Goal: Task Accomplishment & Management: Manage account settings

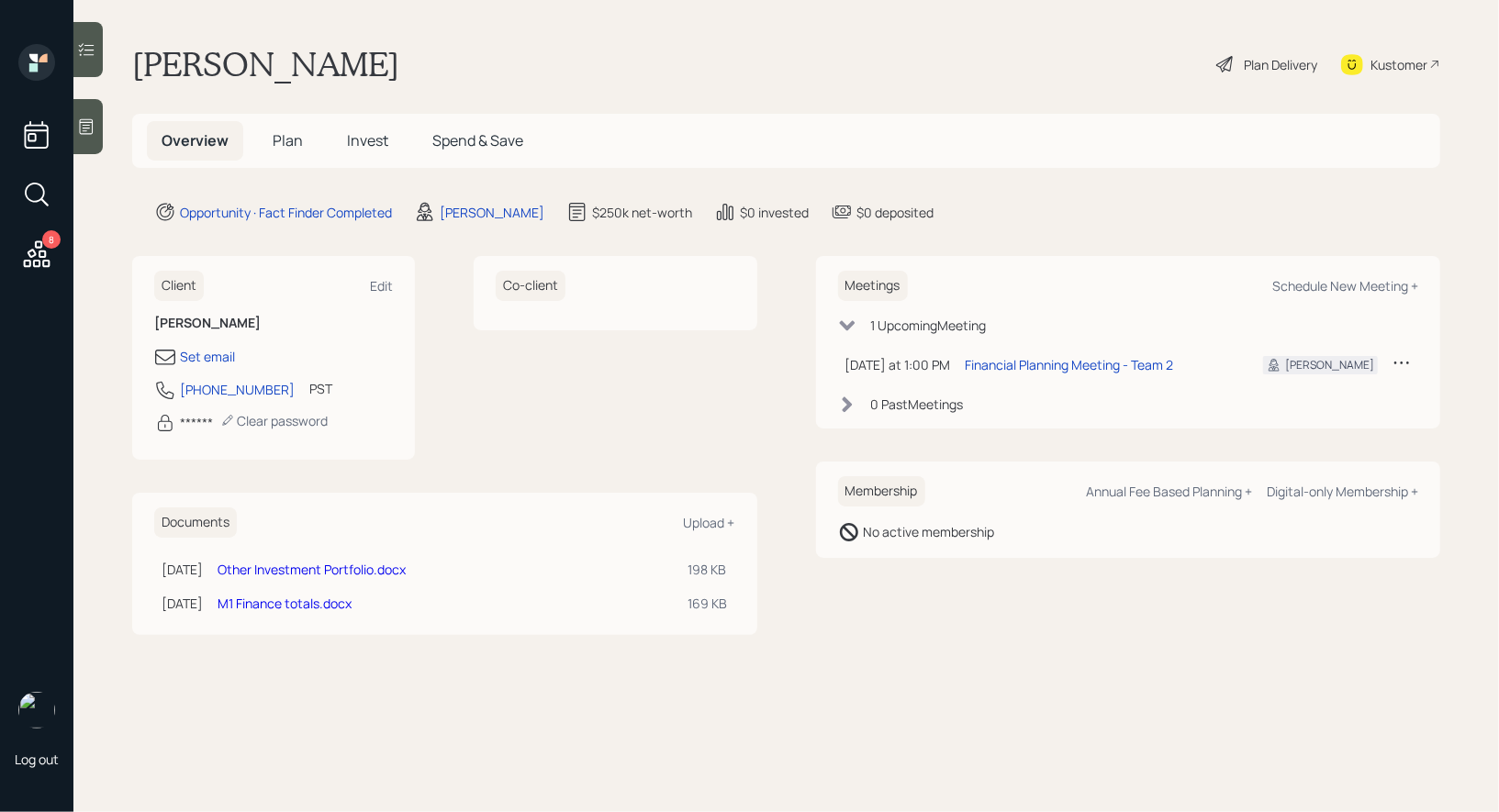
click at [290, 140] on span "Plan" at bounding box center [288, 140] width 30 height 21
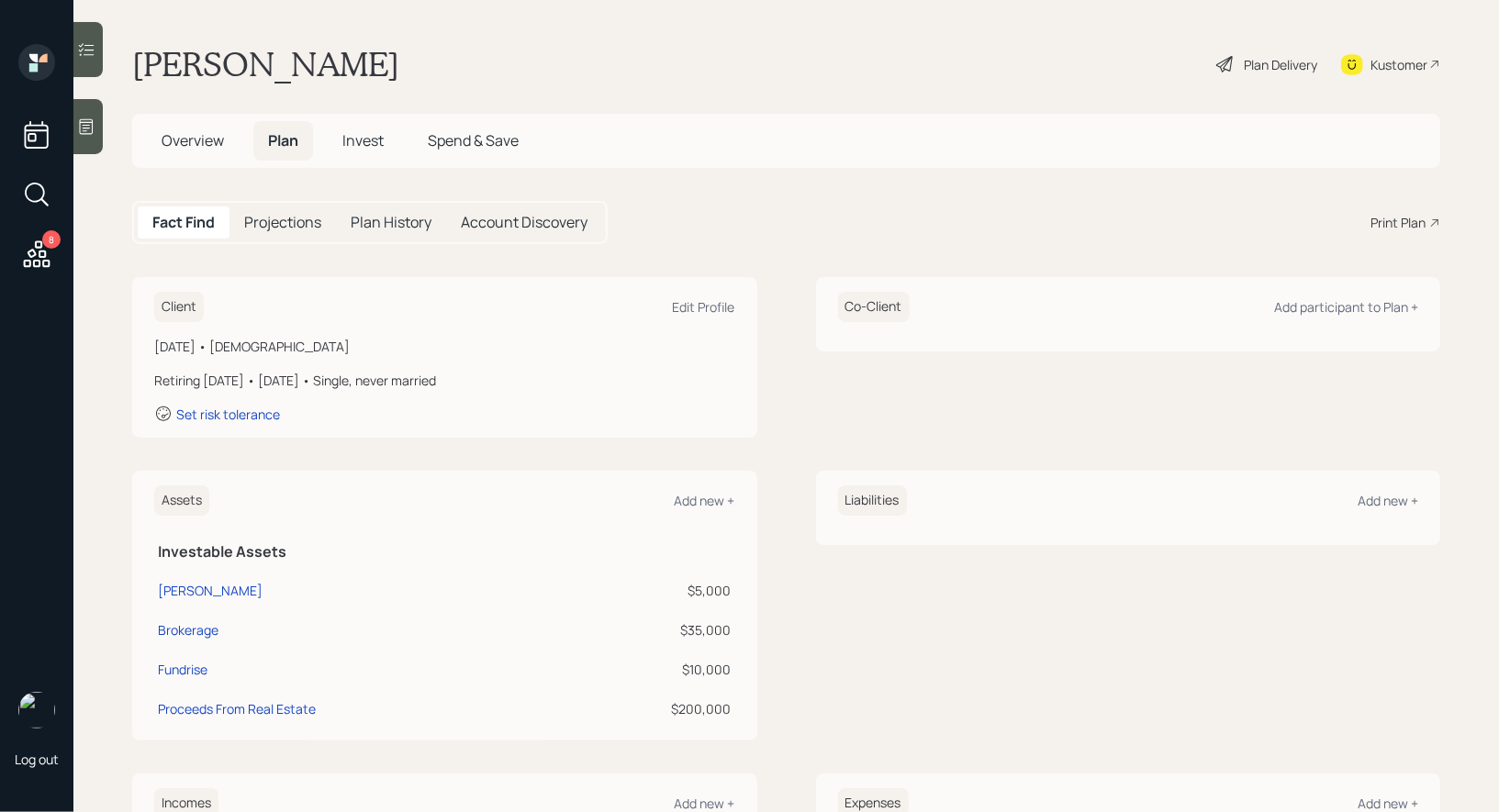
click at [1228, 60] on icon at bounding box center [1225, 64] width 17 height 17
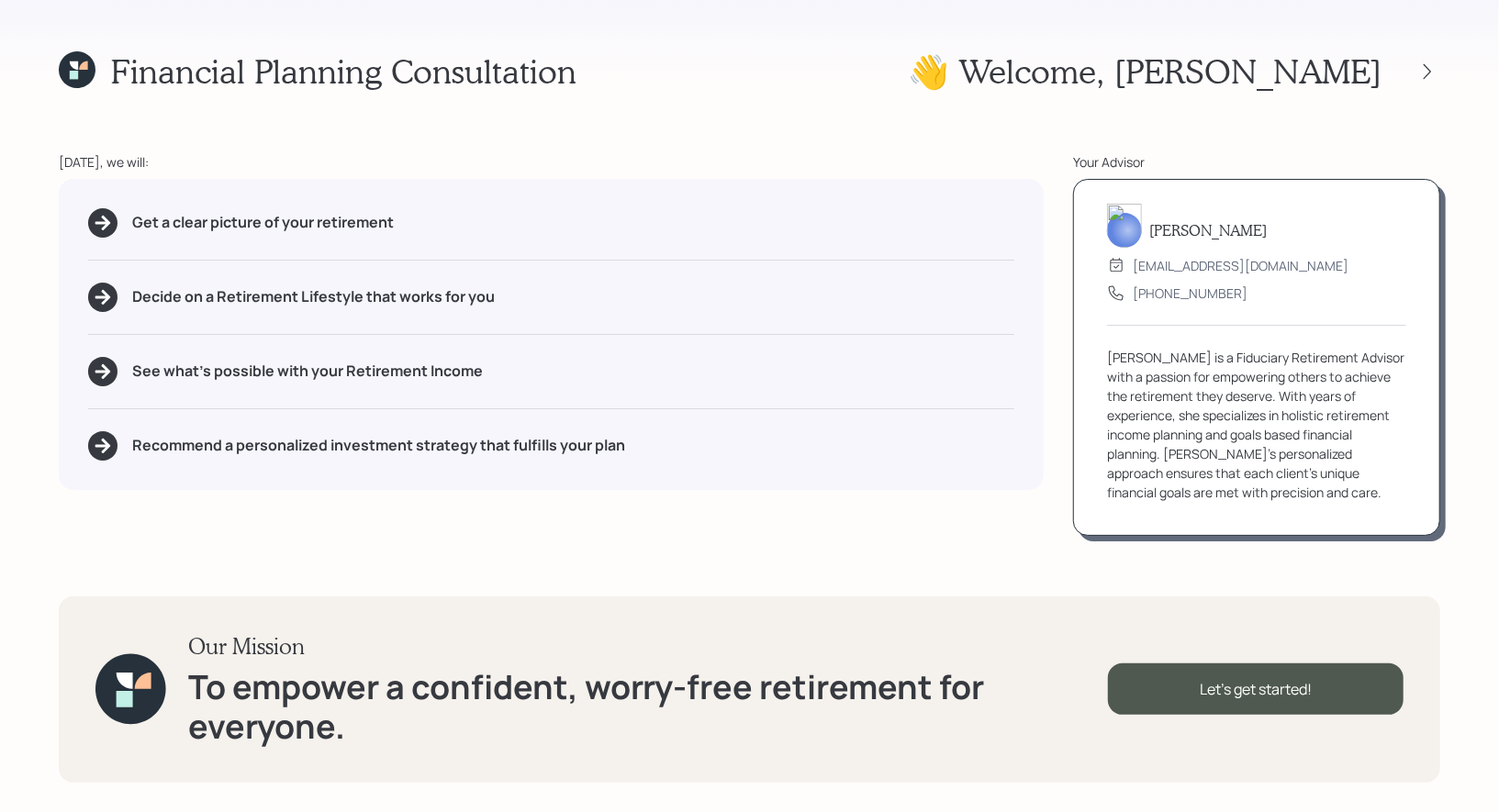
click at [1370, 132] on div "Financial Planning Consultation 👋 Welcome , [PERSON_NAME] [DATE], we will: Get …" at bounding box center [750, 406] width 1499 height 812
click at [1427, 69] on icon at bounding box center [1427, 72] width 19 height 19
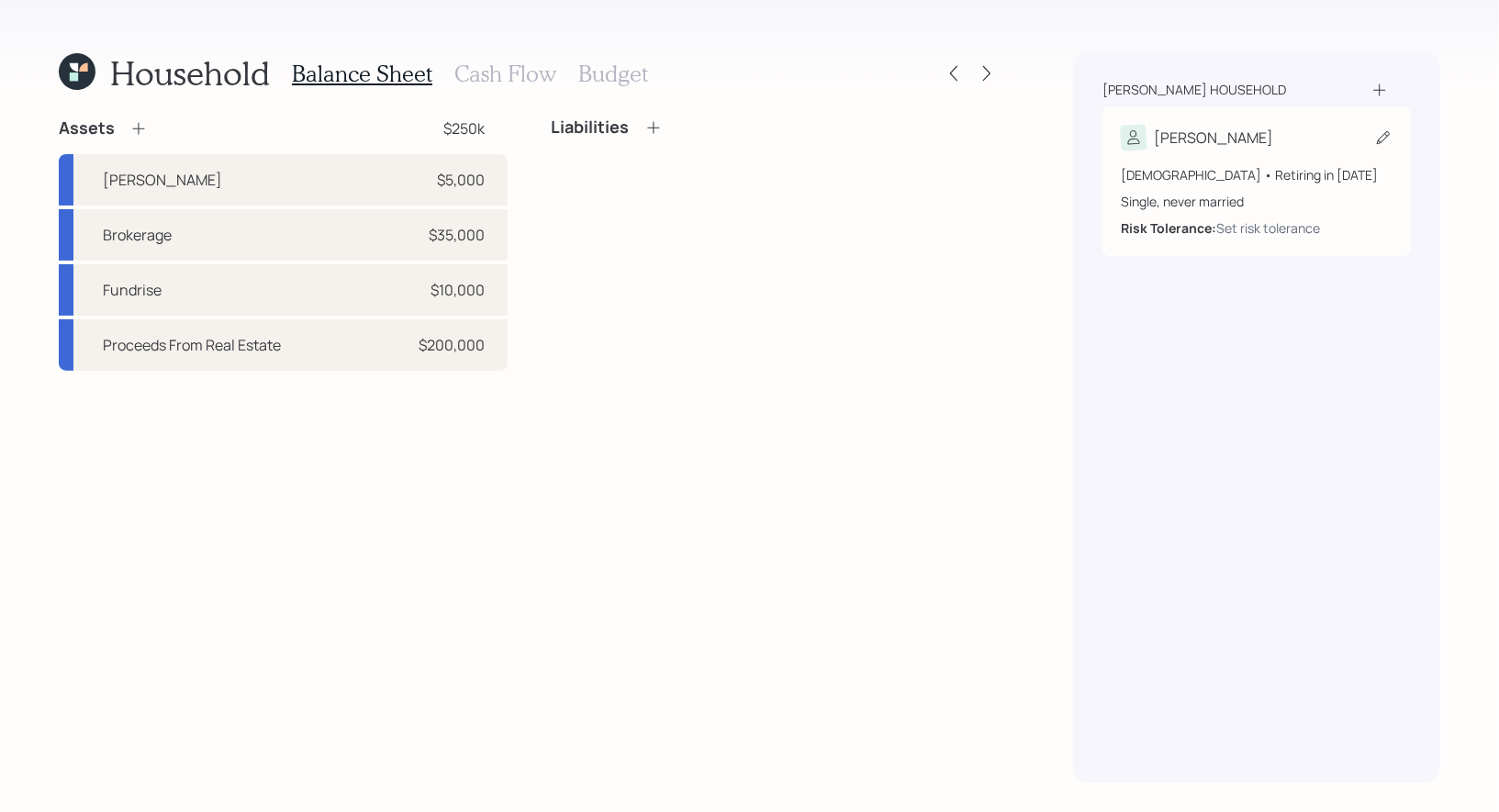
click at [1383, 134] on icon at bounding box center [1383, 137] width 19 height 19
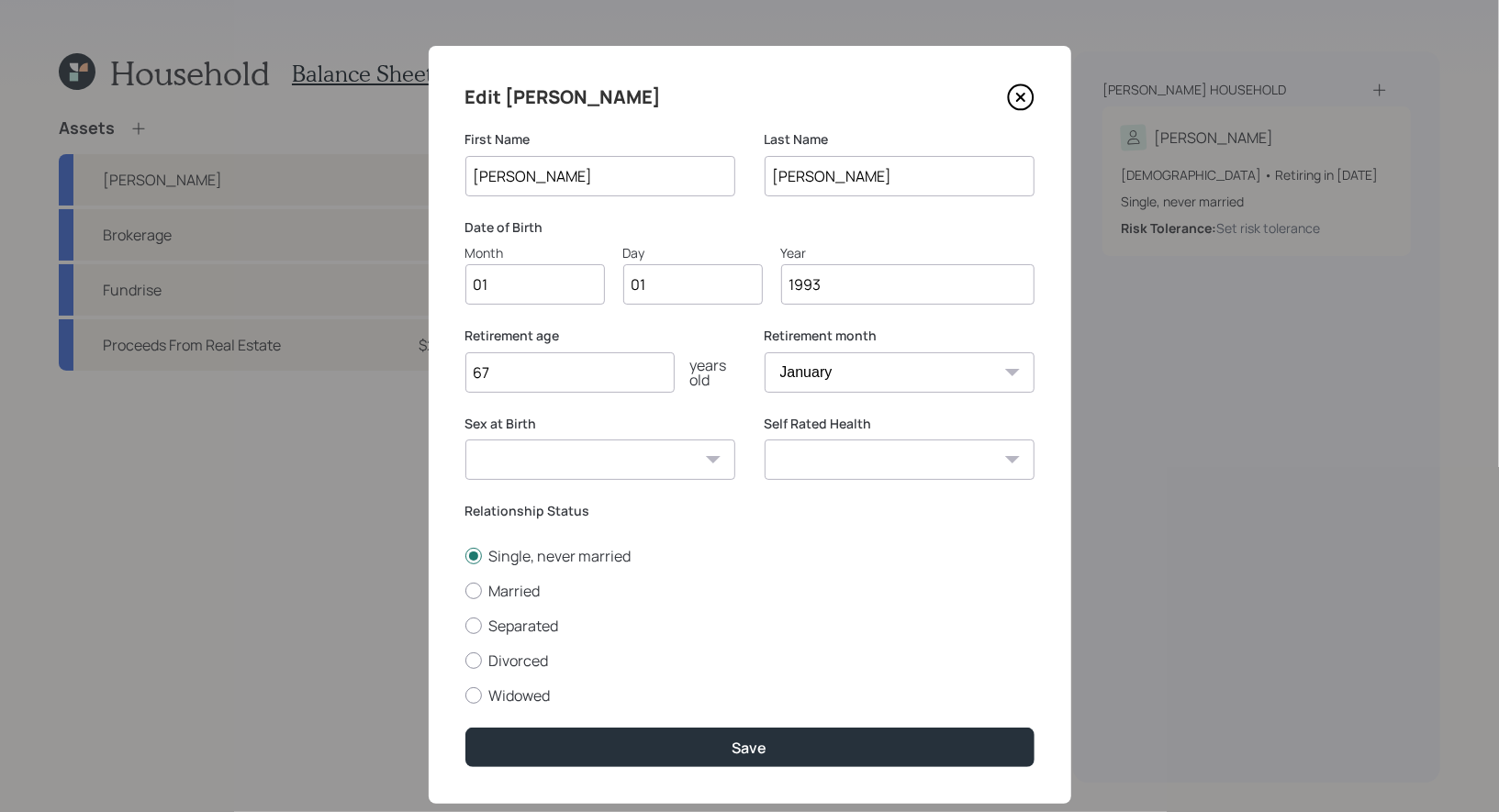
click at [531, 284] on input "01" at bounding box center [535, 284] width 139 height 40
type input "07"
type input "0"
type input "25"
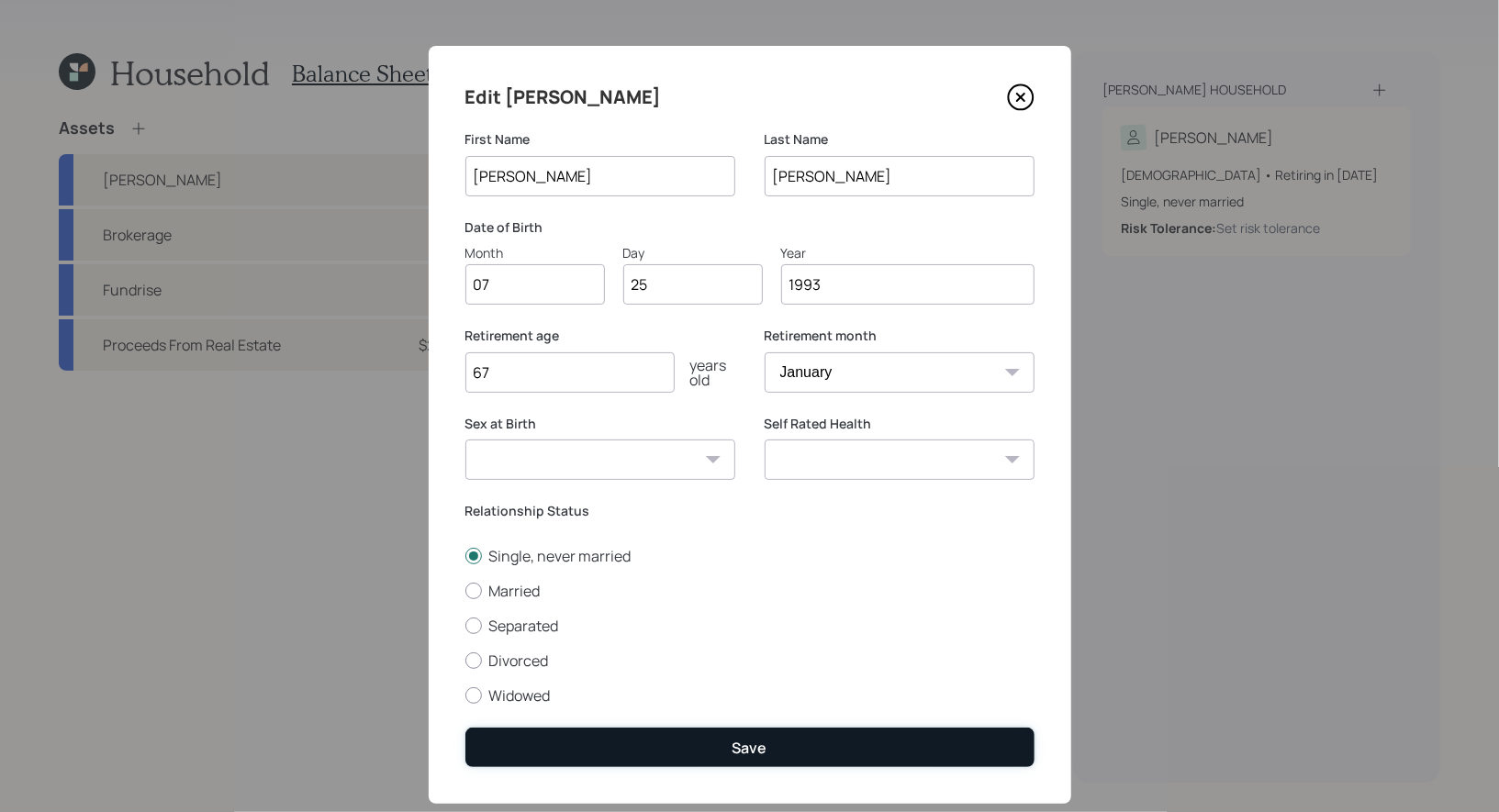
click at [639, 751] on button "Save" at bounding box center [750, 747] width 570 height 39
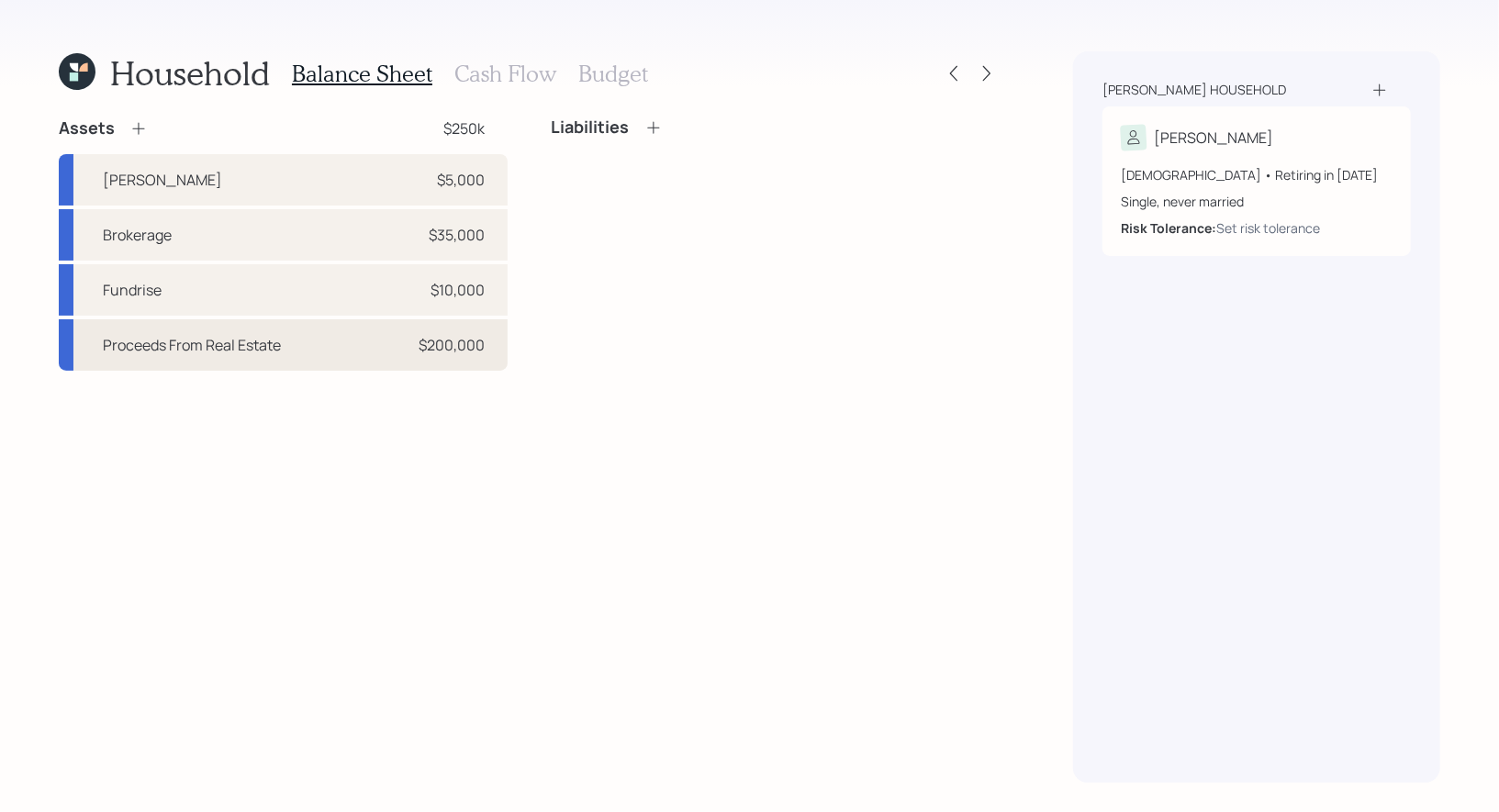
click at [366, 346] on div "Proceeds From Real Estate $200,000" at bounding box center [283, 345] width 449 height 51
select select "taxable"
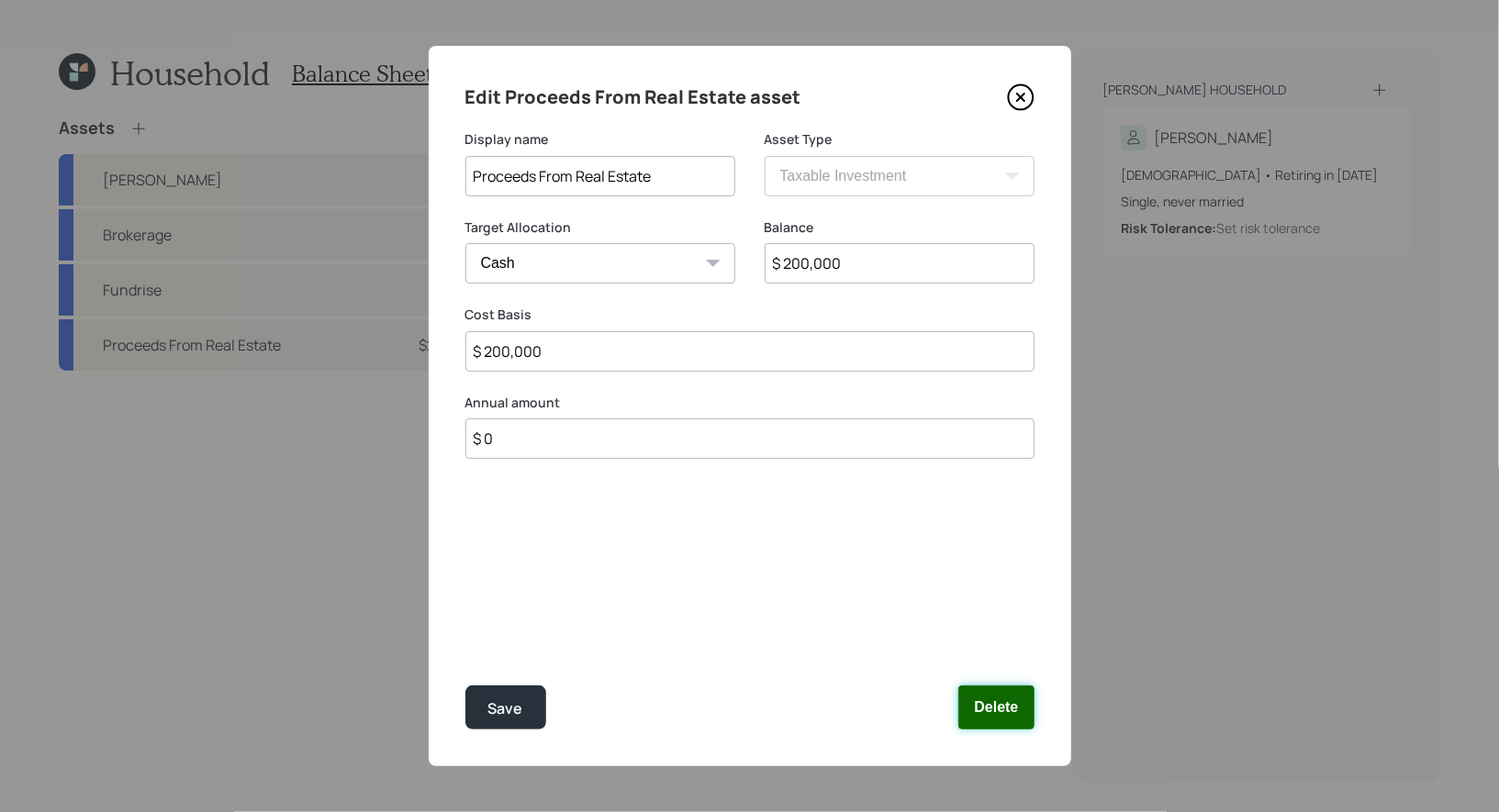
click at [1001, 706] on button "Delete" at bounding box center [996, 707] width 76 height 44
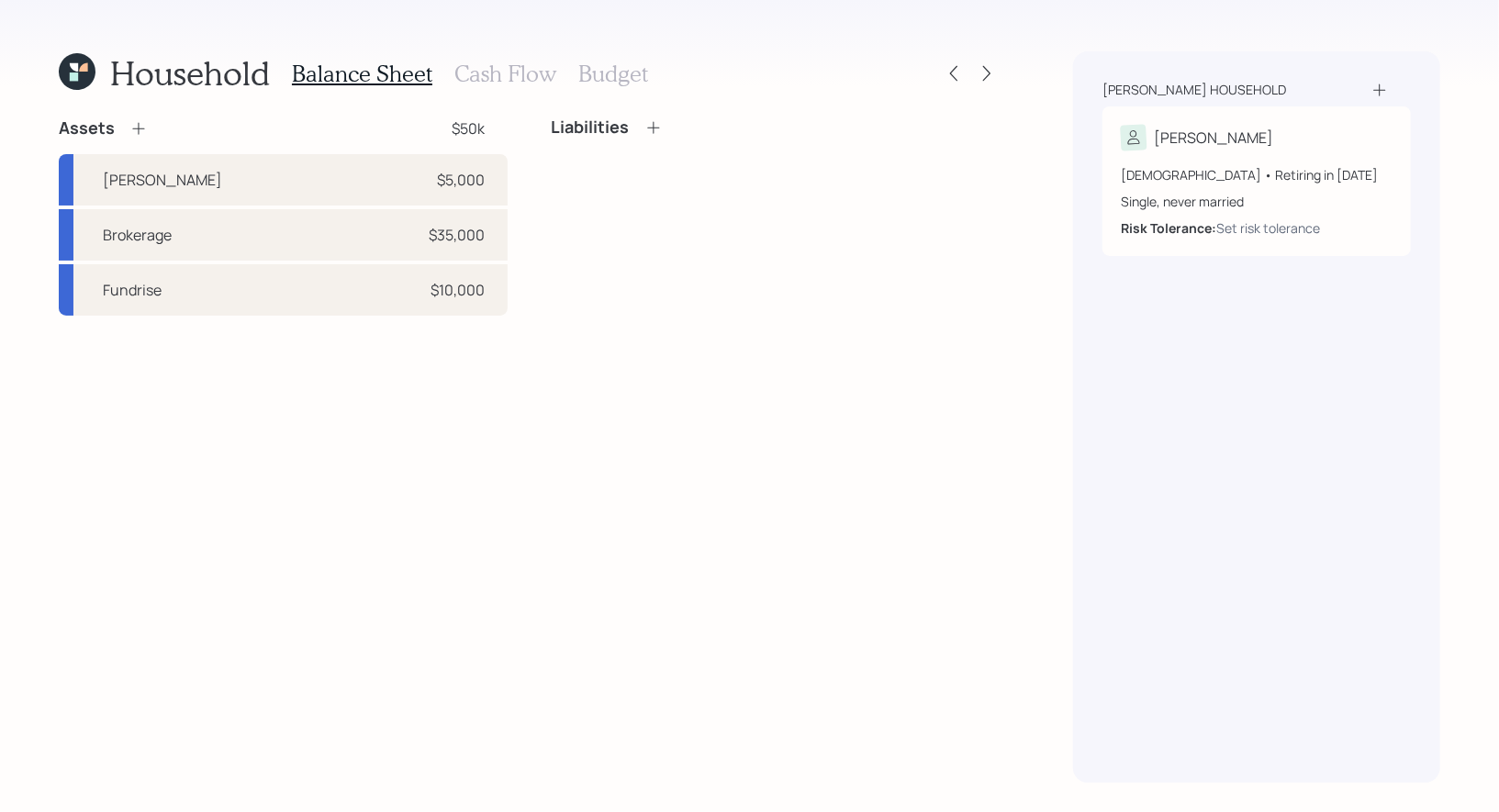
click at [141, 130] on icon at bounding box center [139, 129] width 19 height 19
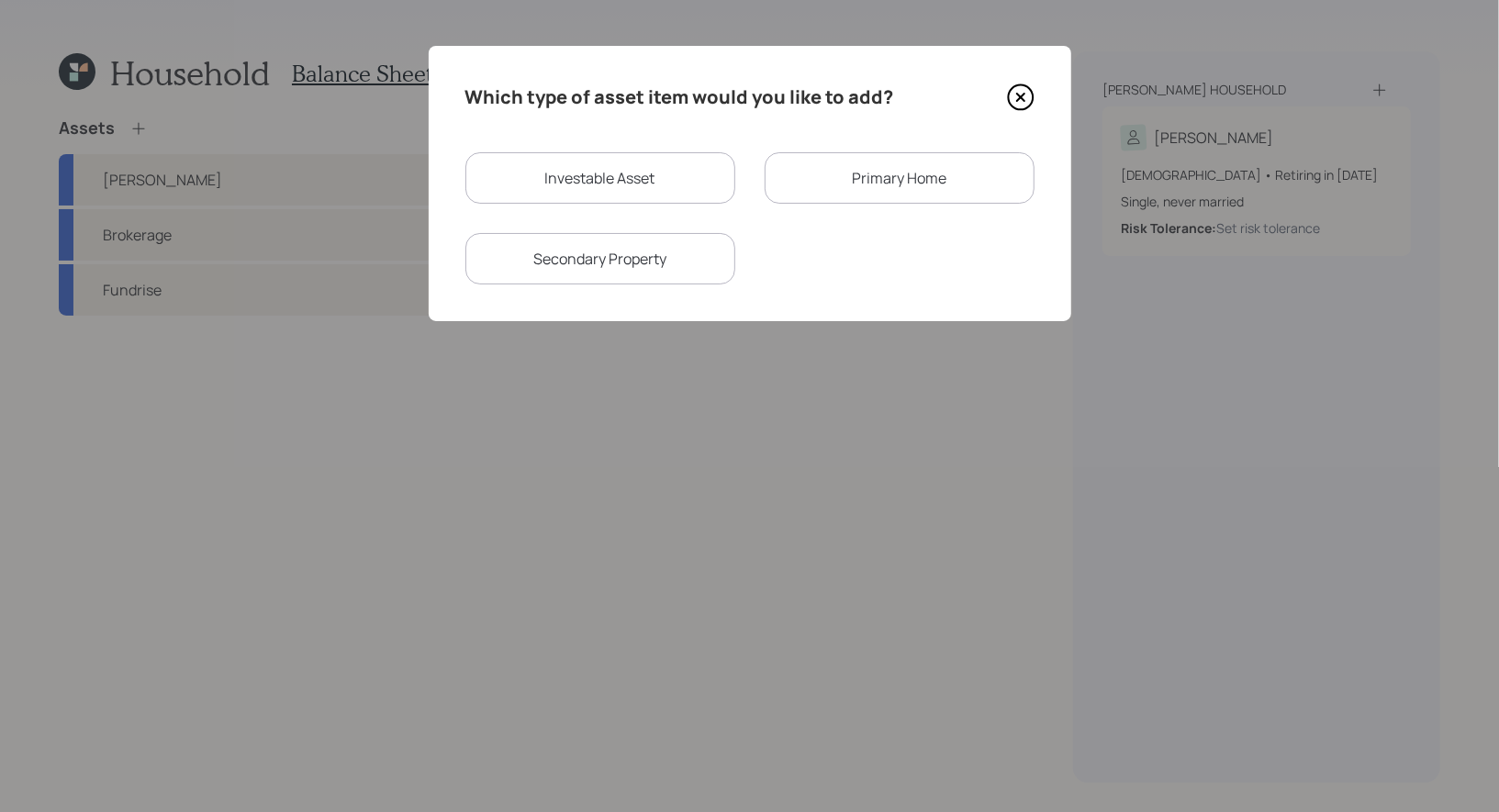
click at [674, 254] on div "Secondary Property" at bounding box center [600, 258] width 270 height 51
select select "rental_property"
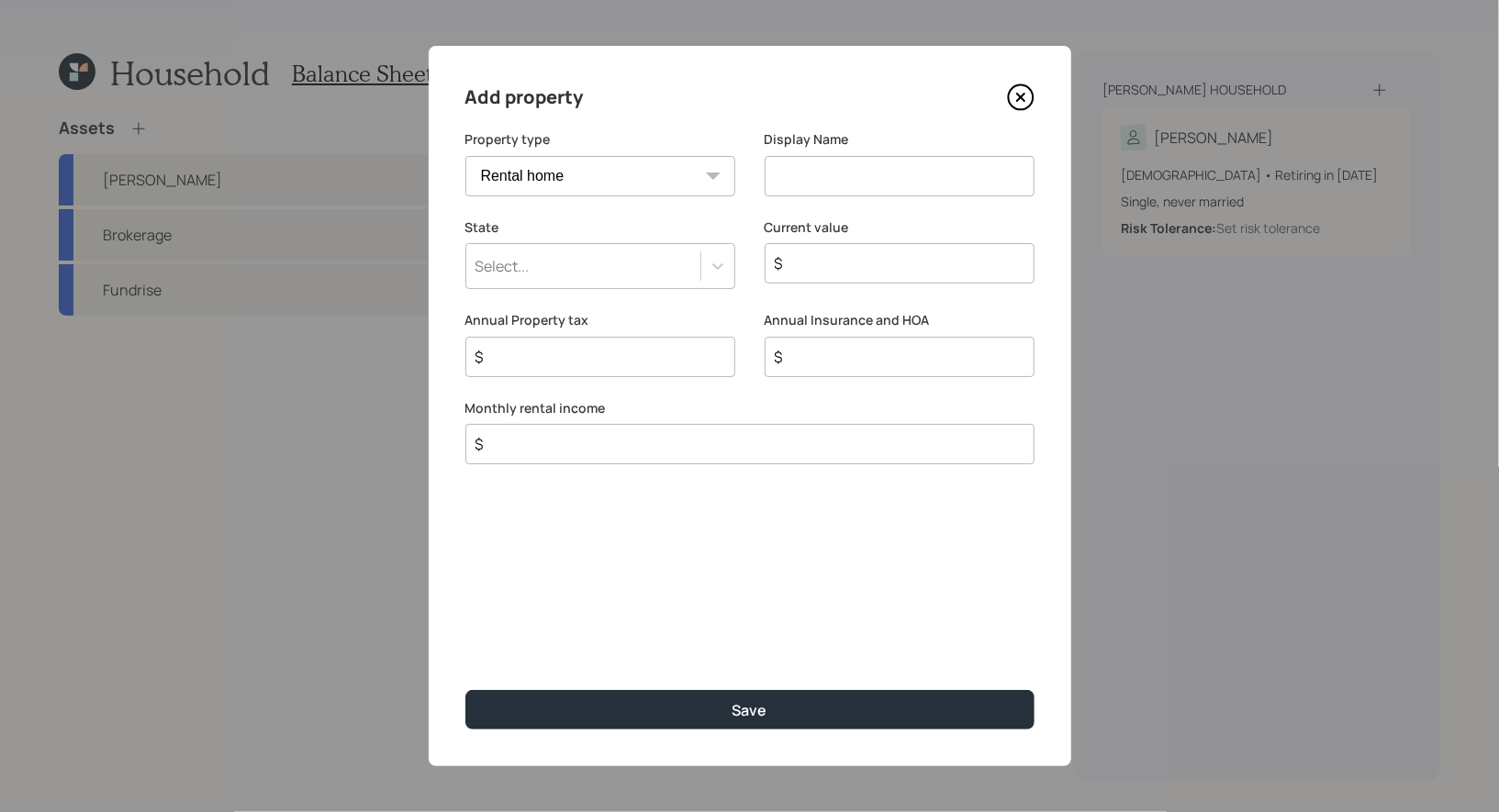
click at [836, 184] on input at bounding box center [900, 176] width 270 height 40
type input "Commercial Property"
click at [832, 262] on input "$" at bounding box center [892, 263] width 239 height 22
type input "$ 200,000"
click at [613, 274] on div "Select..." at bounding box center [583, 266] width 234 height 31
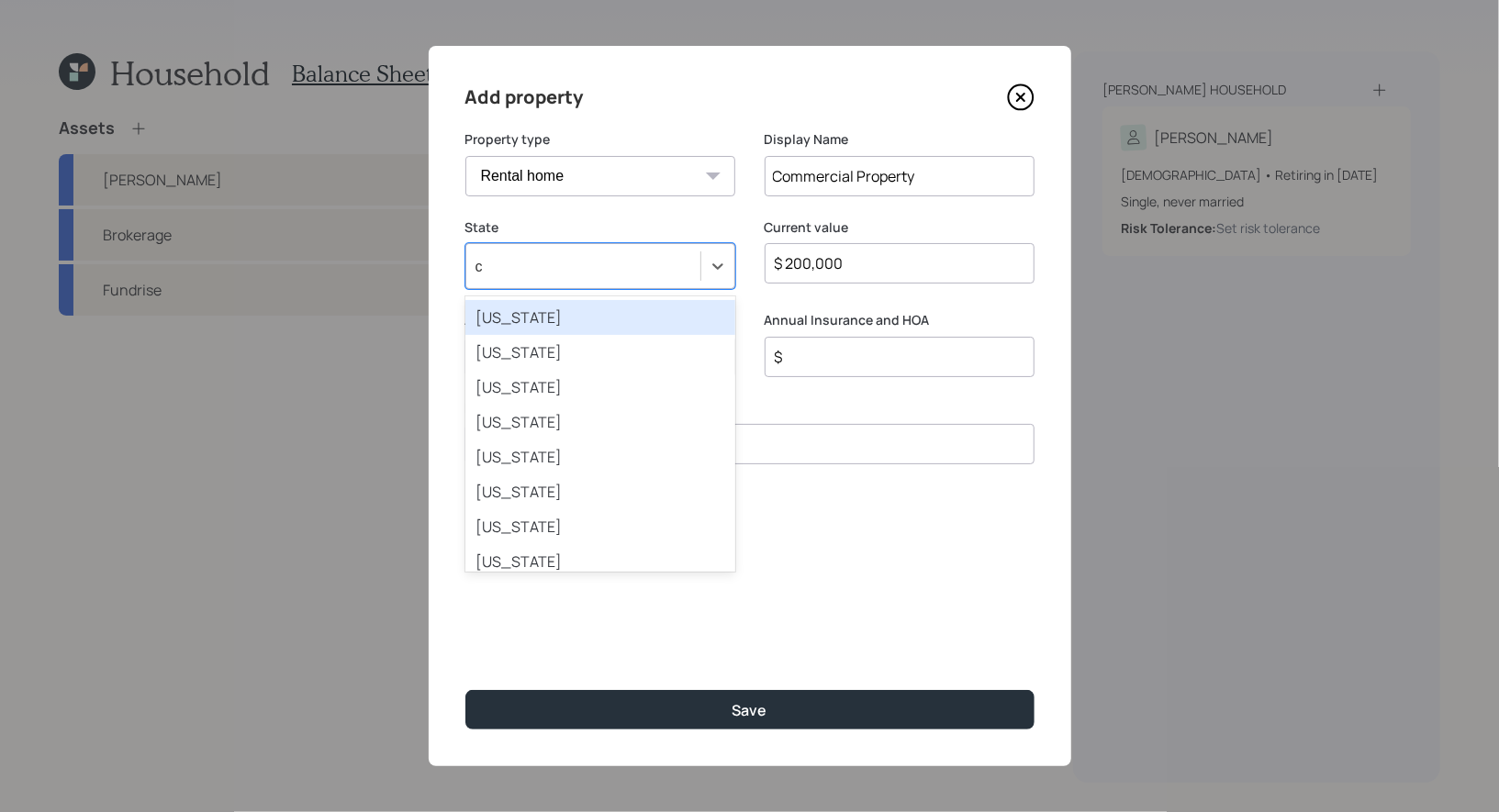
type input "ca"
click at [576, 316] on div "California" at bounding box center [600, 318] width 270 height 35
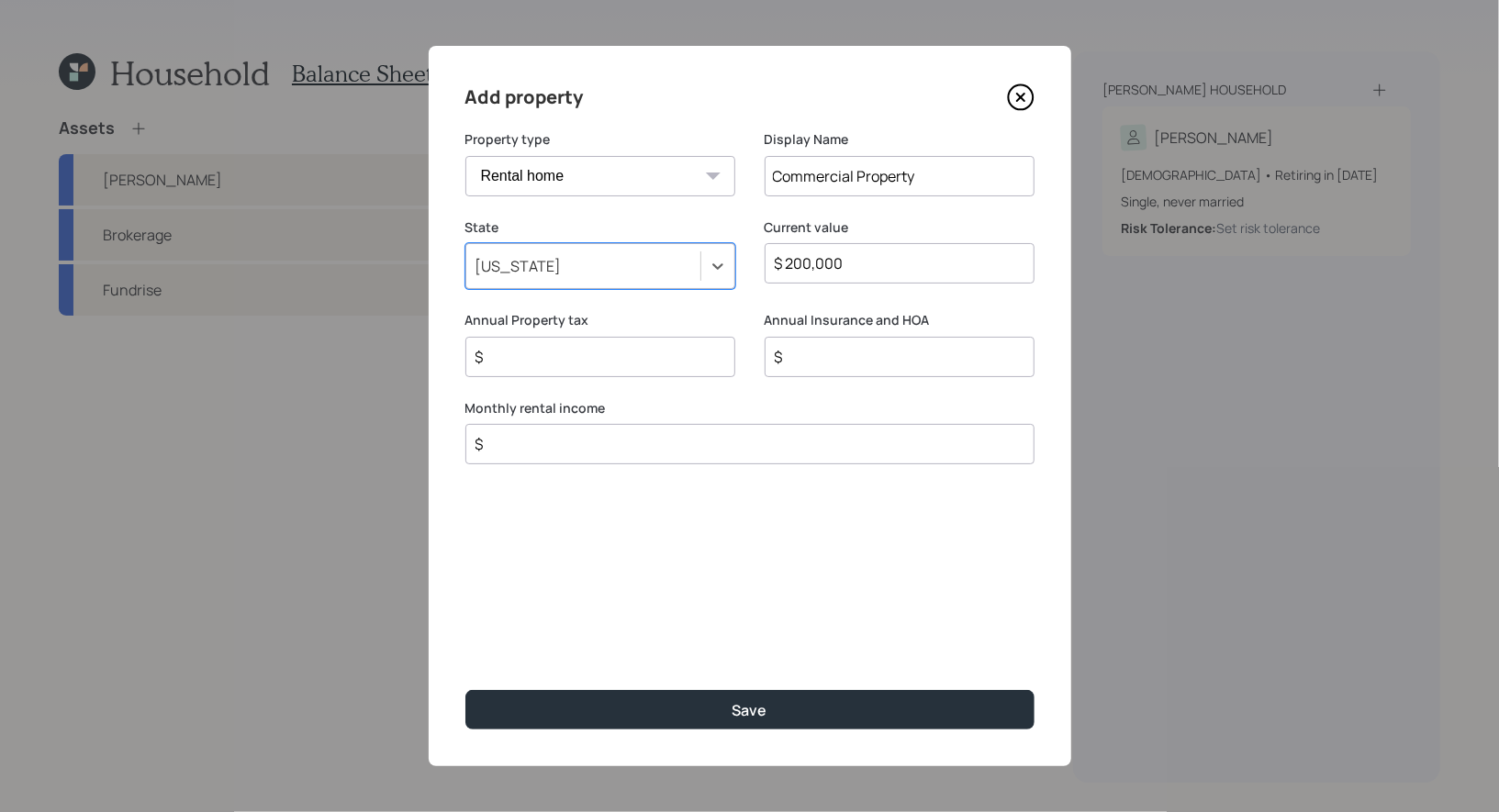
click at [643, 447] on input "$" at bounding box center [743, 444] width 538 height 22
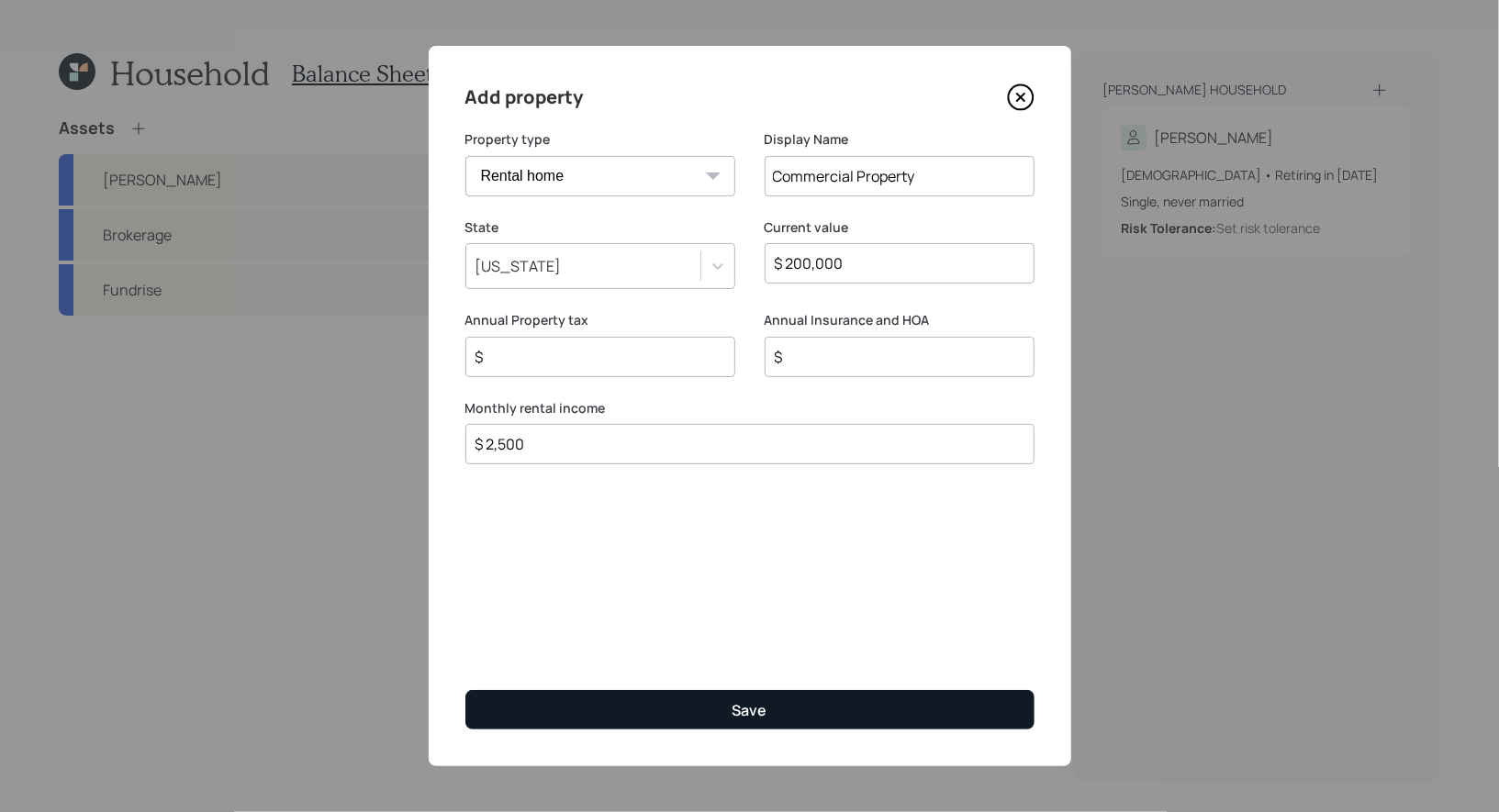
type input "$ 2,500"
click at [616, 711] on button "Save" at bounding box center [750, 710] width 570 height 39
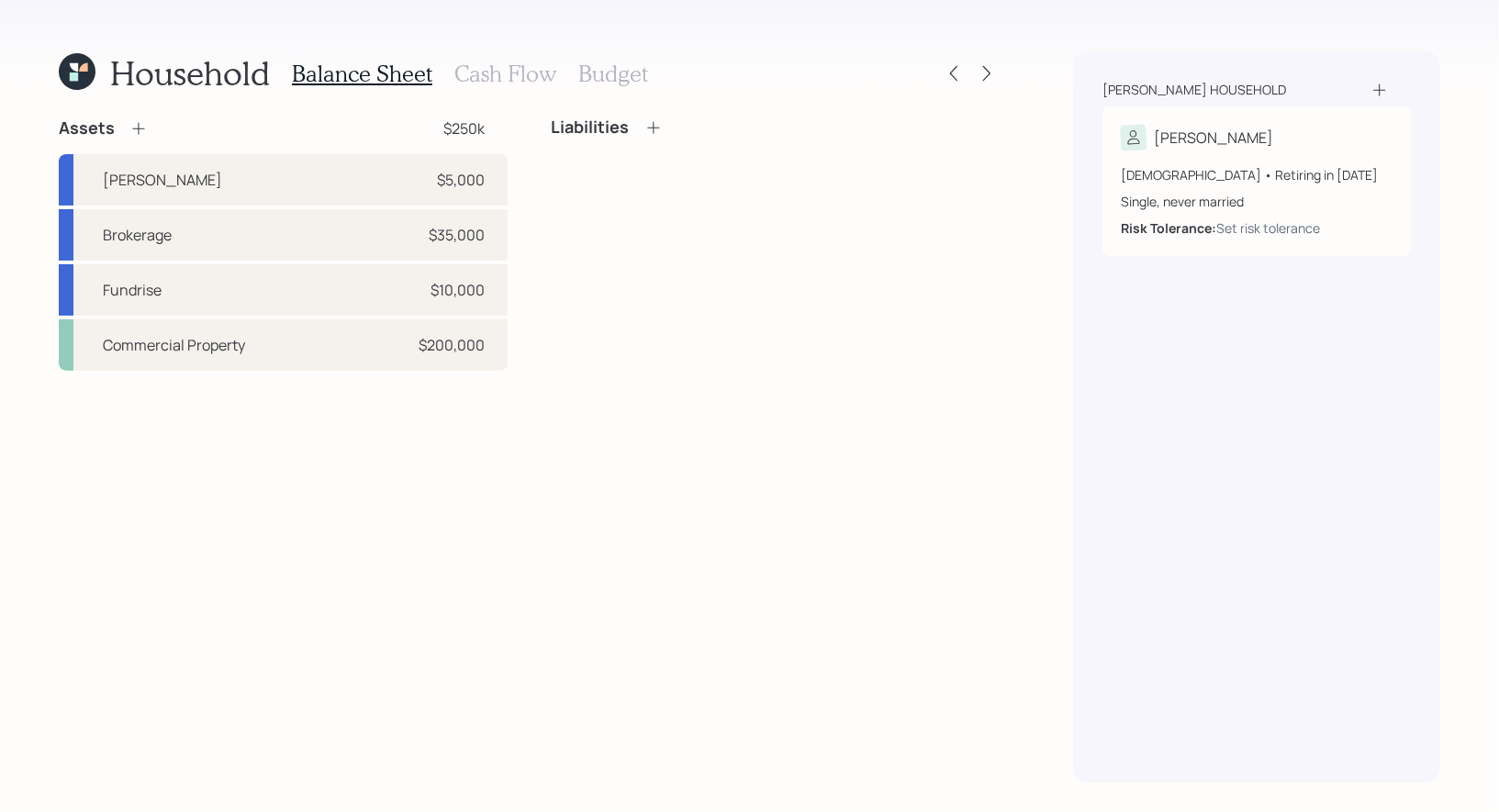
click at [138, 131] on icon at bounding box center [139, 129] width 12 height 12
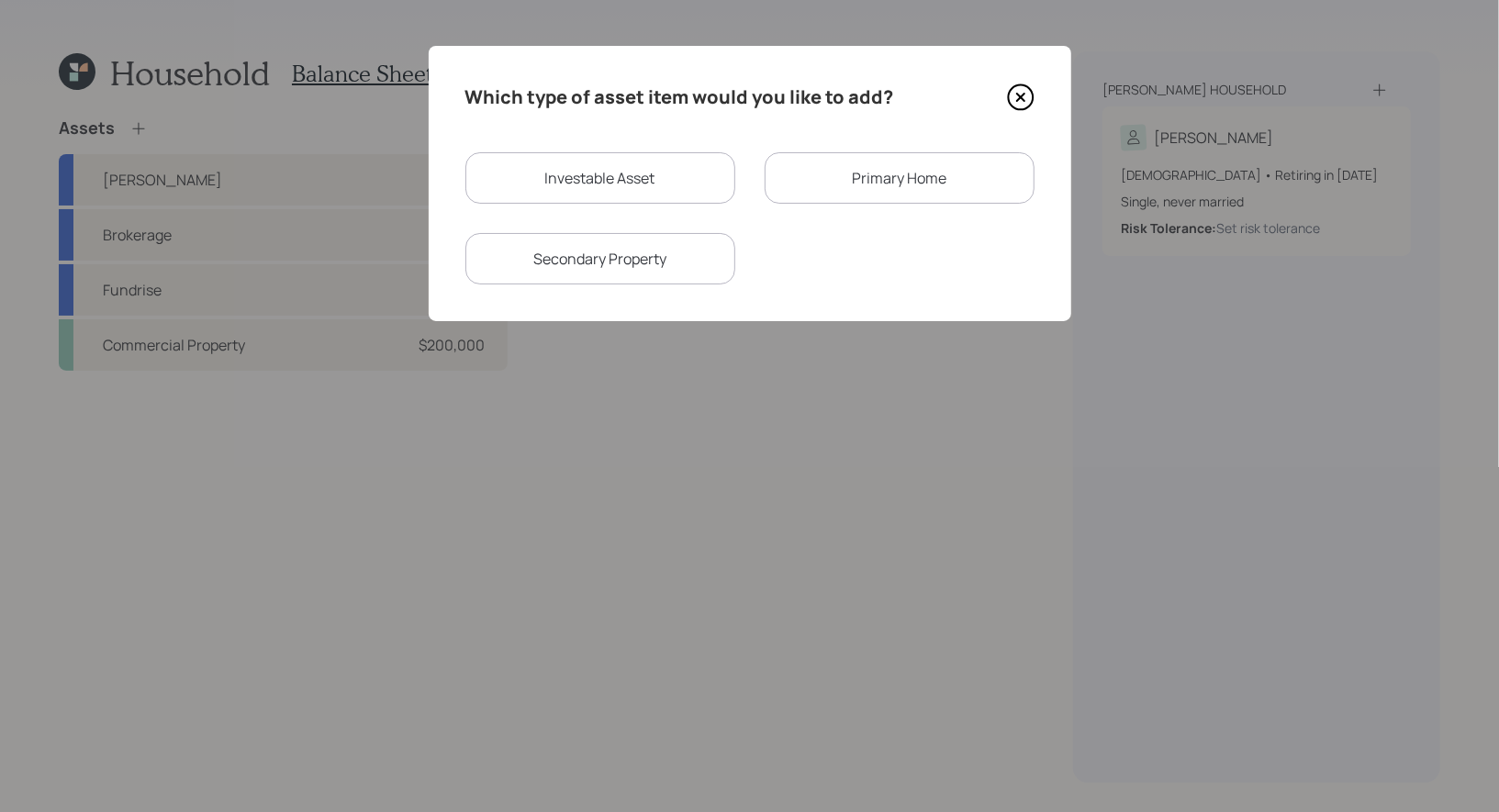
click at [565, 178] on div "Investable Asset" at bounding box center [600, 178] width 270 height 51
select select "taxable"
select select "balanced"
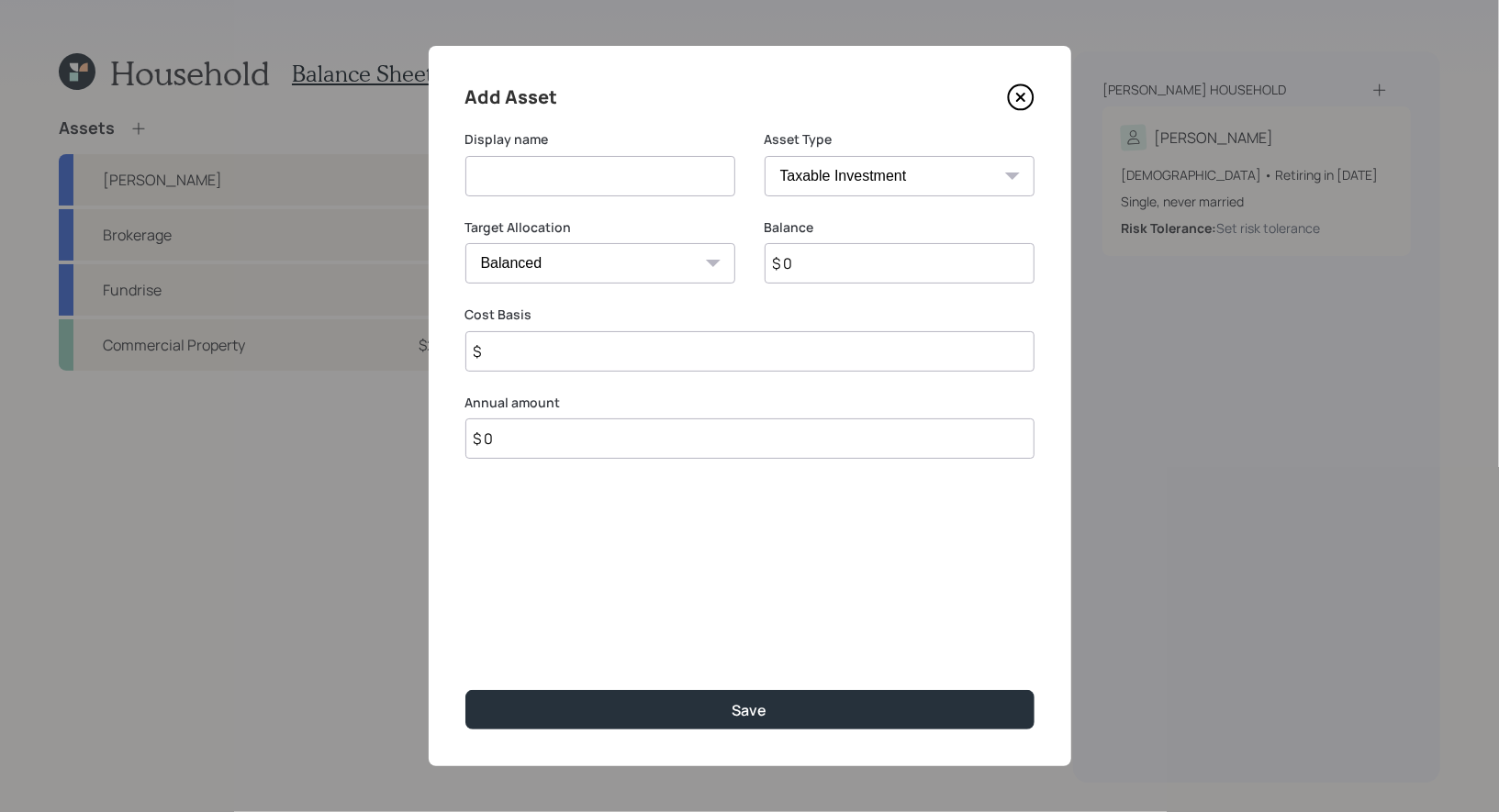
click at [546, 182] on input at bounding box center [600, 176] width 270 height 40
type input "Crypto"
click at [850, 271] on input "$ 0" at bounding box center [900, 263] width 270 height 40
type input "$ 7,000"
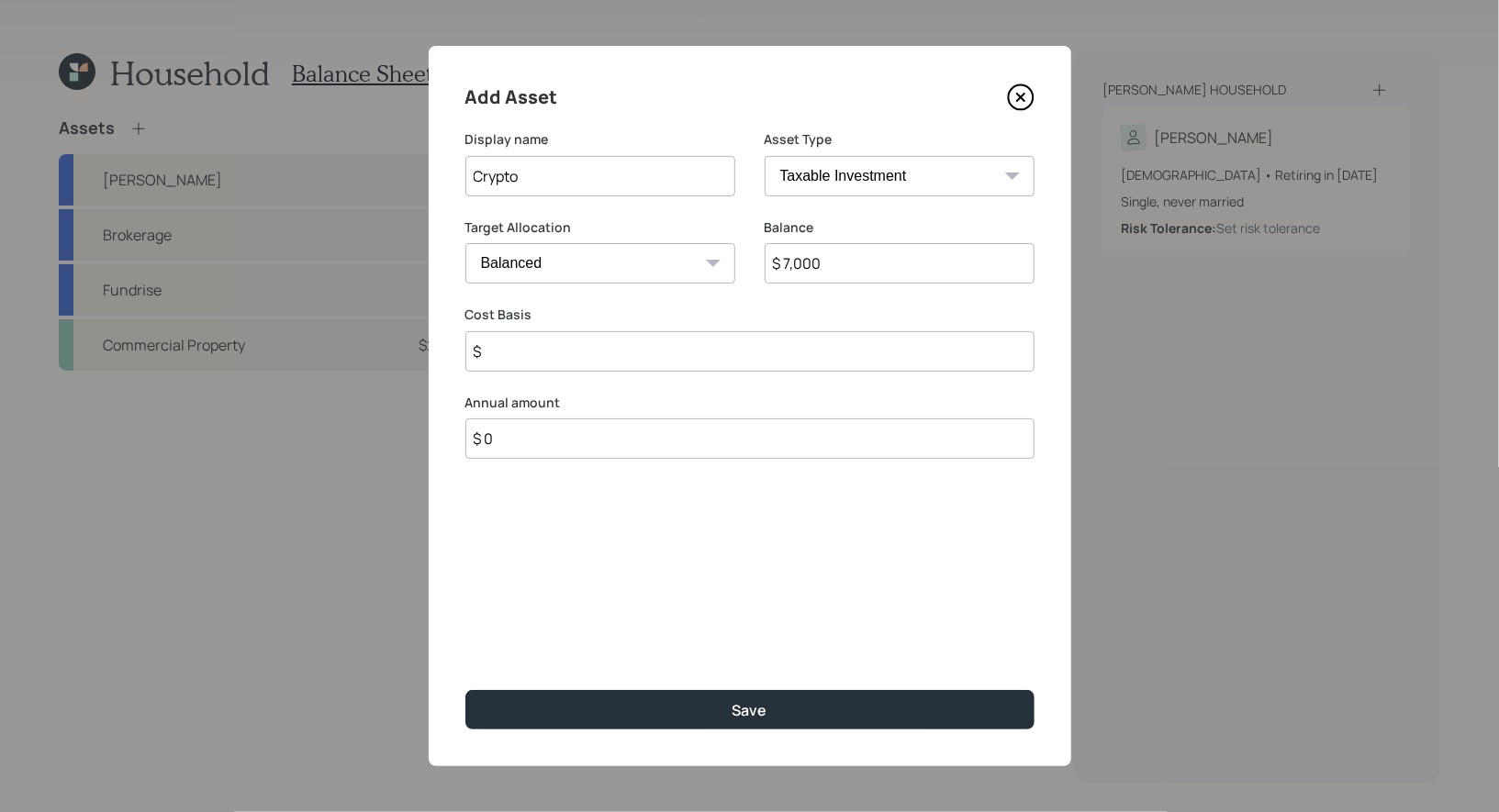
click at [639, 345] on input "$" at bounding box center [750, 351] width 570 height 40
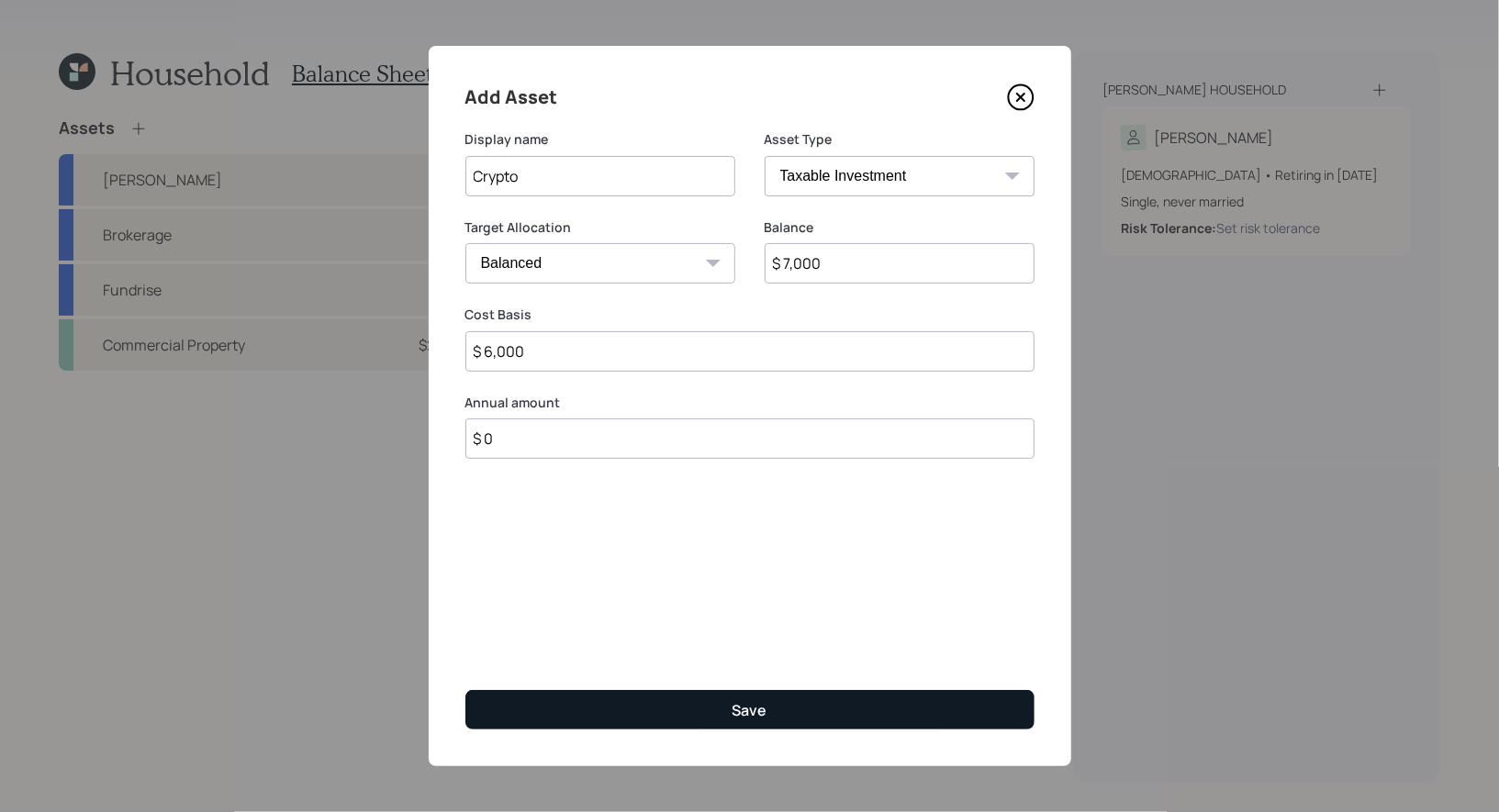
type input "$ 6,000"
click at [696, 707] on button "Save" at bounding box center [750, 710] width 570 height 39
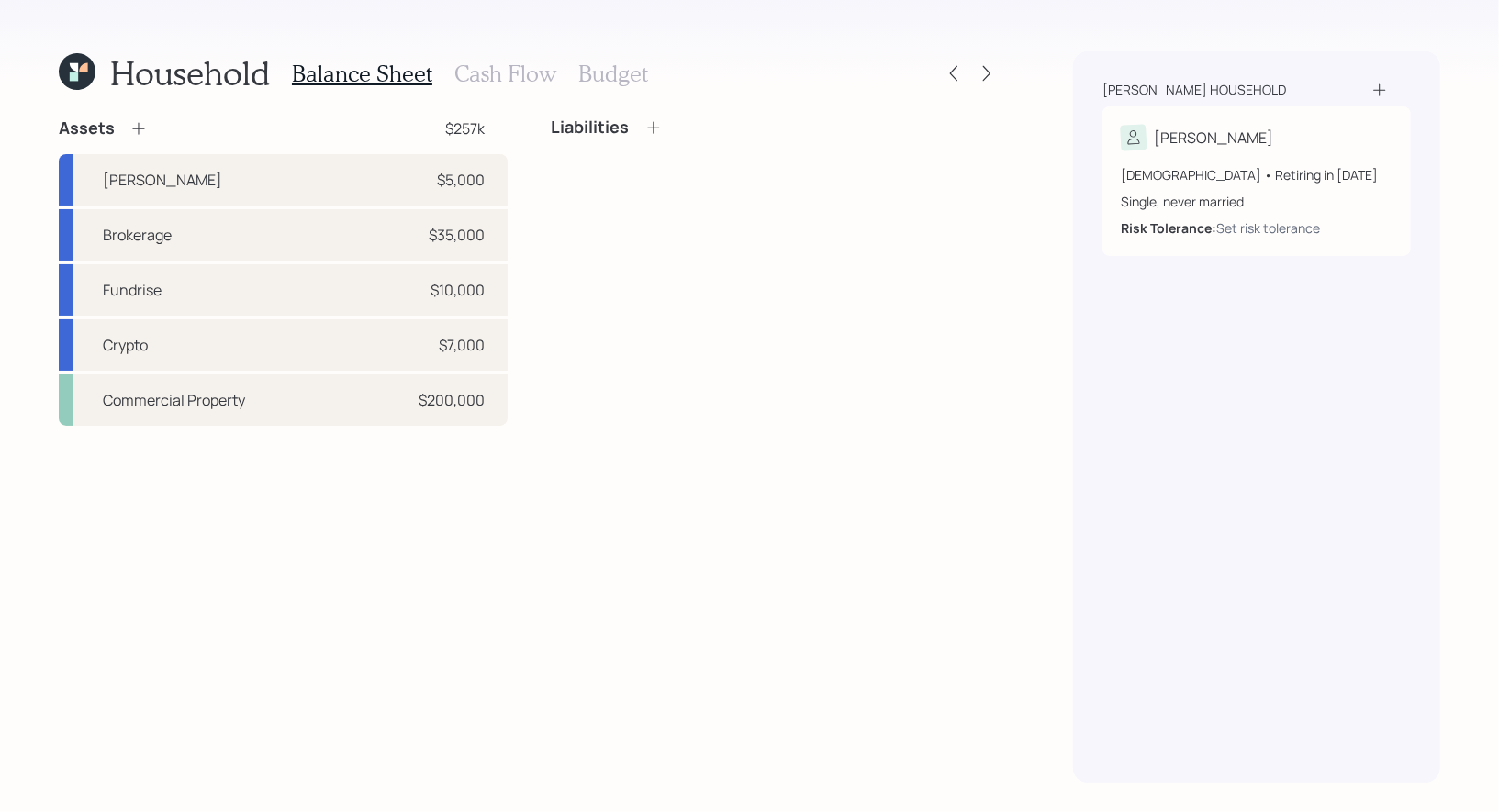
click at [139, 125] on icon at bounding box center [139, 129] width 19 height 19
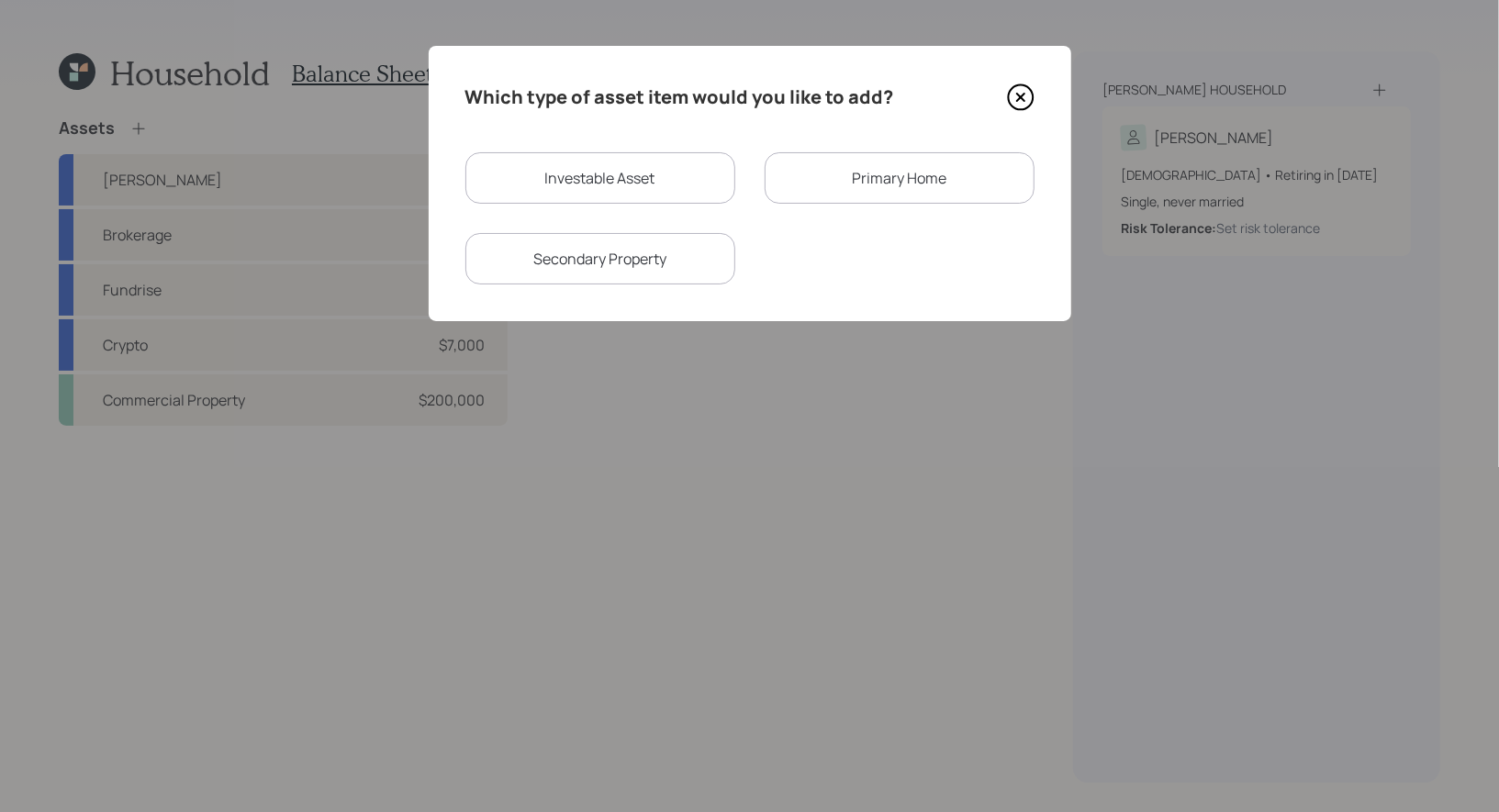
click at [659, 169] on div "Investable Asset" at bounding box center [600, 178] width 270 height 51
select select "taxable"
select select "balanced"
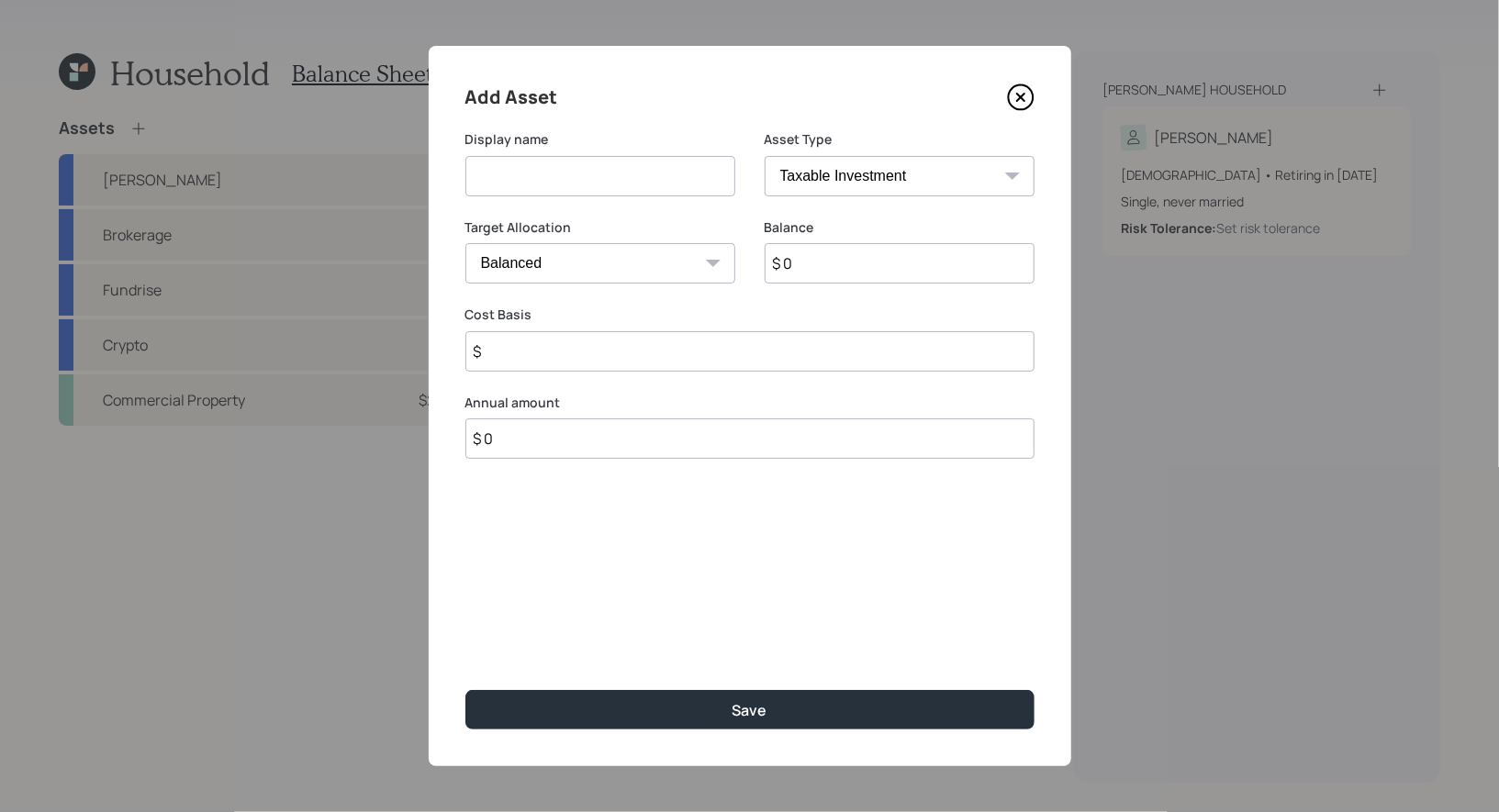
click at [624, 163] on input at bounding box center [600, 176] width 270 height 40
type input "Metals"
click at [872, 276] on input "$ 0" at bounding box center [900, 263] width 270 height 40
type input "$ 1,500"
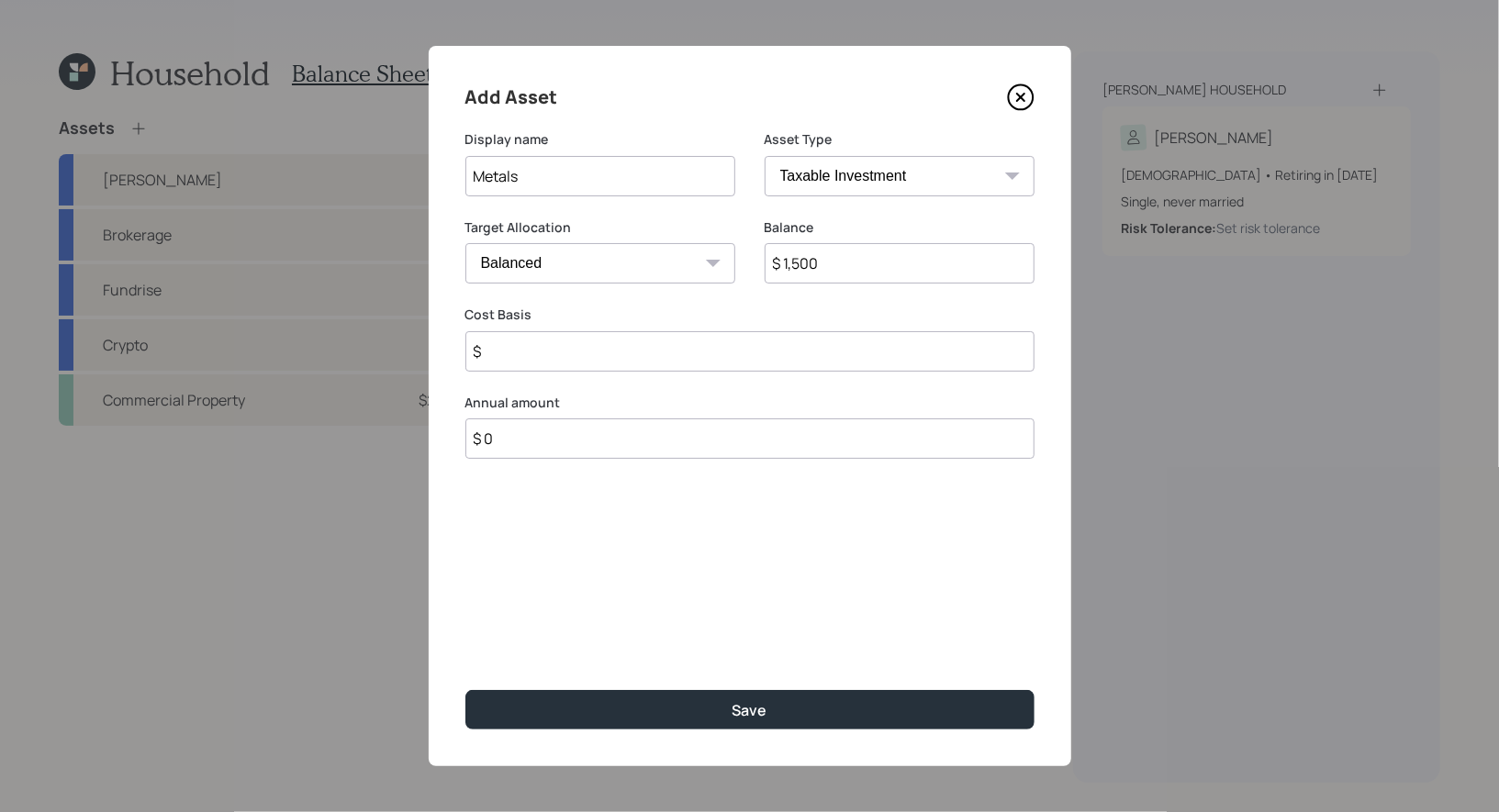
click at [636, 353] on input "$" at bounding box center [750, 351] width 570 height 40
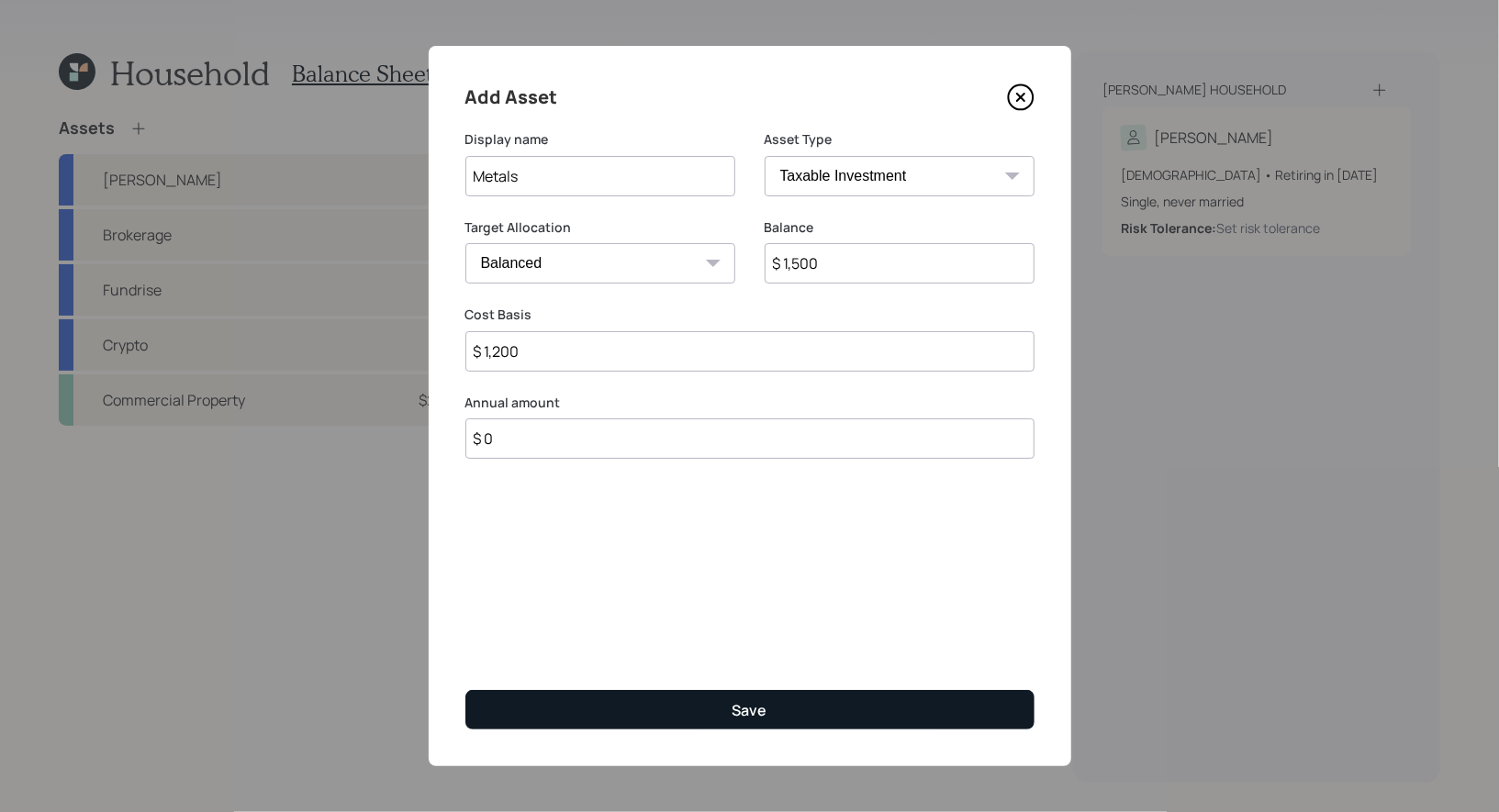
type input "$ 1,200"
click at [723, 708] on button "Save" at bounding box center [750, 710] width 570 height 39
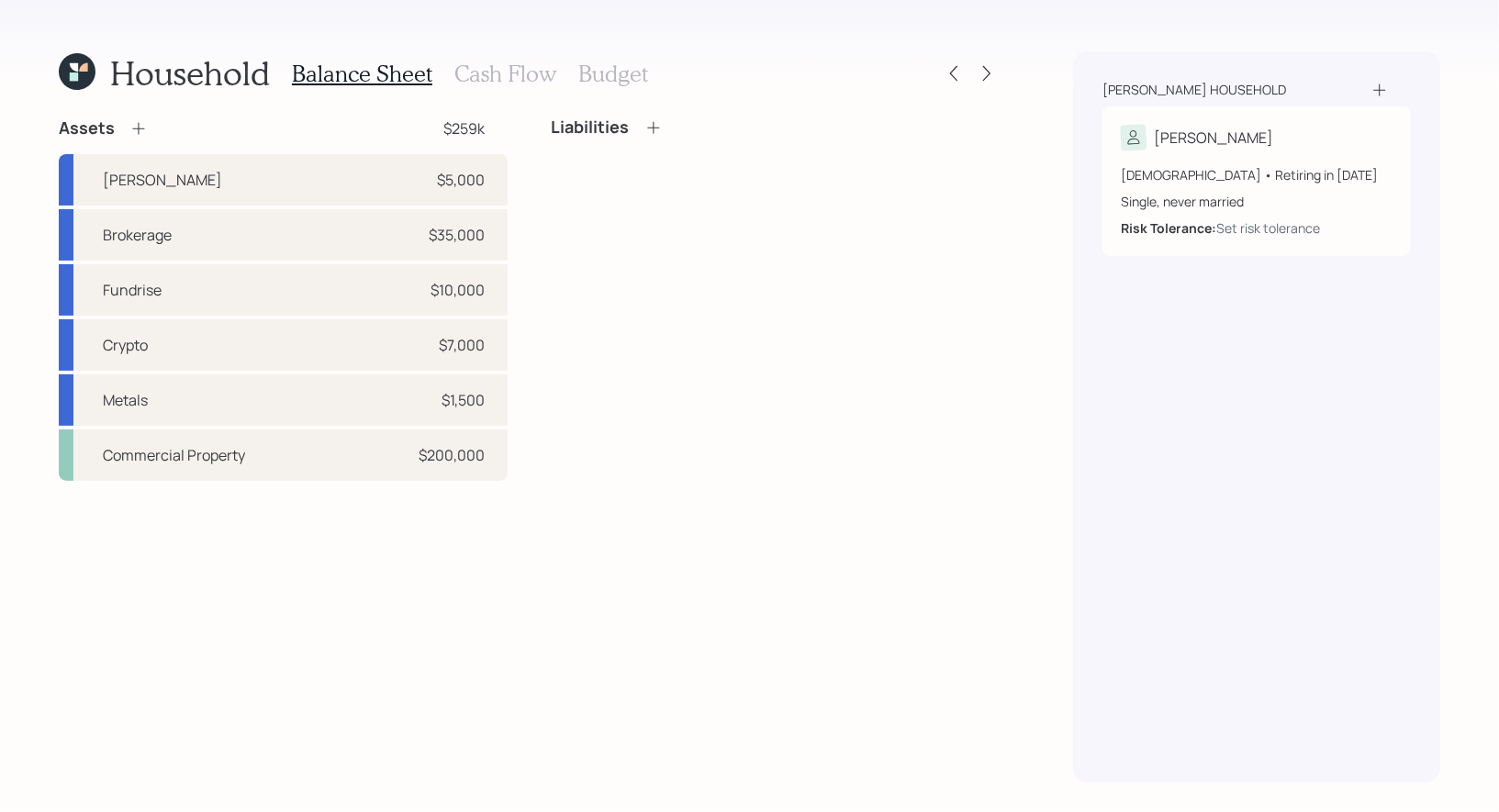
click at [491, 72] on h3 "Cash Flow" at bounding box center [506, 74] width 102 height 27
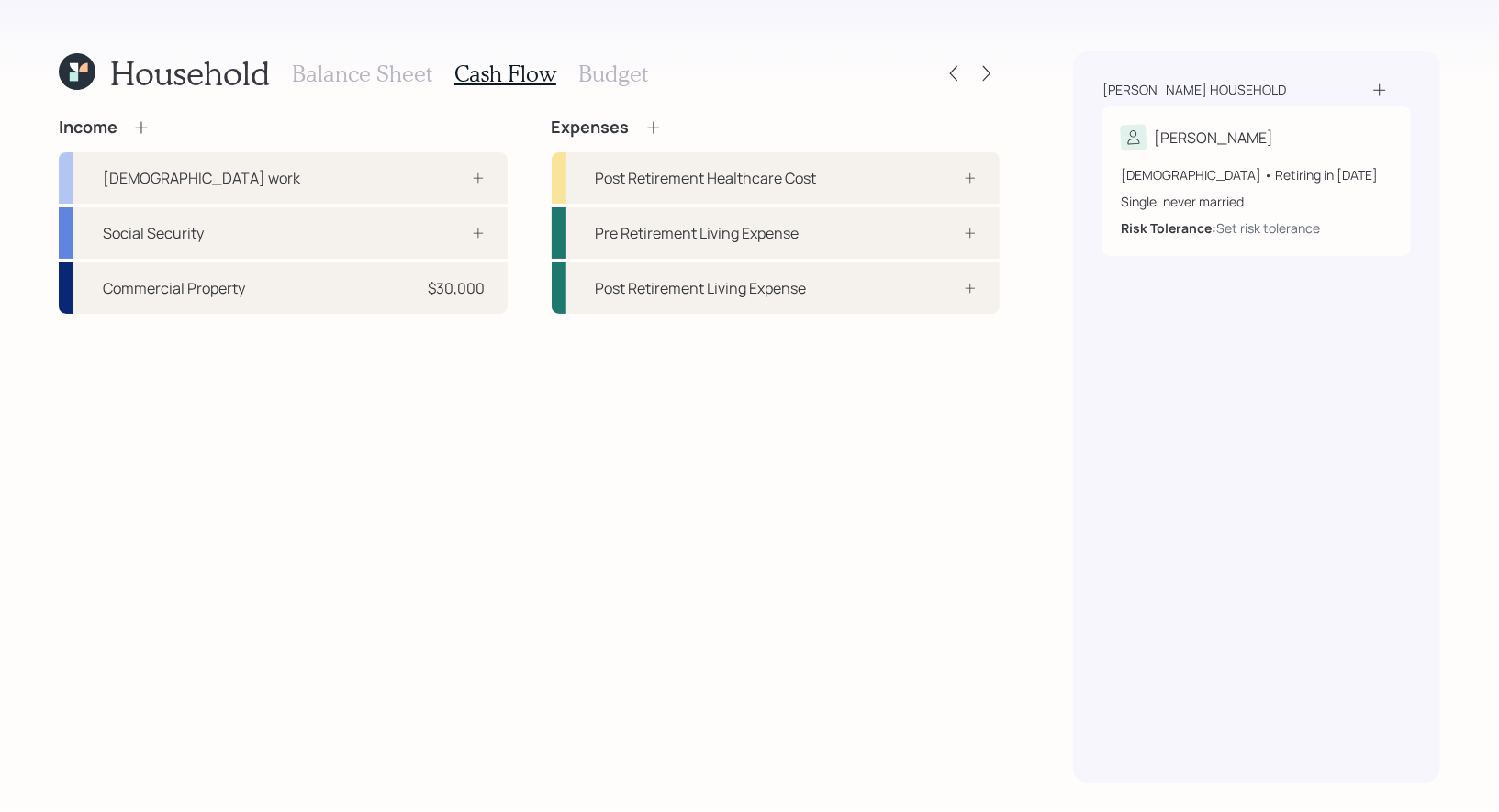
click at [140, 126] on icon at bounding box center [141, 128] width 19 height 19
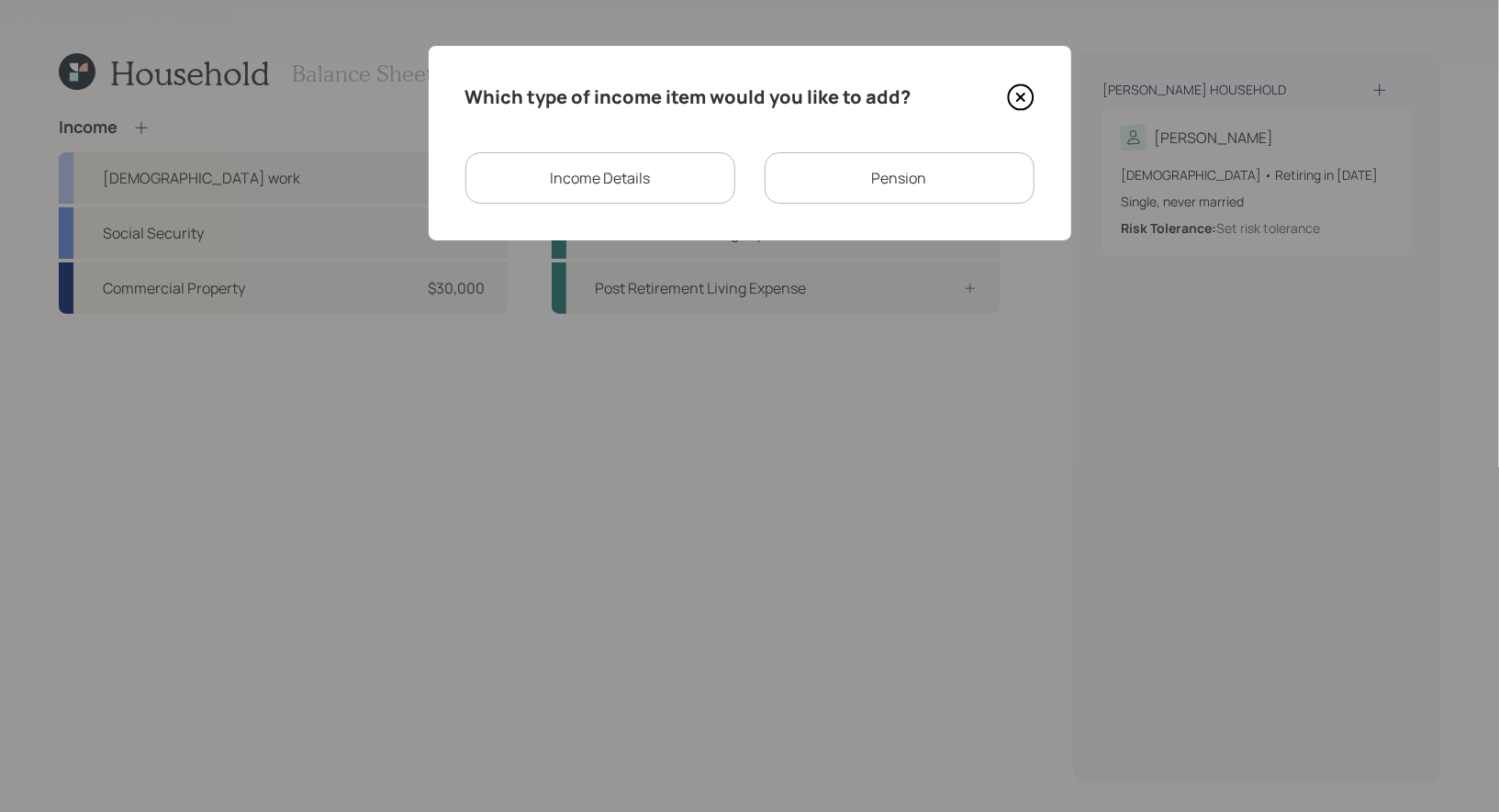
click at [640, 171] on div "Income Details" at bounding box center [600, 178] width 270 height 51
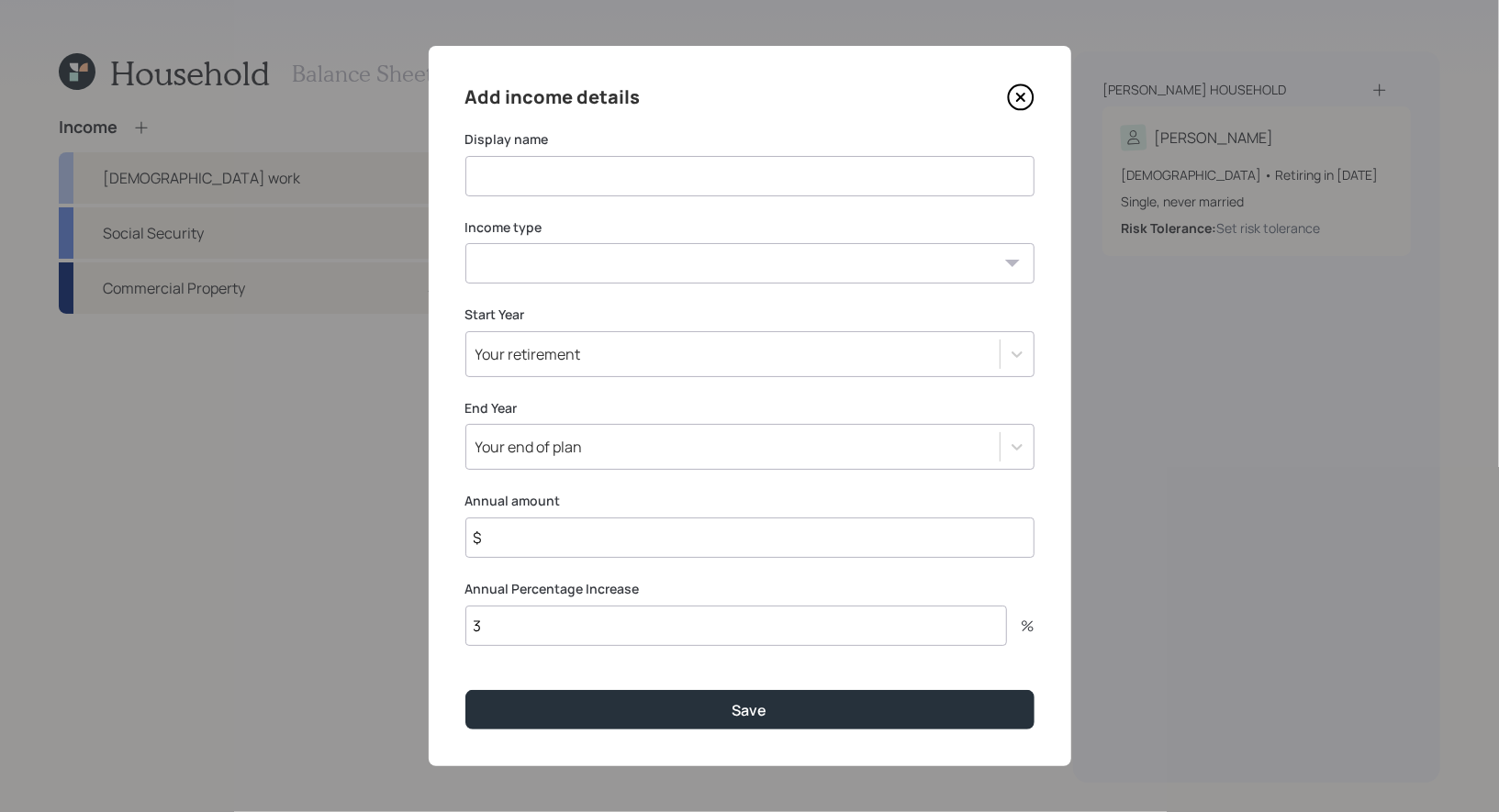
click at [612, 164] on input at bounding box center [750, 176] width 570 height 40
type input "2026-Retirement"
click at [686, 275] on select "Full-time work Part-time work Self employment Other" at bounding box center [750, 263] width 570 height 40
select select "salary"
click at [466, 244] on select "Full-time work Part-time work Self employment Other" at bounding box center [750, 263] width 570 height 40
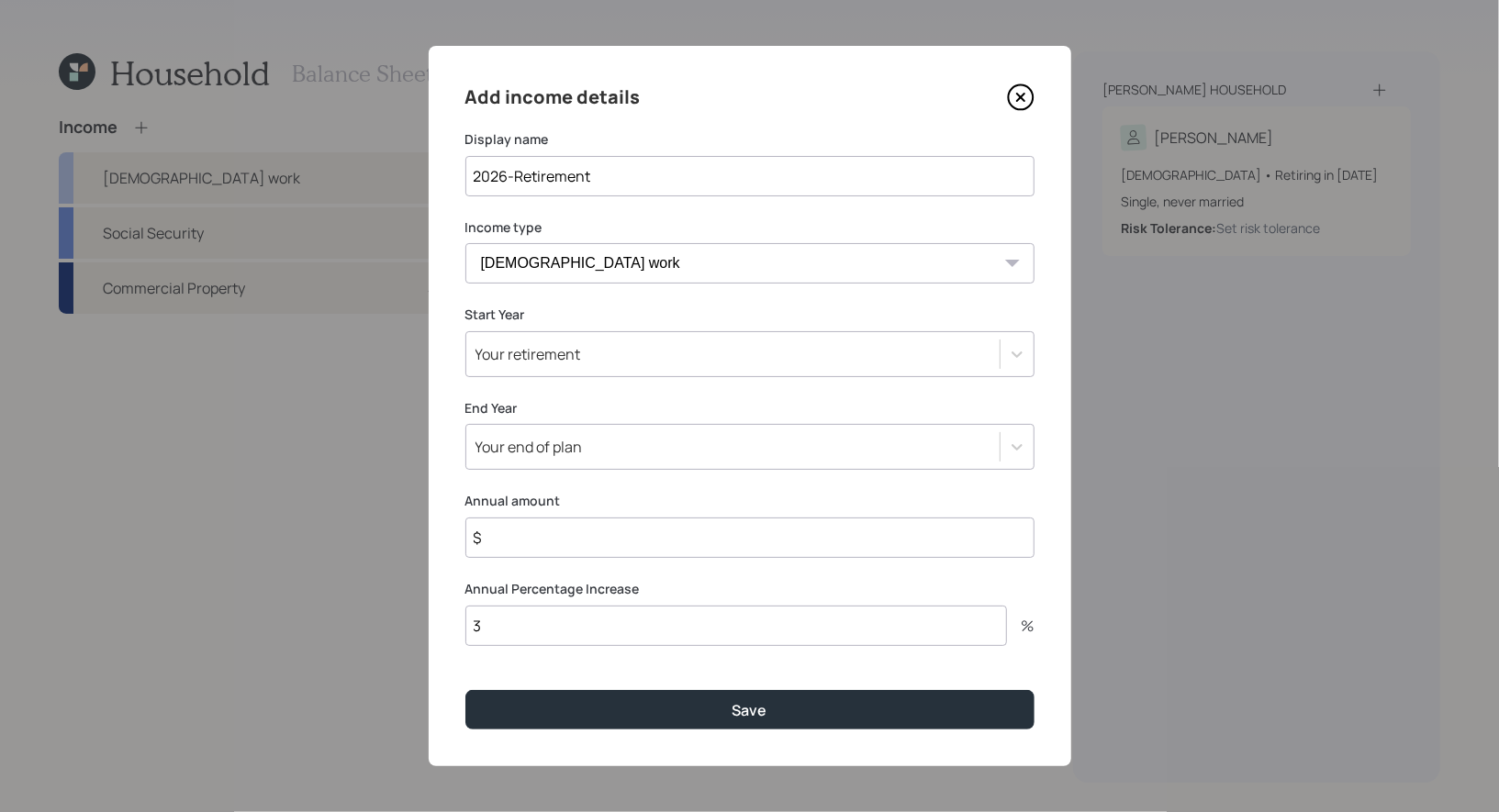
click at [665, 349] on div "Your retirement" at bounding box center [733, 354] width 533 height 31
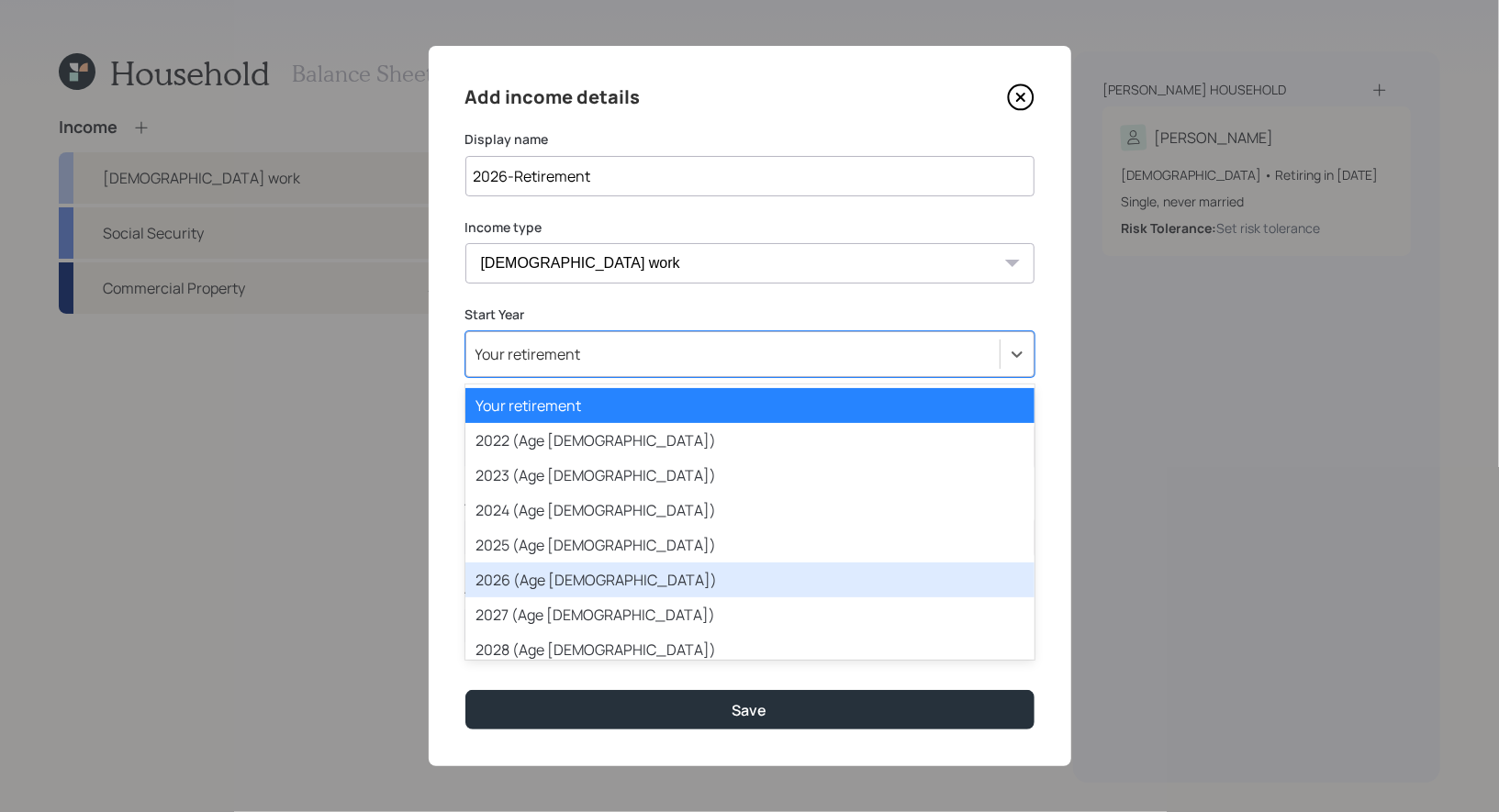
click at [634, 570] on div "2026 (Age 33)" at bounding box center [750, 580] width 570 height 35
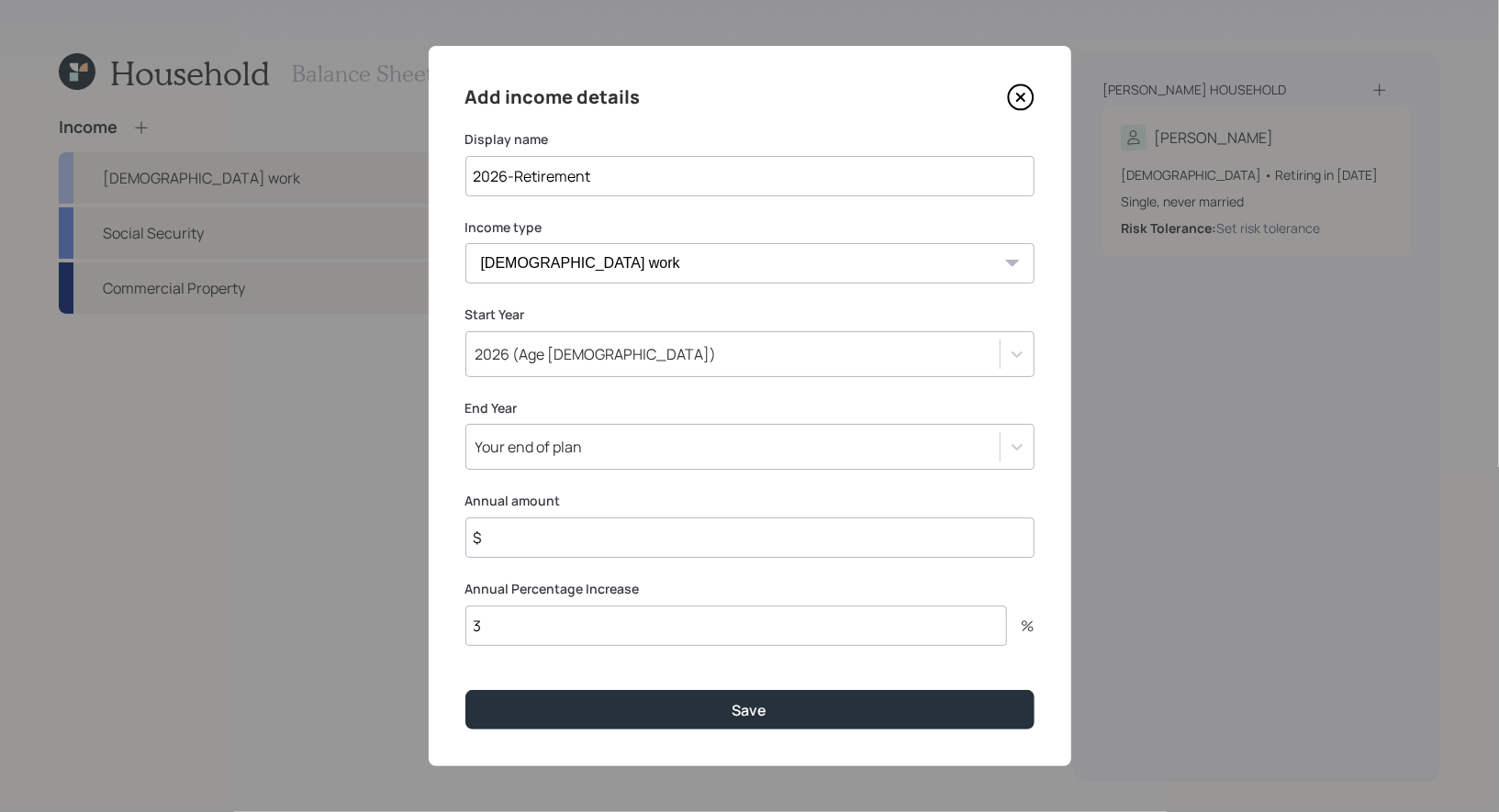
click at [544, 535] on input "$" at bounding box center [750, 537] width 570 height 40
type input "$ 42,000"
click at [580, 457] on div "Your end of plan" at bounding box center [528, 447] width 107 height 21
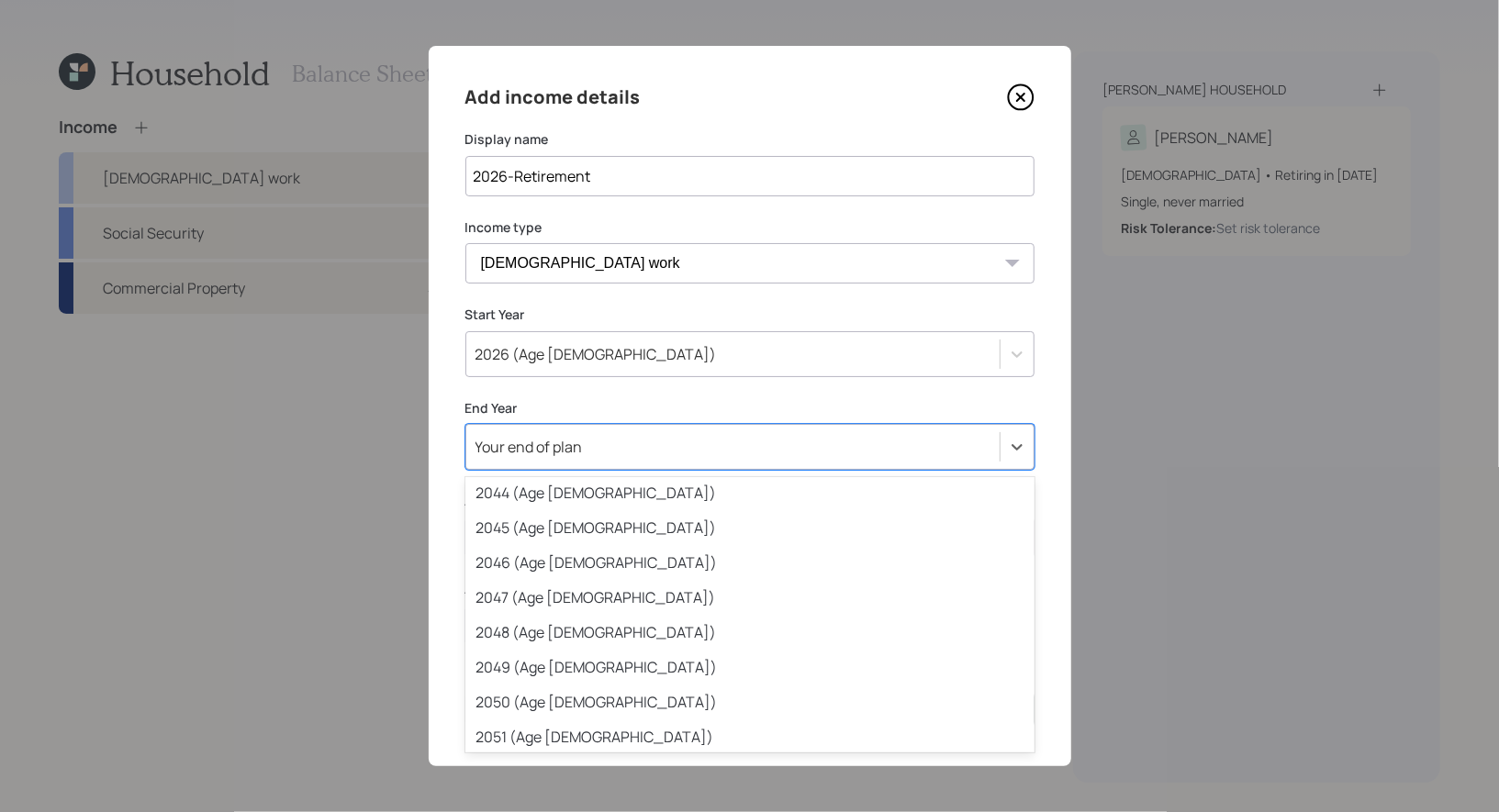
scroll to position [844, 0]
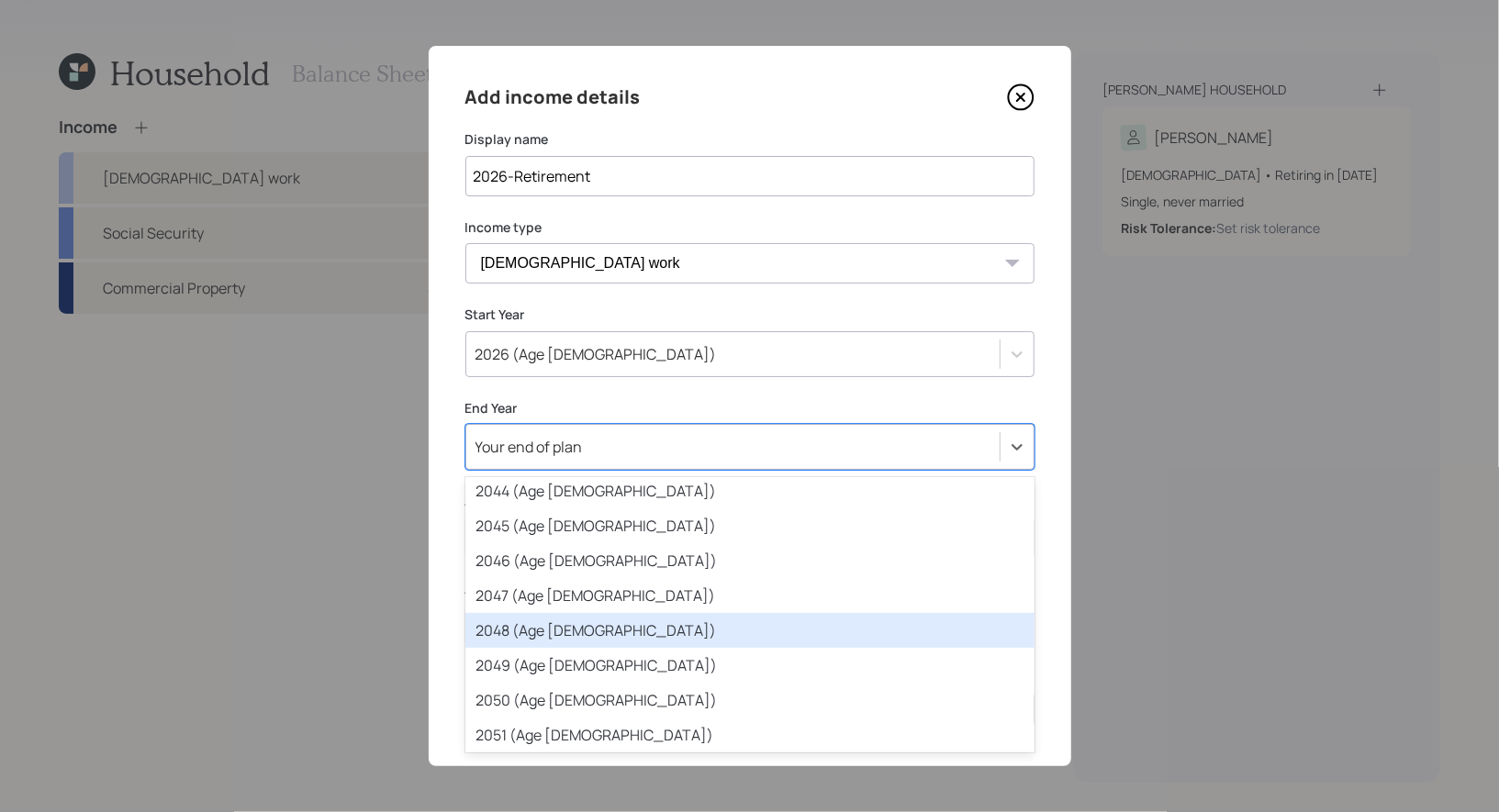
click at [622, 635] on div "2048 (Age 55)" at bounding box center [750, 630] width 570 height 35
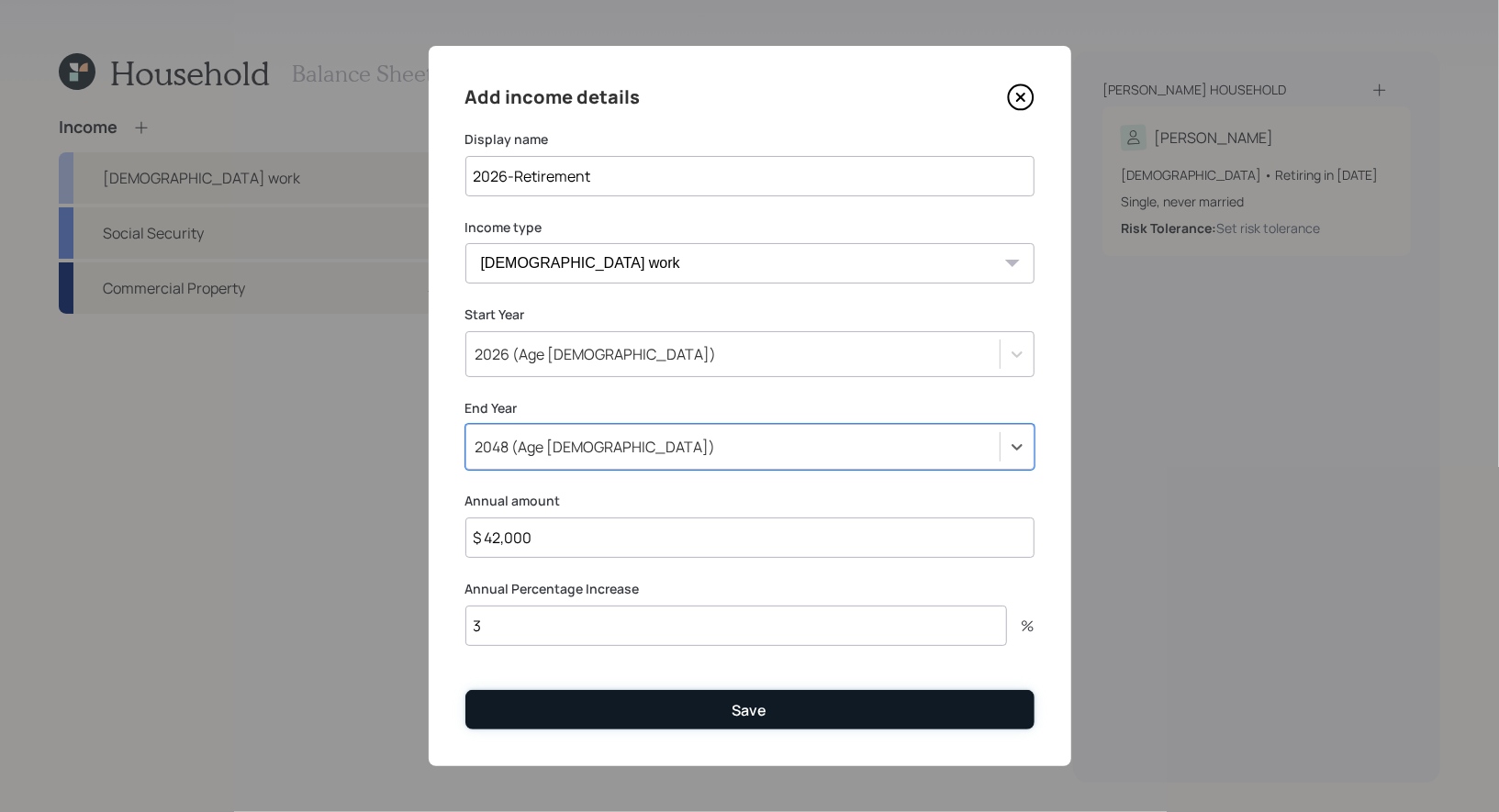
click at [611, 707] on button "Save" at bounding box center [750, 710] width 570 height 39
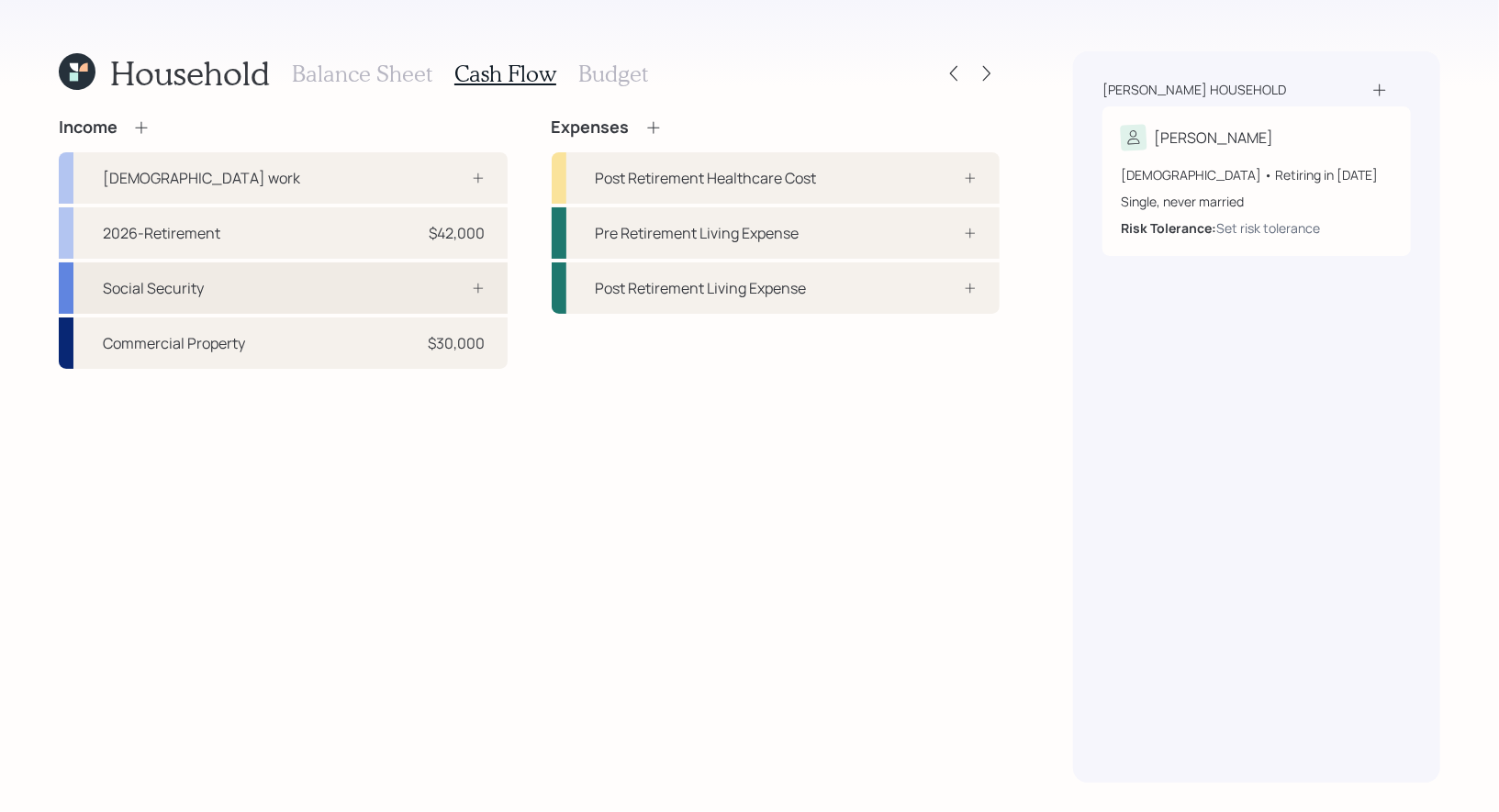
click at [251, 291] on div "Social Security" at bounding box center [283, 288] width 449 height 51
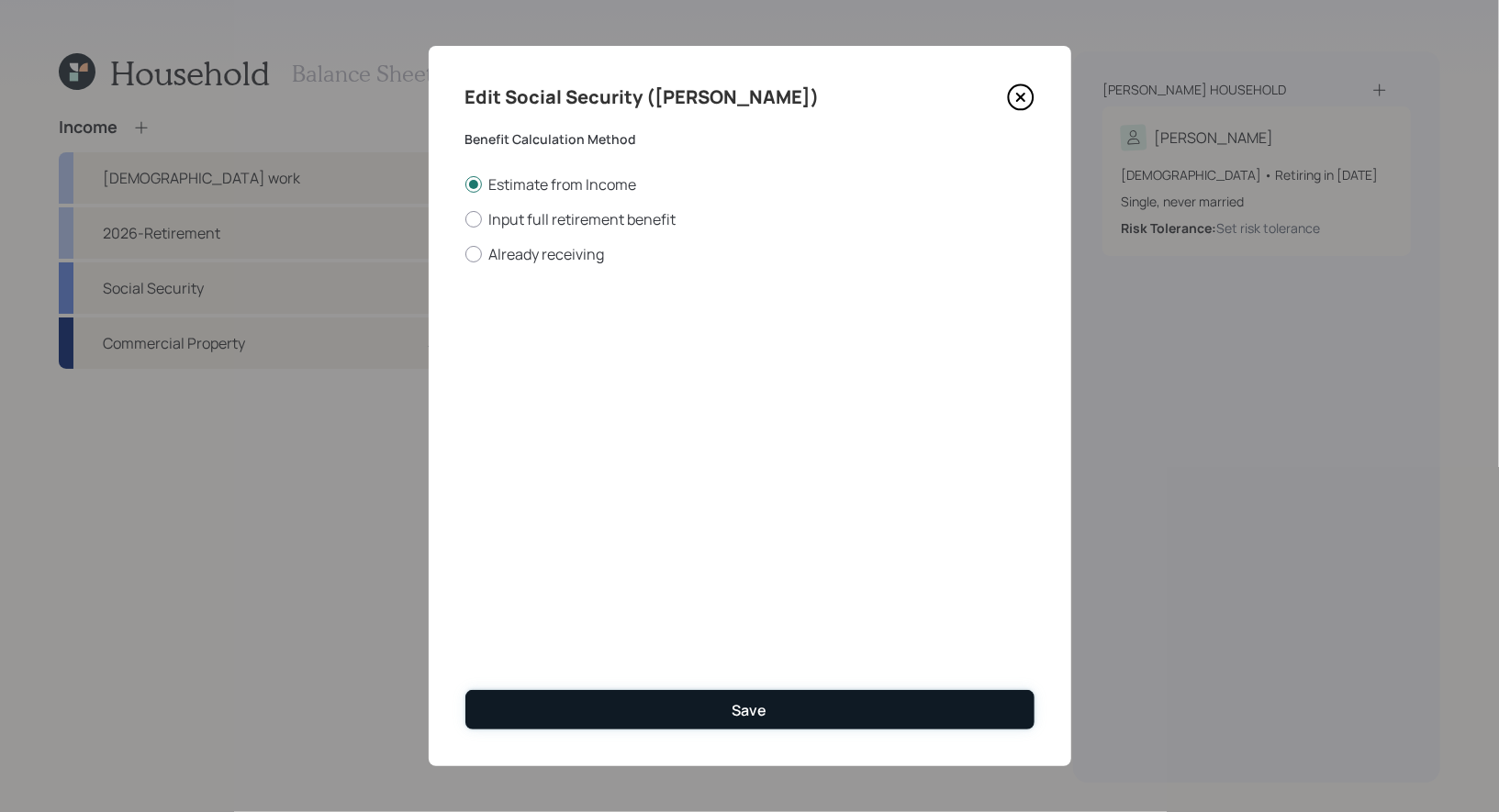
click at [677, 704] on button "Save" at bounding box center [750, 710] width 570 height 39
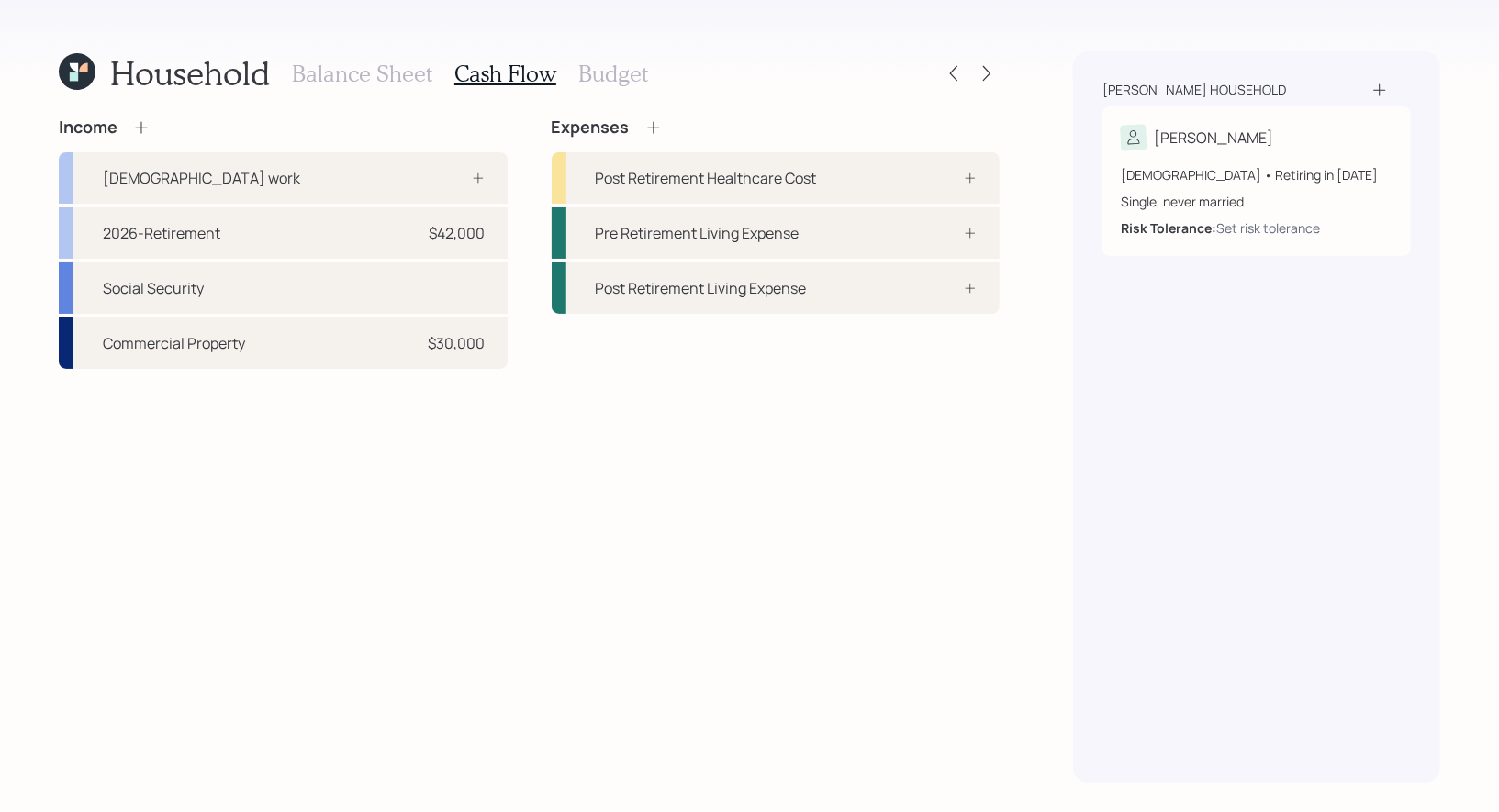
click at [374, 76] on h3 "Balance Sheet" at bounding box center [361, 74] width 140 height 27
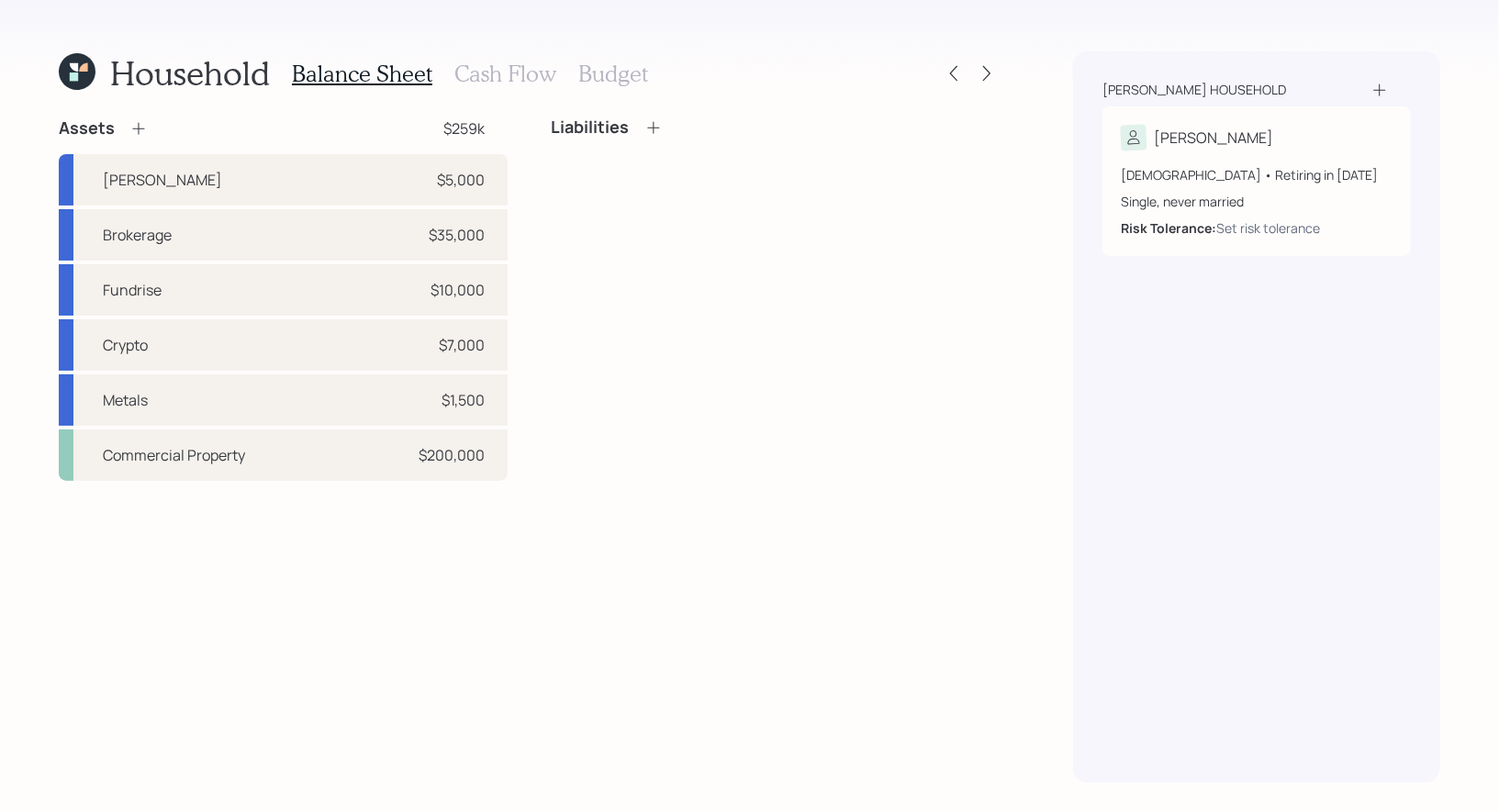
click at [140, 128] on icon at bounding box center [139, 129] width 19 height 19
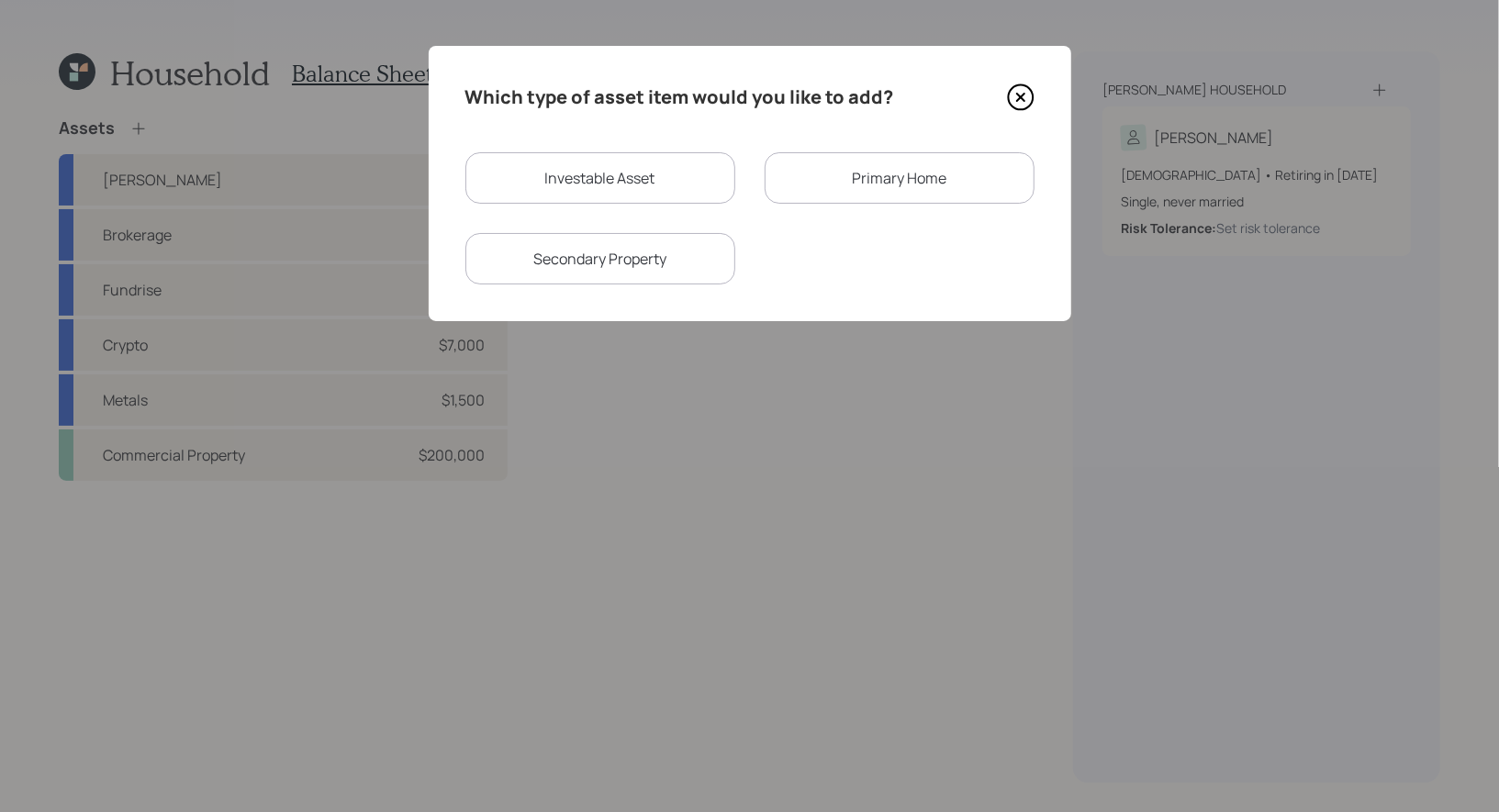
click at [899, 185] on div "Primary Home" at bounding box center [900, 178] width 270 height 51
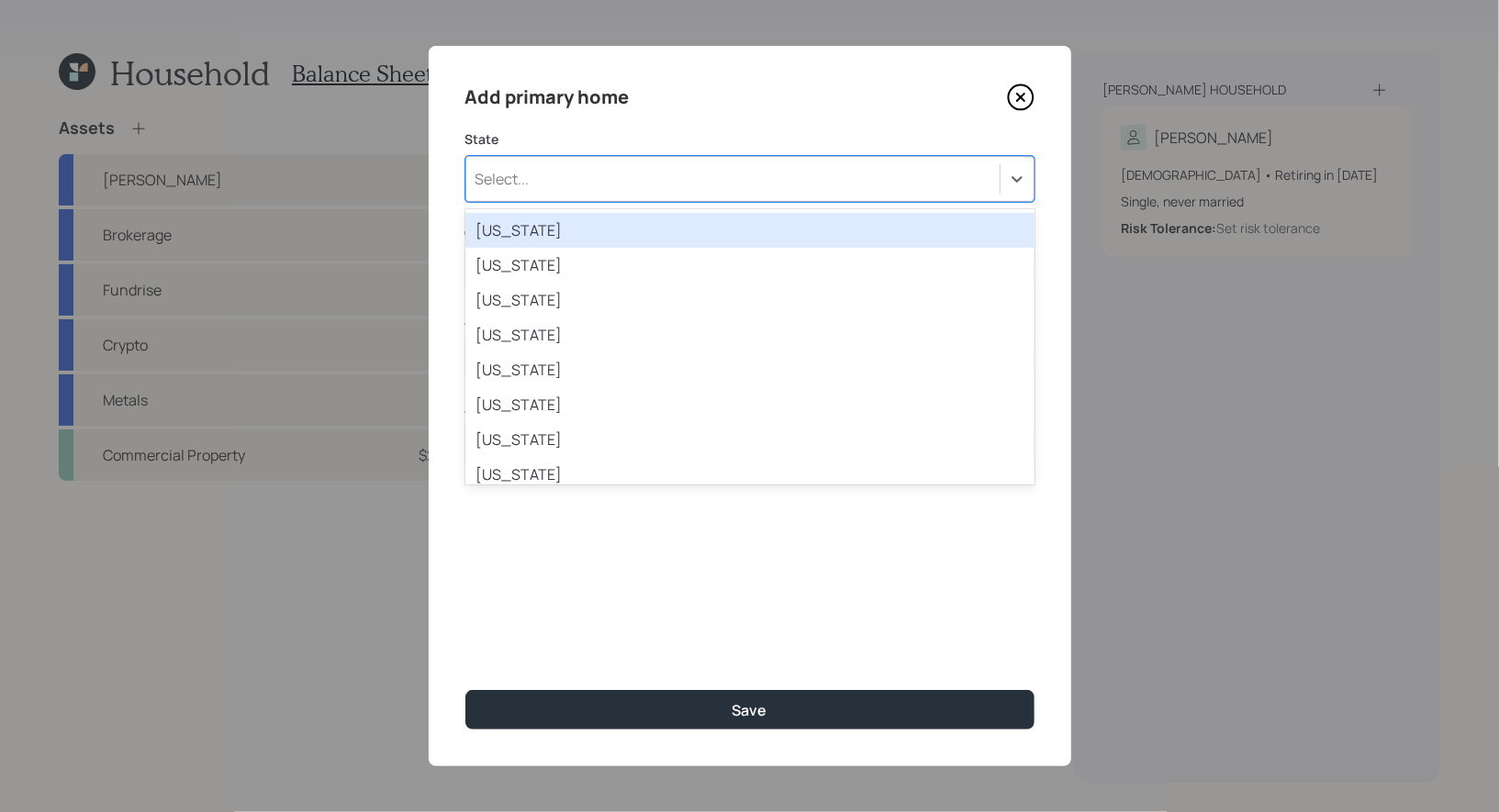
click at [653, 180] on div "Select..." at bounding box center [733, 179] width 533 height 31
type input "ca"
click at [550, 233] on div "California" at bounding box center [750, 231] width 570 height 35
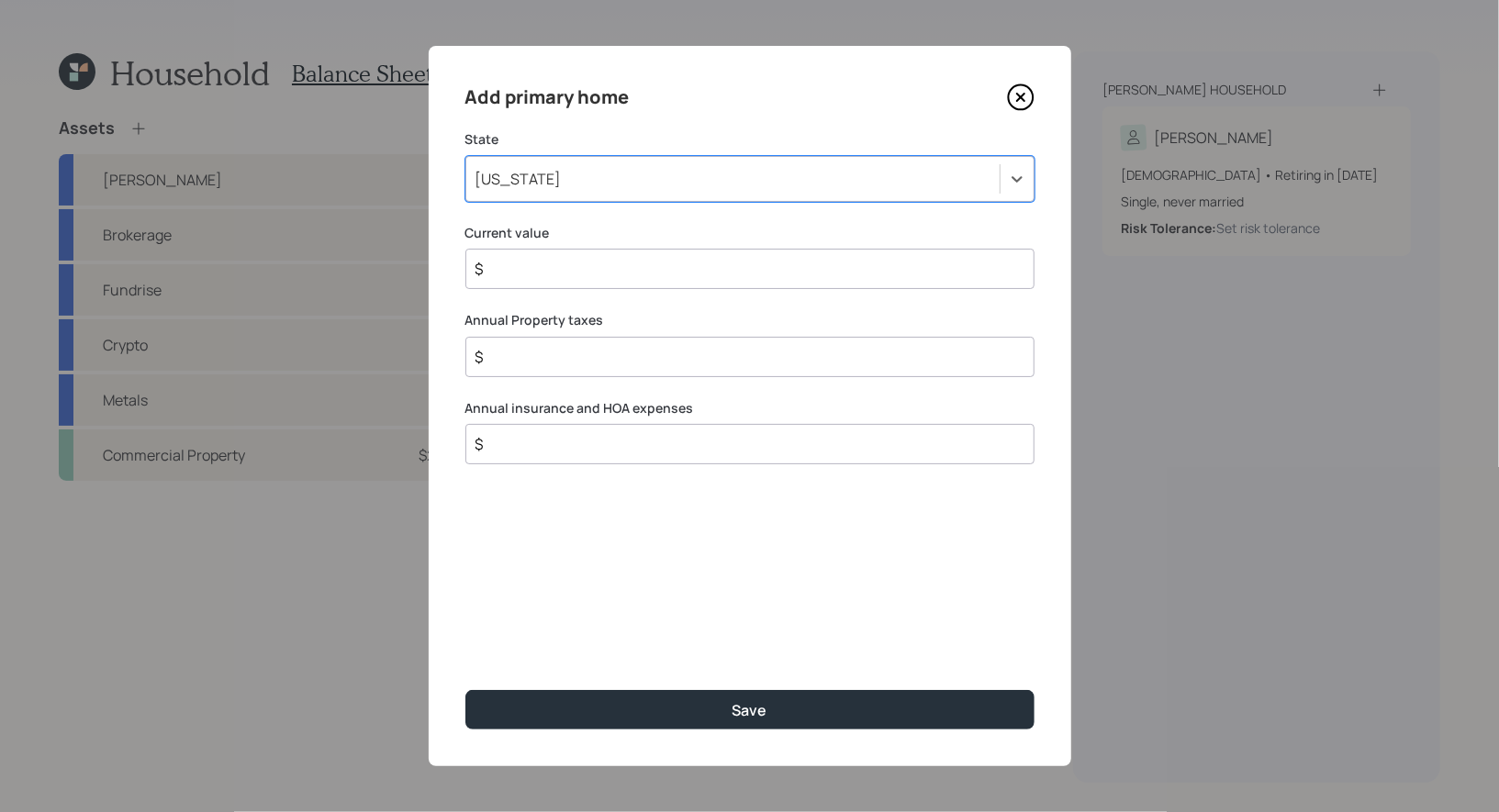
click at [524, 265] on input "$" at bounding box center [743, 269] width 538 height 22
type input "$ 325,000"
click at [625, 353] on input "$" at bounding box center [743, 356] width 538 height 22
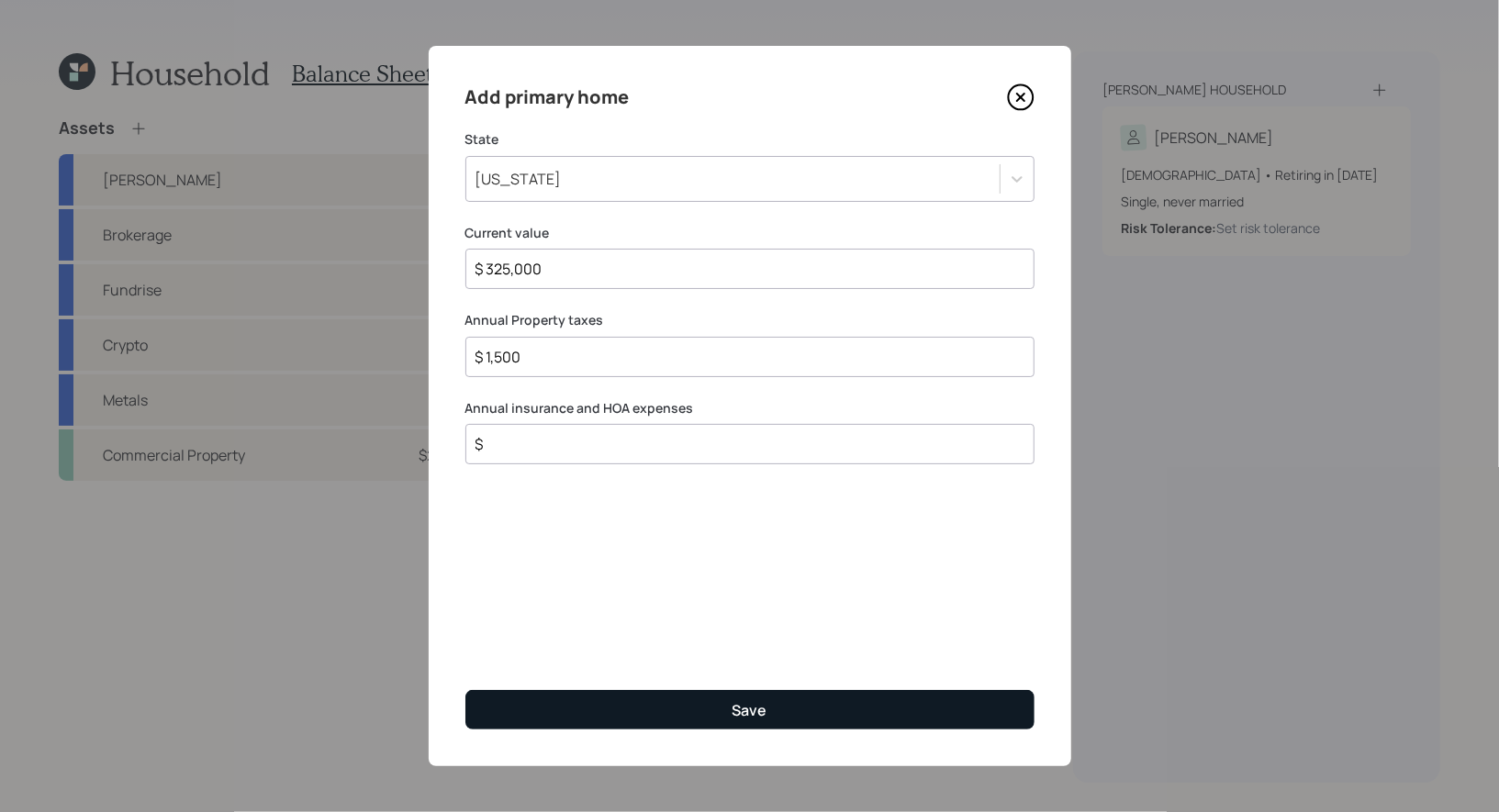
type input "$ 1,500"
click at [726, 710] on button "Save" at bounding box center [750, 710] width 570 height 39
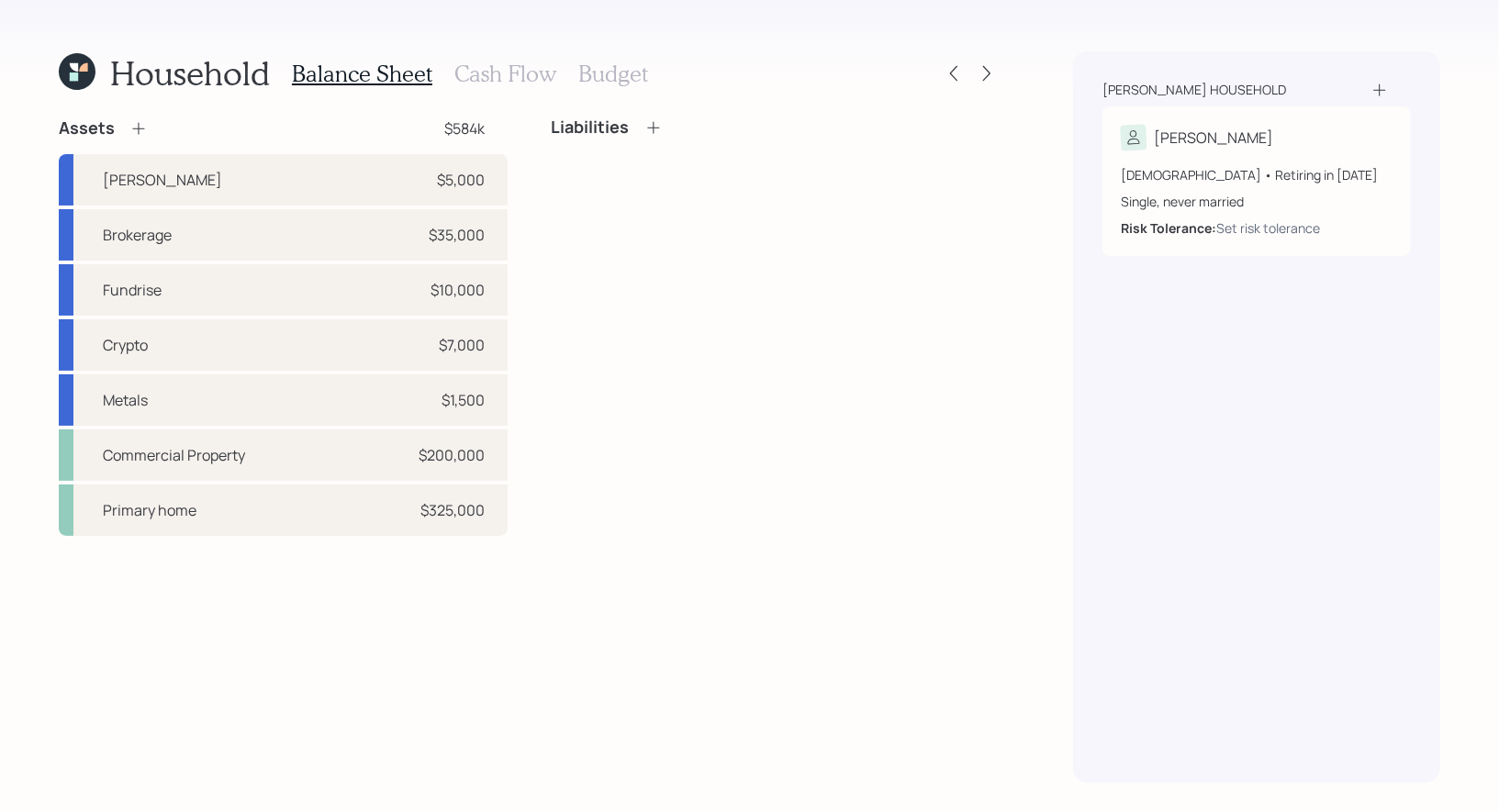
click at [504, 70] on h3 "Cash Flow" at bounding box center [506, 74] width 102 height 27
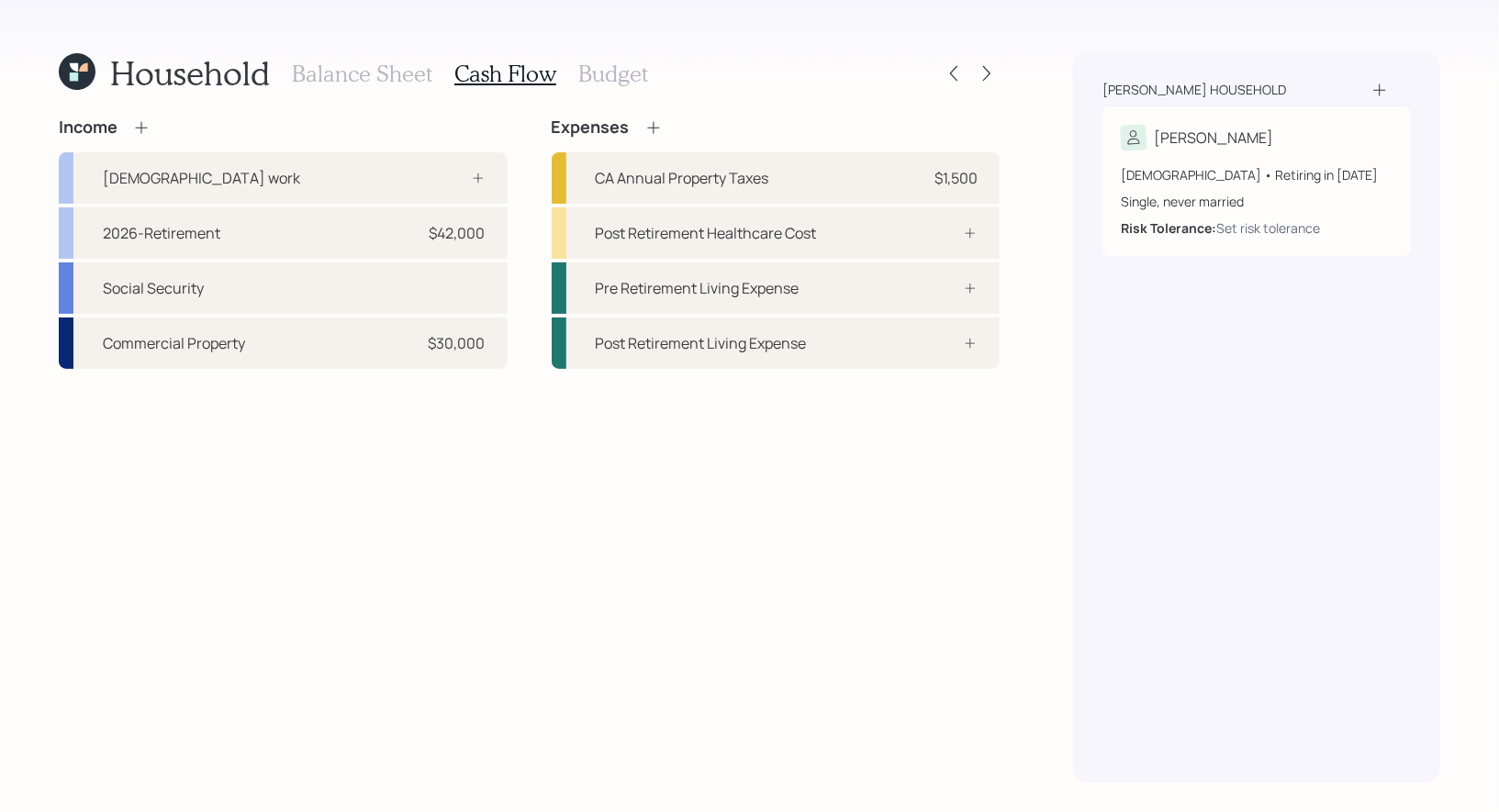
click at [604, 70] on h3 "Budget" at bounding box center [613, 74] width 70 height 27
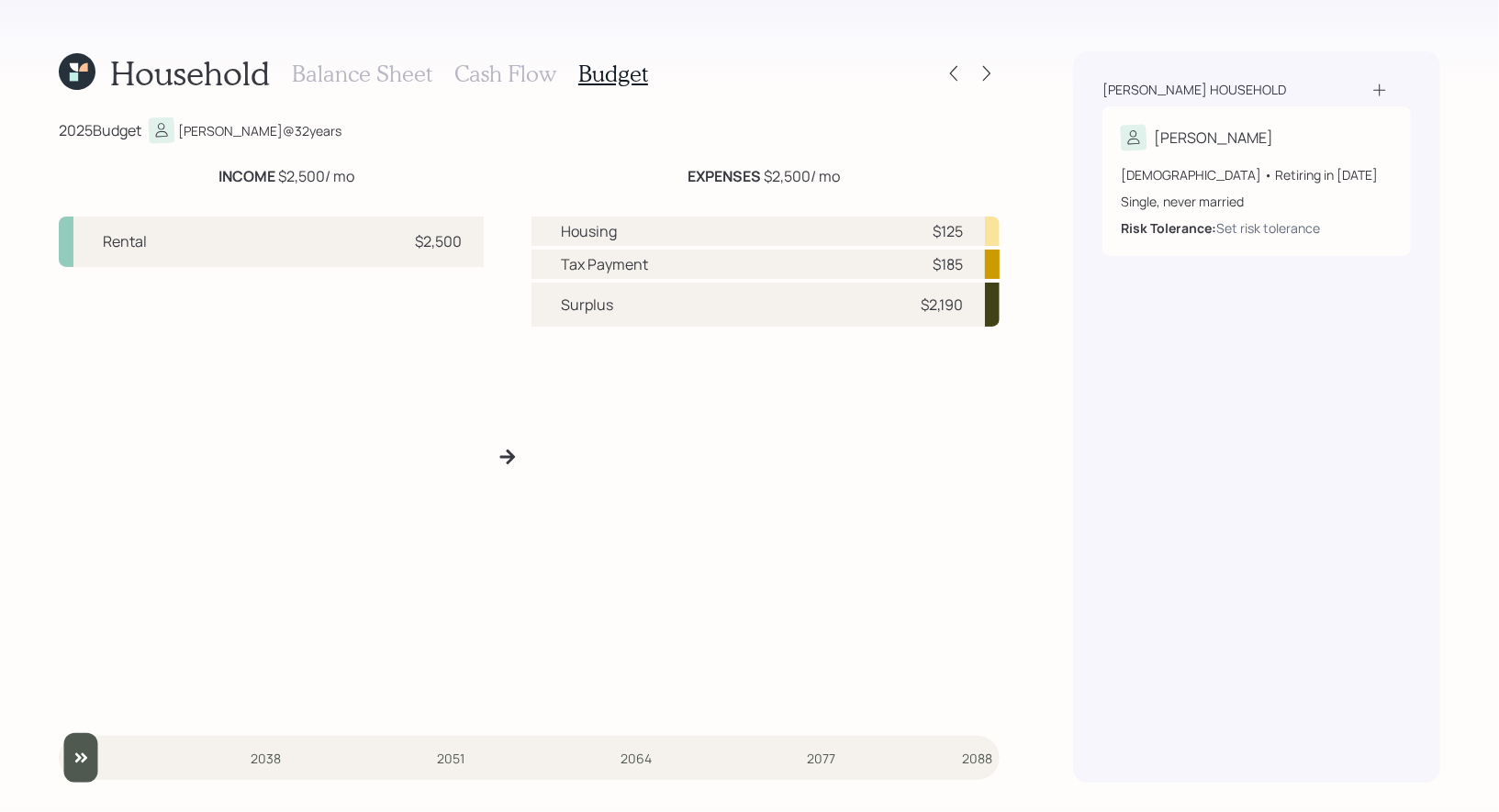
click at [358, 78] on h3 "Balance Sheet" at bounding box center [361, 74] width 140 height 27
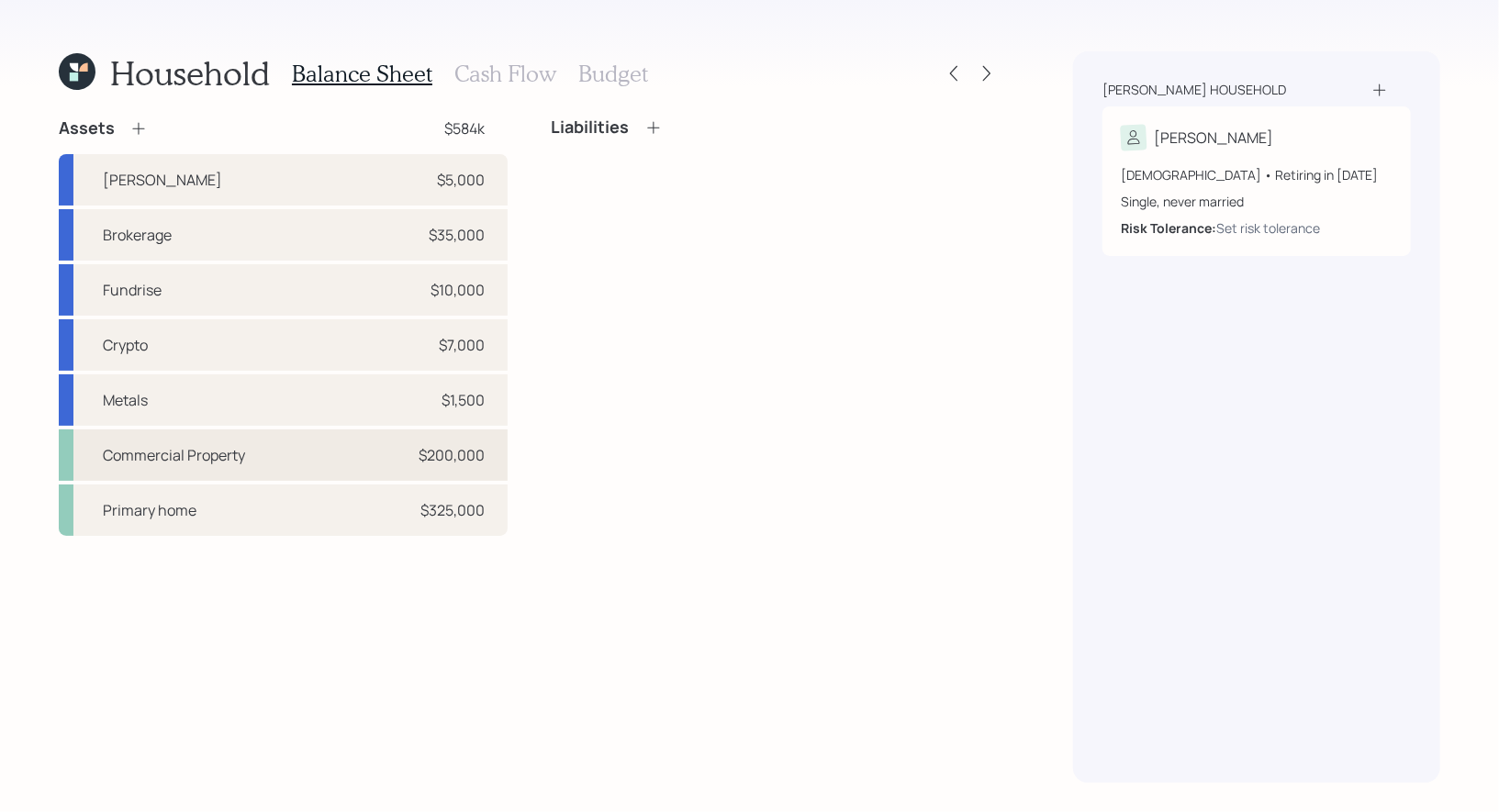
click at [289, 461] on div "Commercial Property $200,000" at bounding box center [283, 455] width 449 height 51
select select "rental_property"
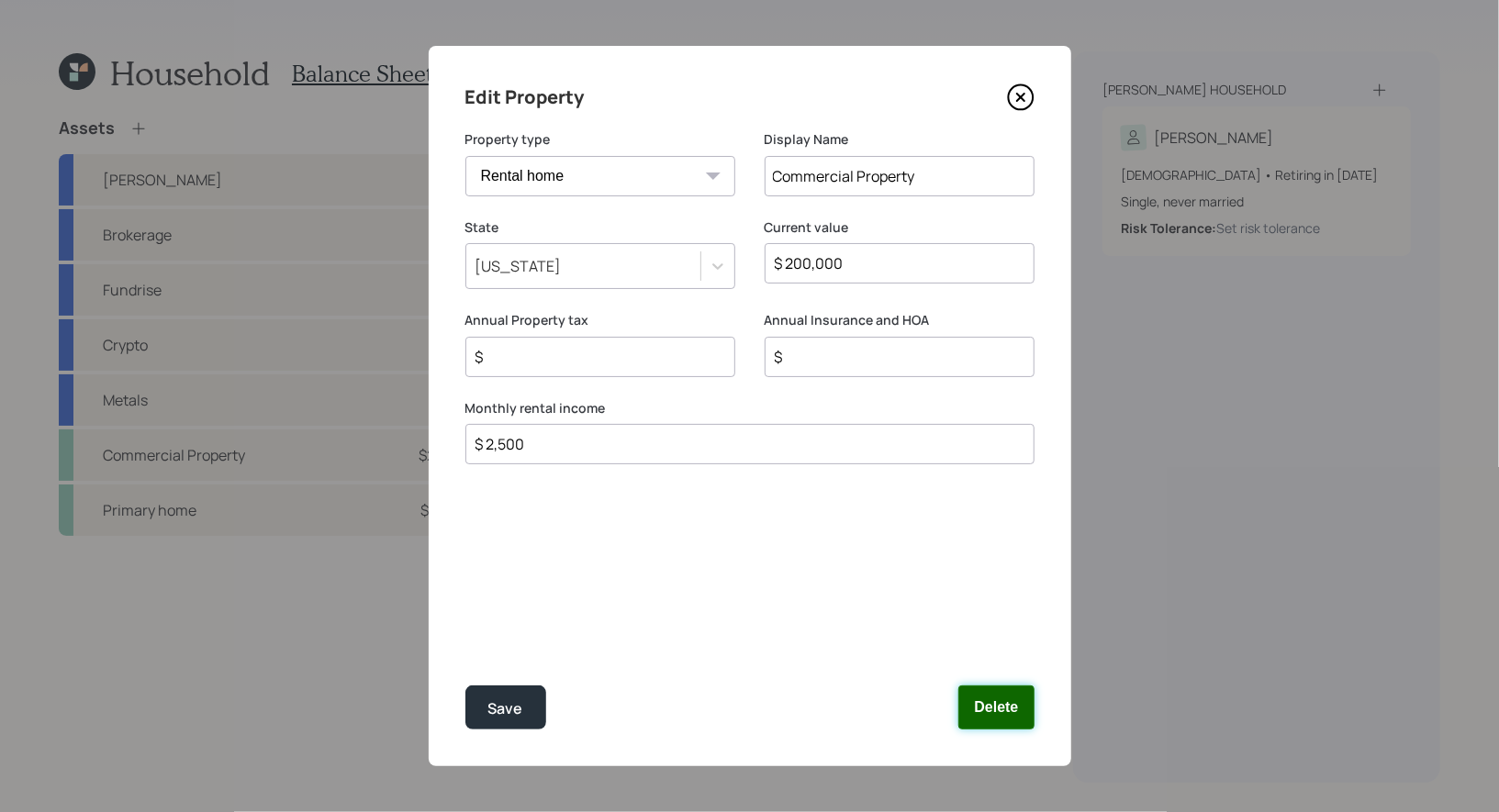
click at [995, 710] on button "Delete" at bounding box center [996, 707] width 76 height 44
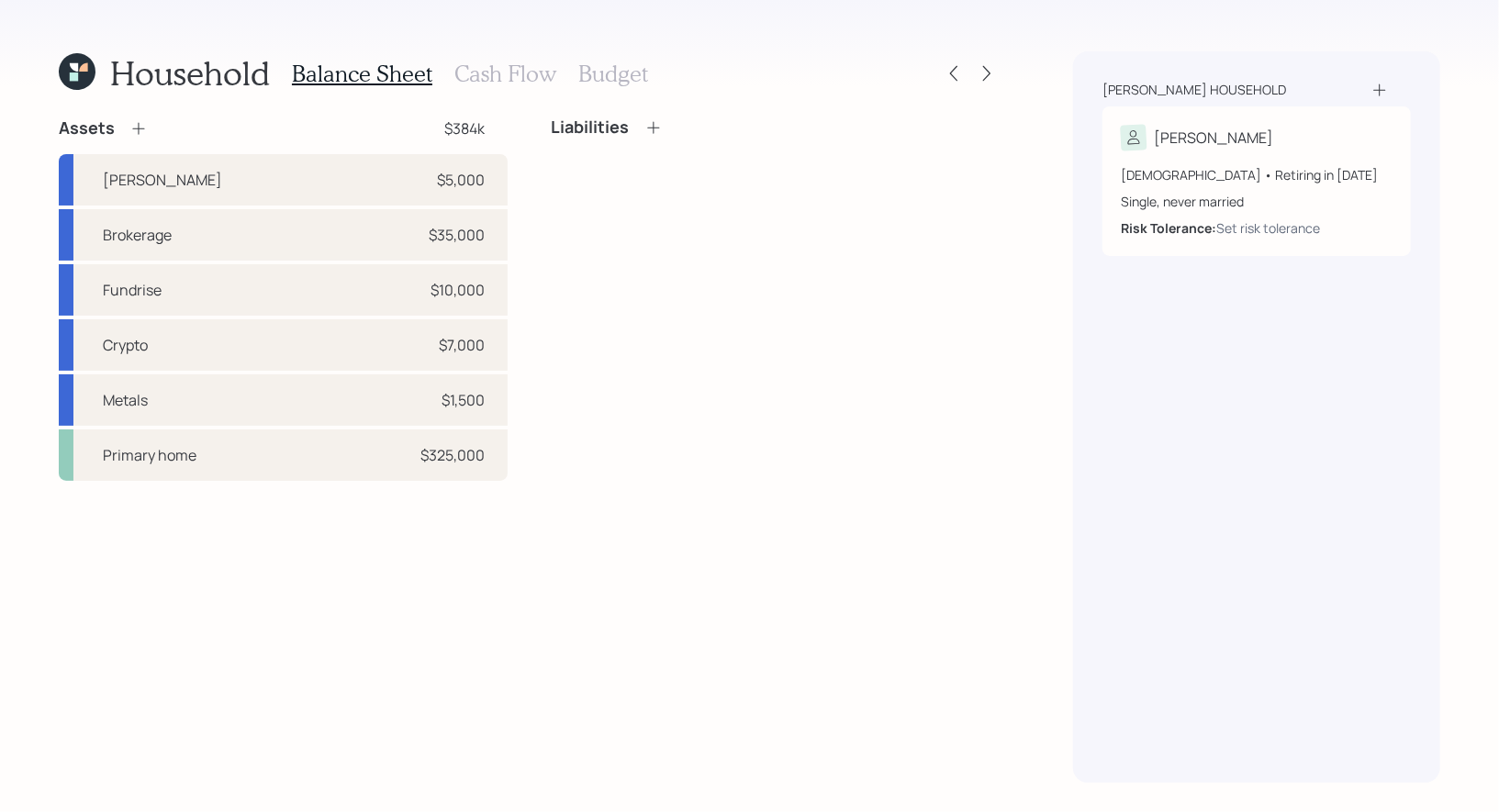
click at [142, 125] on icon at bounding box center [139, 129] width 19 height 19
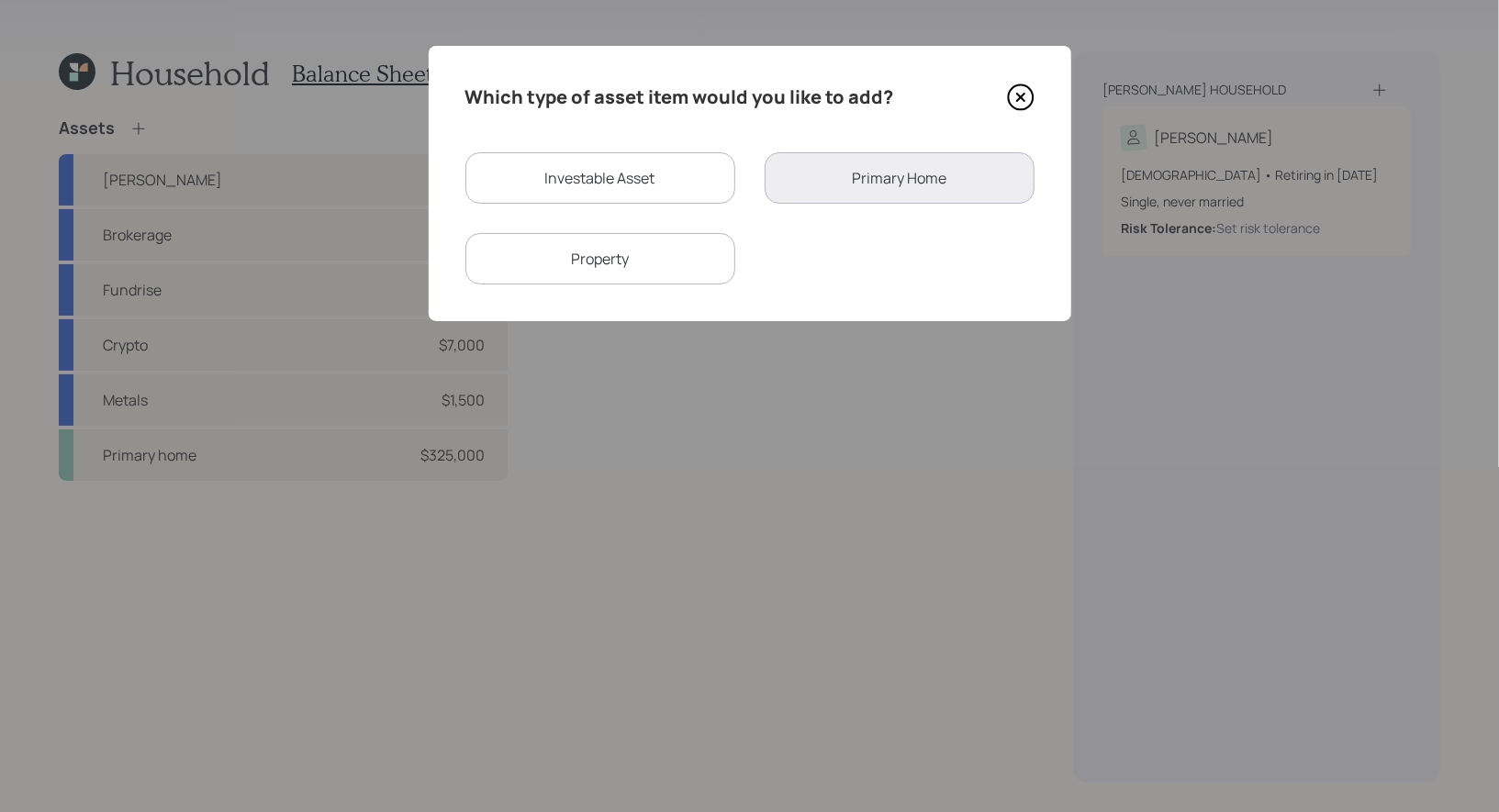
click at [615, 176] on div "Investable Asset" at bounding box center [600, 178] width 270 height 51
select select "taxable"
select select "balanced"
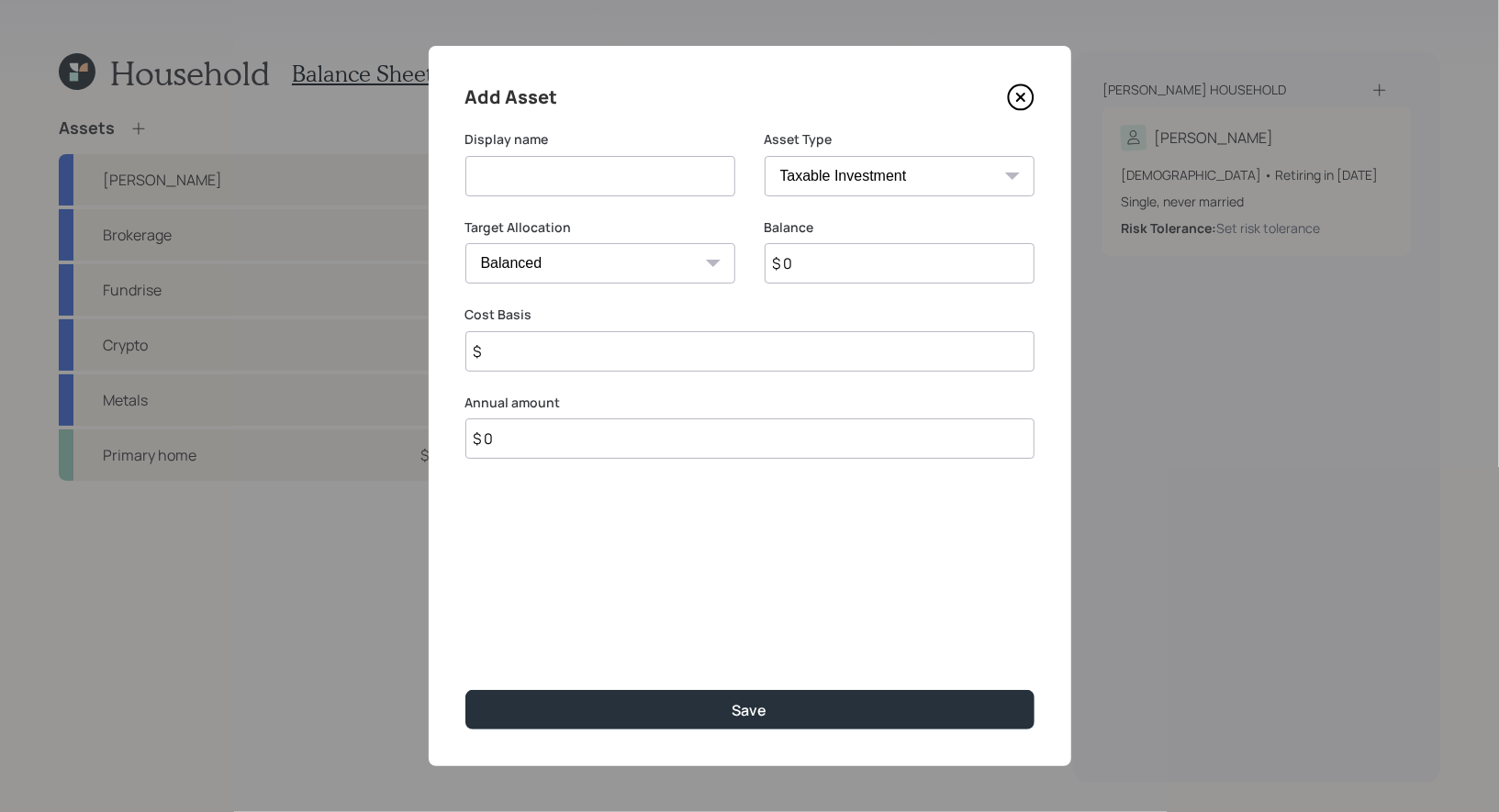
click at [571, 162] on input at bounding box center [600, 176] width 270 height 40
type input "Brokerage"
click at [831, 263] on input "$ 0" at bounding box center [900, 263] width 270 height 40
type input "$ 150,000"
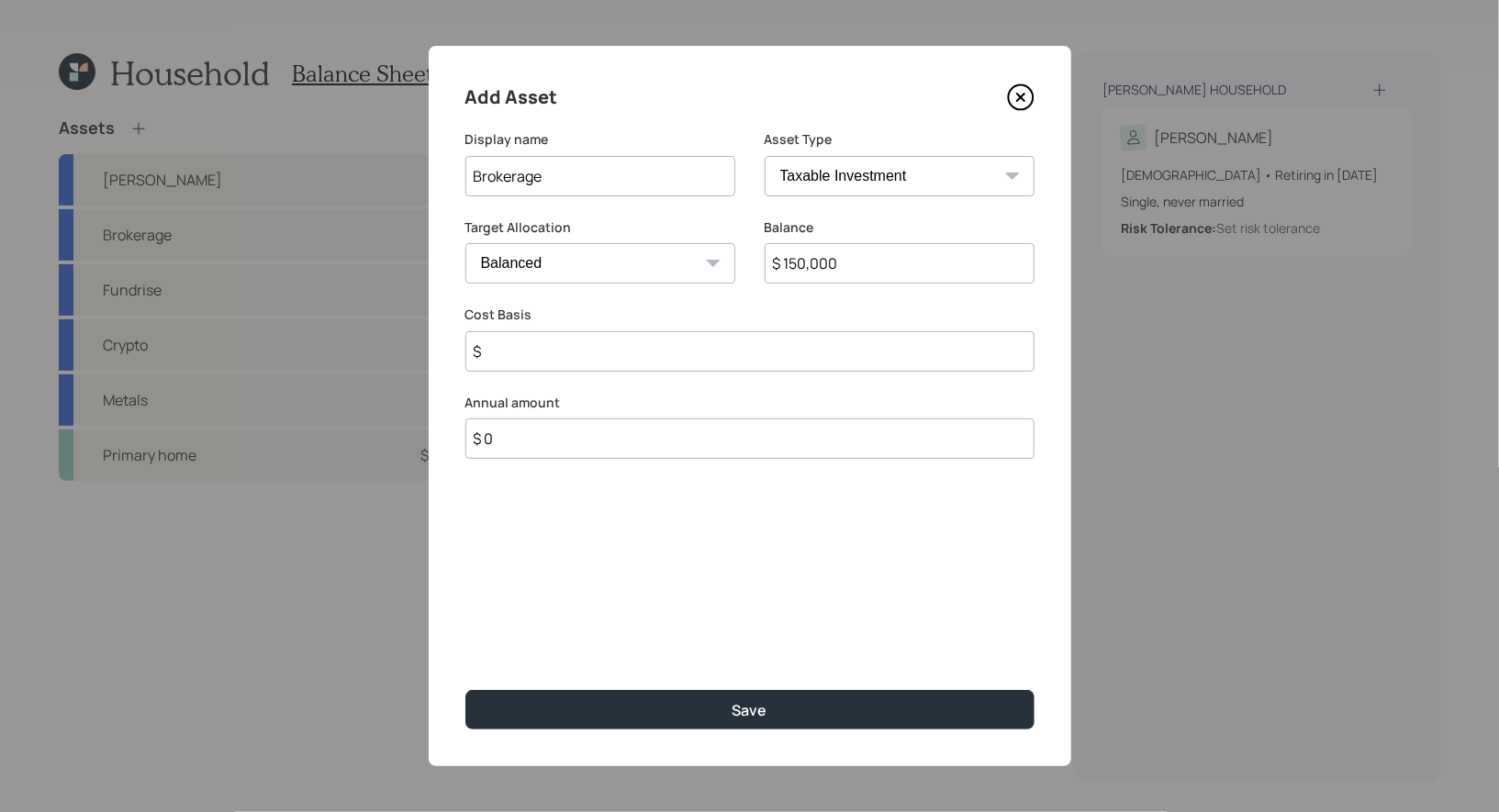
click at [514, 355] on input "$" at bounding box center [750, 351] width 570 height 40
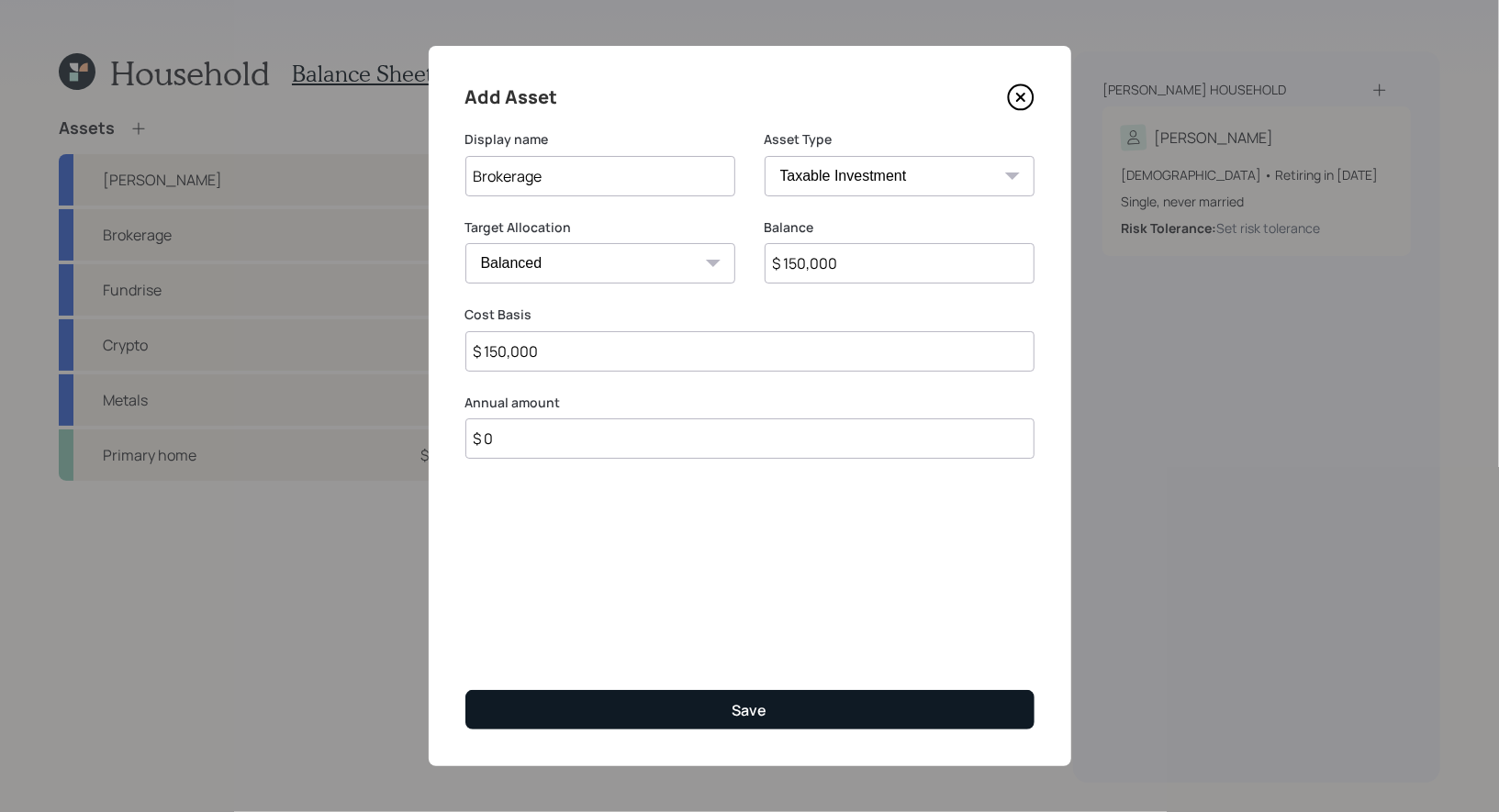
type input "$ 150,000"
click at [768, 706] on button "Save" at bounding box center [750, 710] width 570 height 39
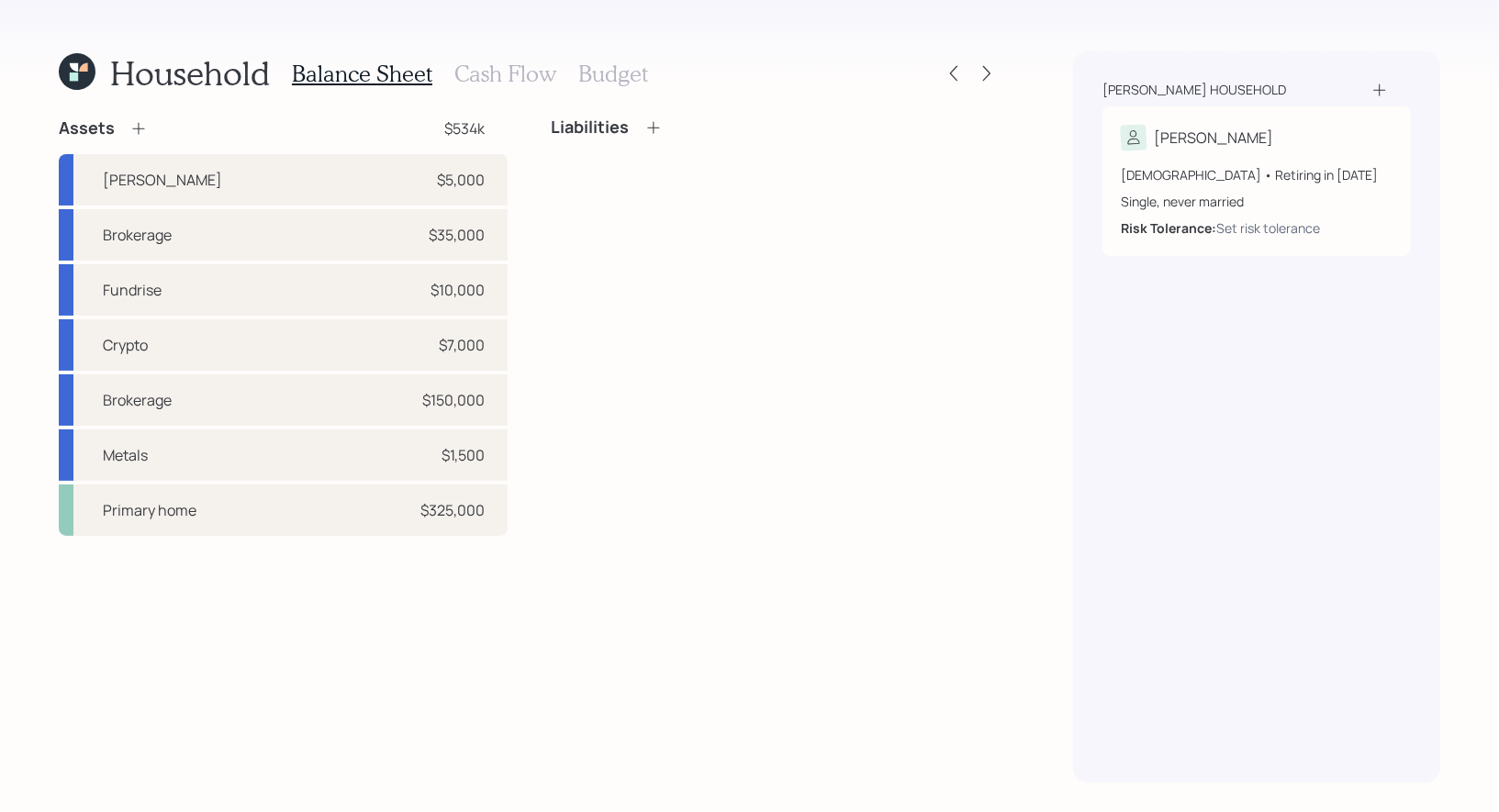
click at [138, 129] on icon at bounding box center [139, 129] width 12 height 12
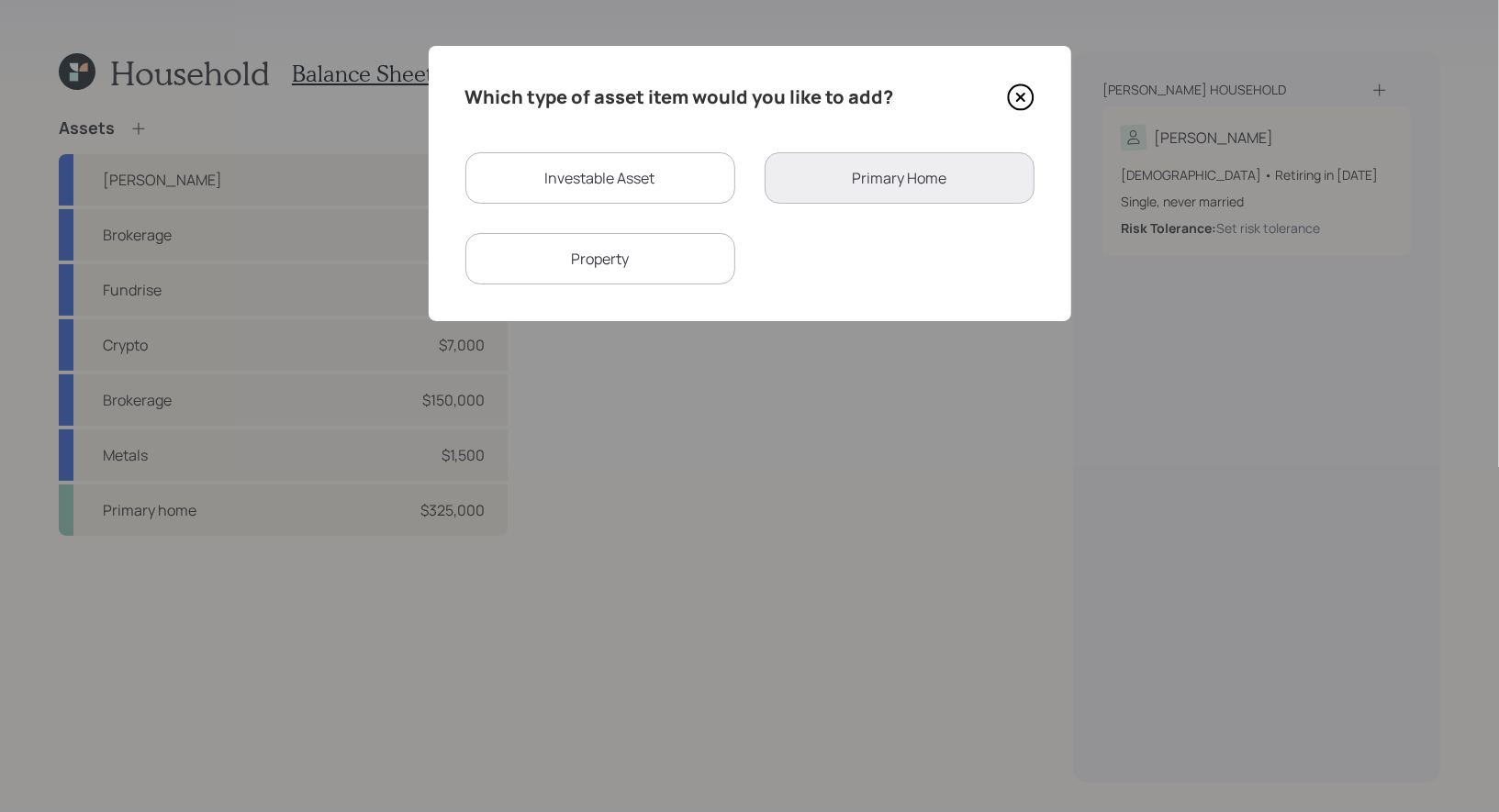
click at [570, 179] on div "Investable Asset" at bounding box center [600, 178] width 270 height 51
select select "taxable"
select select "balanced"
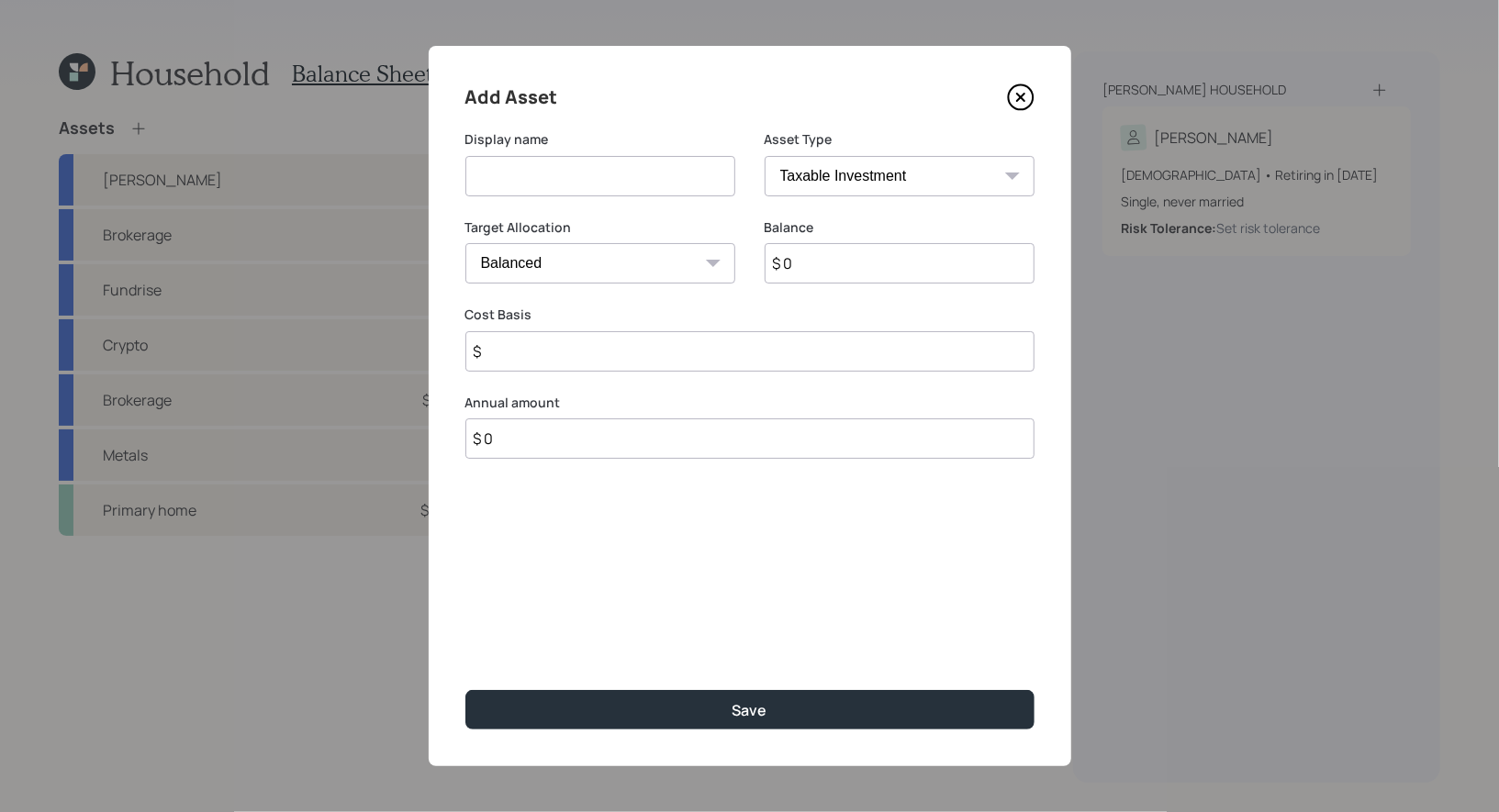
click at [543, 172] on input at bounding box center [600, 176] width 270 height 40
type input "Savings"
click at [809, 273] on input "$ 0" at bounding box center [900, 263] width 270 height 40
type input "$ 50,000"
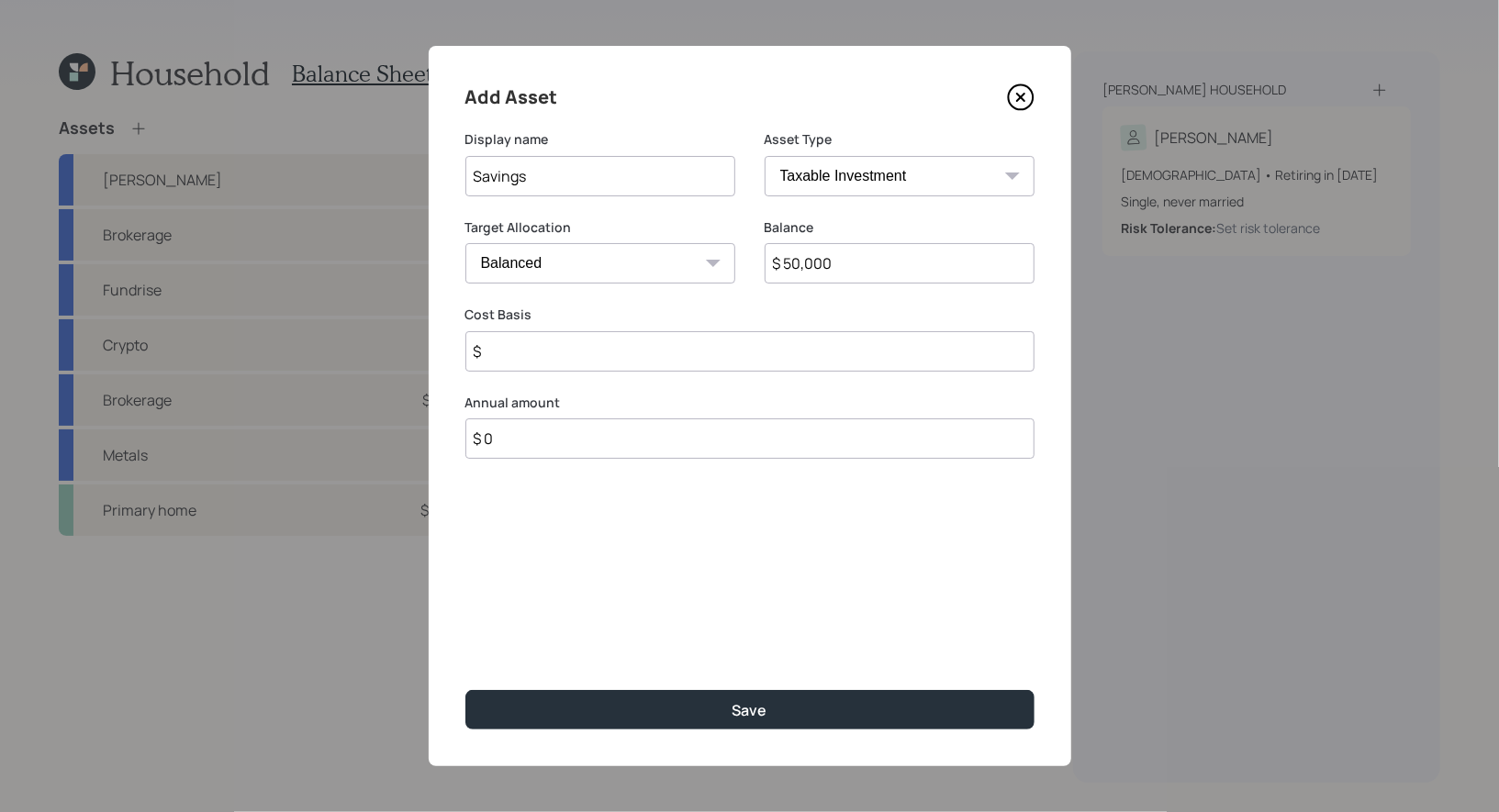
click at [585, 348] on input "$" at bounding box center [750, 351] width 570 height 40
type input "$ 50,000"
click at [649, 260] on select "Cash Conservative Balanced Aggressive" at bounding box center [600, 263] width 270 height 40
select select "uninvested"
click at [466, 244] on select "Cash Conservative Balanced Aggressive" at bounding box center [600, 263] width 270 height 40
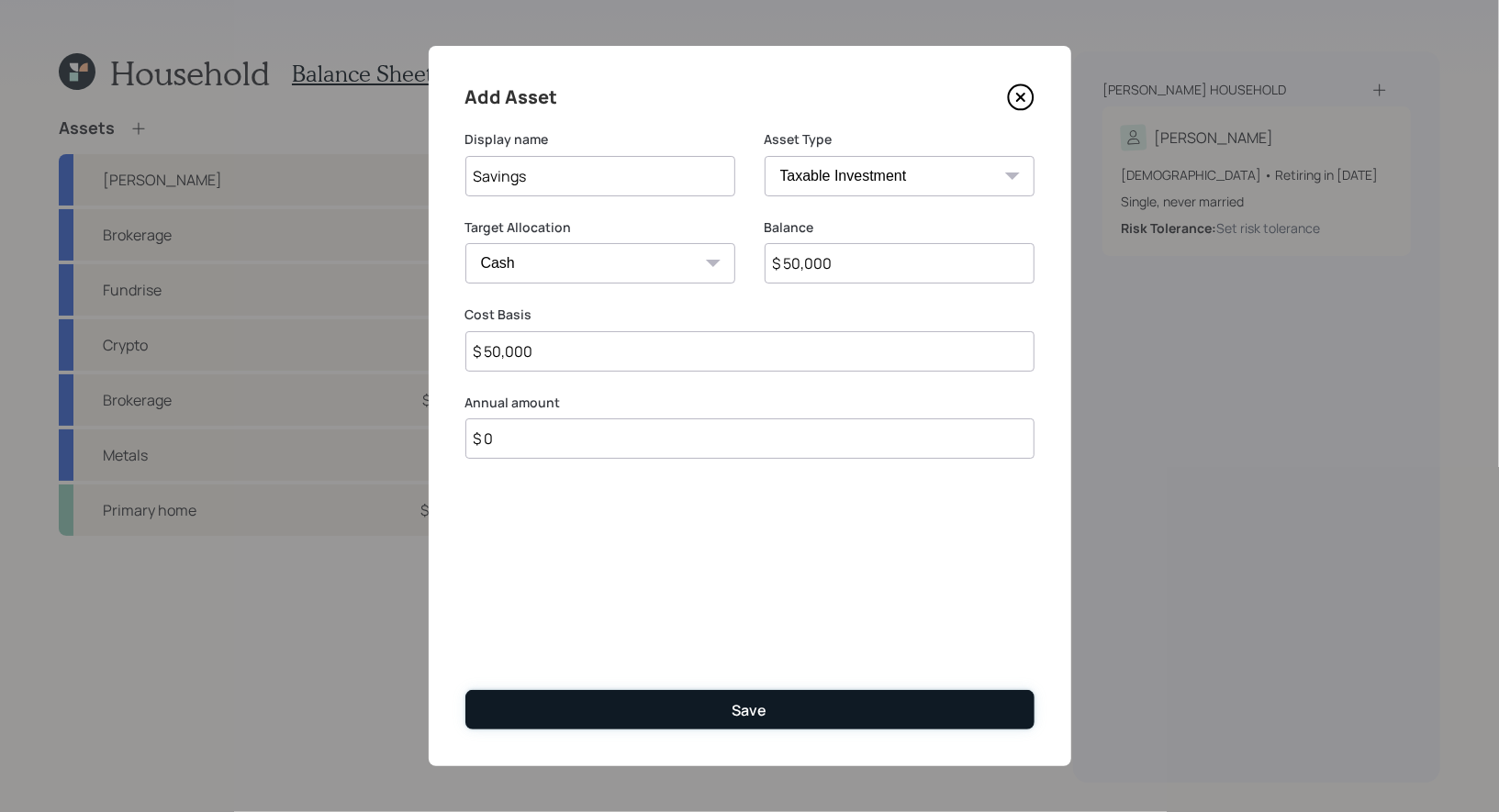
click at [702, 716] on button "Save" at bounding box center [750, 710] width 570 height 39
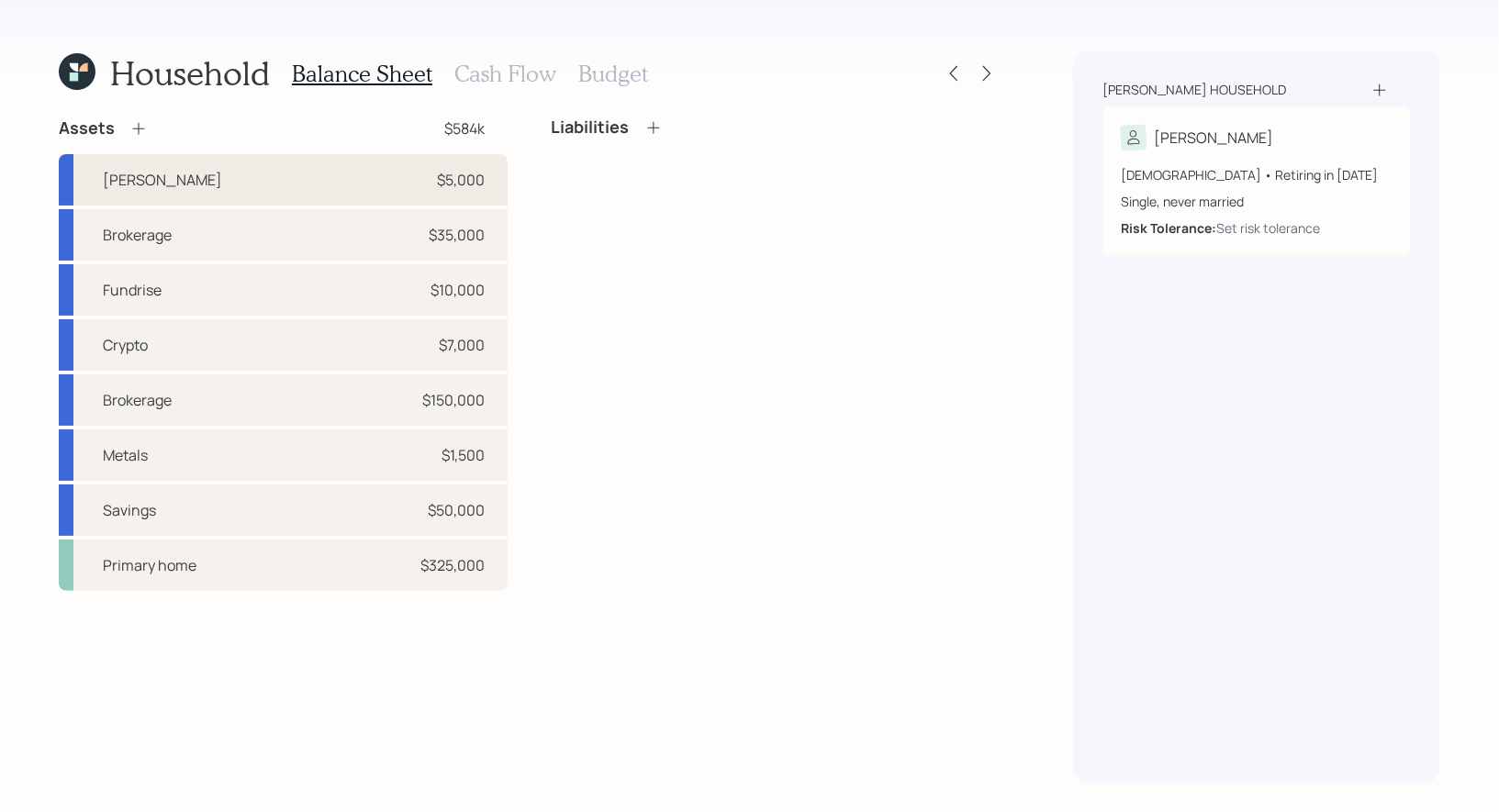
click at [295, 182] on div "Roth IRA $5,000" at bounding box center [283, 180] width 449 height 51
select select "roth_ira"
select select "balanced"
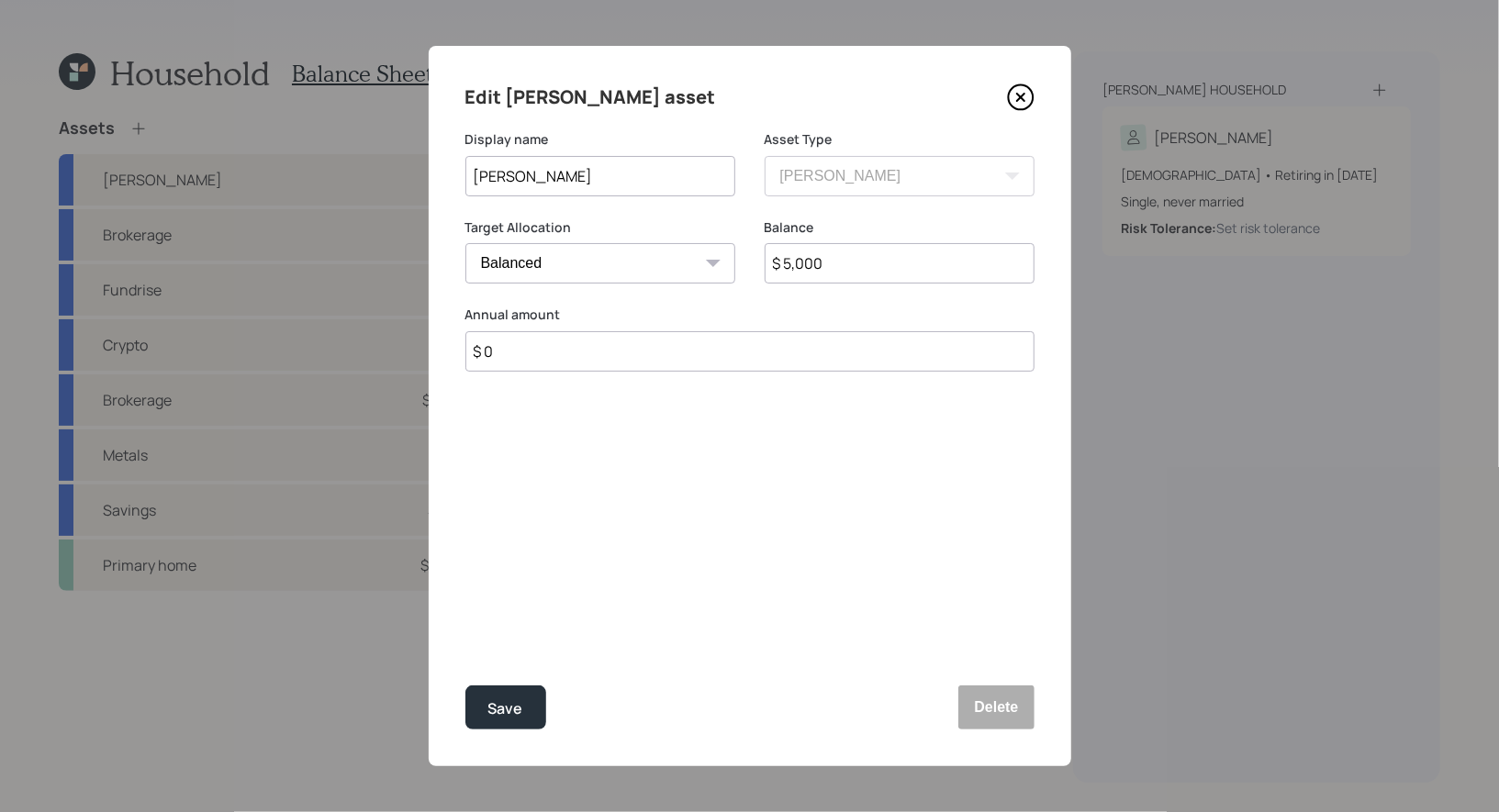
click at [546, 354] on input "$ 0" at bounding box center [750, 351] width 570 height 40
type input "$ 7,000"
click at [541, 442] on div "Select..." at bounding box center [583, 442] width 234 height 31
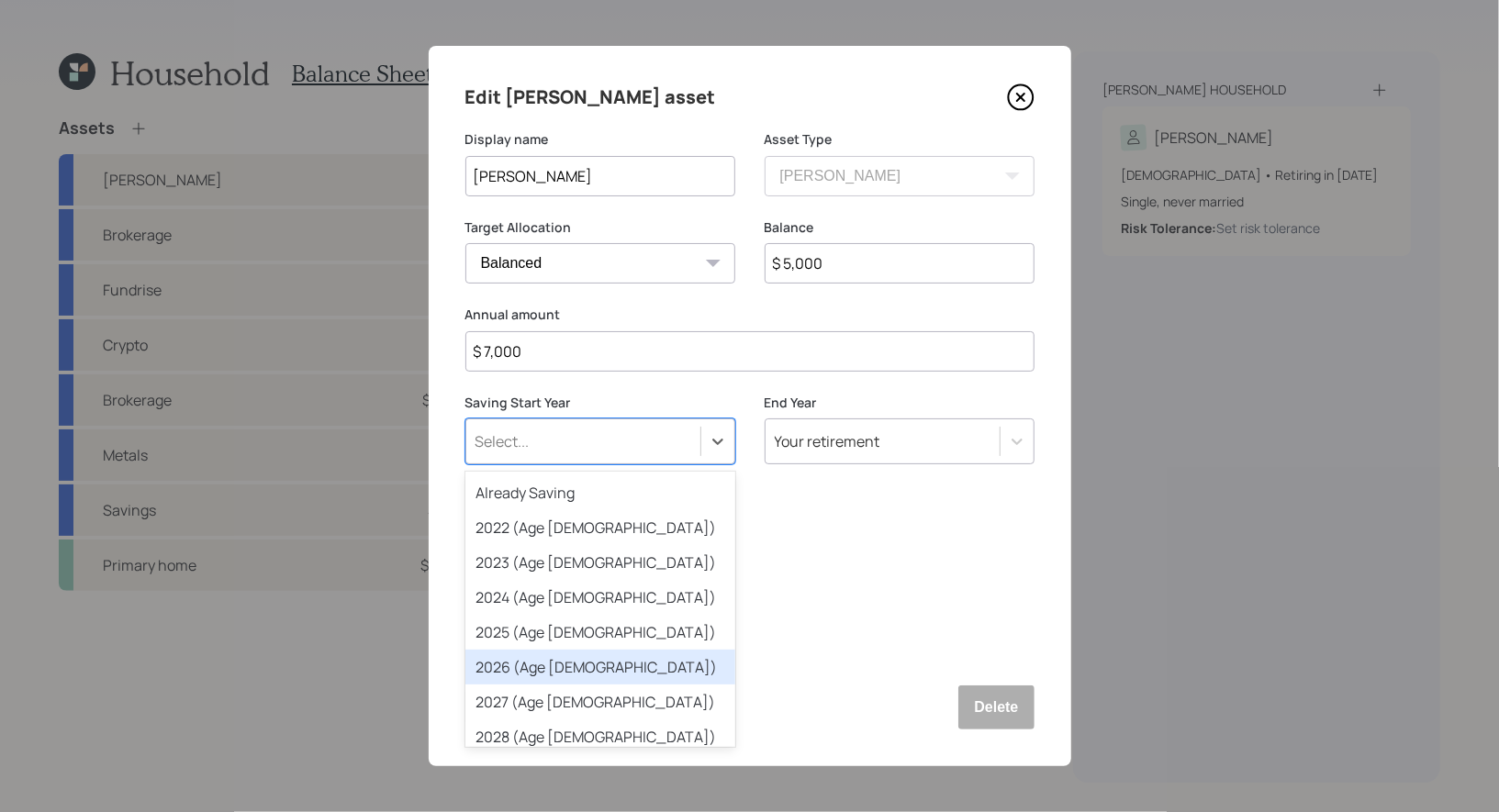
click at [507, 665] on div "2026 (Age 33)" at bounding box center [600, 668] width 270 height 35
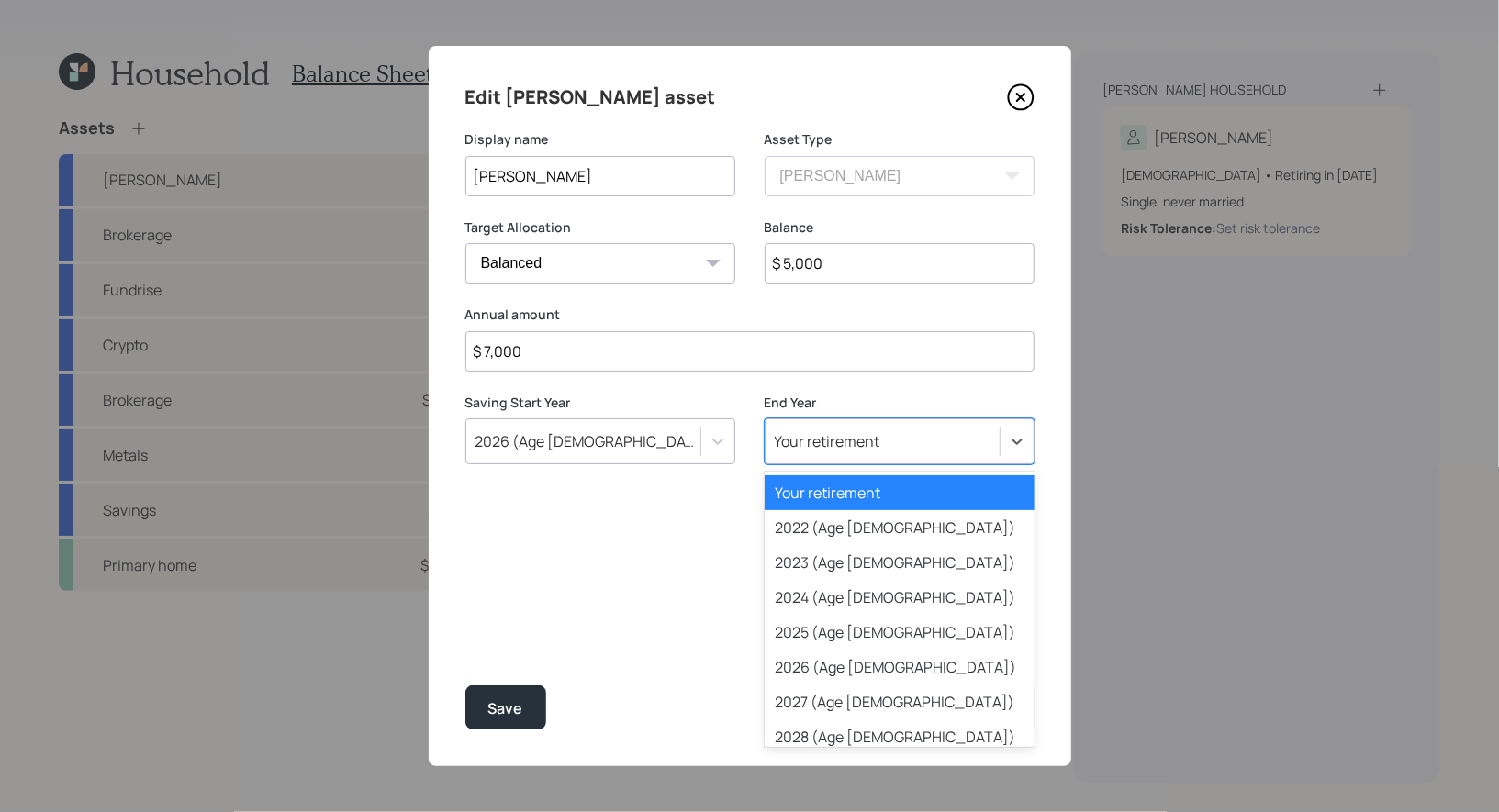
click at [863, 446] on div "Your retirement" at bounding box center [827, 441] width 105 height 21
click at [854, 491] on div "Your retirement" at bounding box center [900, 493] width 270 height 35
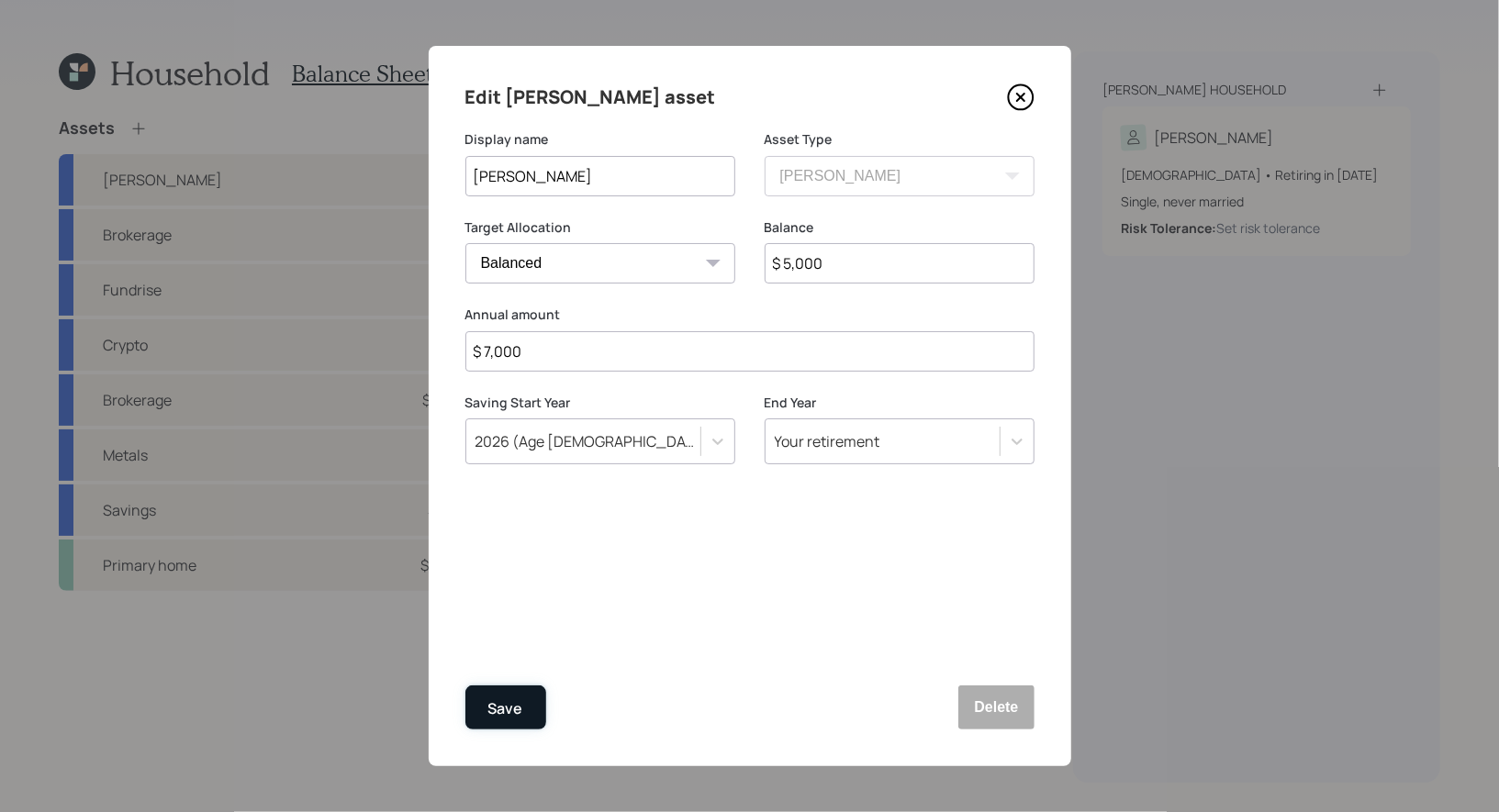
click at [502, 710] on div "Save" at bounding box center [506, 708] width 35 height 25
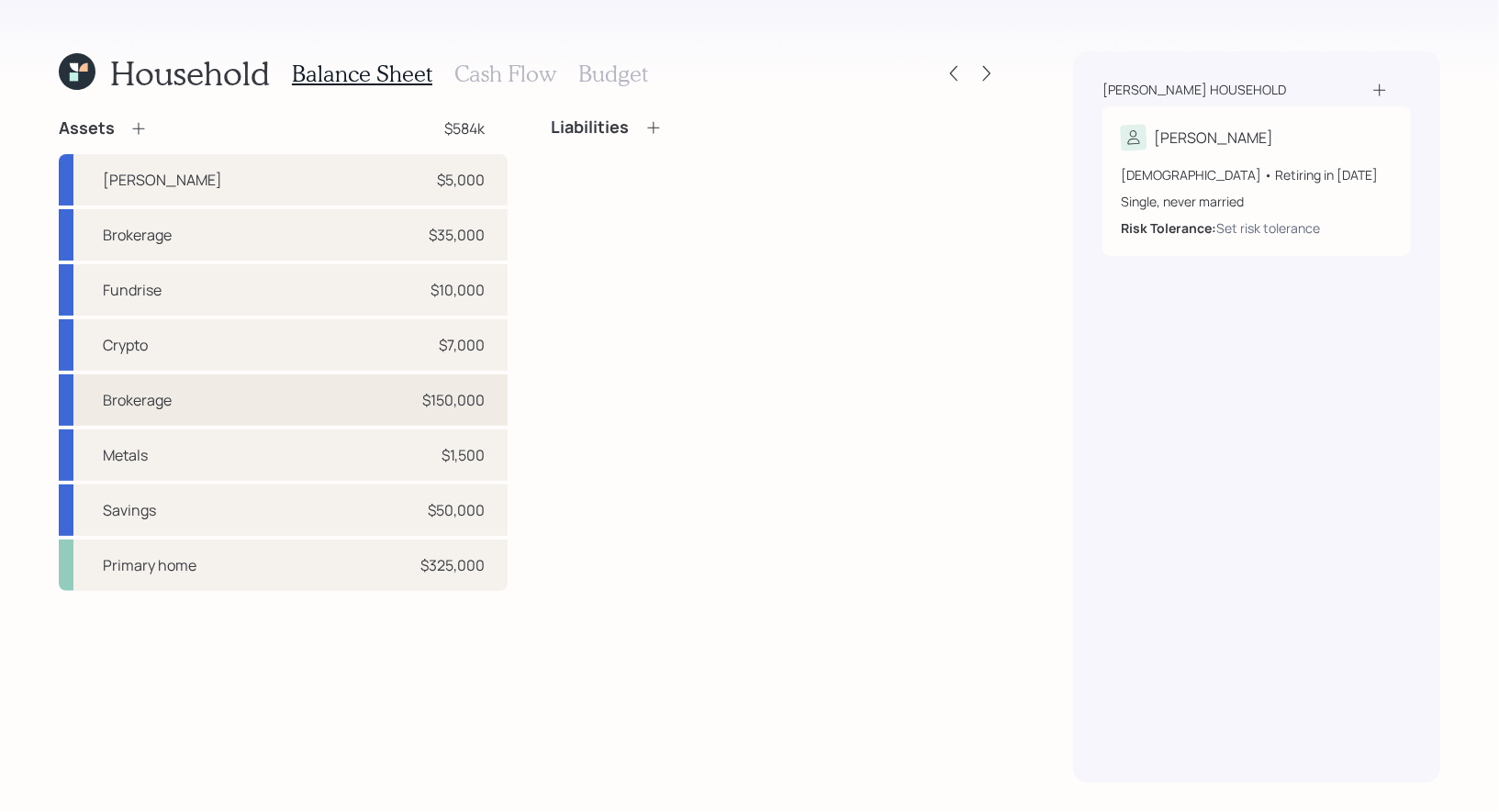
click at [164, 401] on div "Brokerage" at bounding box center [138, 400] width 69 height 22
select select "taxable"
select select "balanced"
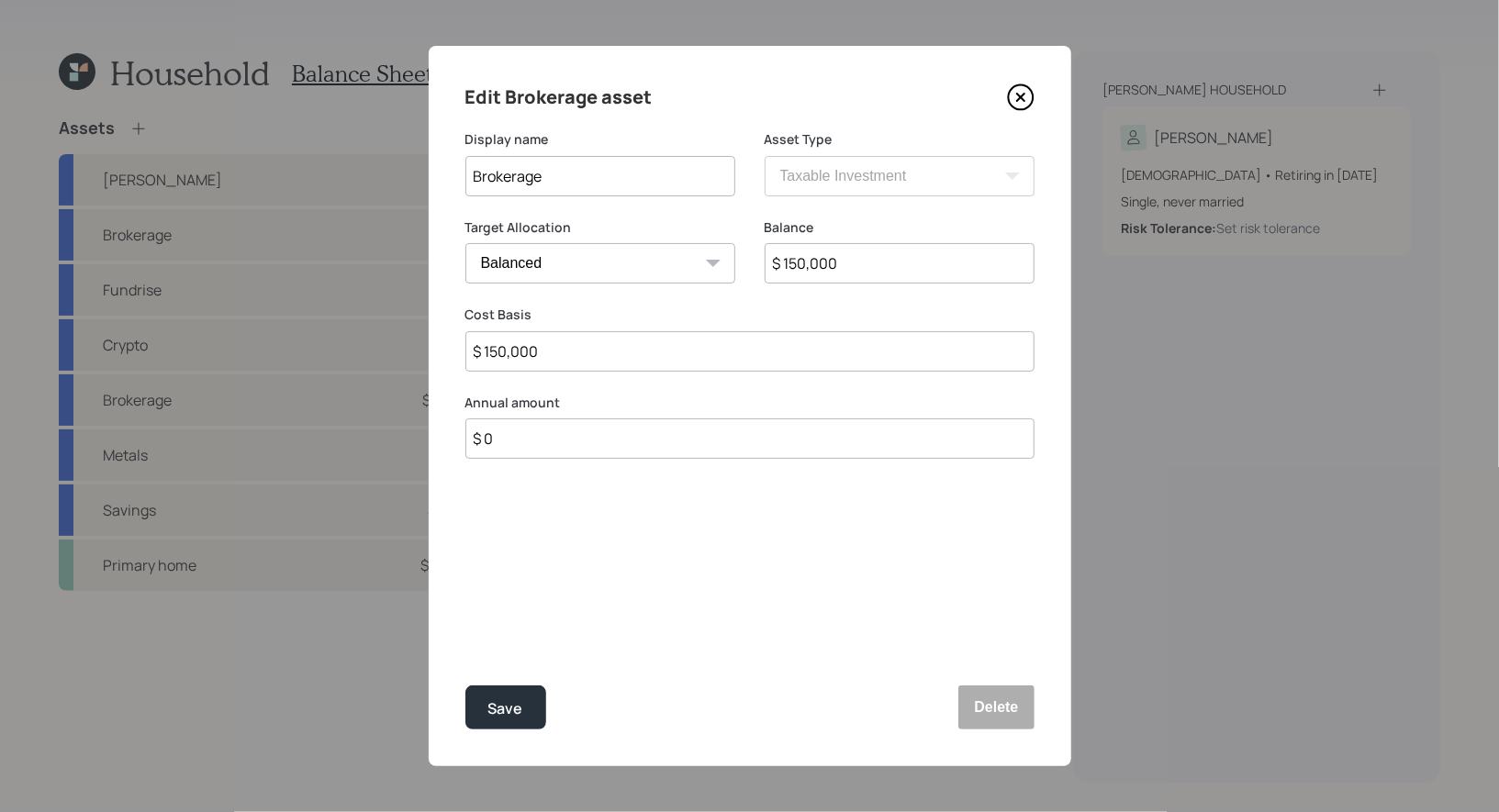
click at [472, 176] on input "Brokerage" at bounding box center [600, 176] width 270 height 40
type input "Proposed Brokerage"
click at [507, 711] on div "Save" at bounding box center [506, 708] width 35 height 25
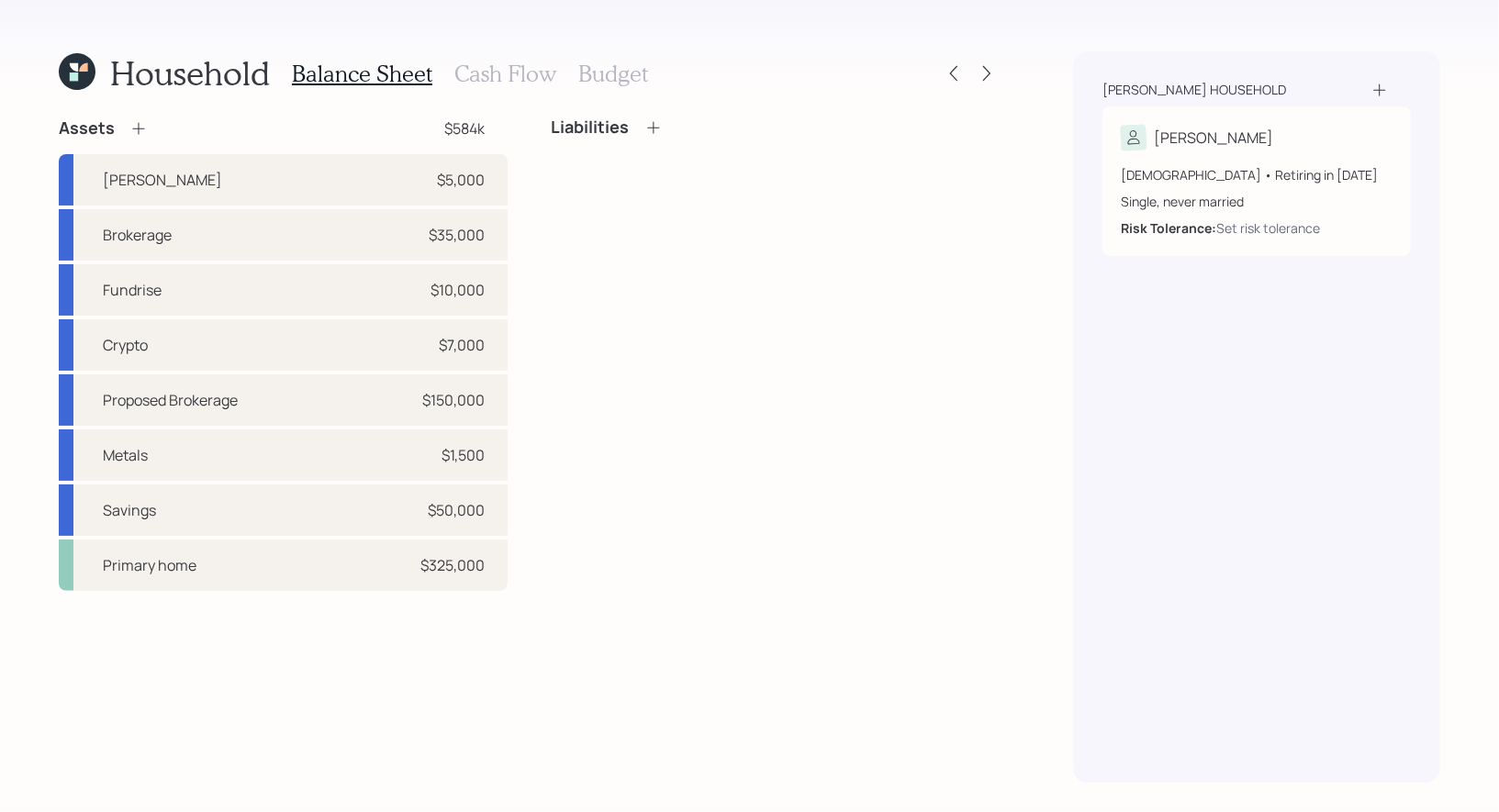
click at [585, 69] on h3 "Budget" at bounding box center [613, 74] width 70 height 27
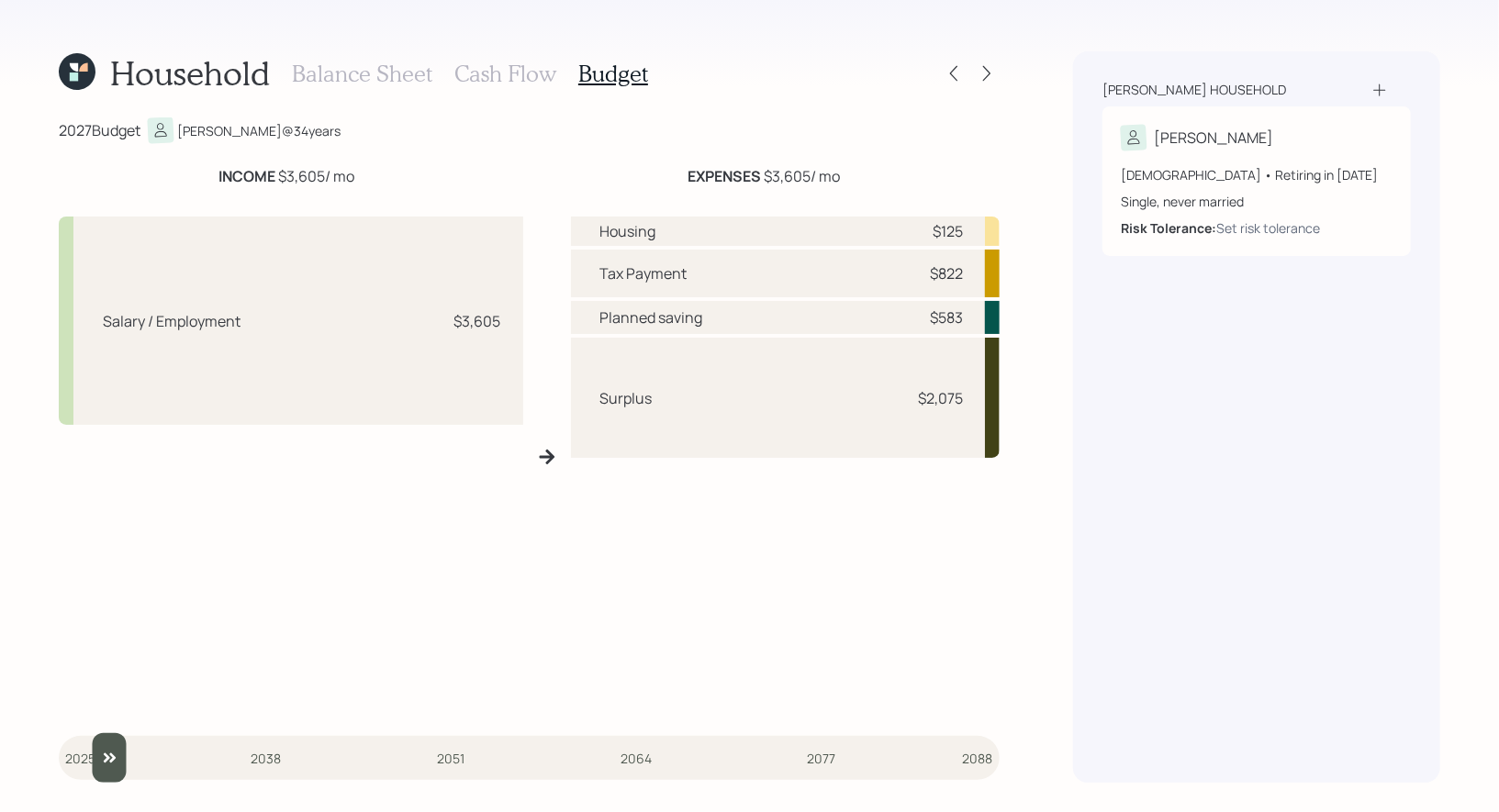
drag, startPoint x: 83, startPoint y: 756, endPoint x: 93, endPoint y: 756, distance: 10.0
click at [93, 756] on input "slider" at bounding box center [529, 758] width 941 height 49
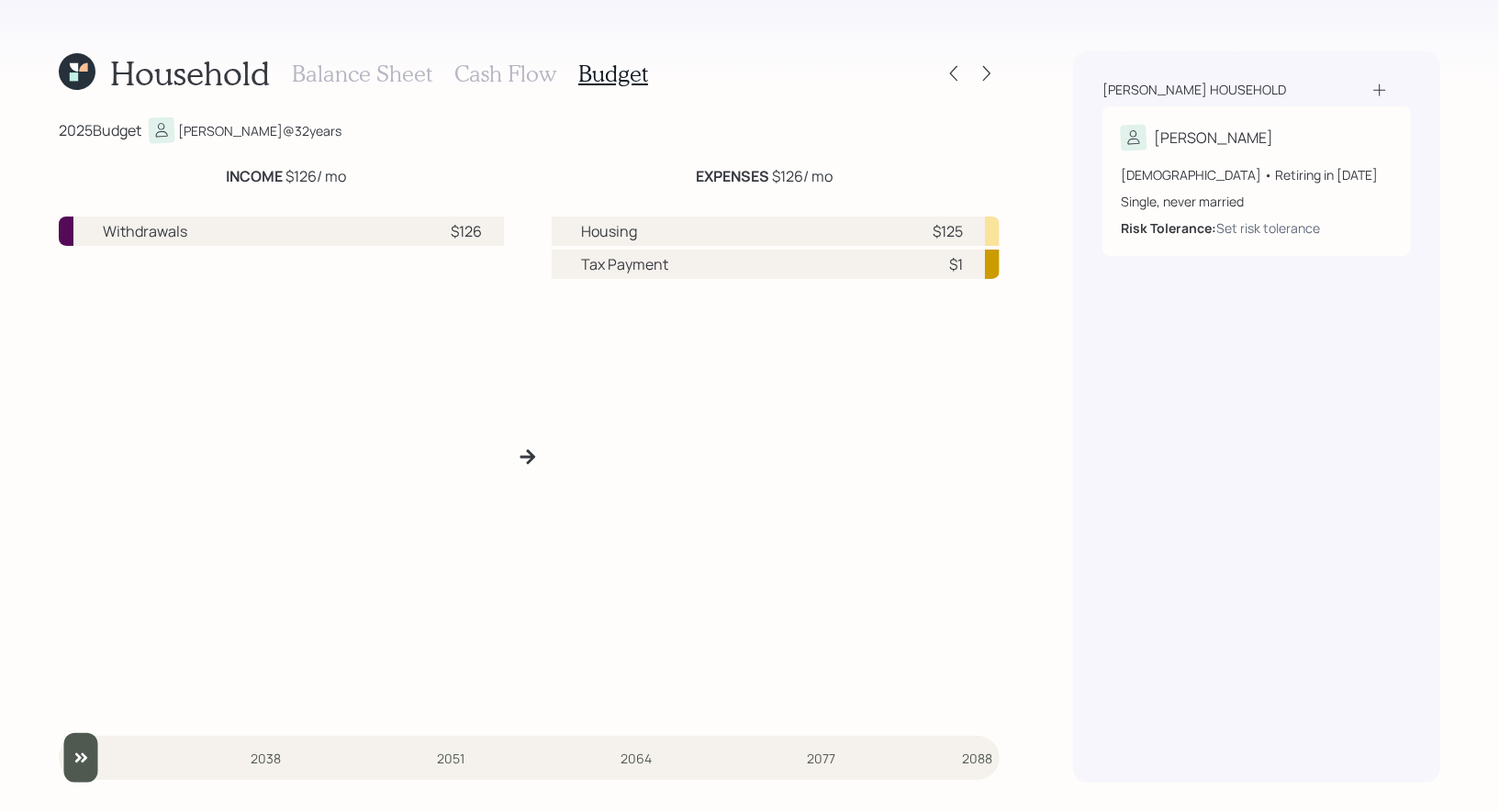
drag, startPoint x: 105, startPoint y: 751, endPoint x: 60, endPoint y: 754, distance: 45.1
click at [60, 754] on input "slider" at bounding box center [529, 758] width 941 height 49
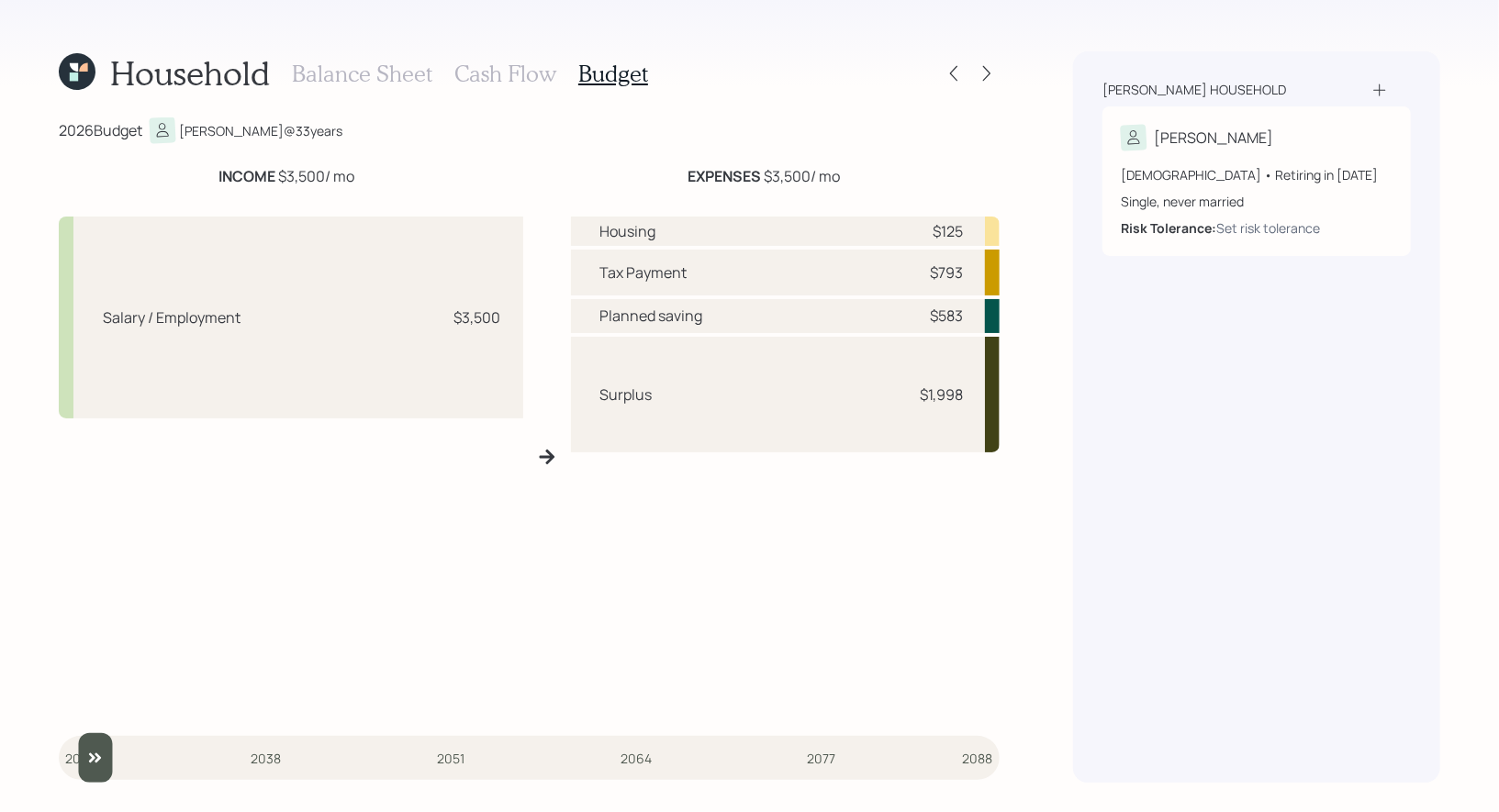
type input "2026"
click at [78, 758] on input "slider" at bounding box center [529, 758] width 941 height 49
click at [473, 74] on h3 "Cash Flow" at bounding box center [506, 74] width 102 height 27
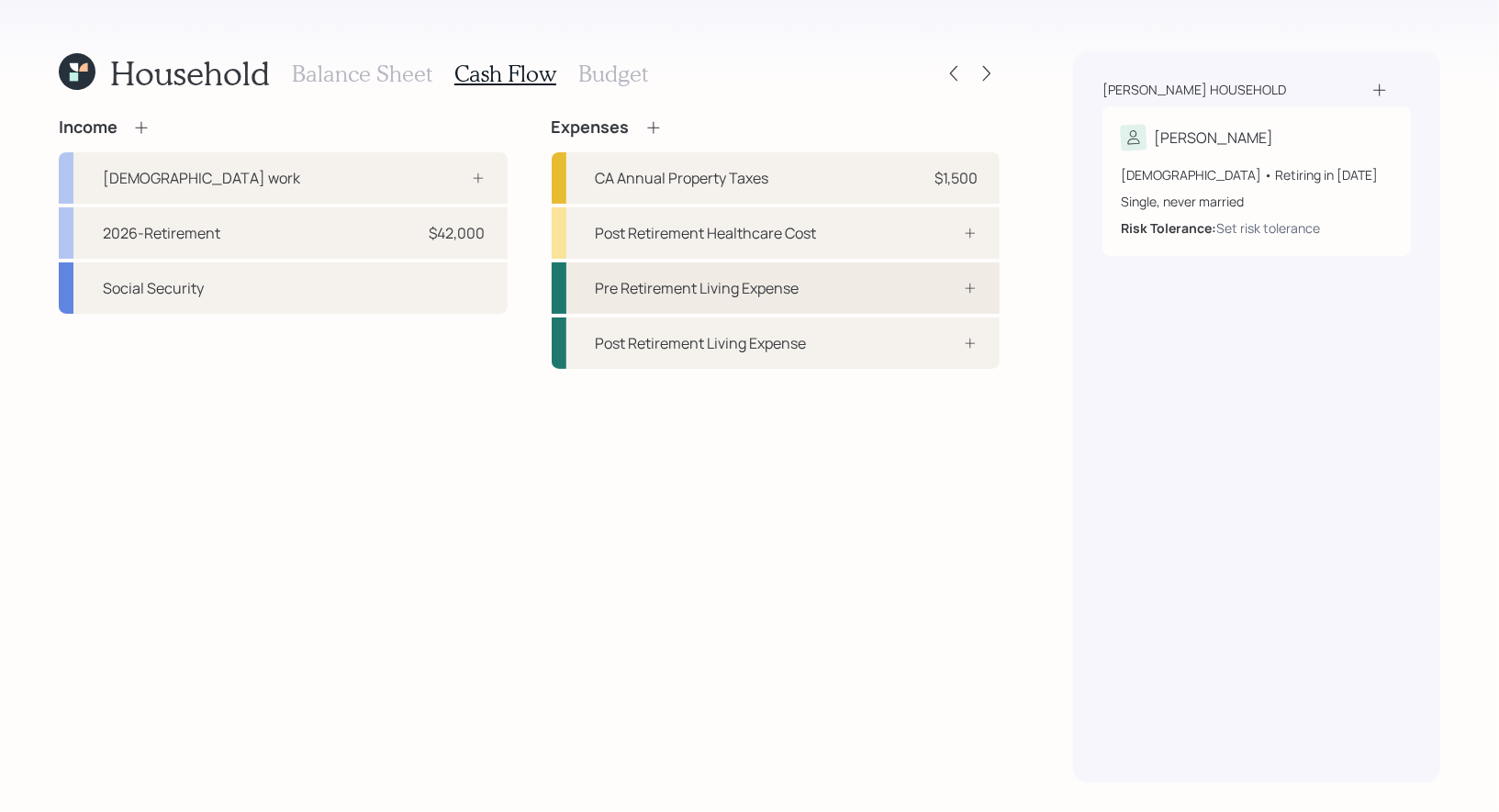
click at [650, 290] on div "Pre Retirement Living Expense" at bounding box center [698, 288] width 204 height 22
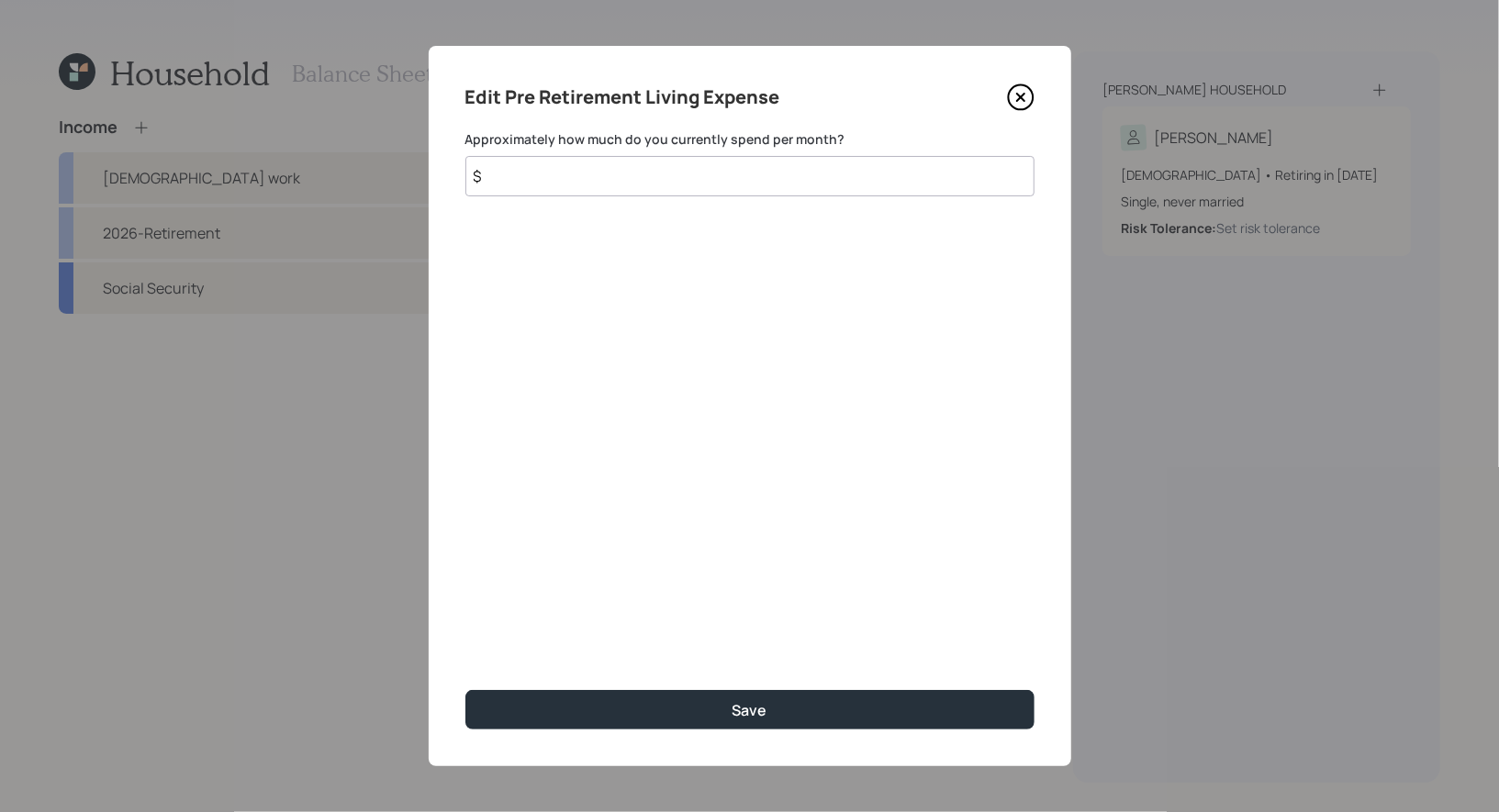
click at [545, 178] on input "$" at bounding box center [750, 176] width 570 height 40
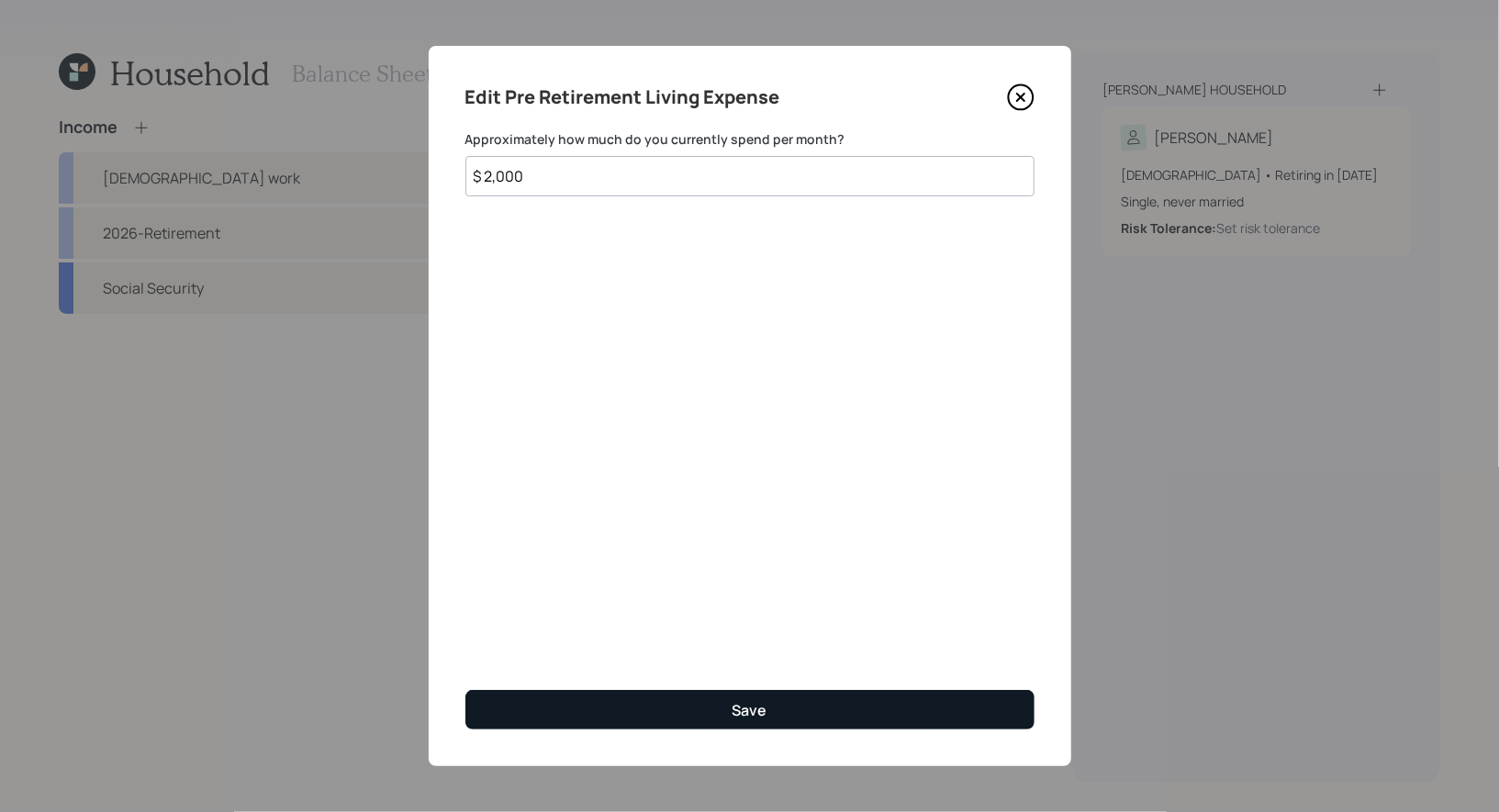
type input "$ 2,000"
click at [748, 703] on div "Save" at bounding box center [750, 710] width 35 height 21
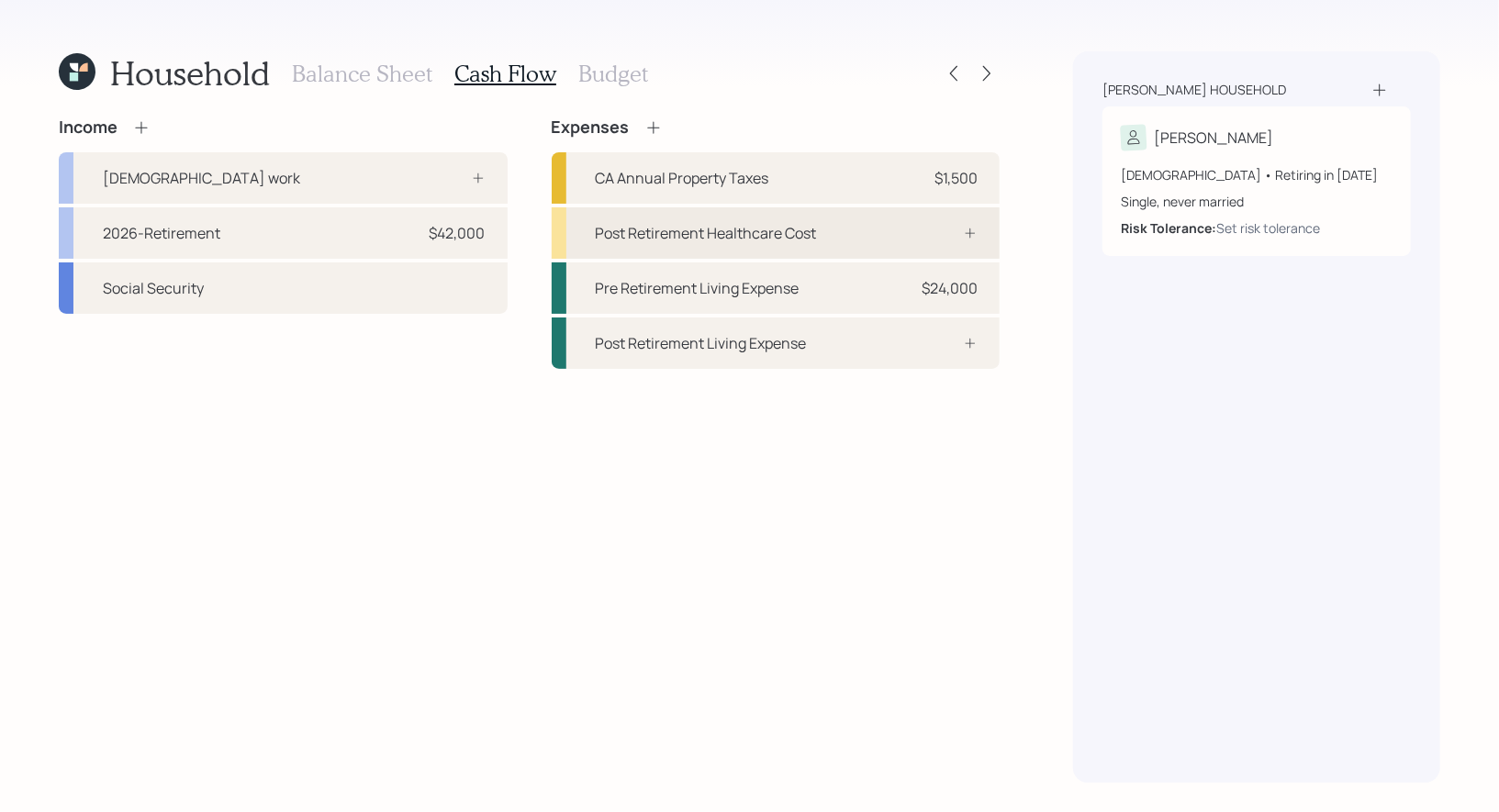
click at [894, 232] on div "Post Retirement Healthcare Cost" at bounding box center [776, 233] width 449 height 51
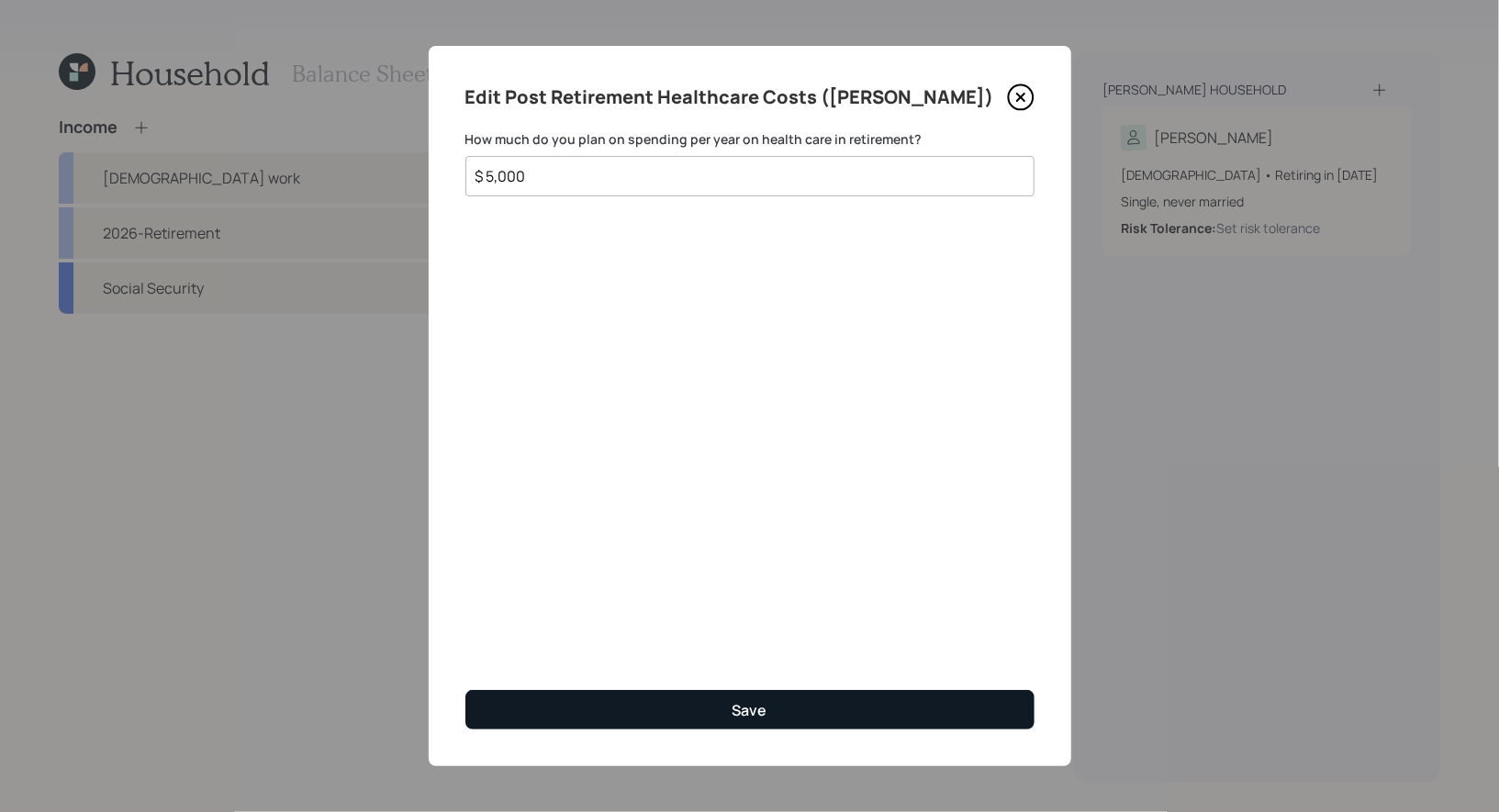
type input "$ 5,000"
click at [583, 717] on button "Save" at bounding box center [750, 710] width 570 height 39
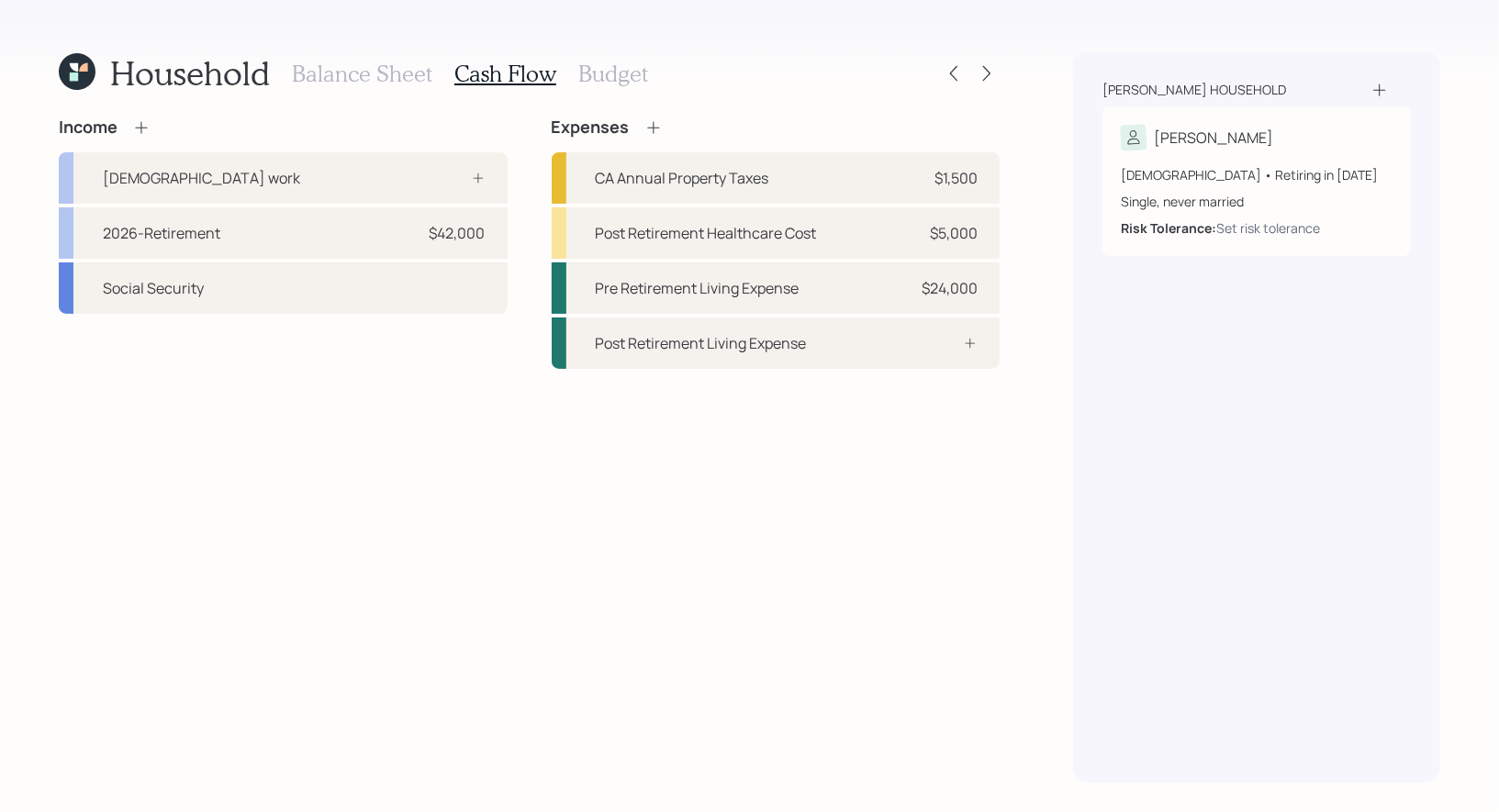
click at [654, 124] on icon at bounding box center [653, 128] width 19 height 19
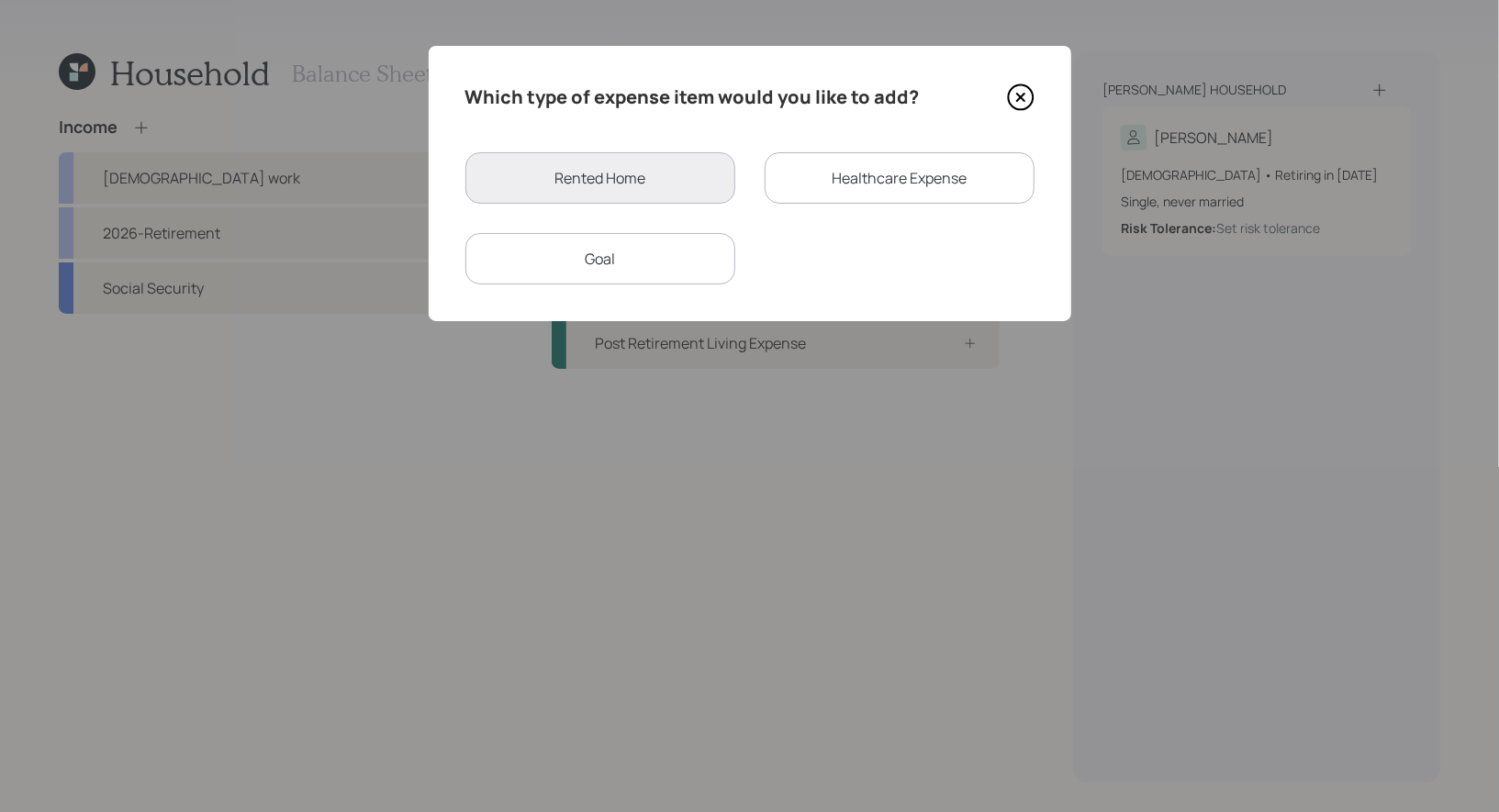
click at [868, 170] on div "Healthcare Expense" at bounding box center [900, 178] width 270 height 51
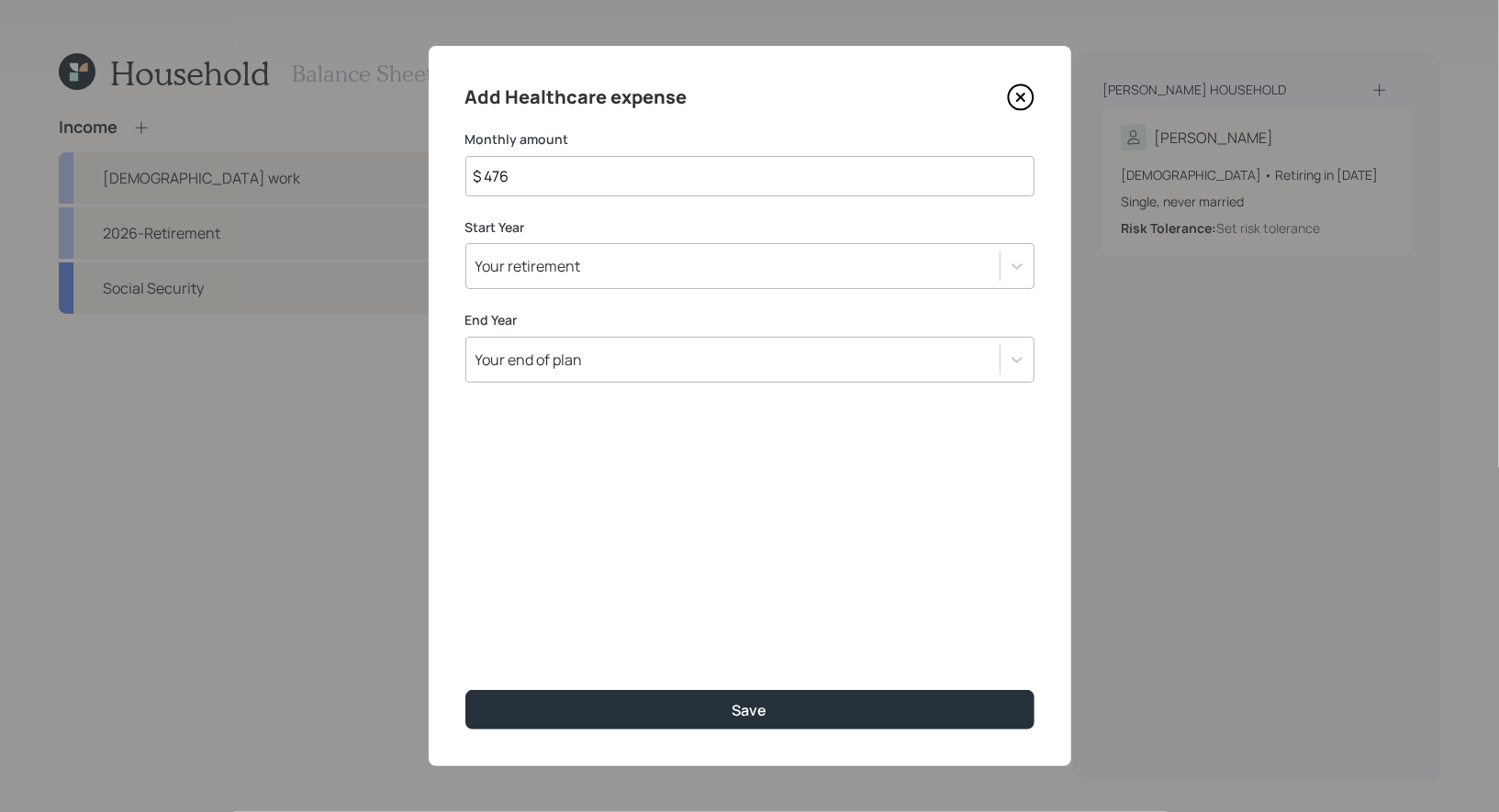
click at [614, 183] on input "$ 476" at bounding box center [750, 176] width 570 height 40
type input "$ 1,000"
click at [627, 262] on div "Your retirement" at bounding box center [733, 266] width 533 height 31
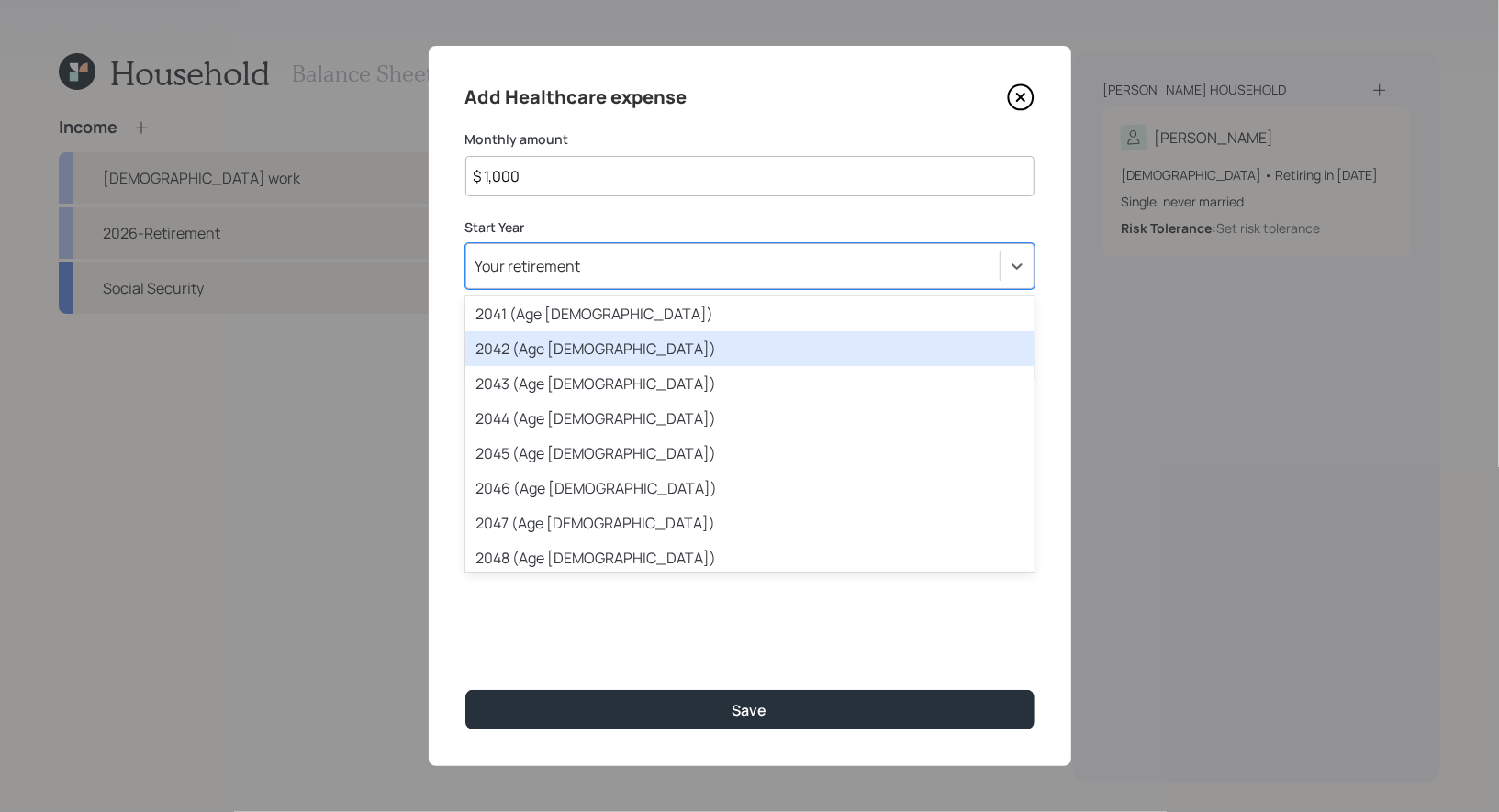
scroll to position [724, 0]
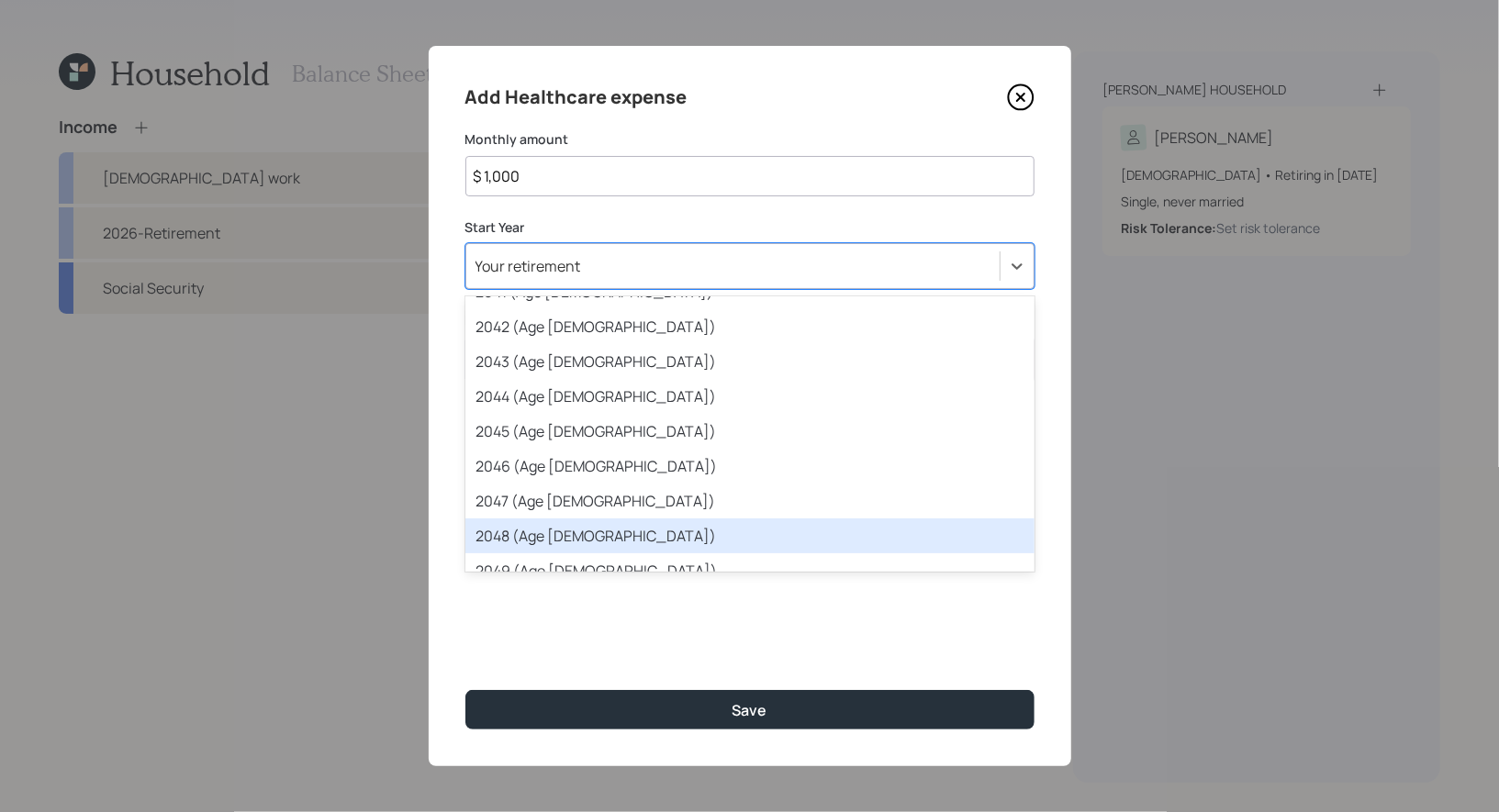
click at [622, 532] on div "2048 (Age 55)" at bounding box center [750, 536] width 570 height 35
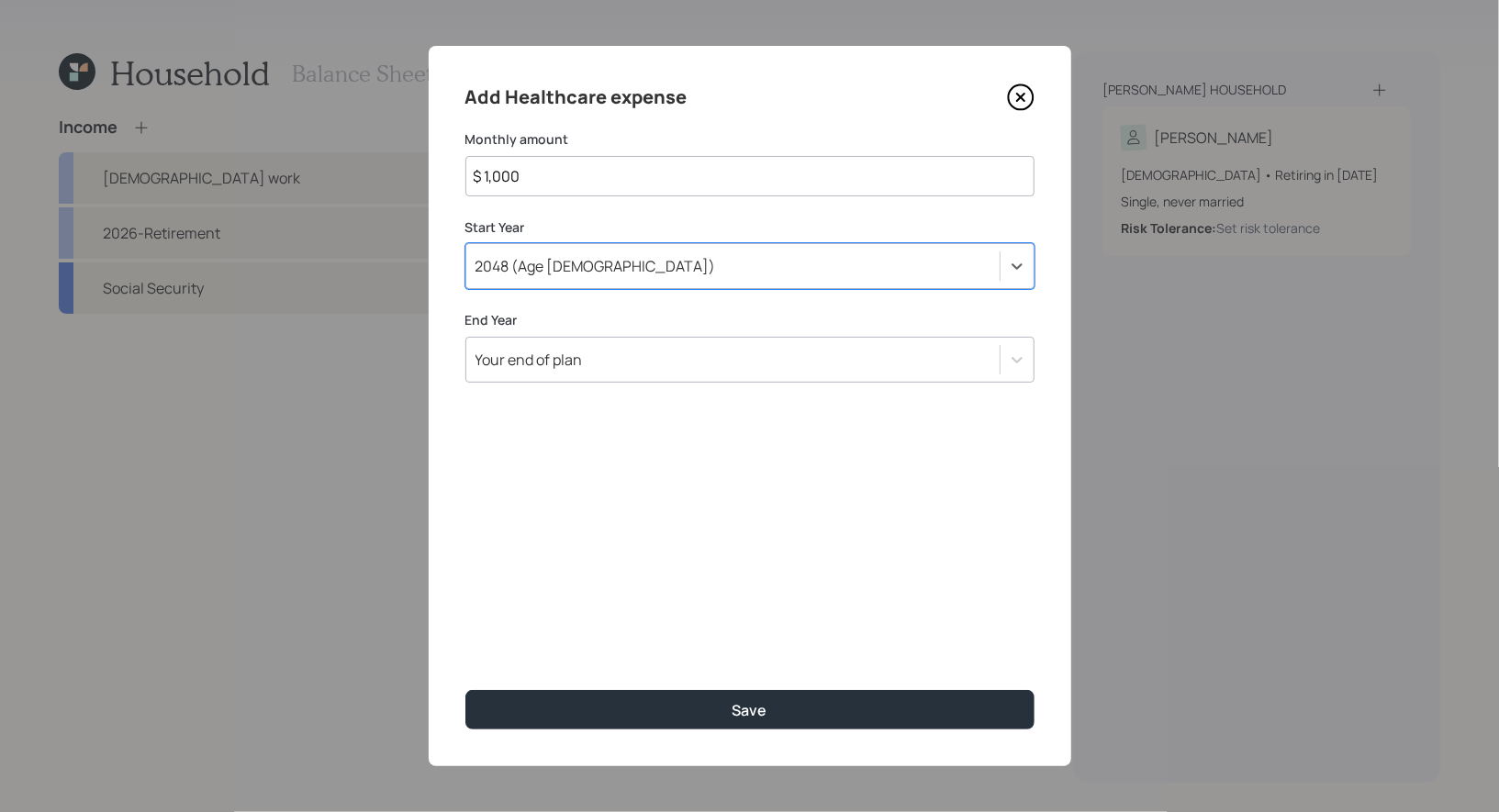
click at [608, 367] on div "Your end of plan" at bounding box center [733, 360] width 533 height 31
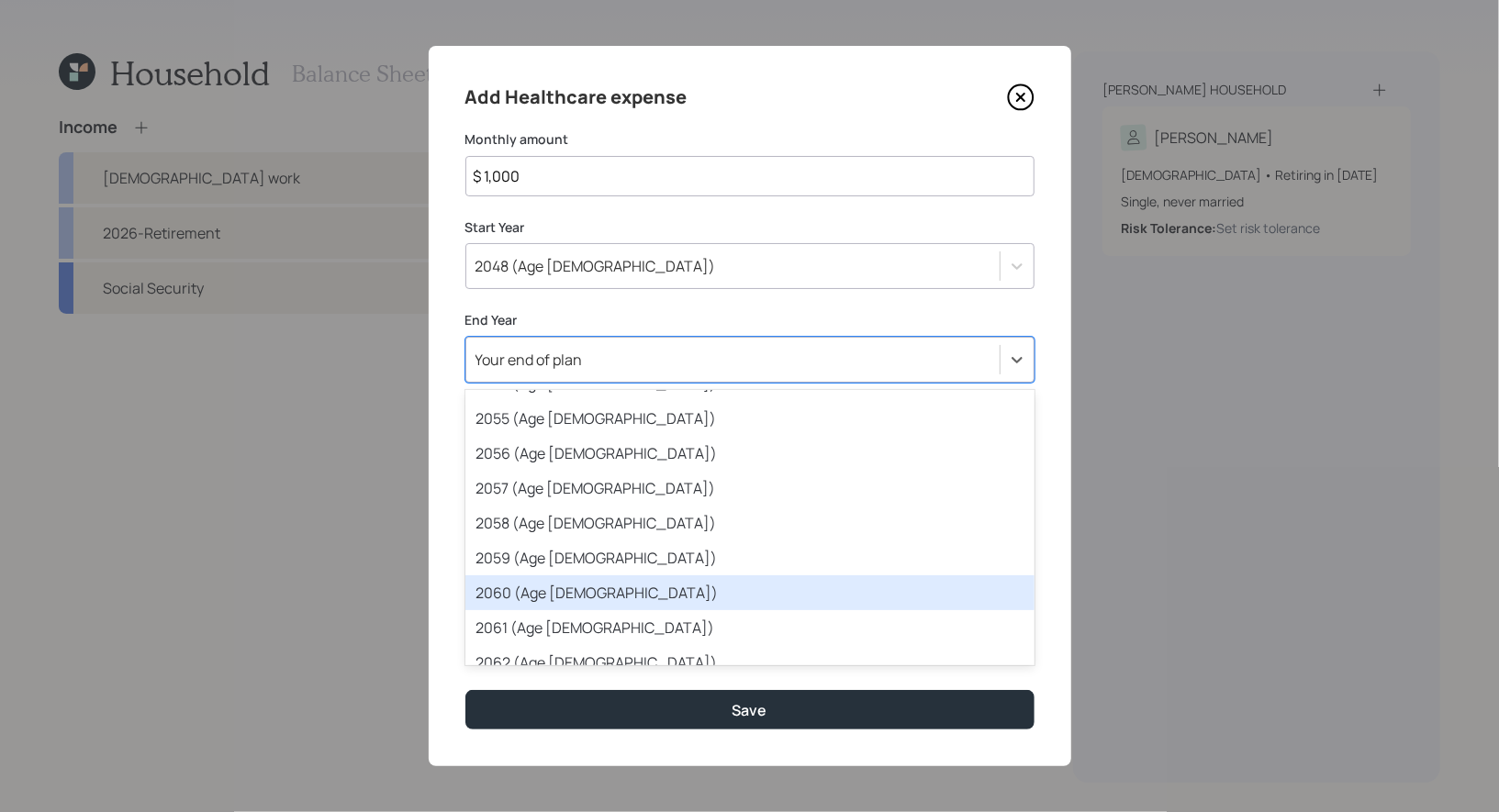
scroll to position [1217, 0]
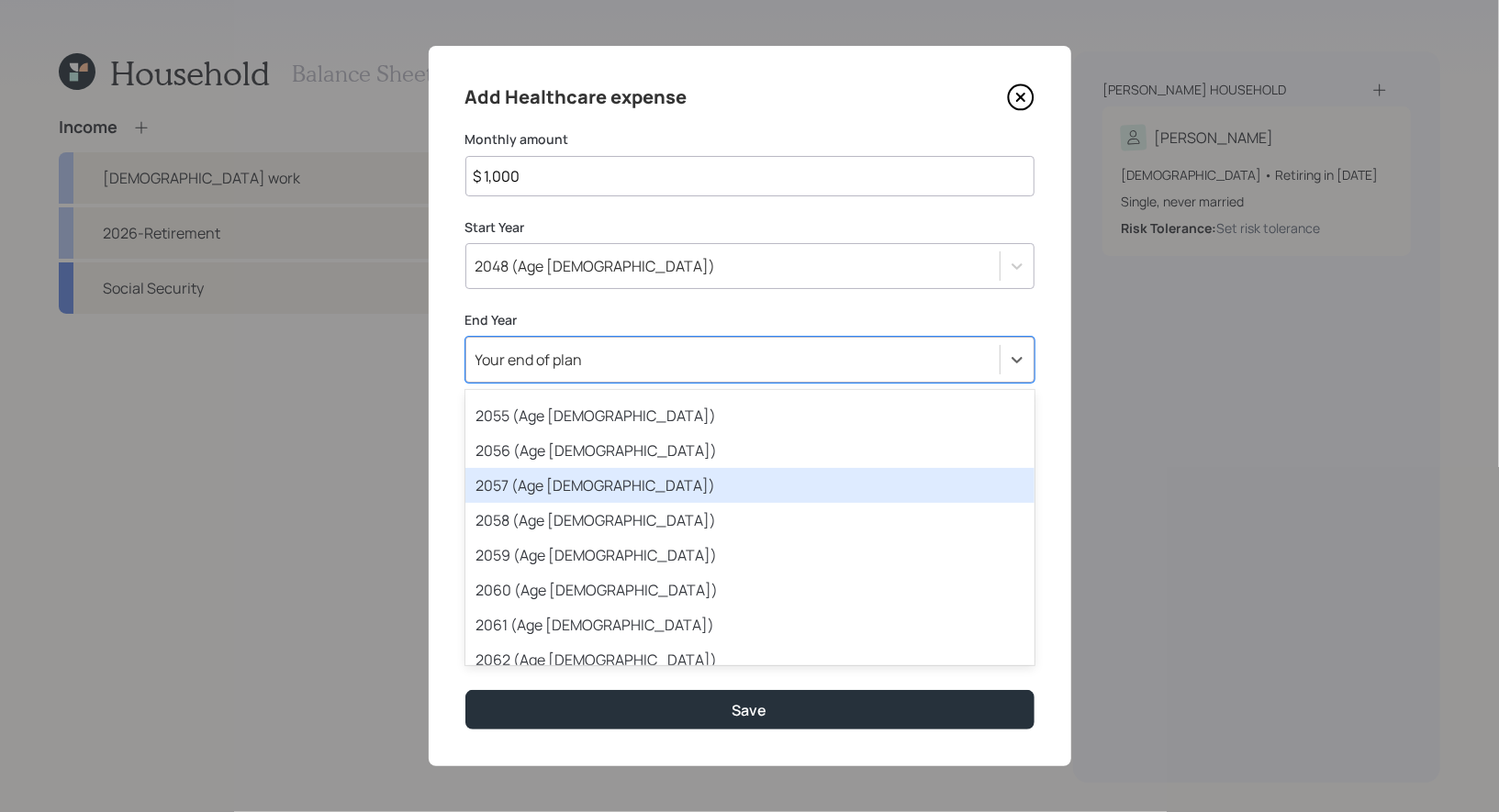
click at [596, 496] on div "2057 (Age 64)" at bounding box center [750, 486] width 570 height 35
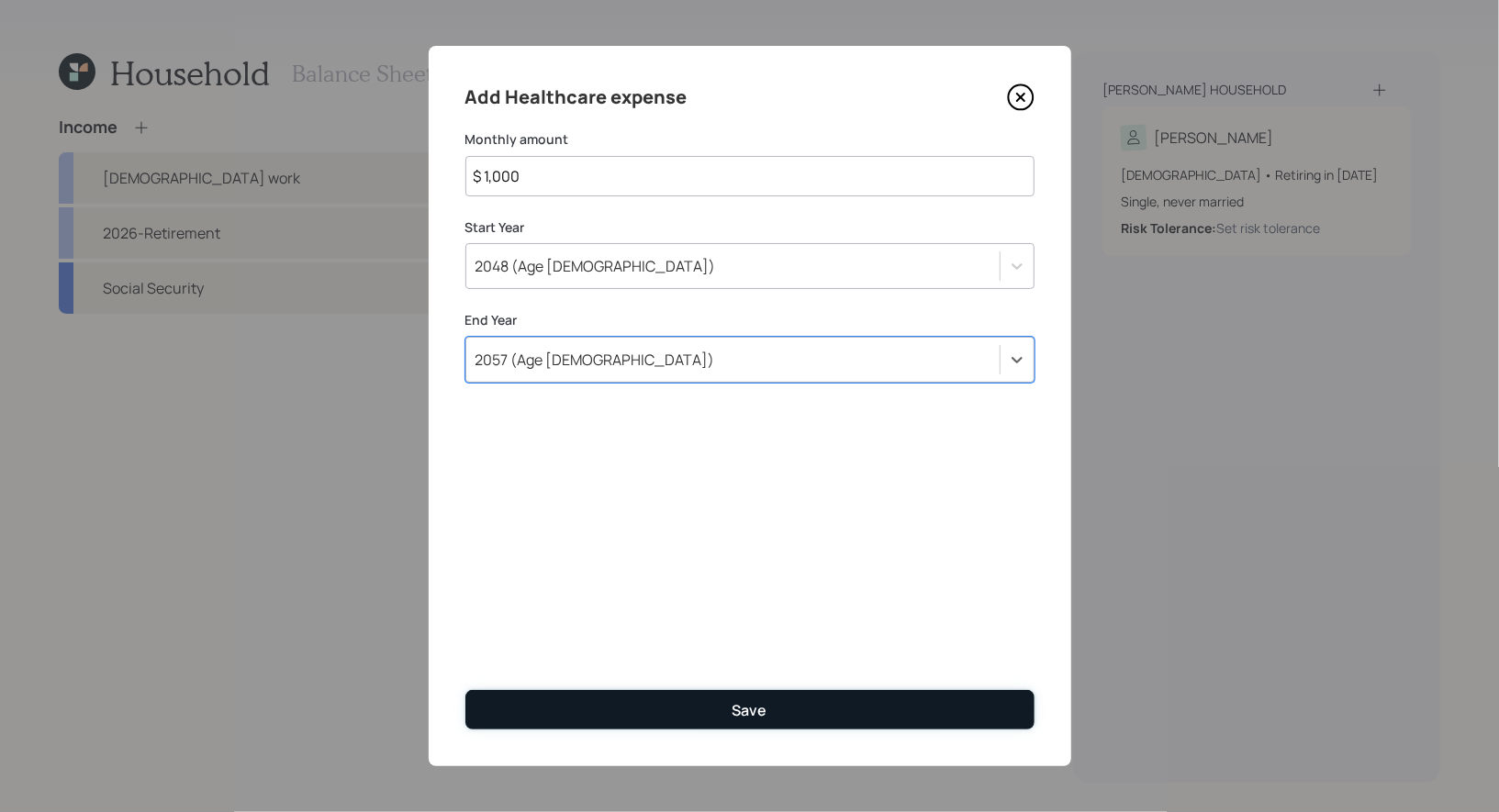
click at [656, 699] on button "Save" at bounding box center [750, 710] width 570 height 39
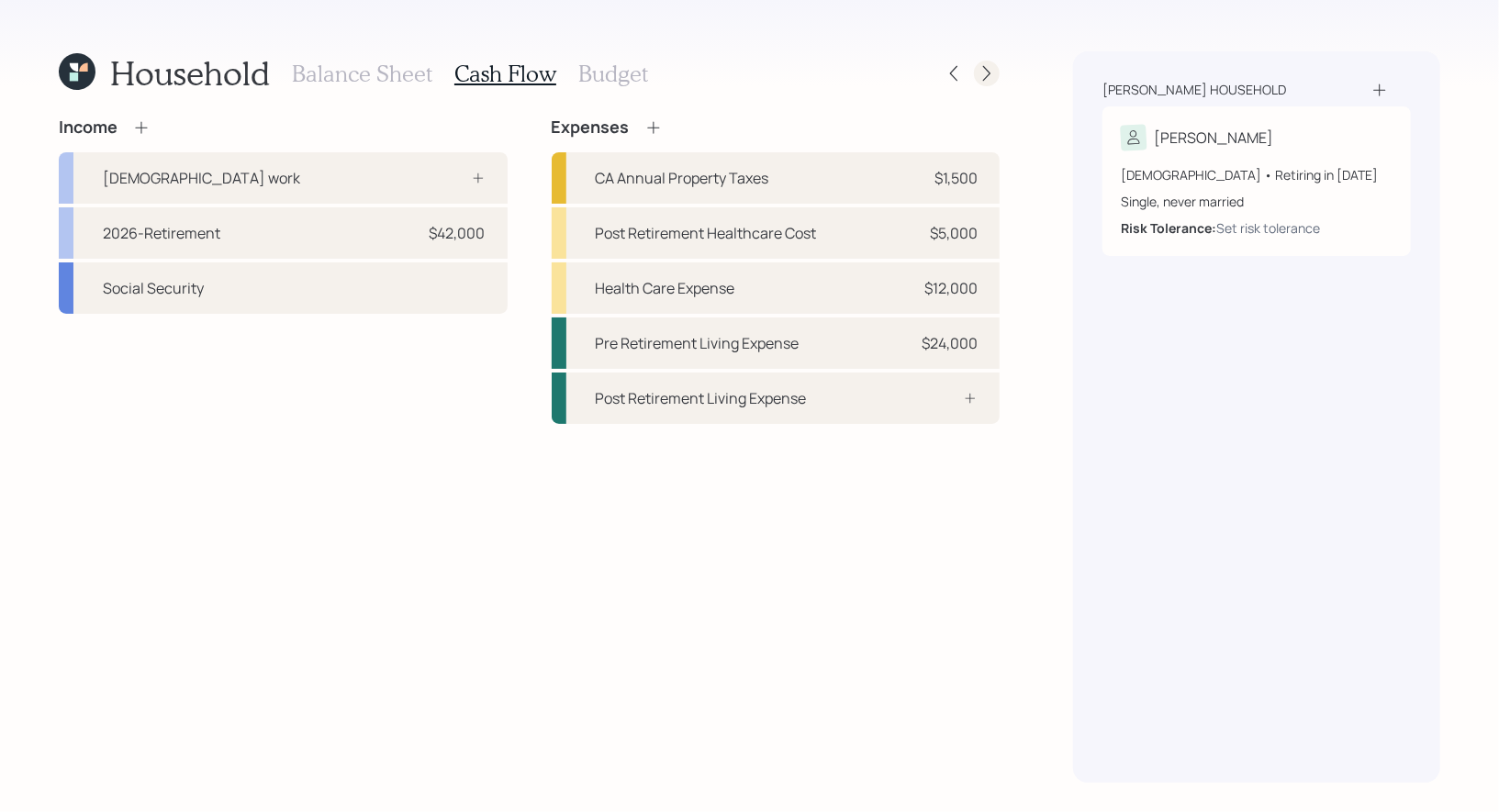
click at [989, 79] on icon at bounding box center [986, 73] width 19 height 19
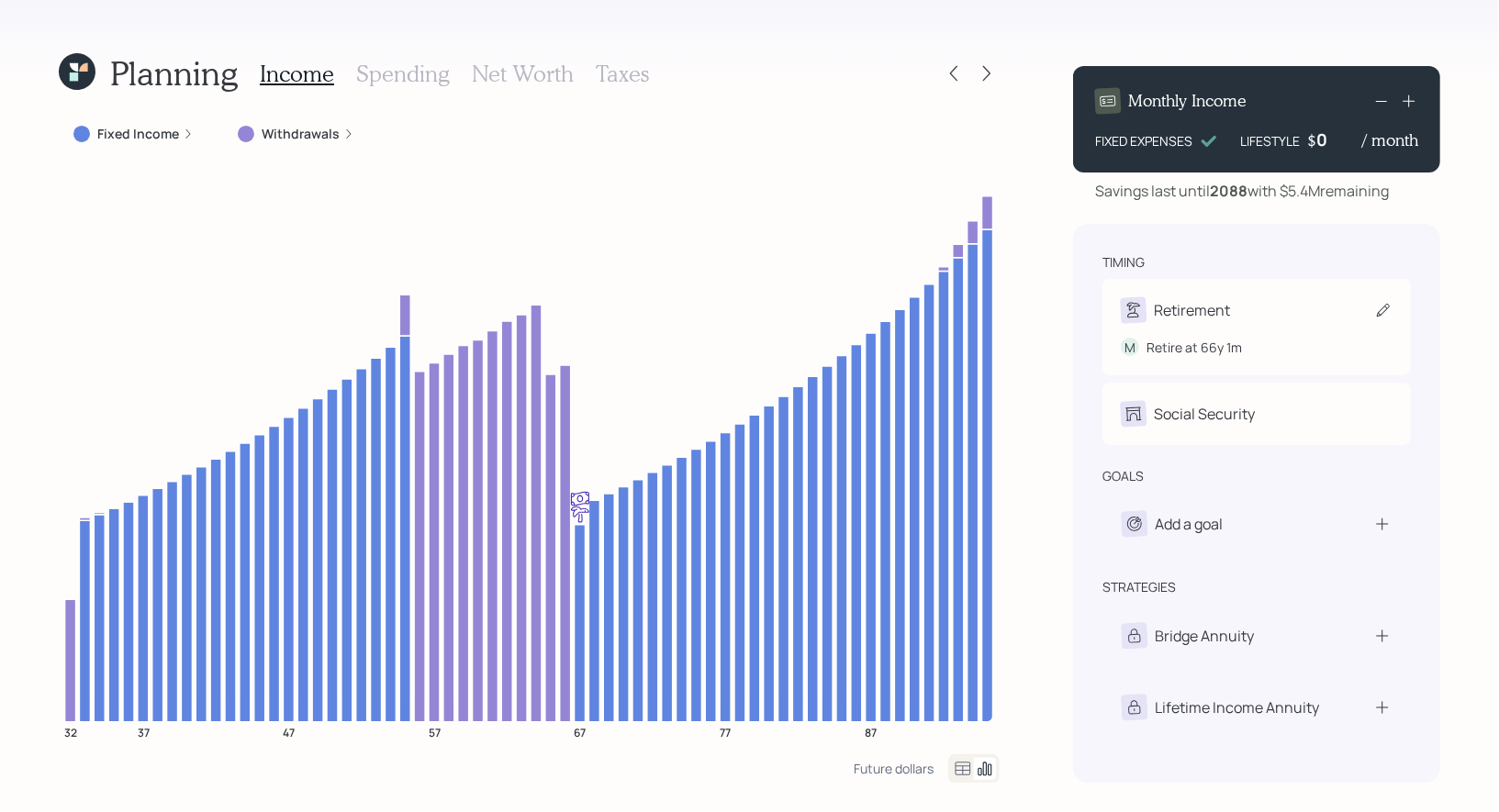
click at [1373, 314] on div "Retirement" at bounding box center [1256, 310] width 272 height 26
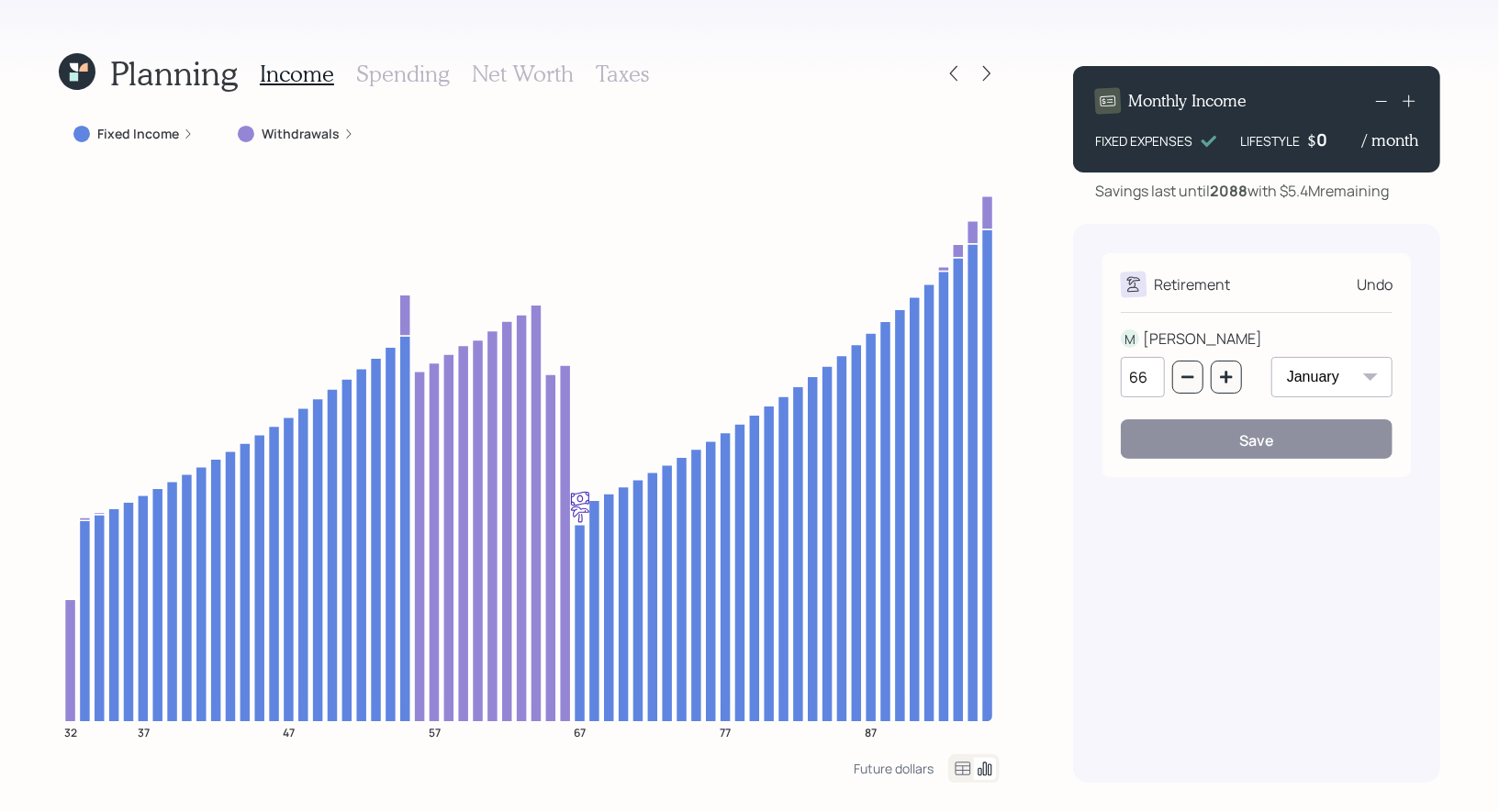
click at [304, 76] on h3 "Income" at bounding box center [298, 74] width 75 height 27
click at [957, 73] on icon at bounding box center [954, 73] width 19 height 19
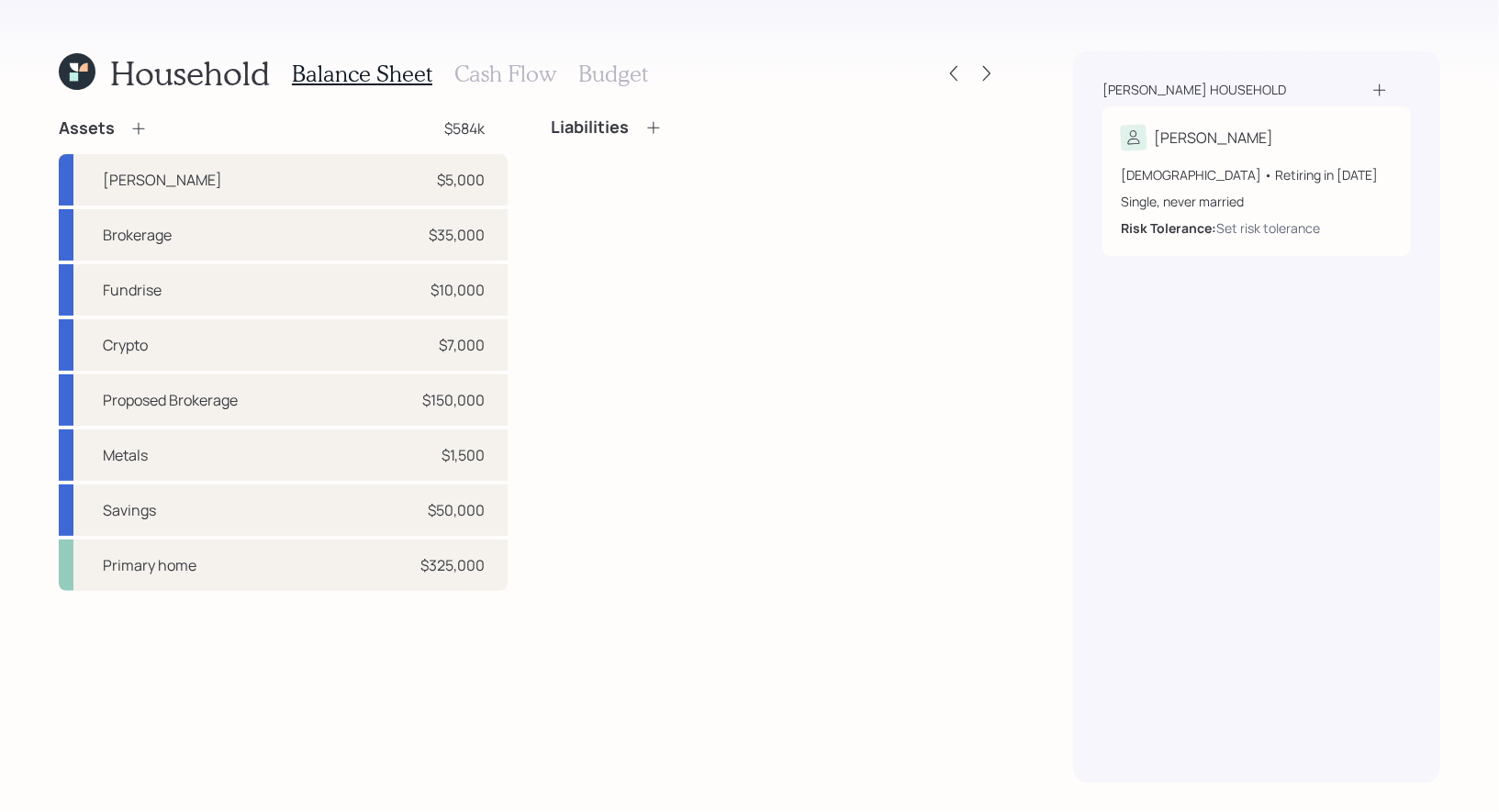
click at [472, 68] on h3 "Cash Flow" at bounding box center [506, 74] width 102 height 27
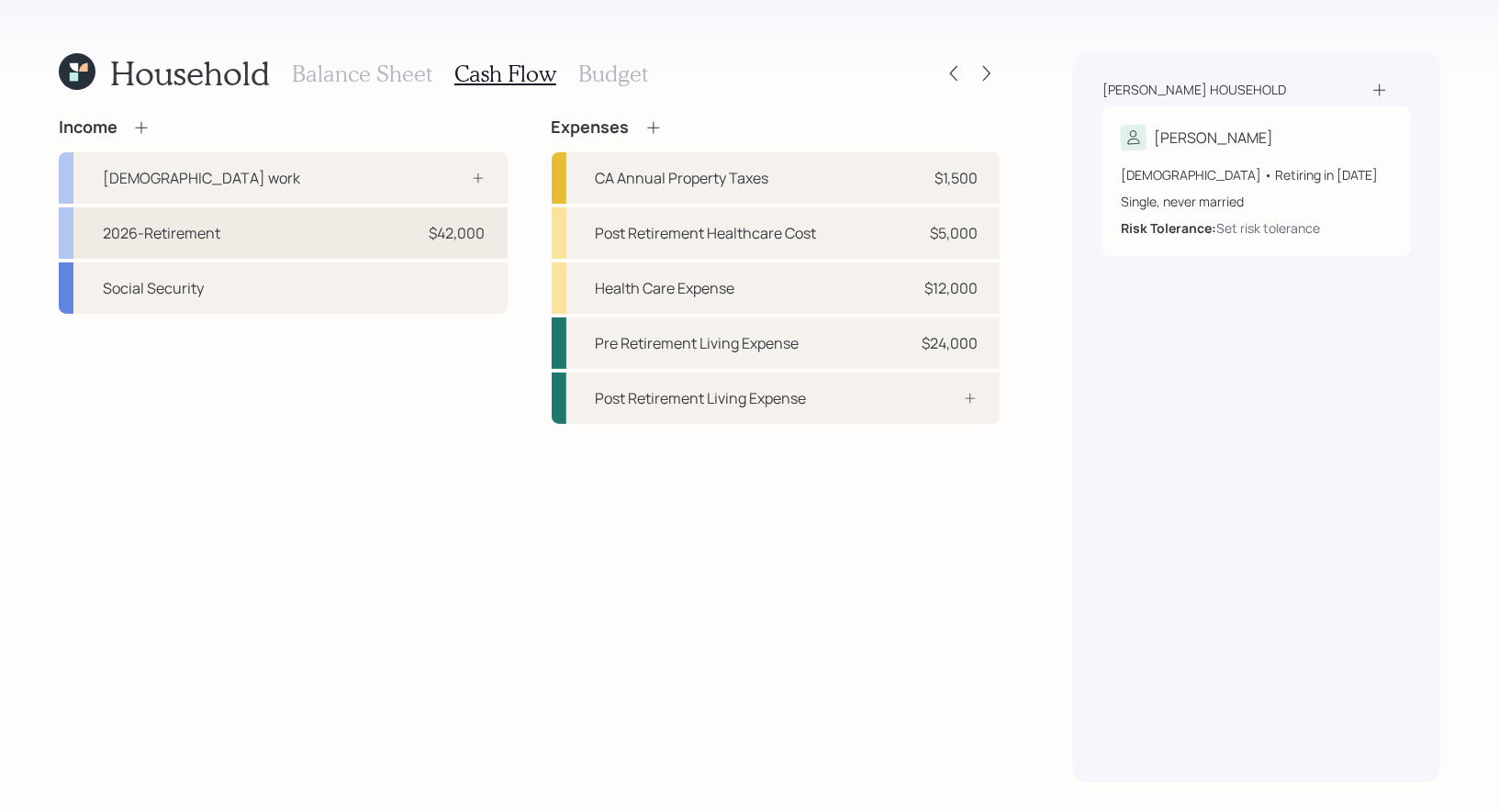
click at [303, 232] on div "2026-Retirement $42,000" at bounding box center [283, 233] width 449 height 51
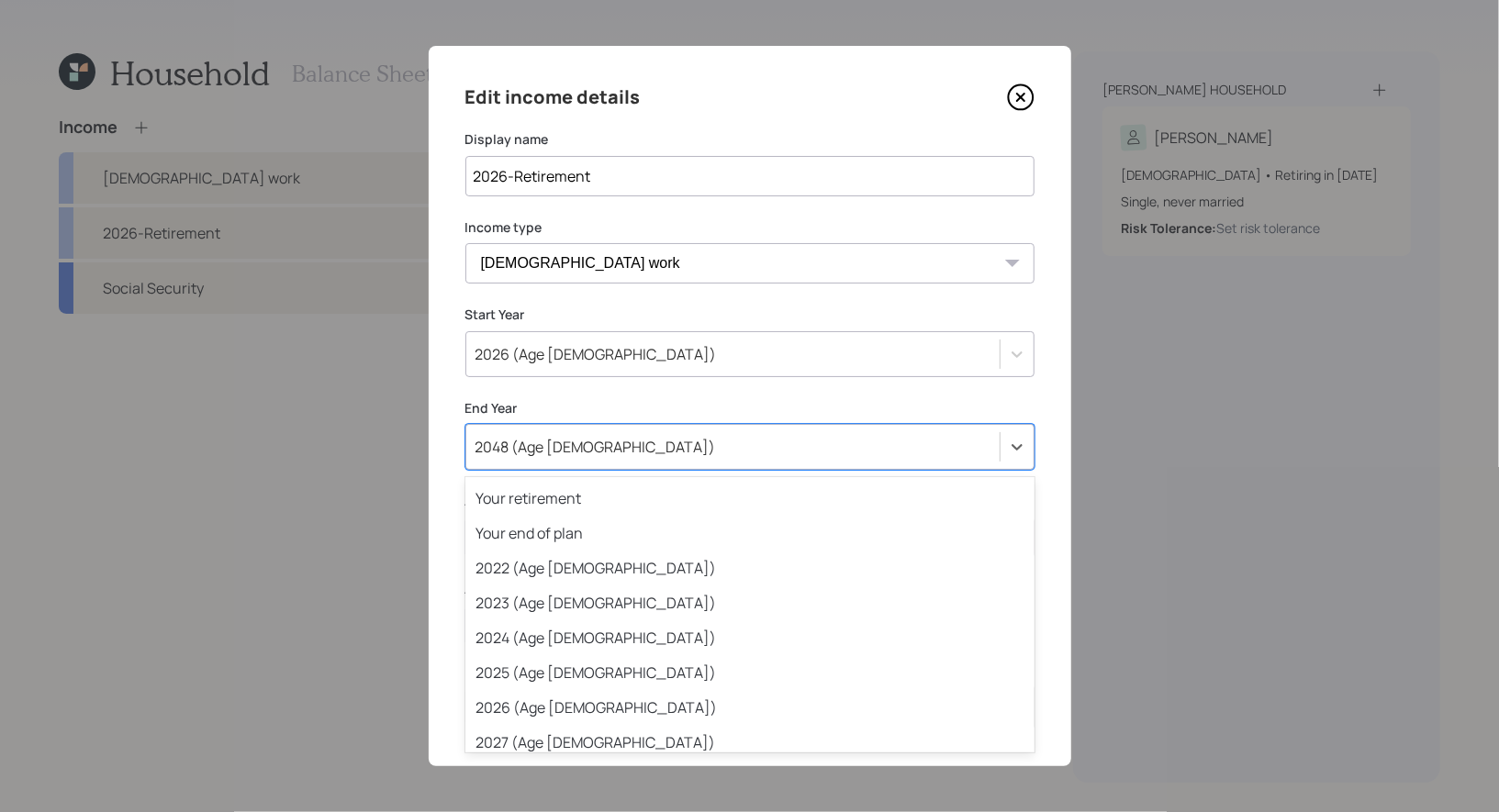
click at [764, 449] on div "2048 (Age 55)" at bounding box center [733, 447] width 533 height 31
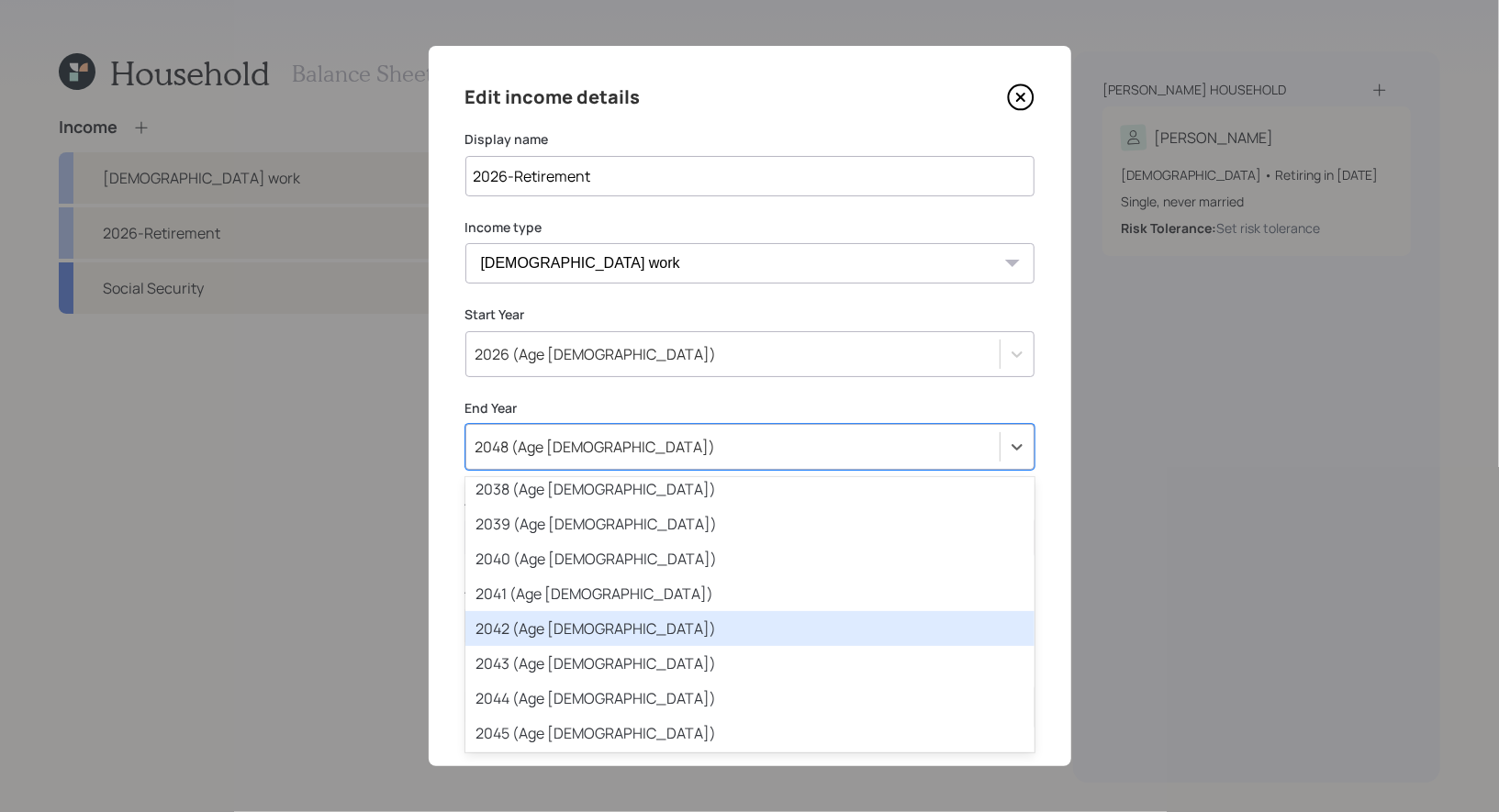
scroll to position [636, 0]
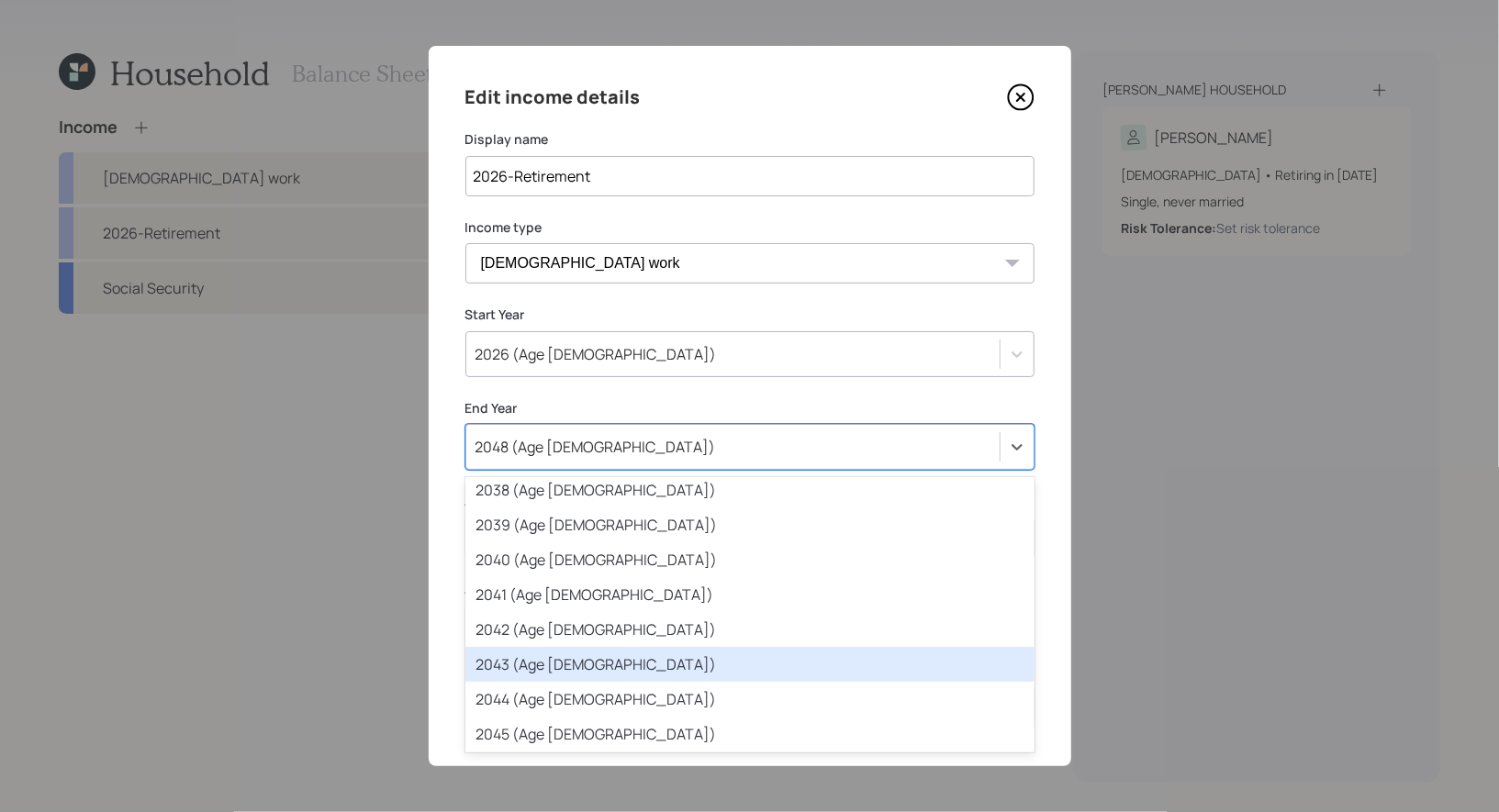
click at [706, 665] on div "2043 (Age 50)" at bounding box center [750, 665] width 570 height 35
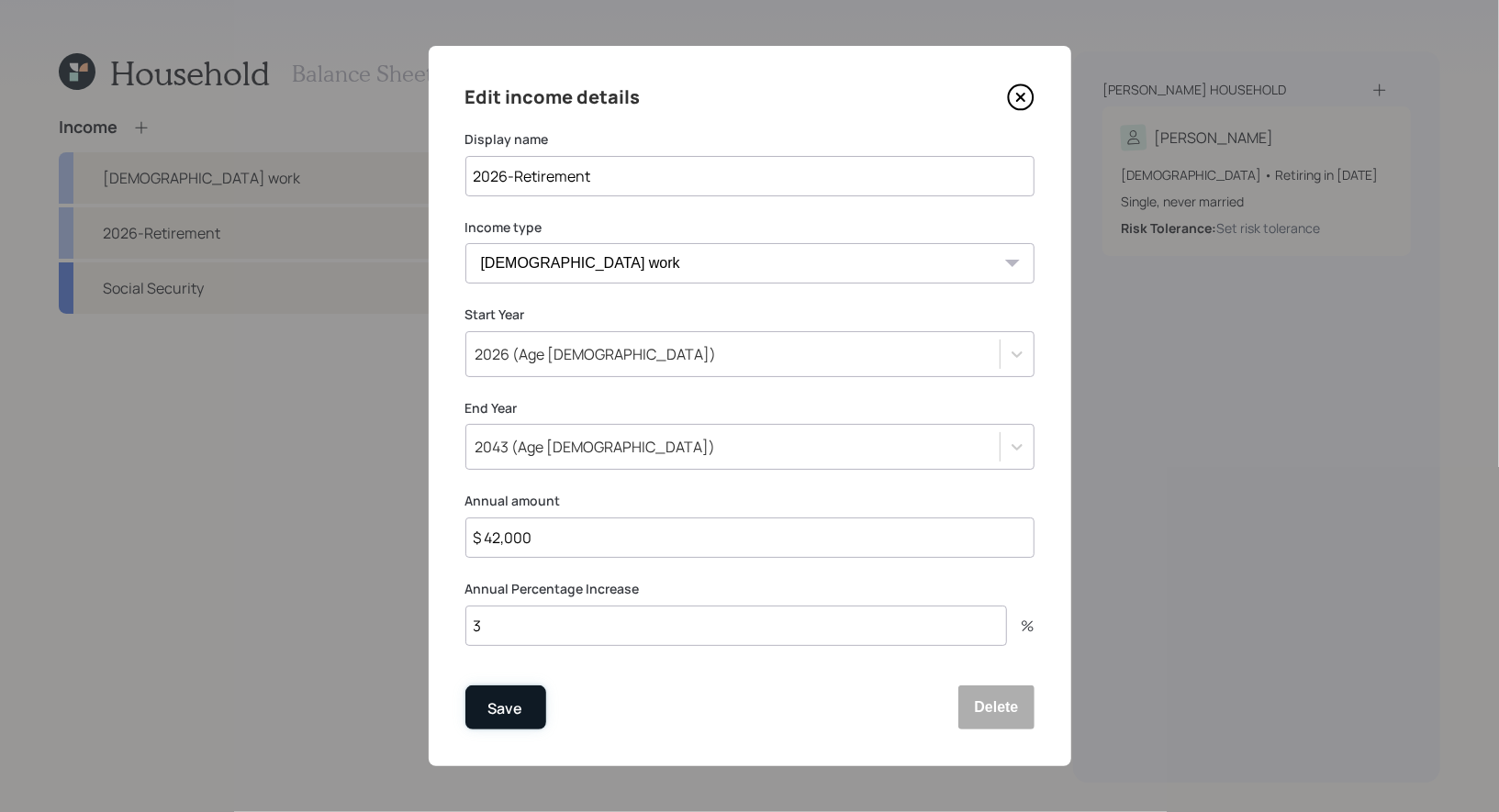
click at [495, 716] on div "Save" at bounding box center [506, 708] width 35 height 25
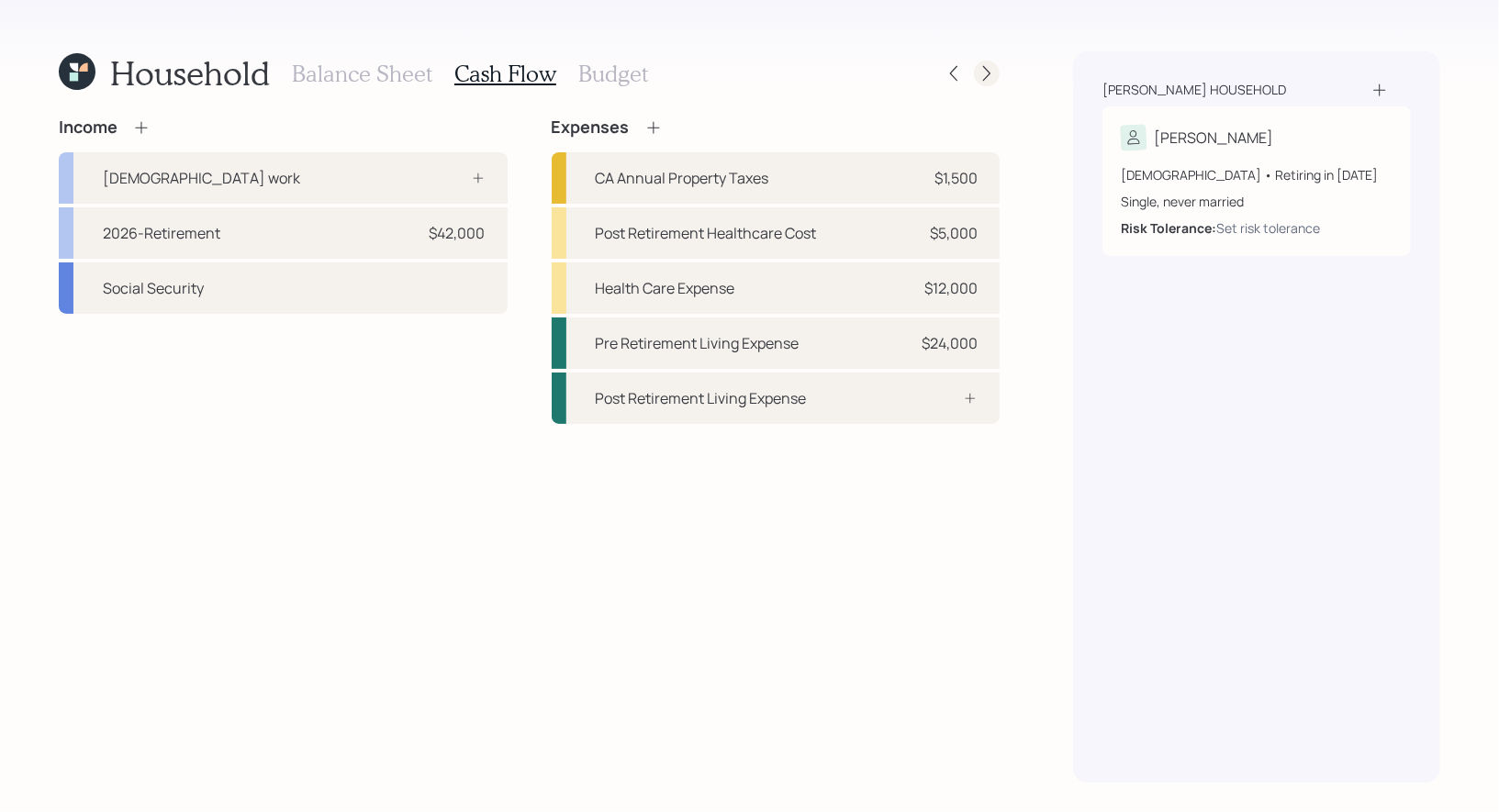
click at [990, 78] on icon at bounding box center [986, 73] width 19 height 19
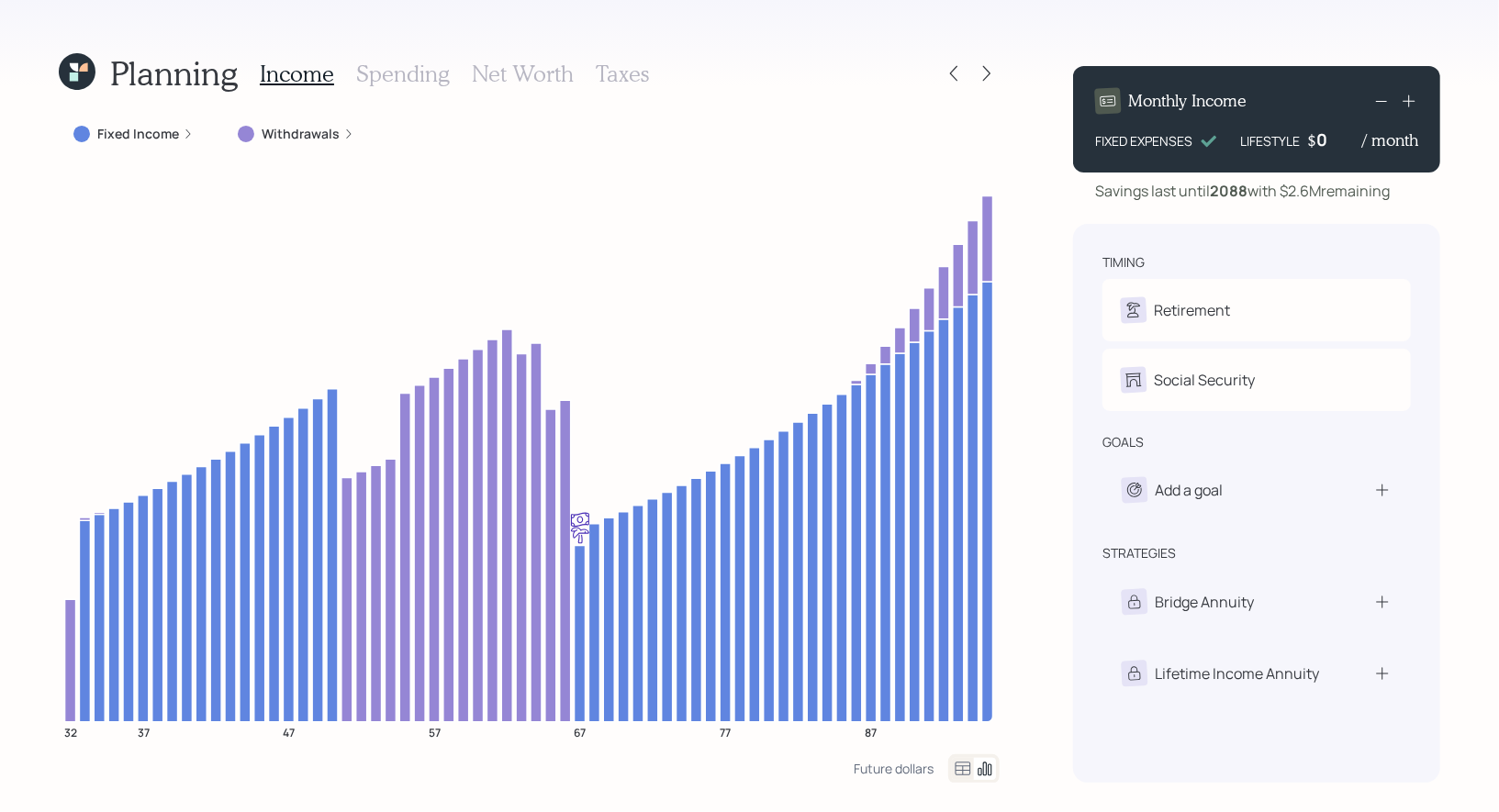
click at [526, 78] on h3 "Net Worth" at bounding box center [523, 74] width 102 height 27
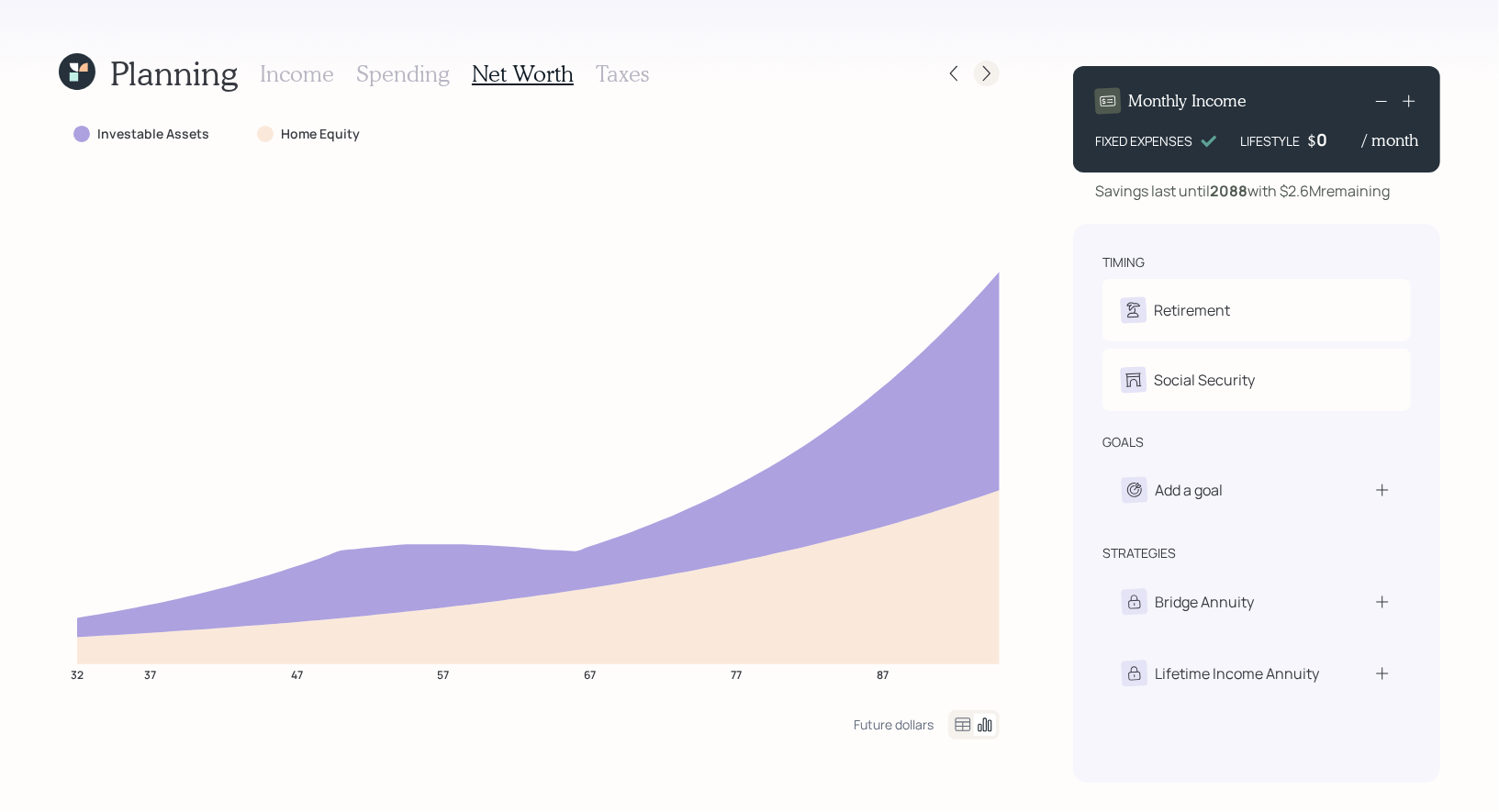
click at [983, 82] on div at bounding box center [987, 74] width 26 height 26
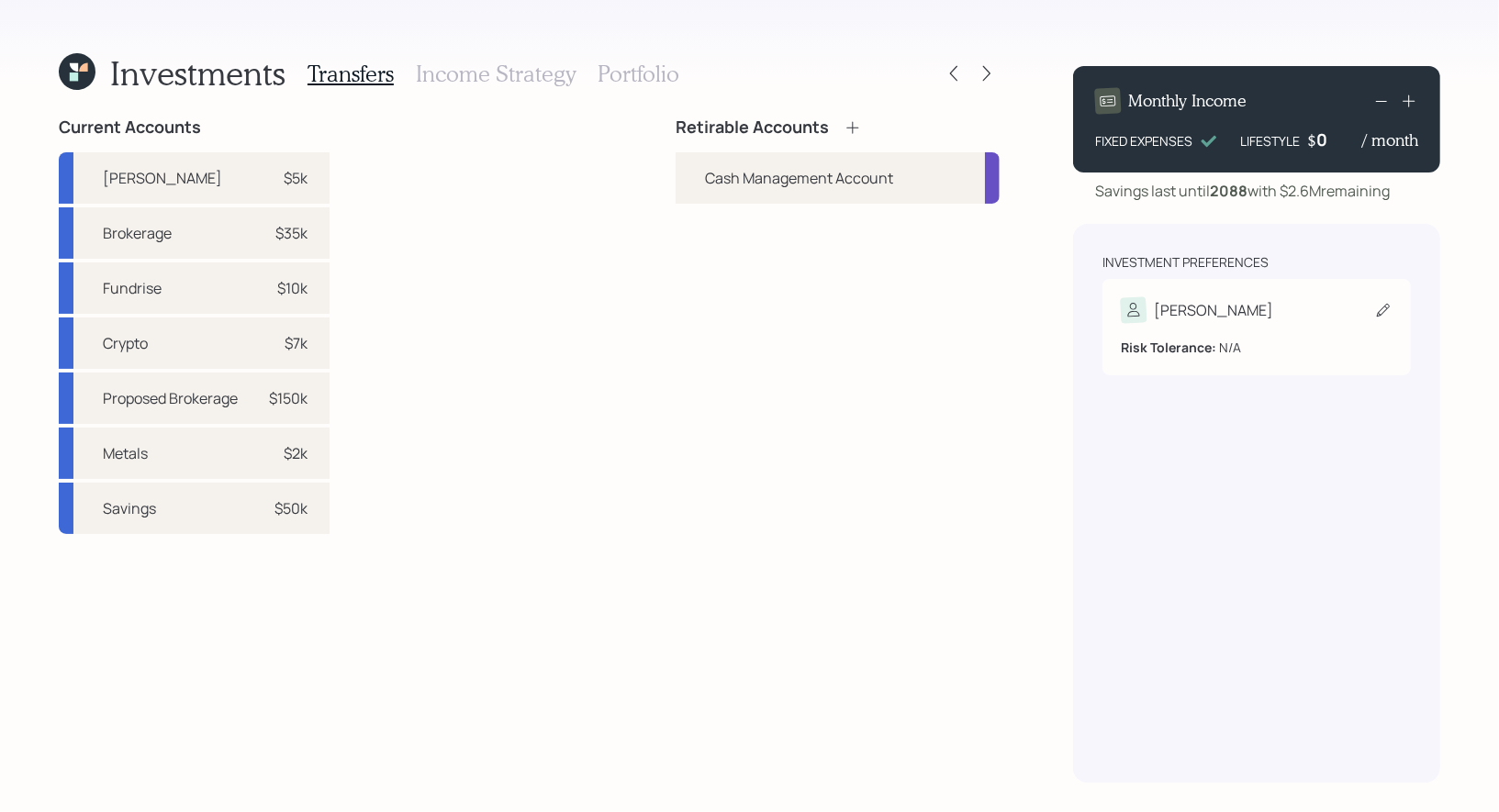
click at [1381, 310] on icon at bounding box center [1383, 309] width 13 height 13
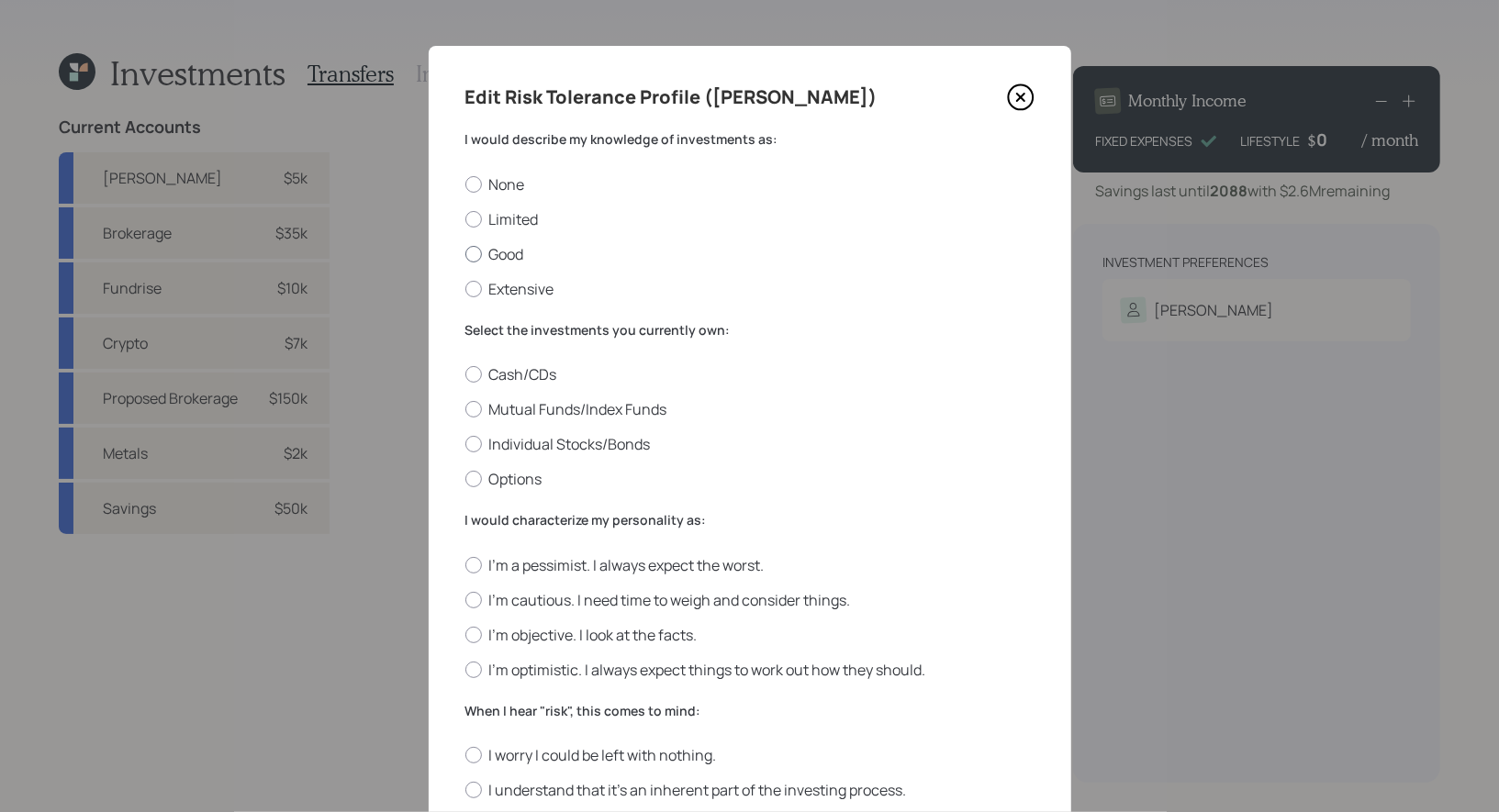
click at [515, 249] on label "Good" at bounding box center [750, 254] width 570 height 21
click at [466, 253] on input "Good" at bounding box center [465, 253] width 1 height 1
radio input "true"
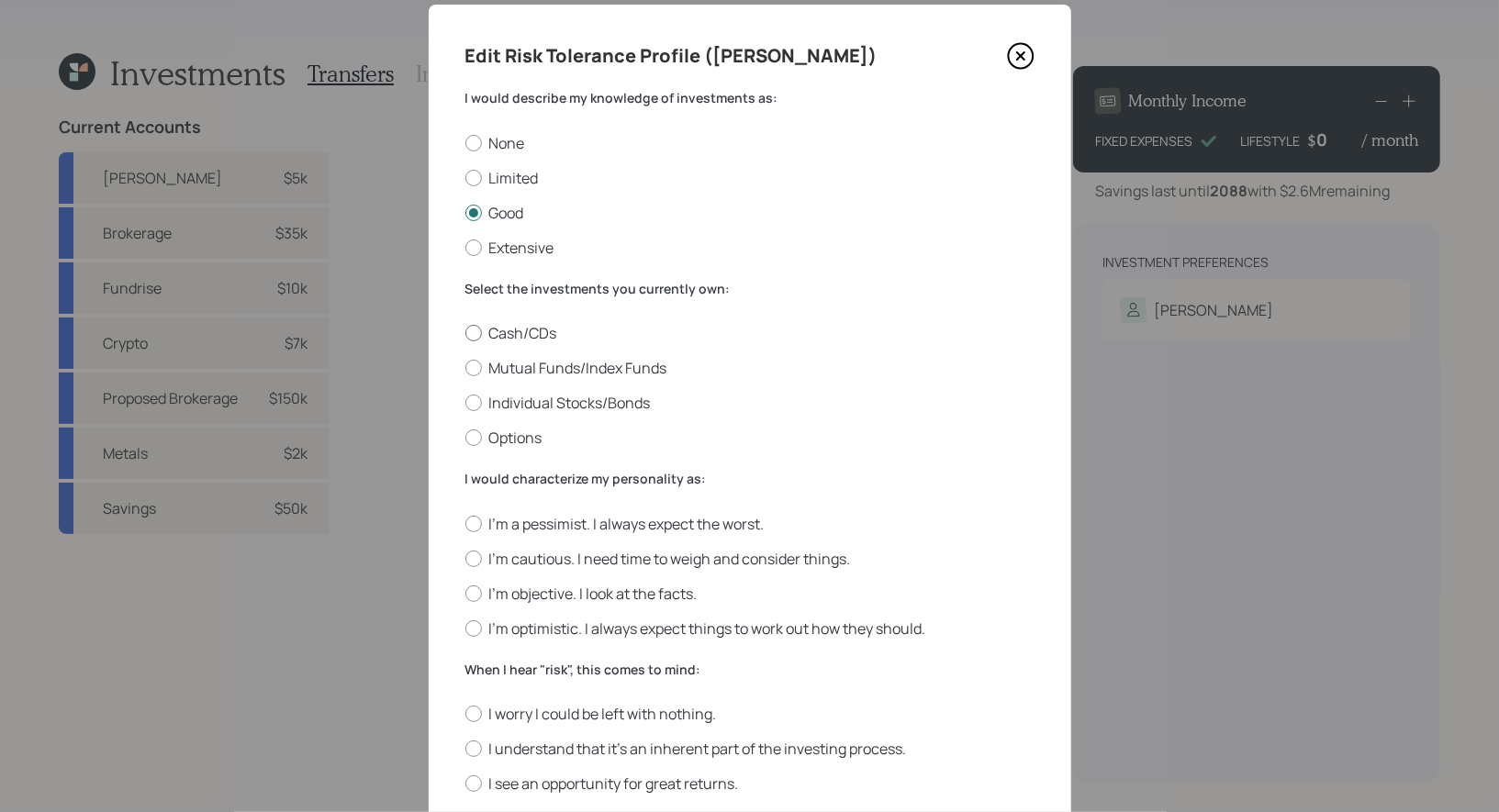
scroll to position [53, 0]
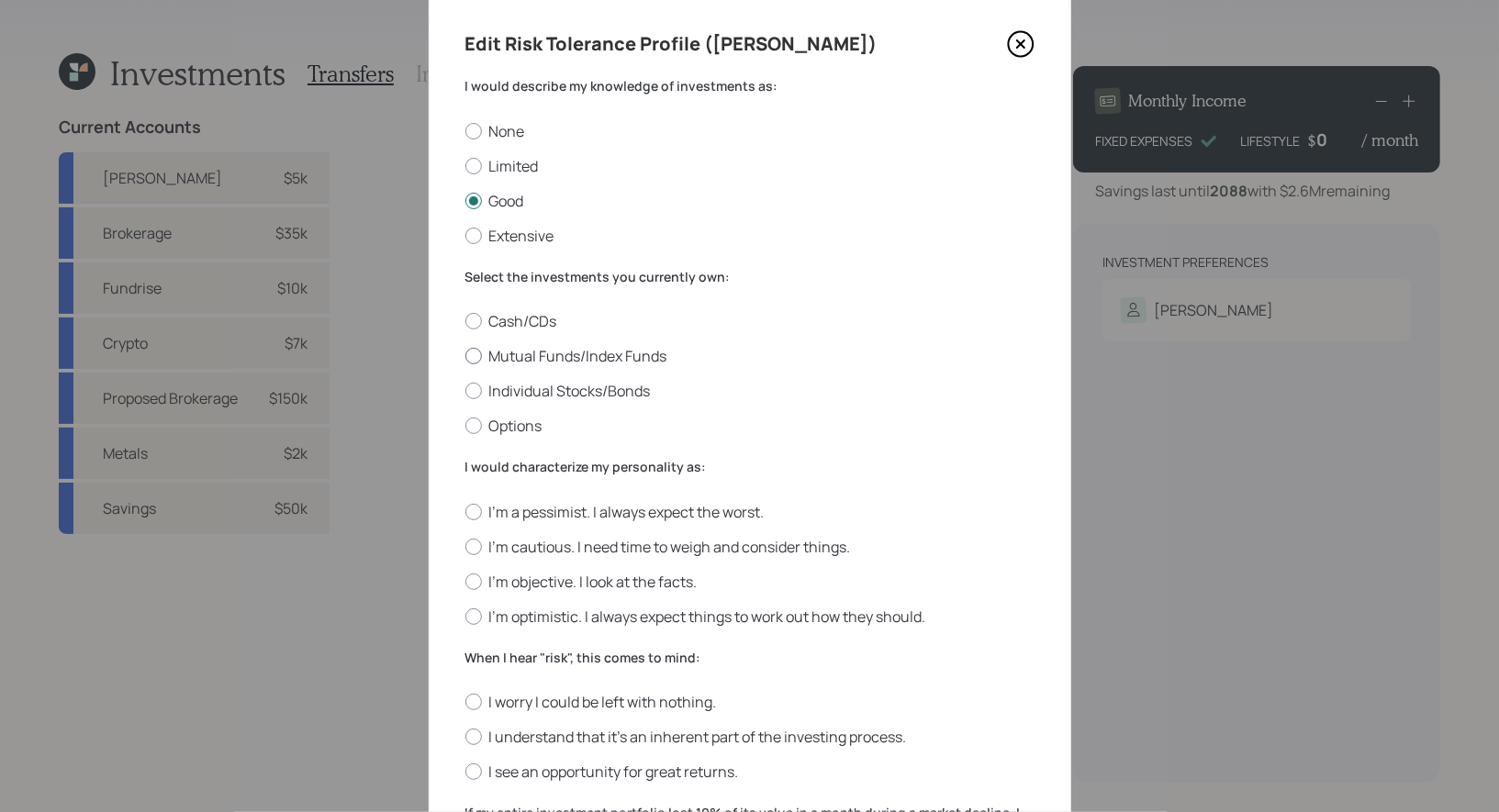
click at [632, 353] on label "Mutual Funds/Index Funds" at bounding box center [750, 355] width 570 height 21
click at [466, 356] on input "Mutual Funds/Index Funds" at bounding box center [465, 356] width 1 height 1
radio input "true"
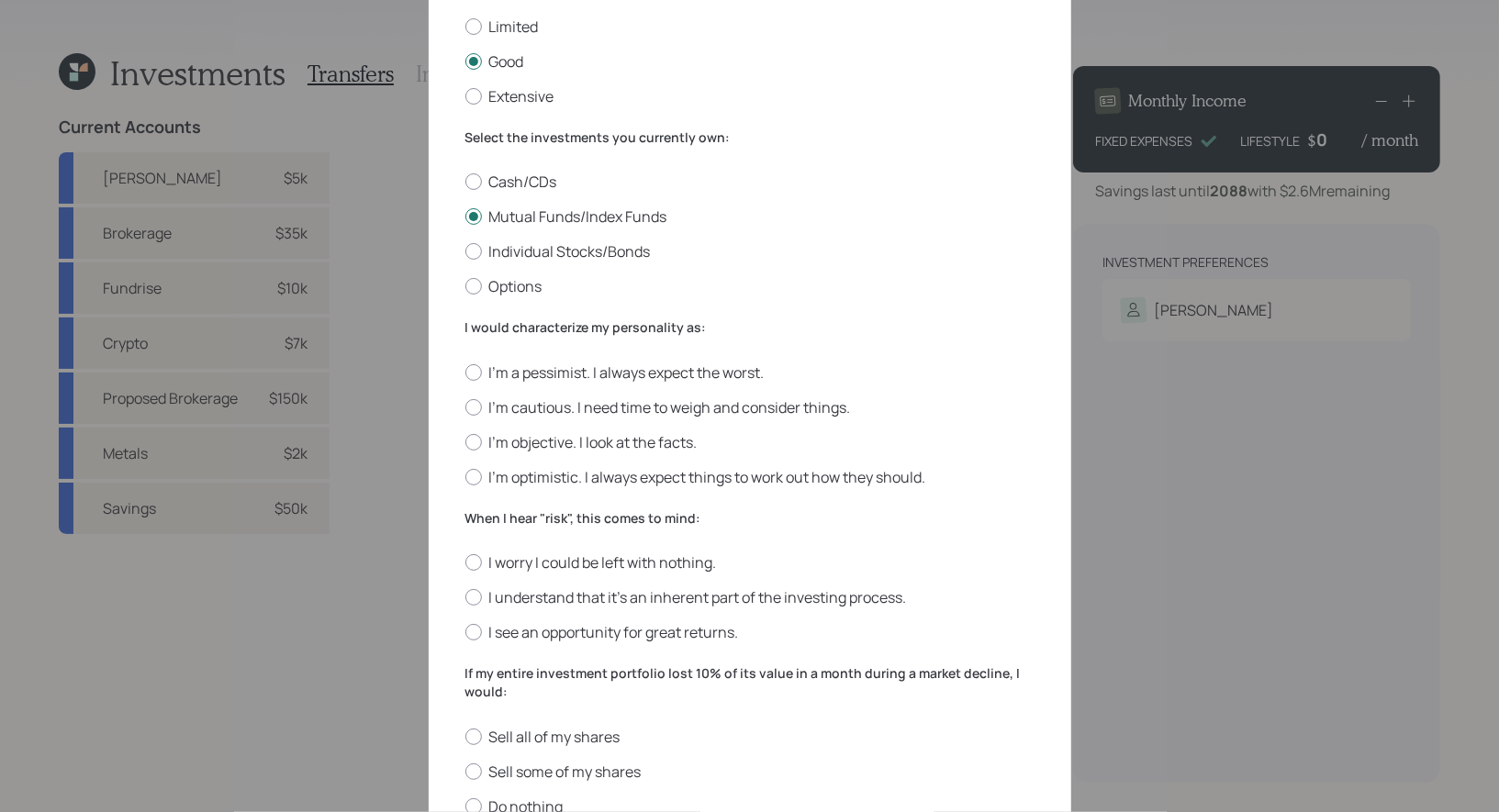
scroll to position [203, 0]
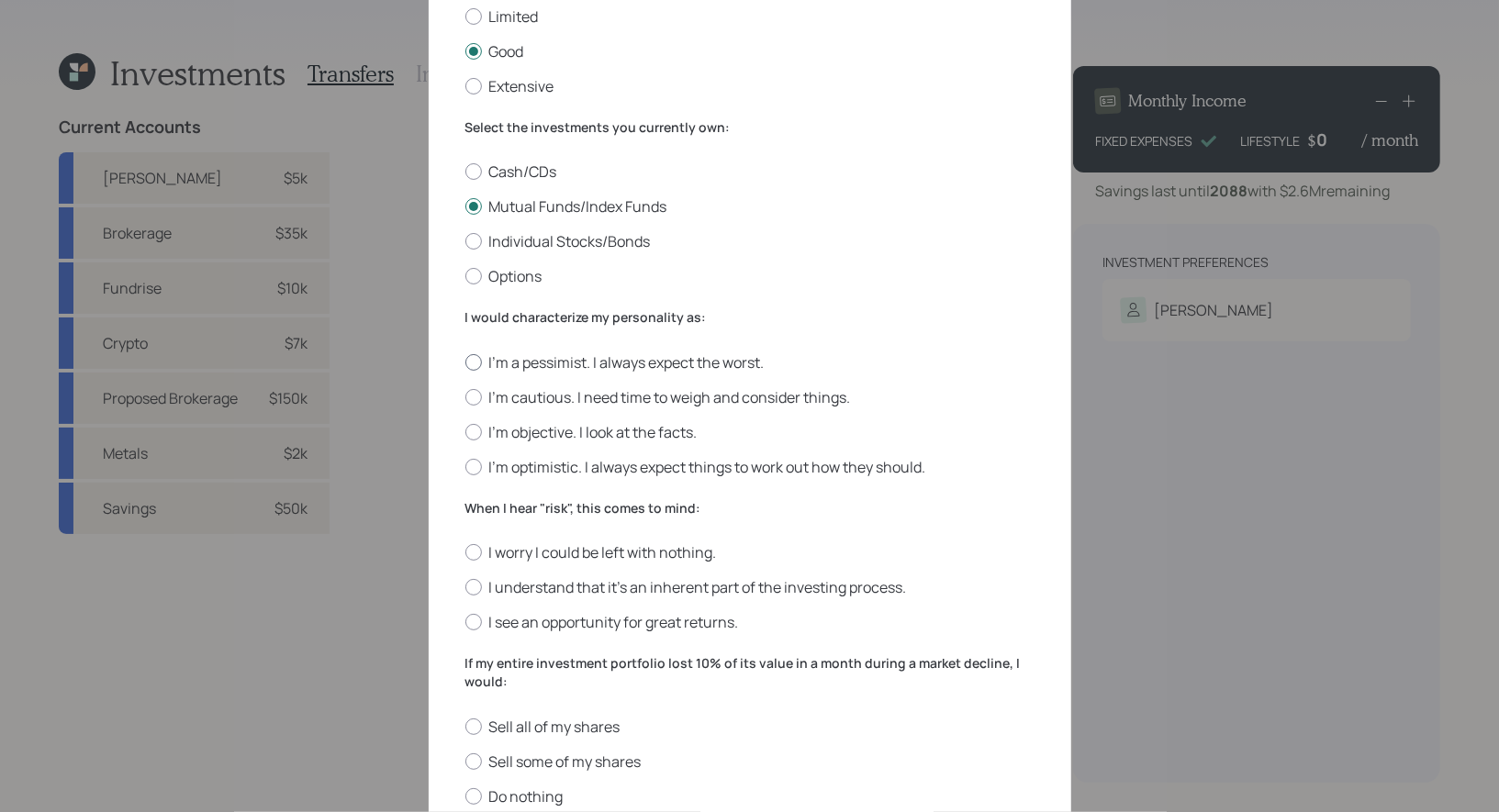
click at [715, 365] on label "I'm a pessimist. I always expect the worst." at bounding box center [750, 362] width 570 height 21
click at [466, 362] on input "I'm a pessimist. I always expect the worst." at bounding box center [465, 361] width 1 height 1
radio input "true"
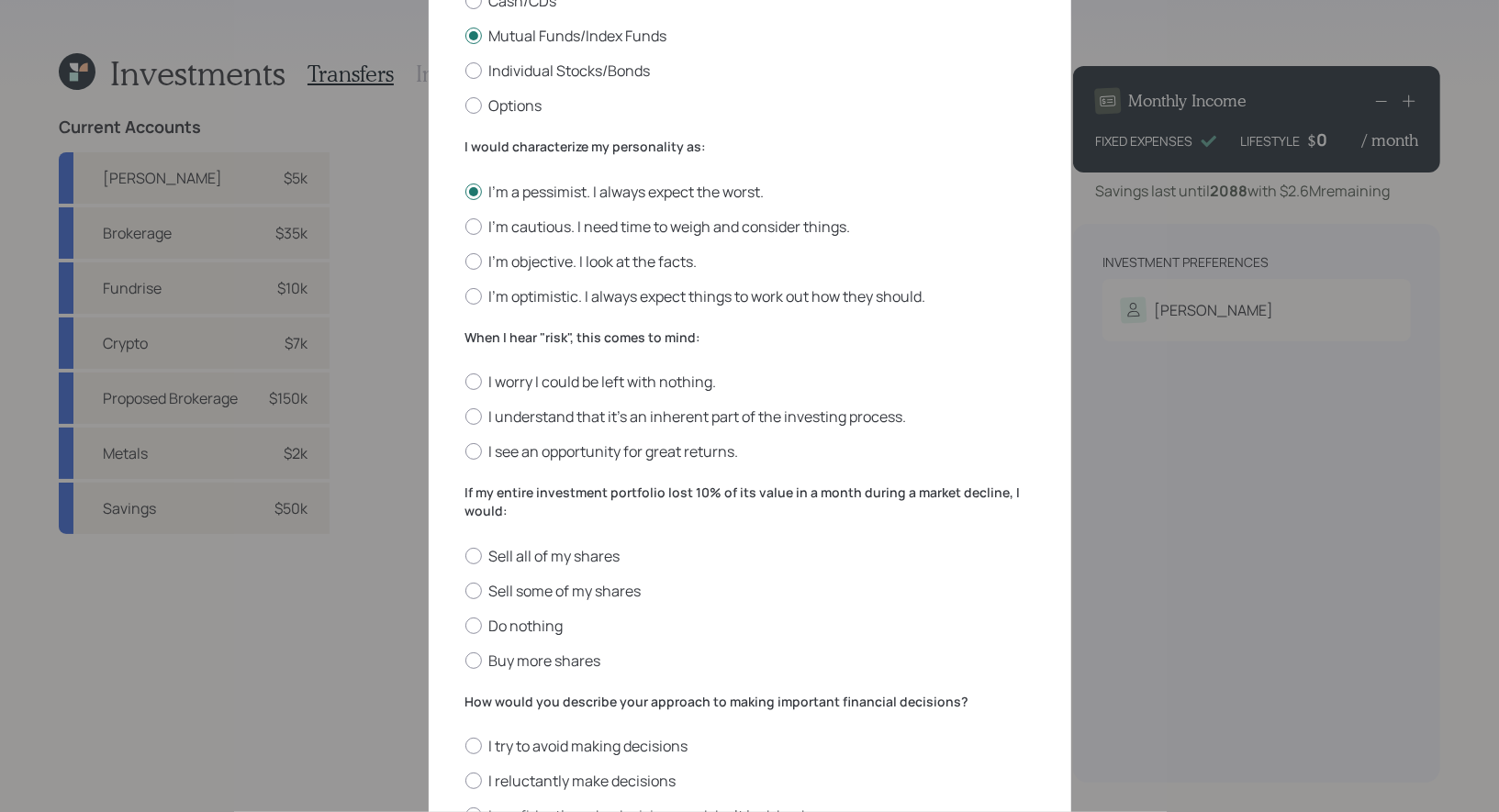
scroll to position [398, 0]
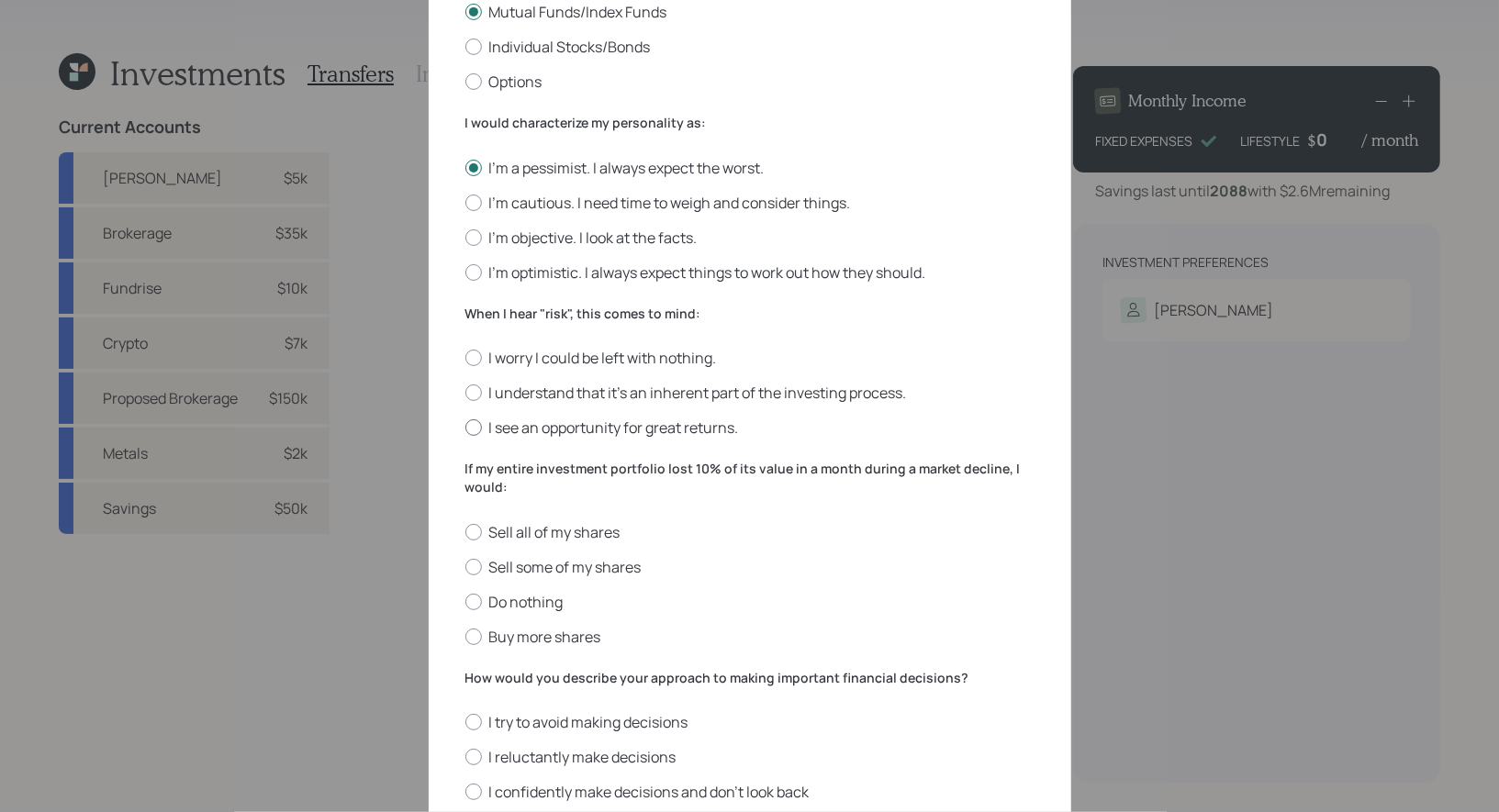
click at [640, 429] on label "I see an opportunity for great returns." at bounding box center [750, 427] width 570 height 21
click at [466, 429] on input "I see an opportunity for great returns." at bounding box center [465, 428] width 1 height 1
radio input "true"
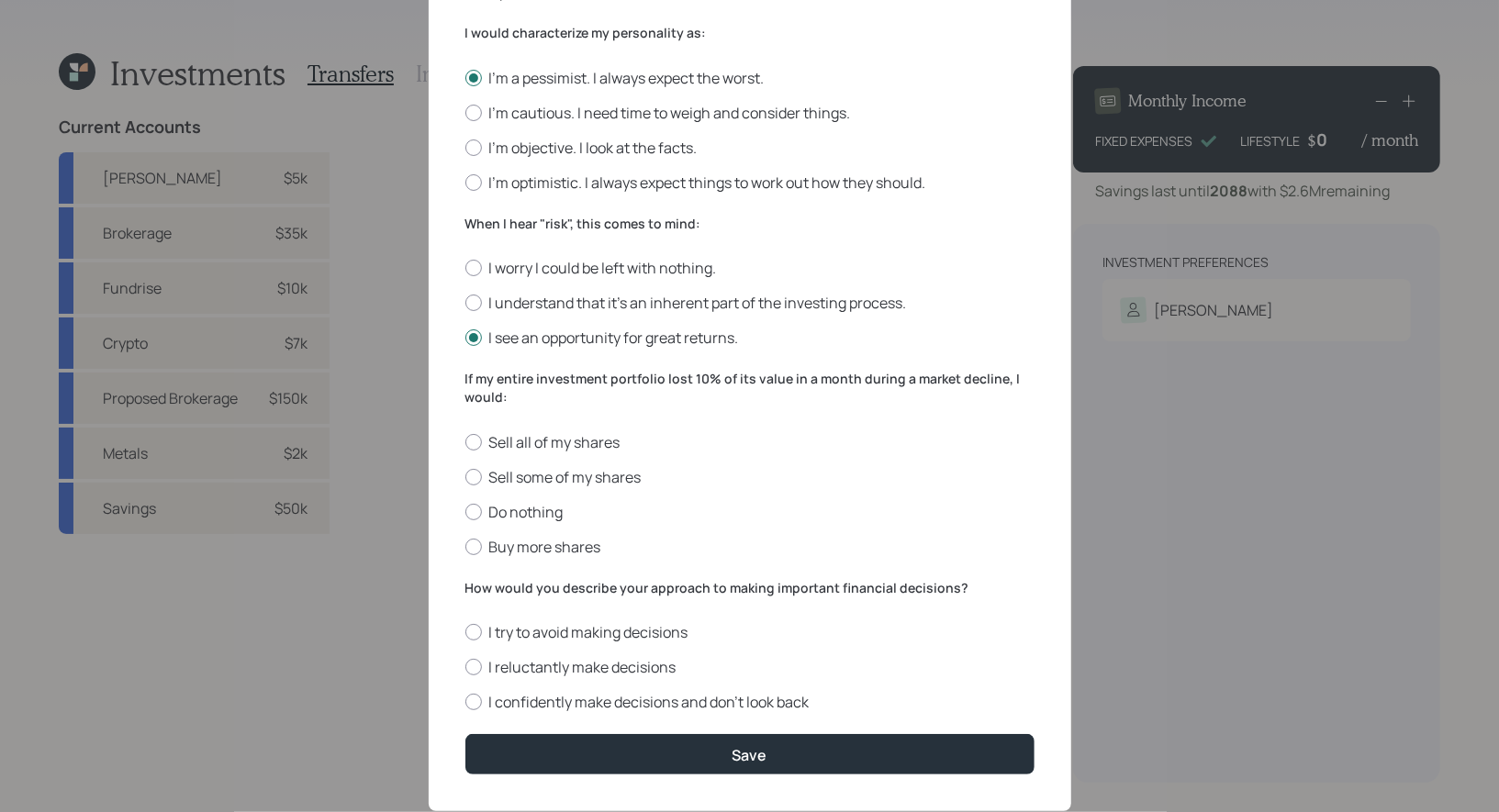
scroll to position [497, 0]
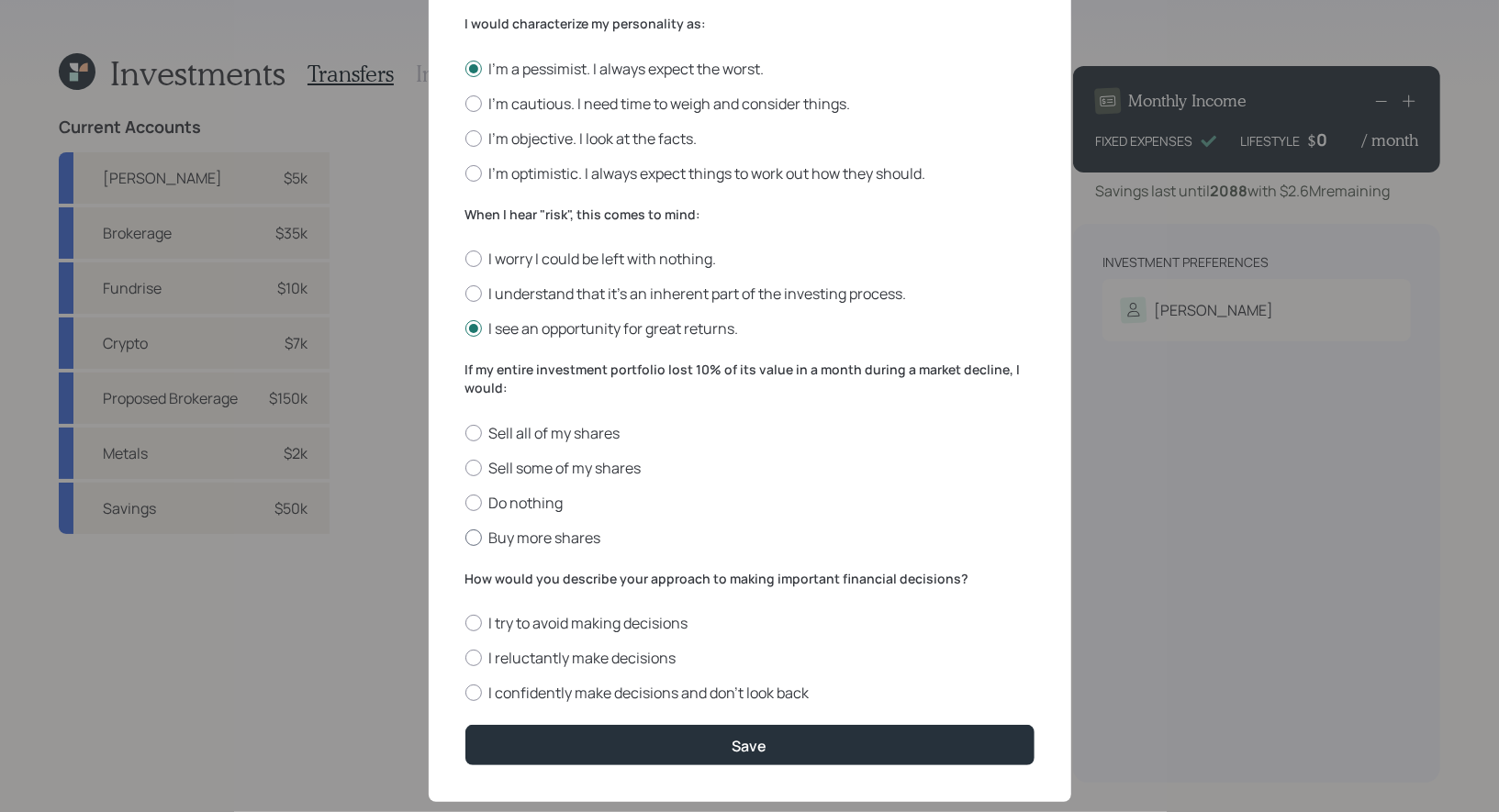
click at [561, 540] on label "Buy more shares" at bounding box center [750, 537] width 570 height 21
click at [466, 538] on input "Buy more shares" at bounding box center [465, 537] width 1 height 1
radio input "true"
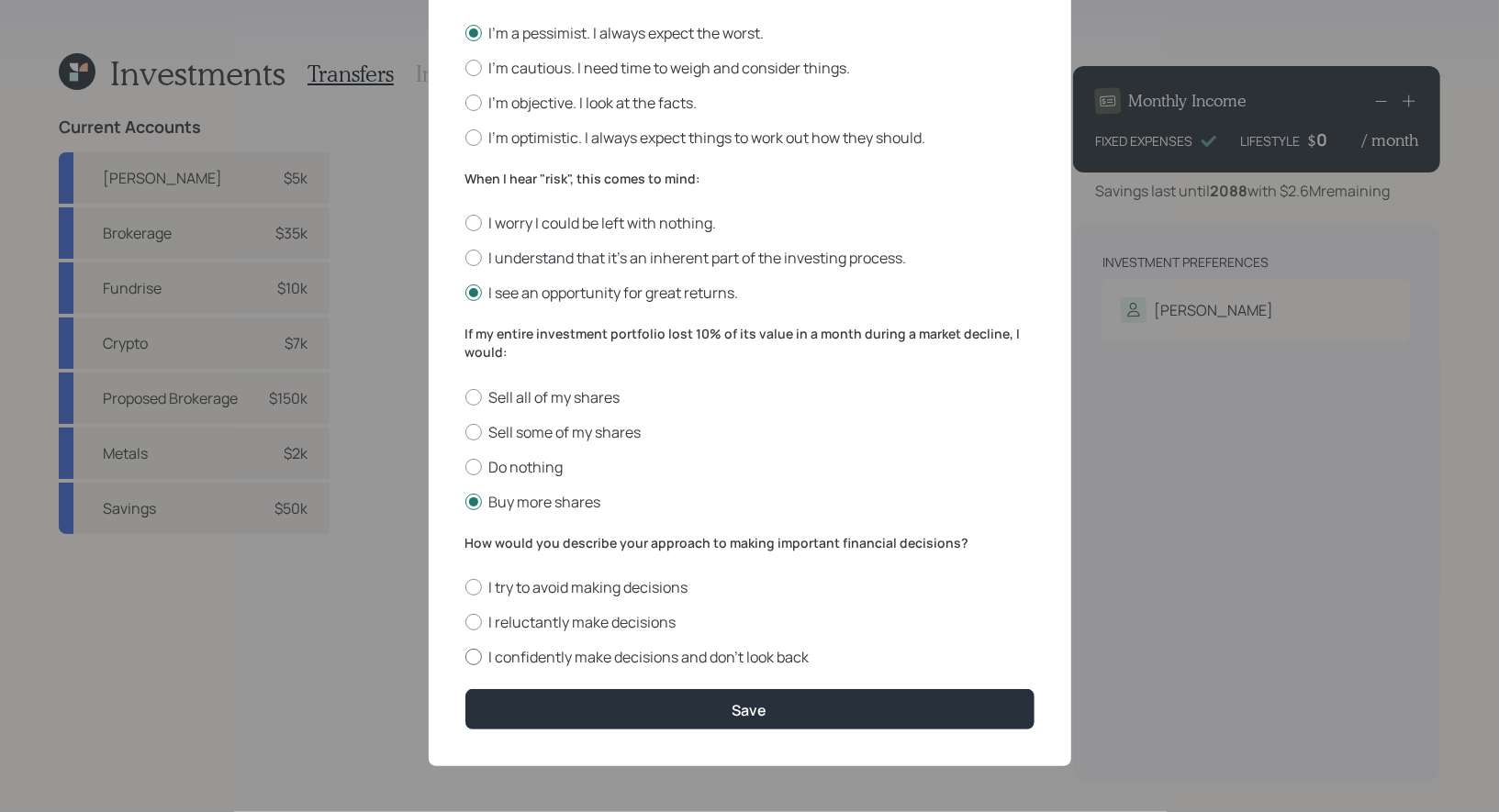
click at [720, 657] on label "I confidently make decisions and don’t look back" at bounding box center [750, 657] width 570 height 21
click at [466, 657] on input "I confidently make decisions and don’t look back" at bounding box center [465, 657] width 1 height 1
radio input "true"
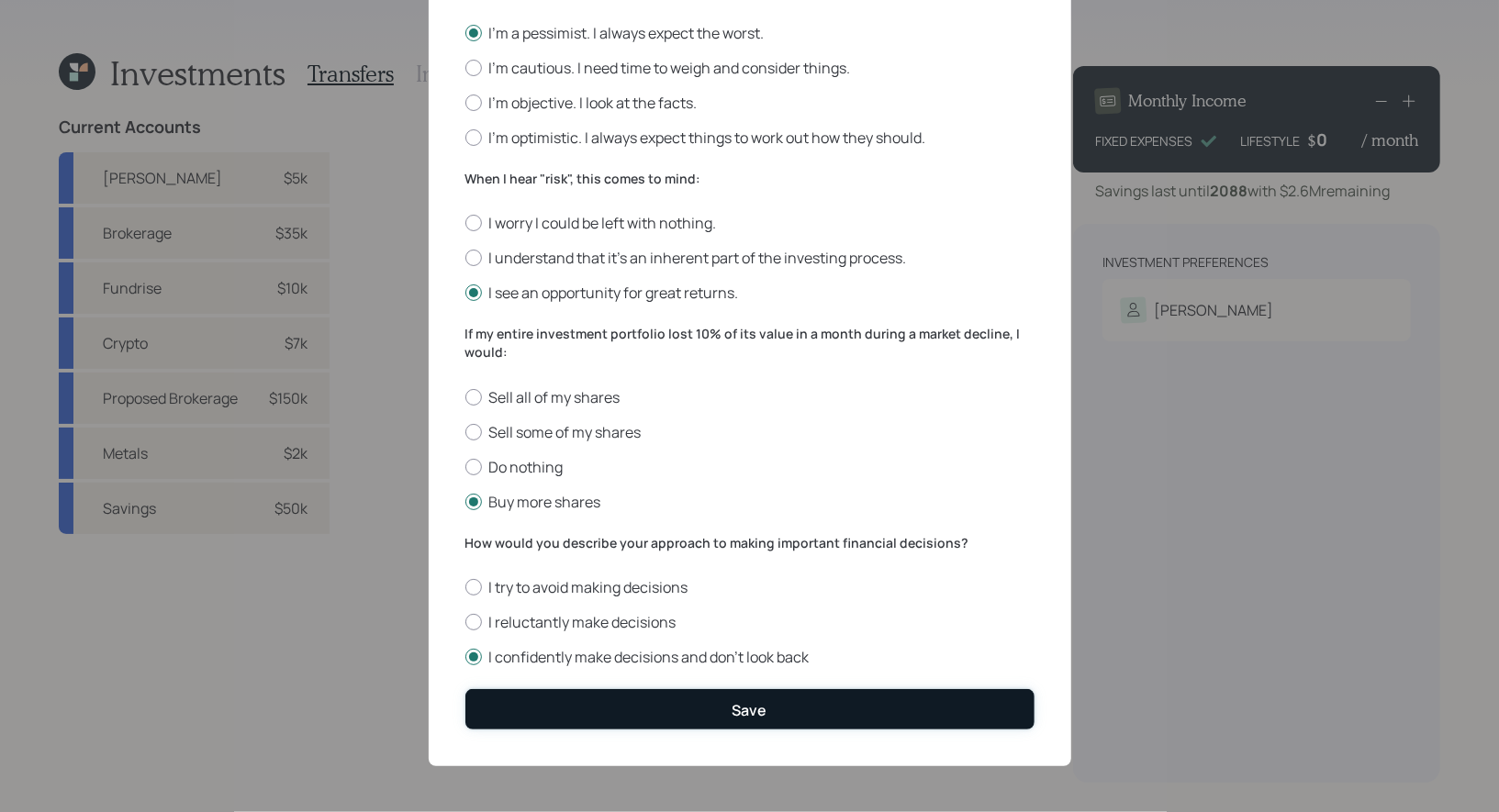
click at [671, 709] on button "Save" at bounding box center [750, 709] width 570 height 39
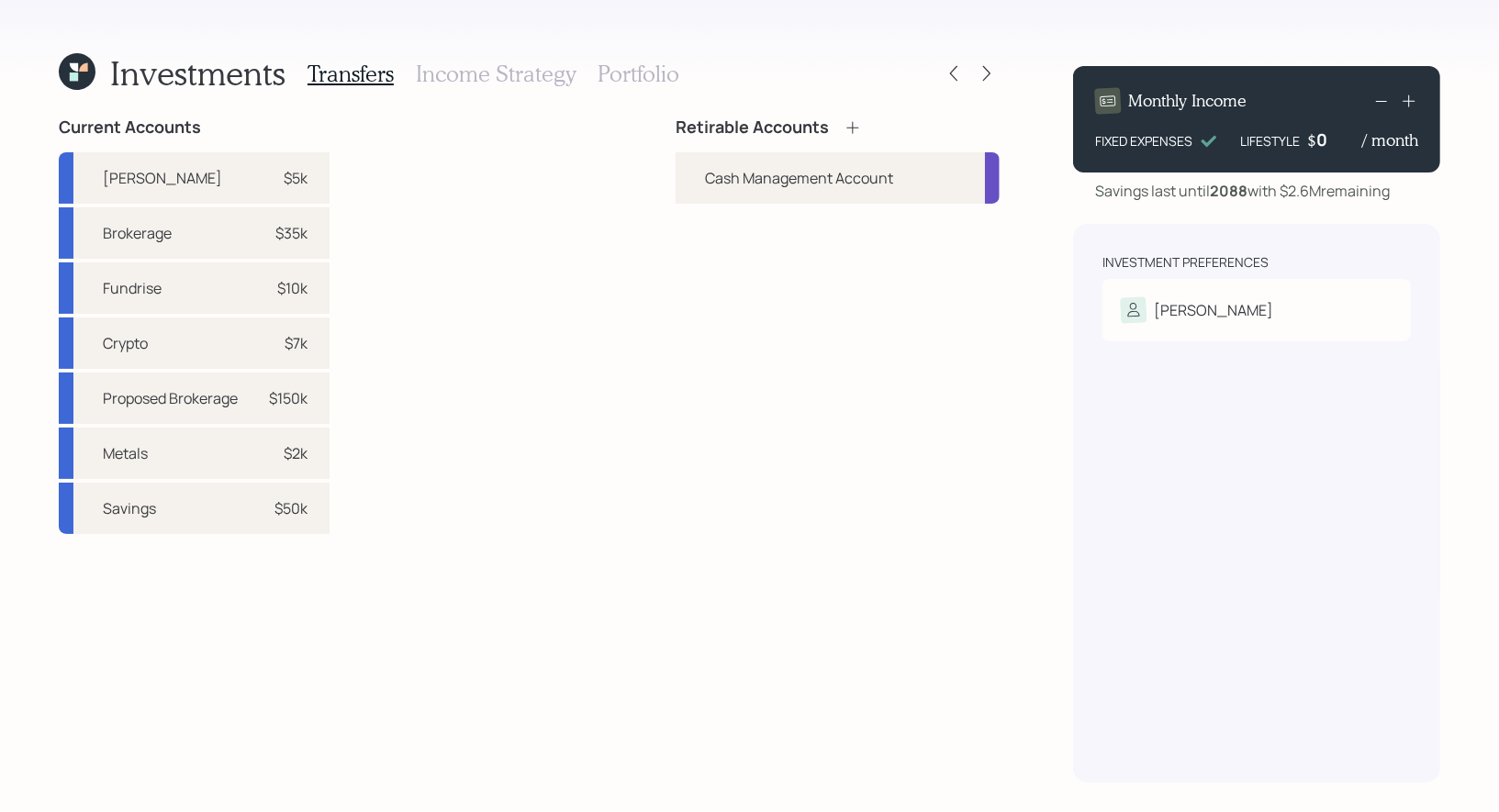
click at [855, 127] on icon at bounding box center [853, 127] width 12 height 12
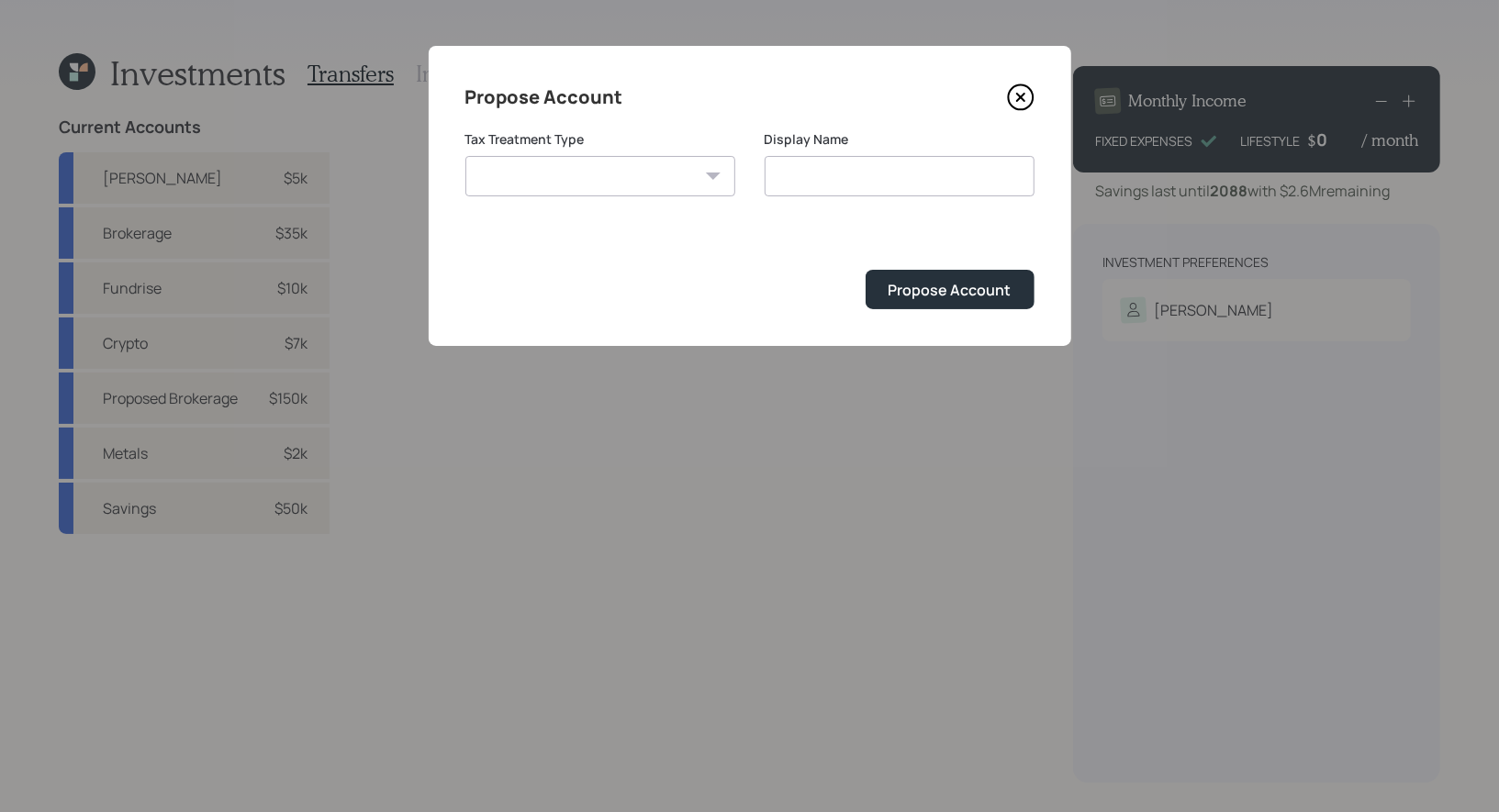
click at [688, 175] on select "Roth Taxable Traditional" at bounding box center [600, 176] width 270 height 40
select select "roth"
click at [466, 156] on select "Roth Taxable Traditional" at bounding box center [600, 176] width 270 height 40
click at [863, 178] on input "Roth" at bounding box center [900, 176] width 270 height 40
type input "Roth IRA"
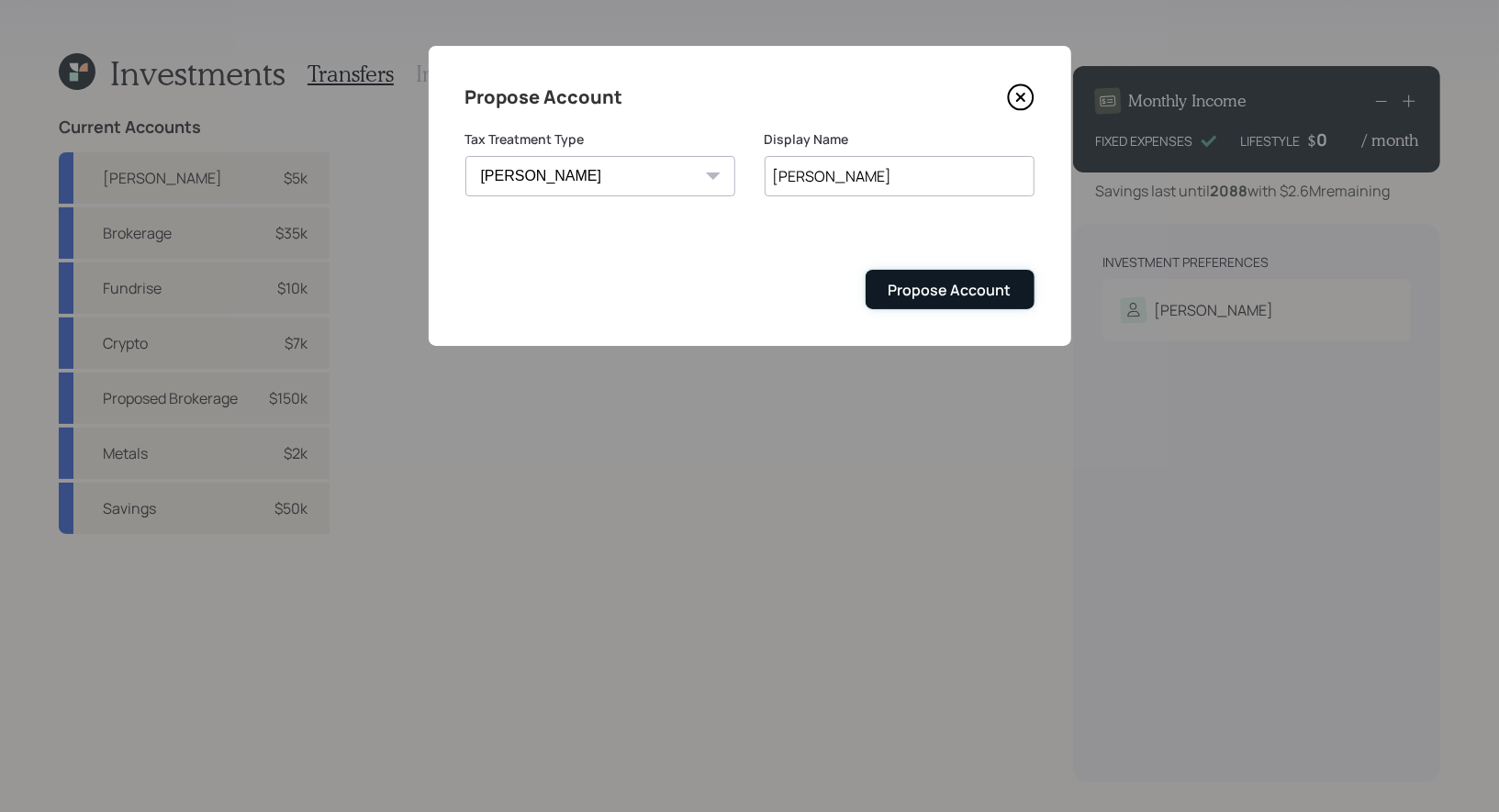
click at [937, 289] on div "Propose Account" at bounding box center [950, 290] width 123 height 21
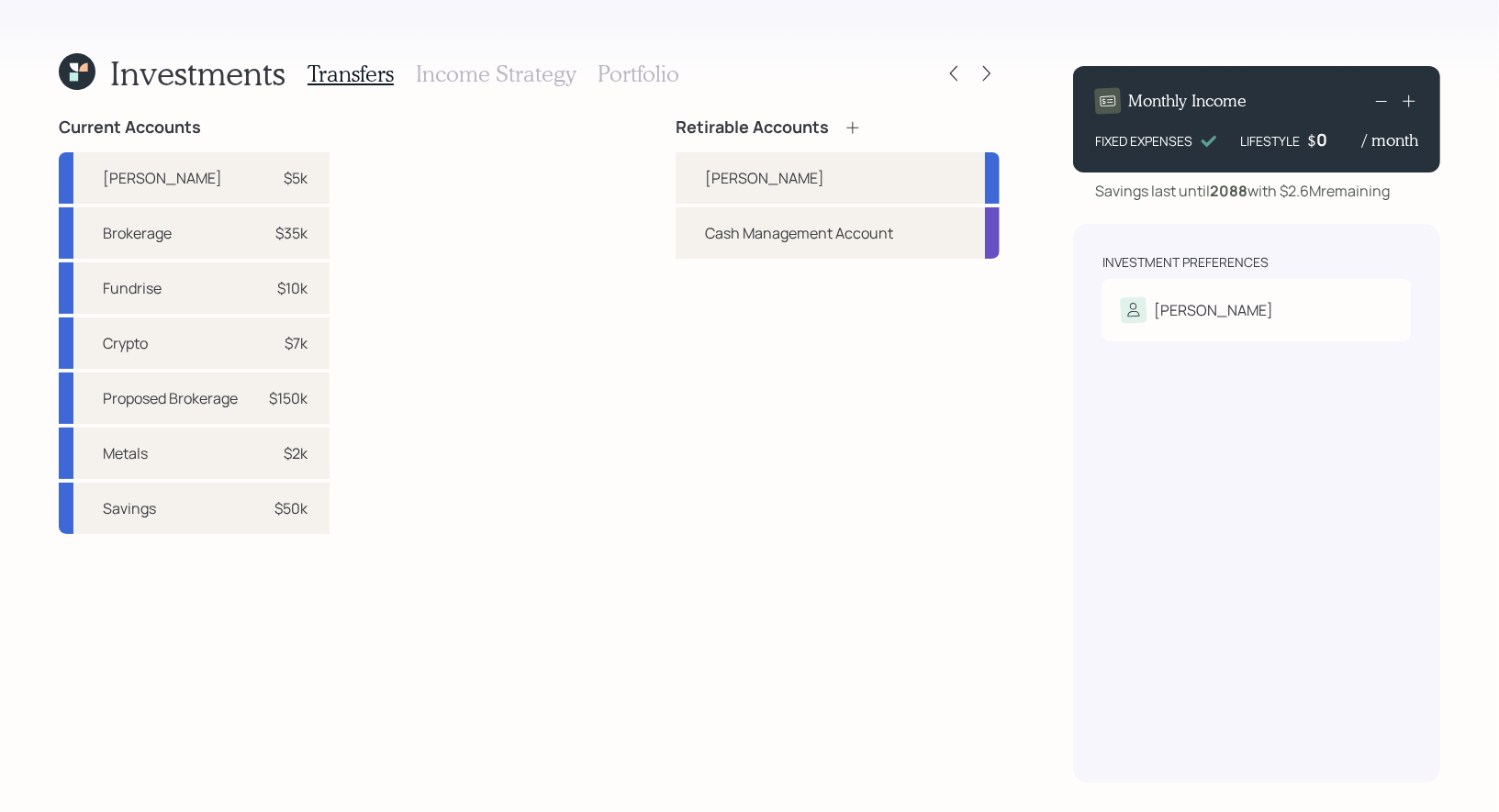
click at [856, 127] on icon at bounding box center [853, 128] width 19 height 19
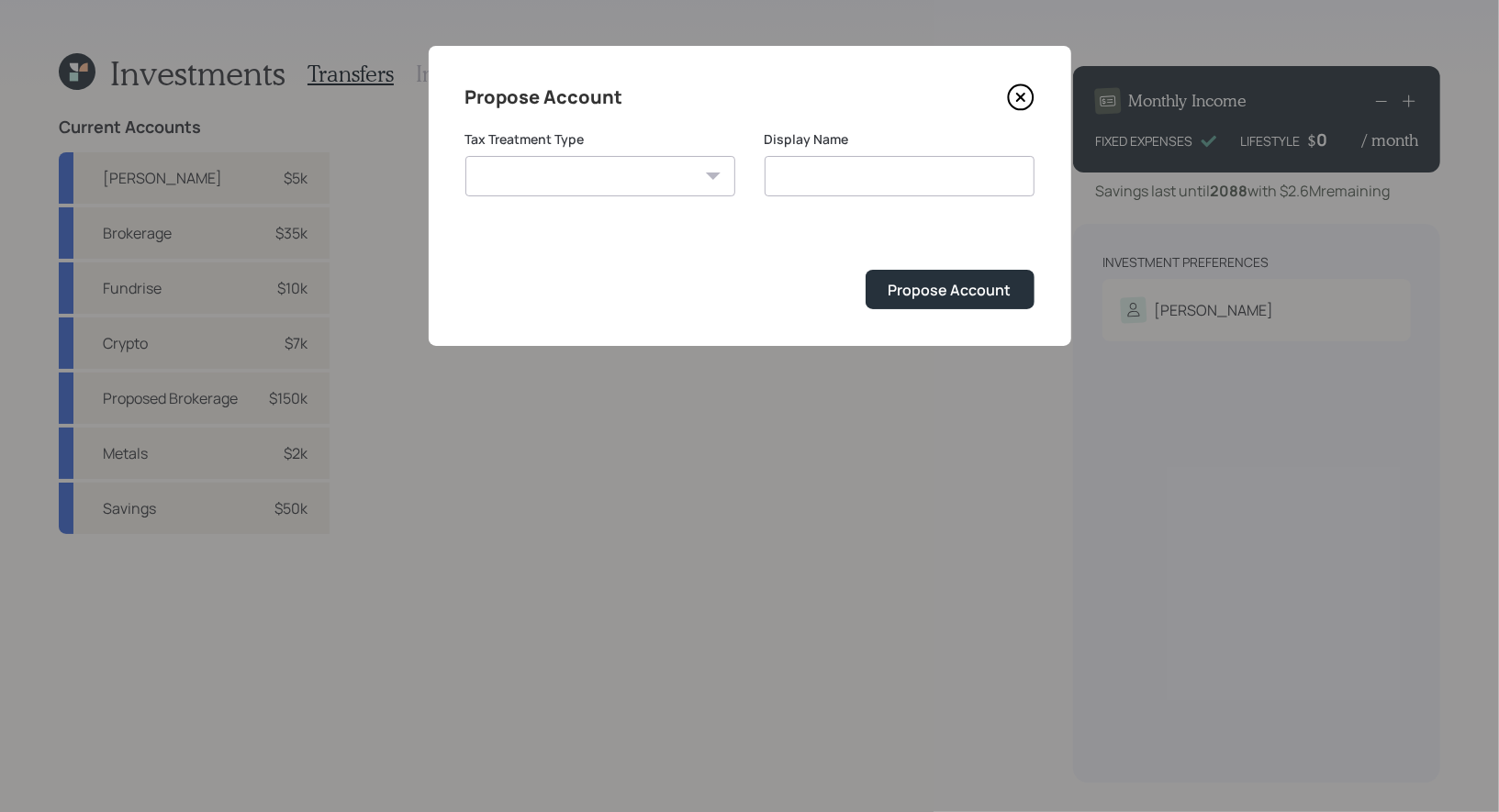
click at [704, 176] on select "Roth Taxable Traditional" at bounding box center [600, 176] width 270 height 40
select select "taxable"
click at [466, 156] on select "Roth Taxable Traditional" at bounding box center [600, 176] width 270 height 40
click at [905, 174] on input "Taxable" at bounding box center [900, 176] width 270 height 40
type input "Taxable Brokerage"
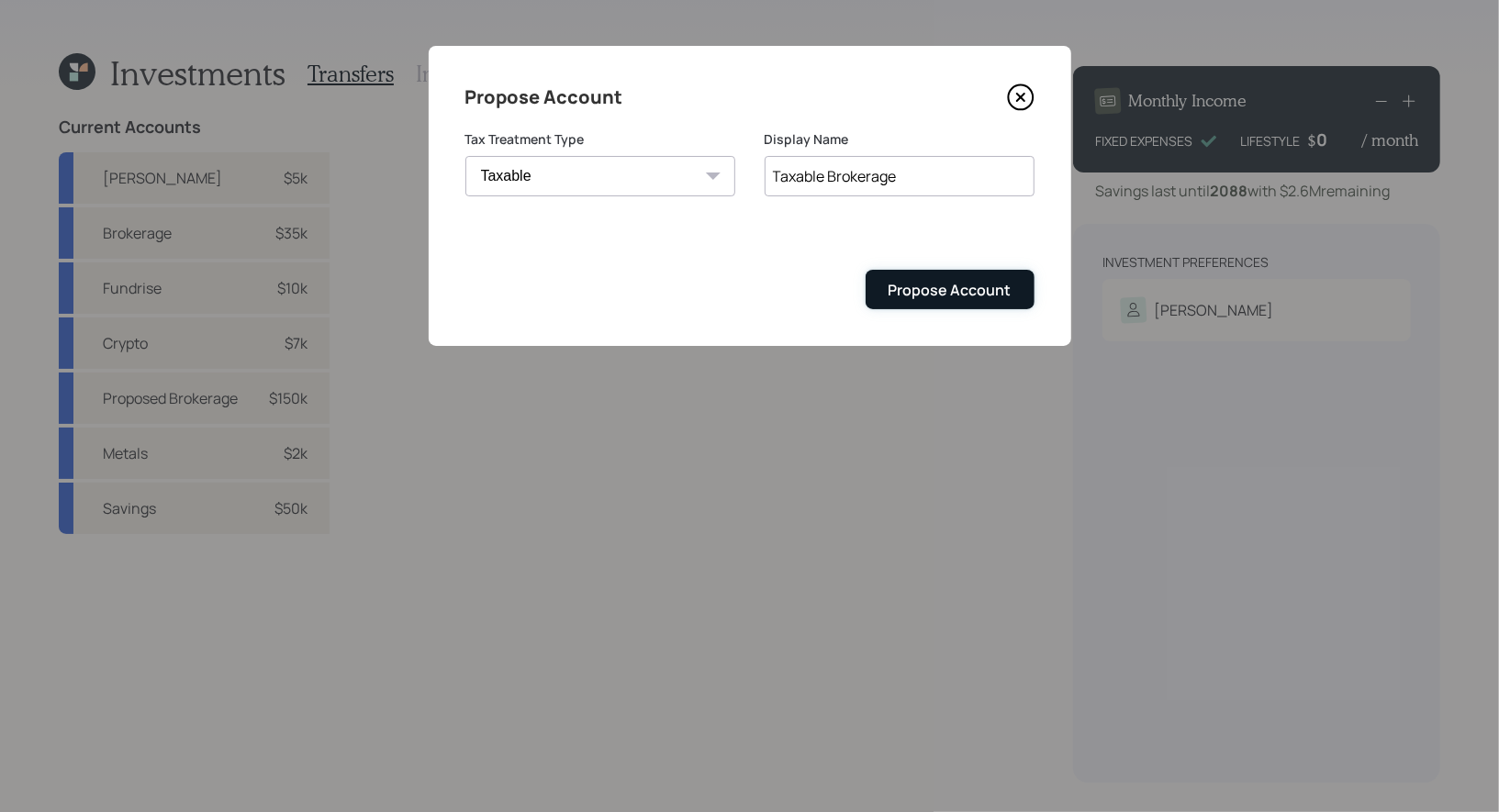
click at [954, 288] on div "Propose Account" at bounding box center [950, 290] width 123 height 21
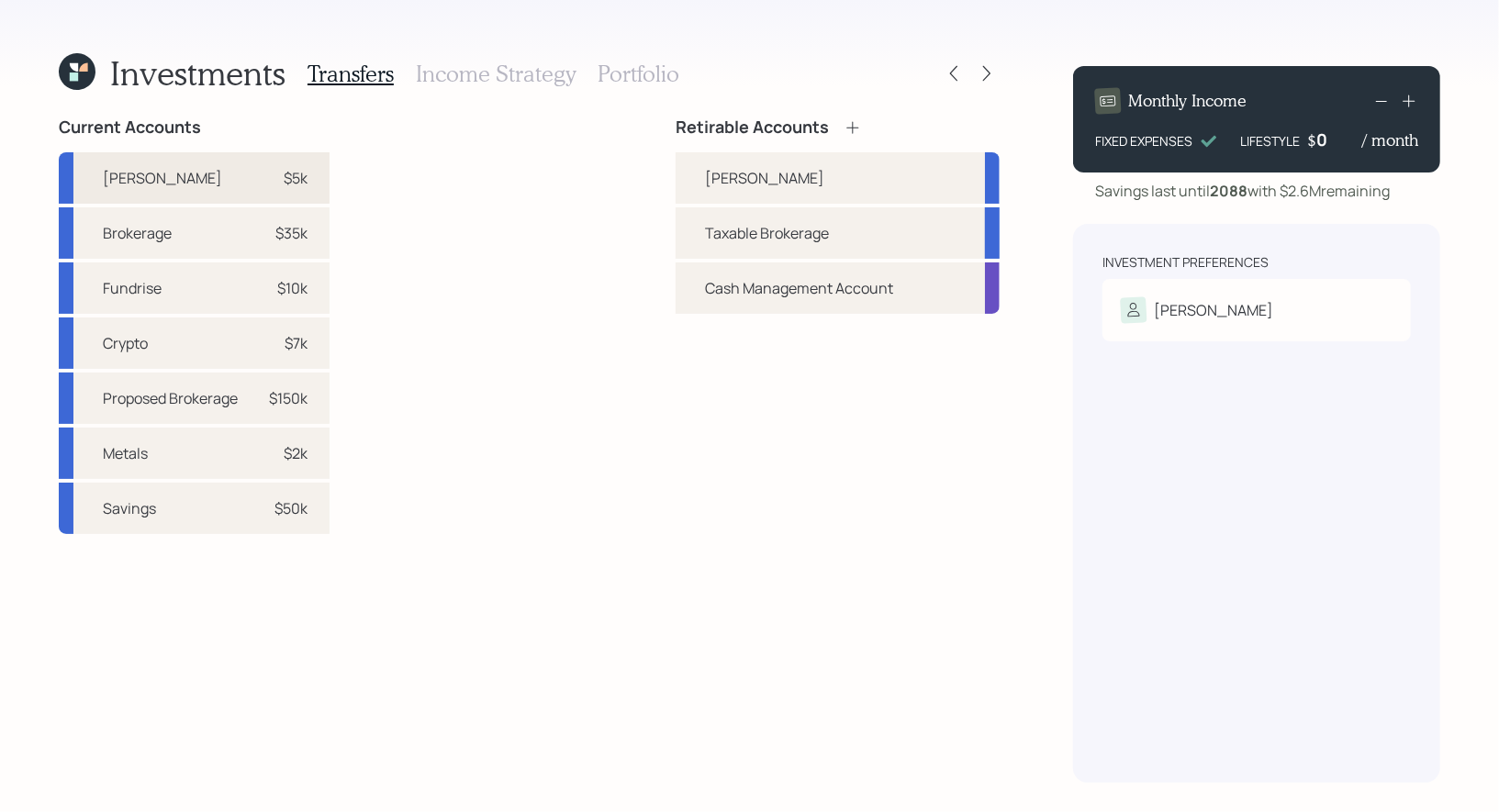
click at [309, 181] on div "Roth IRA $5k" at bounding box center [194, 178] width 271 height 51
click at [696, 179] on div "Roth IRA" at bounding box center [838, 178] width 324 height 51
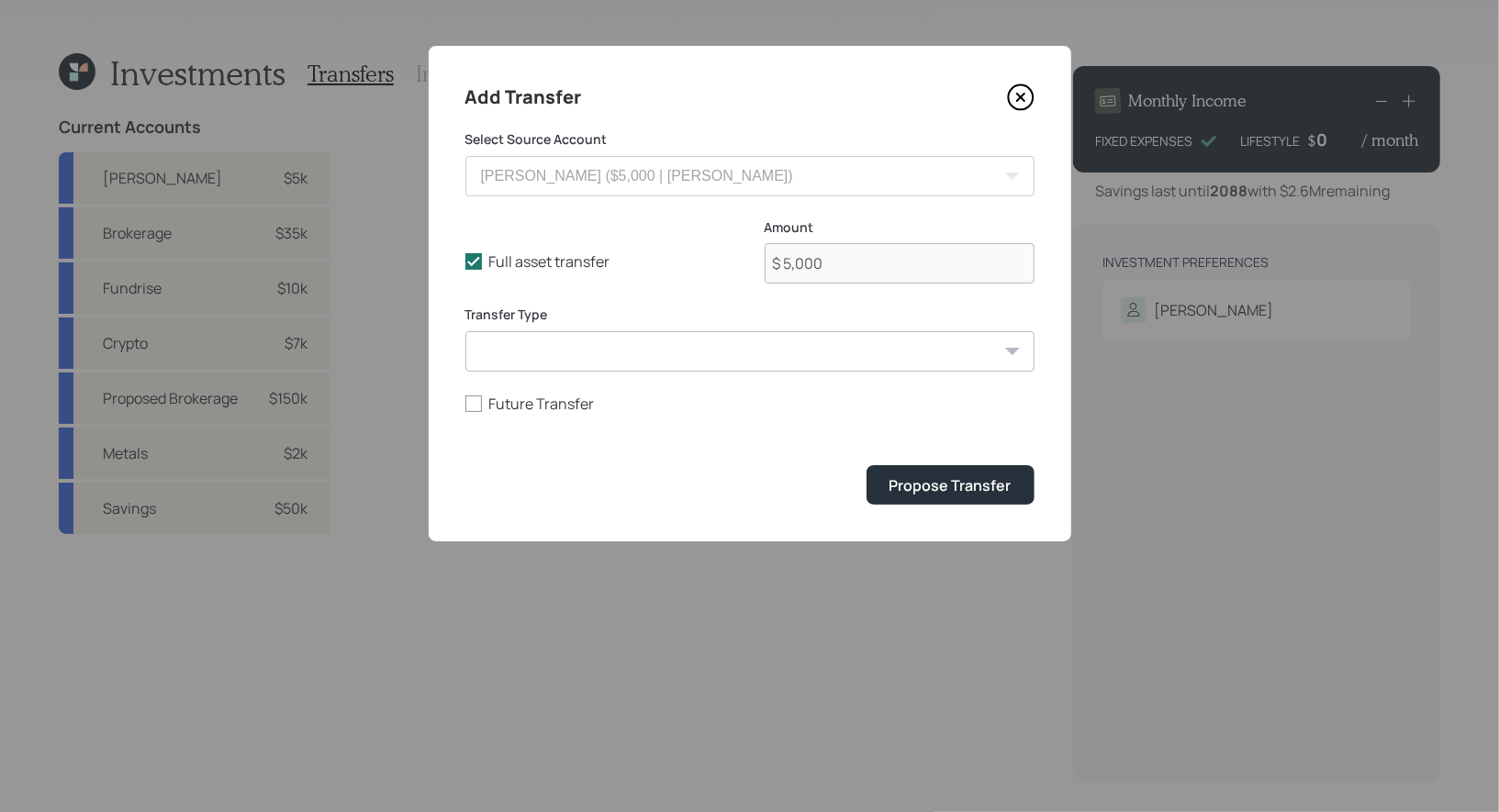
click at [581, 357] on select "ACAT Transfer Non ACAT Transfer Capitalize Rollover Rollover Deposit" at bounding box center [750, 351] width 570 height 40
select select "acat_transfer"
click at [466, 331] on select "ACAT Transfer Non ACAT Transfer Capitalize Rollover Rollover Deposit" at bounding box center [750, 351] width 570 height 40
click at [935, 498] on button "Propose Transfer" at bounding box center [950, 485] width 168 height 39
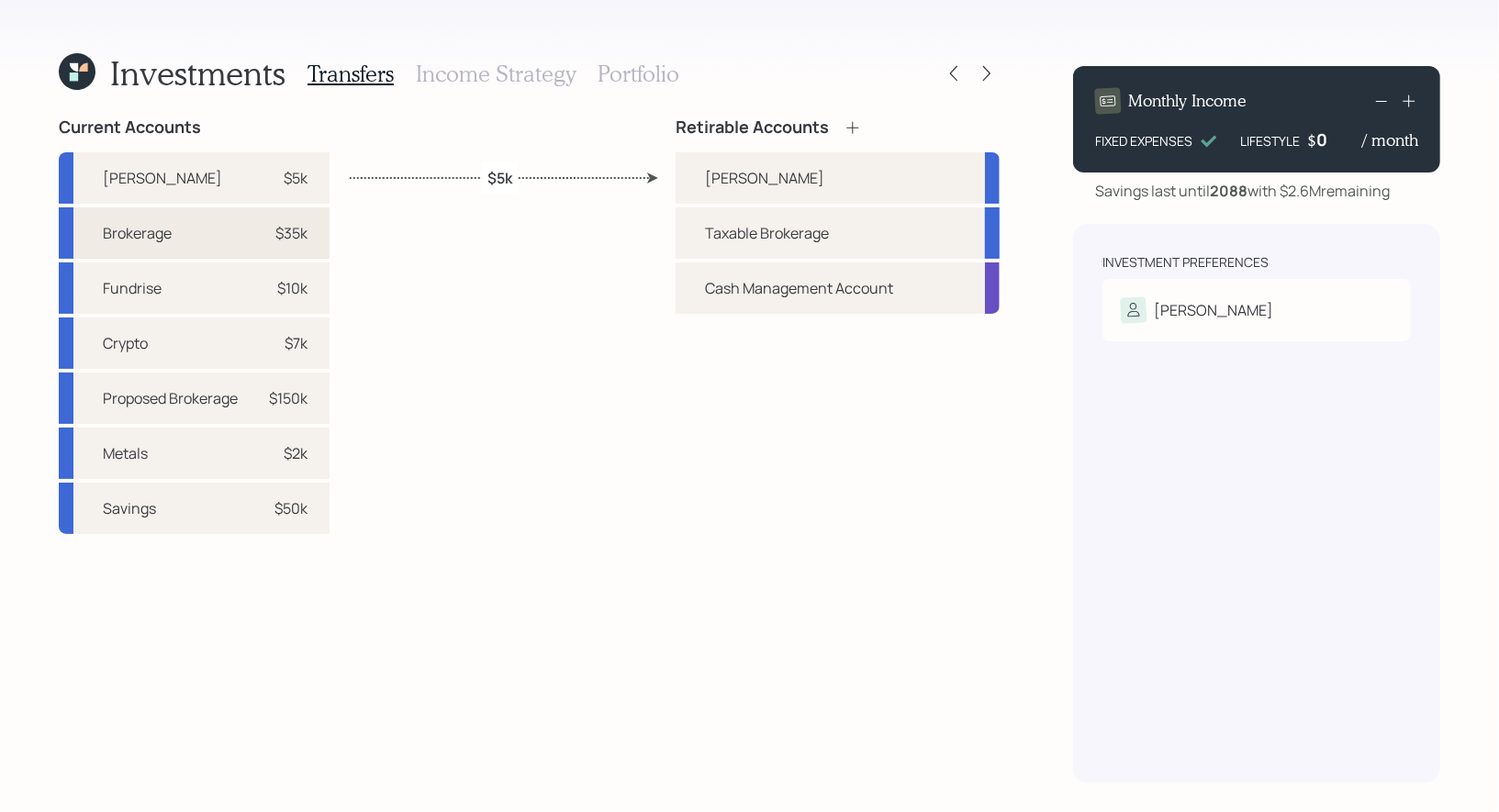
click at [288, 228] on div "$35k" at bounding box center [291, 233] width 32 height 22
click at [759, 241] on div "Taxable Brokerage" at bounding box center [767, 233] width 124 height 22
select select "f6f303c9-9abe-475e-99f7-b628072540fb"
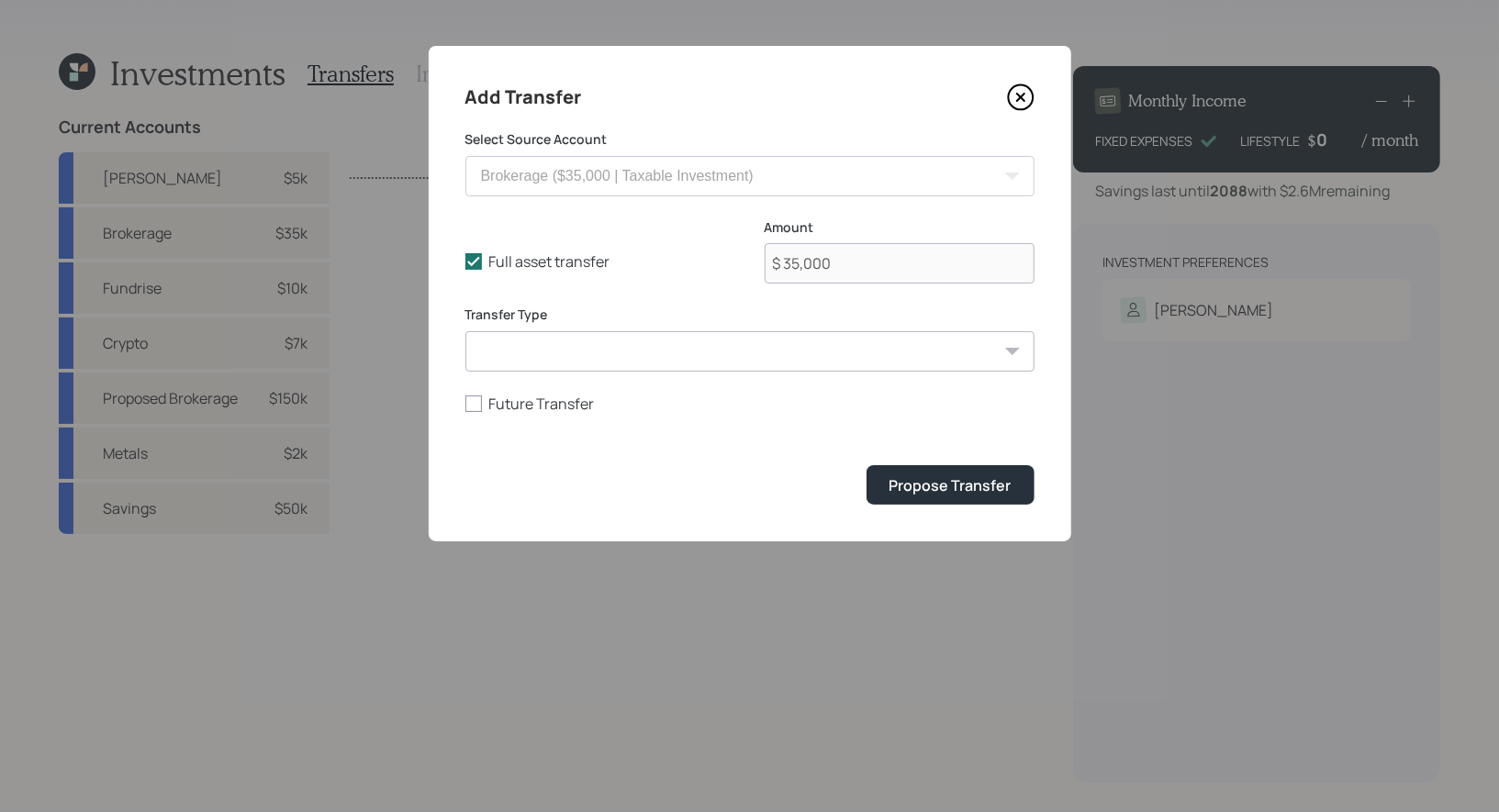
click at [612, 358] on select "ACAT Transfer Non ACAT Transfer Capitalize Rollover Rollover Deposit" at bounding box center [750, 351] width 570 height 40
select select "acat_transfer"
click at [466, 331] on select "ACAT Transfer Non ACAT Transfer Capitalize Rollover Rollover Deposit" at bounding box center [750, 351] width 570 height 40
click at [946, 489] on div "Propose Transfer" at bounding box center [951, 485] width 122 height 21
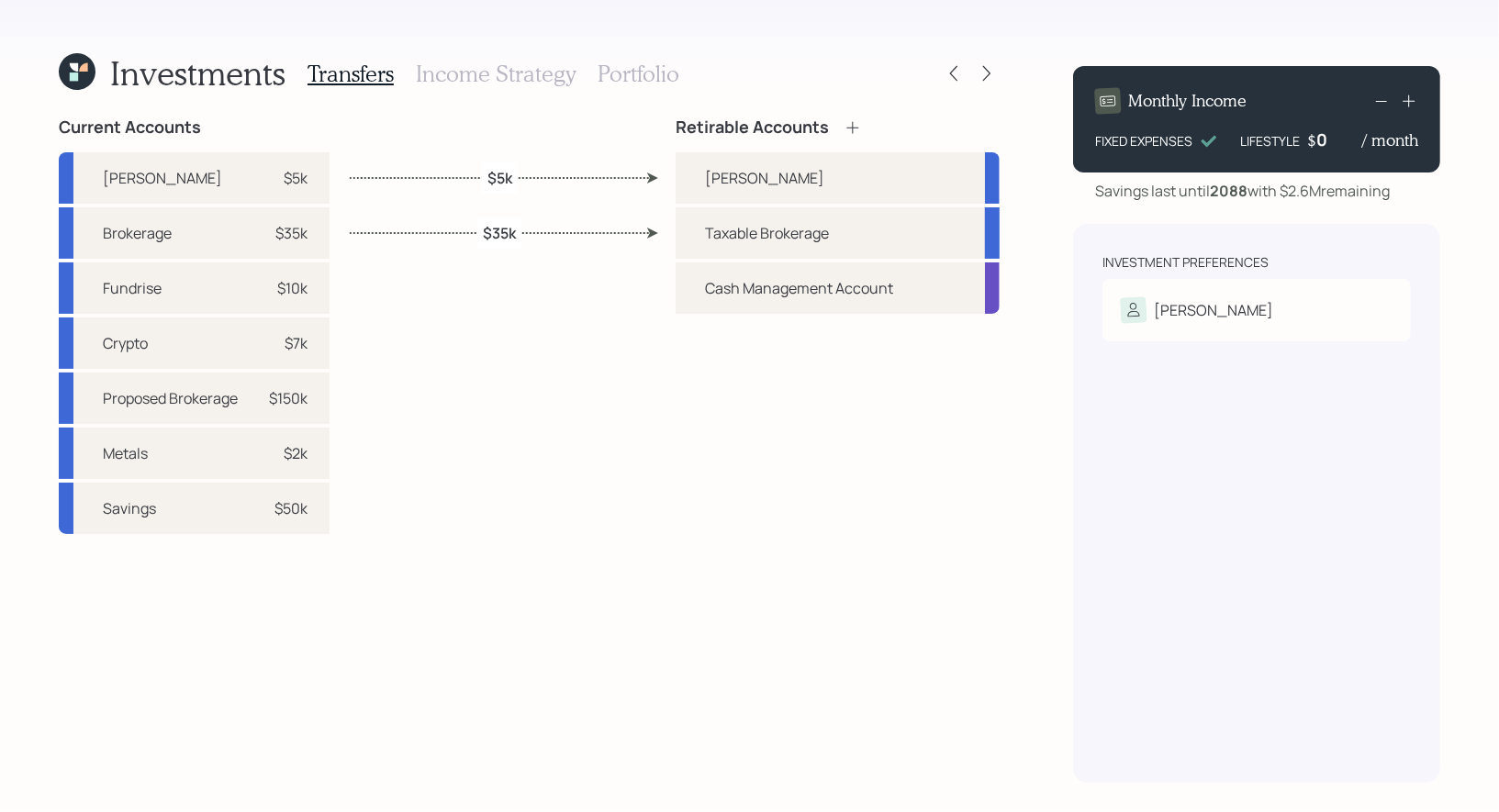
click at [601, 69] on h3 "Portfolio" at bounding box center [638, 74] width 82 height 27
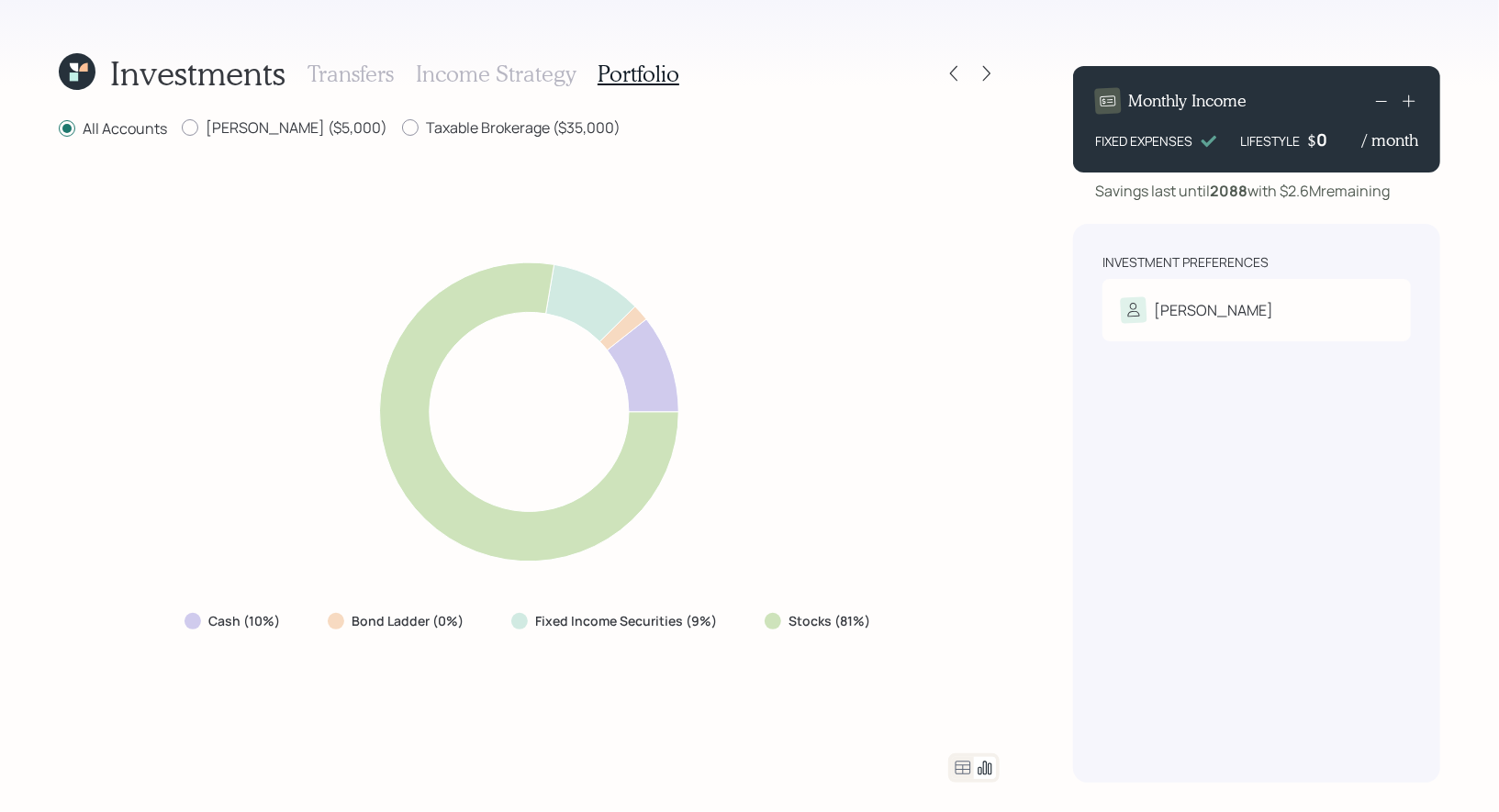
click at [501, 66] on h3 "Income Strategy" at bounding box center [495, 74] width 160 height 27
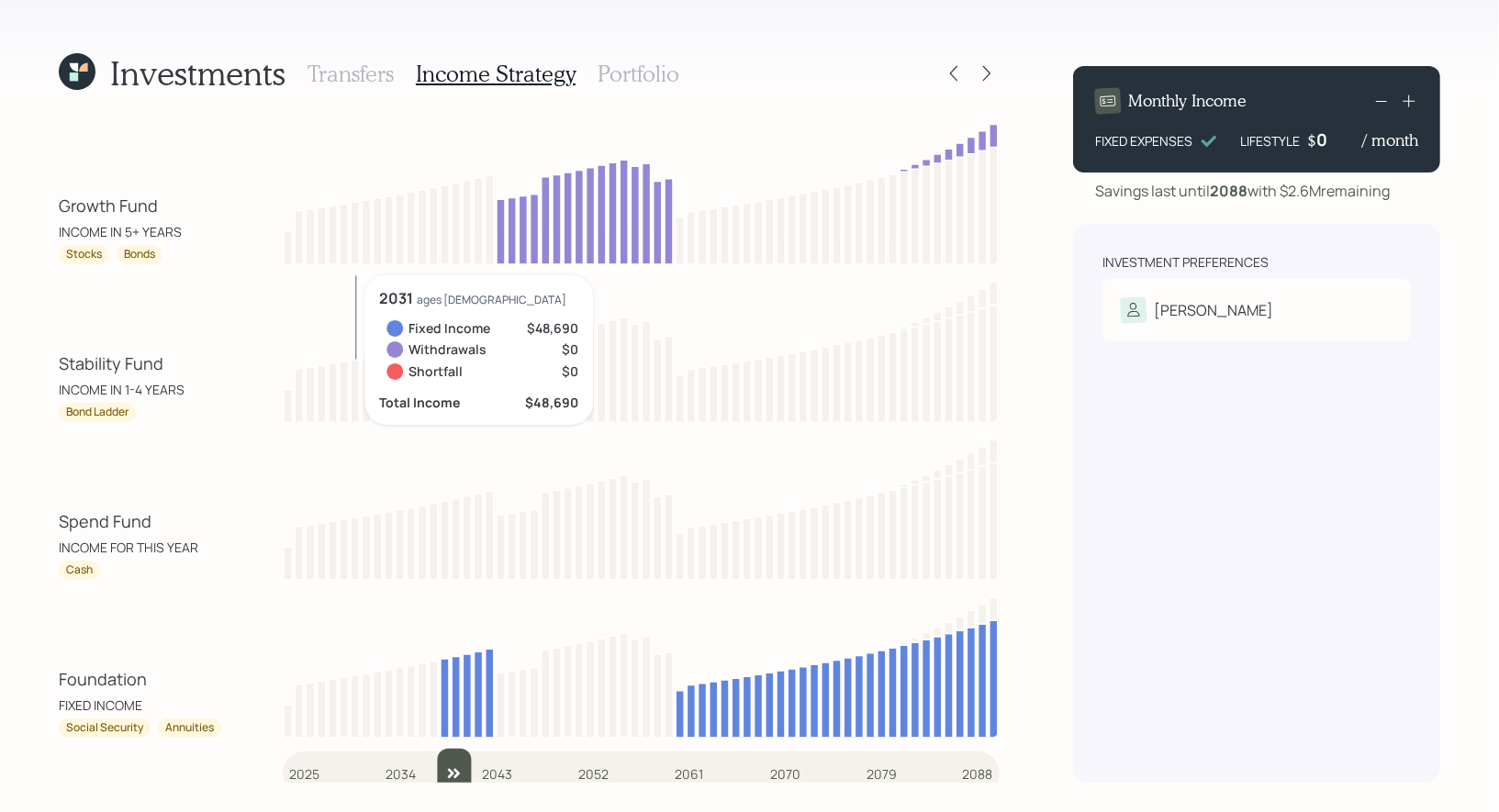
drag, startPoint x: 303, startPoint y: 768, endPoint x: 451, endPoint y: 752, distance: 148.9
click at [451, 752] on input "slider" at bounding box center [641, 774] width 717 height 49
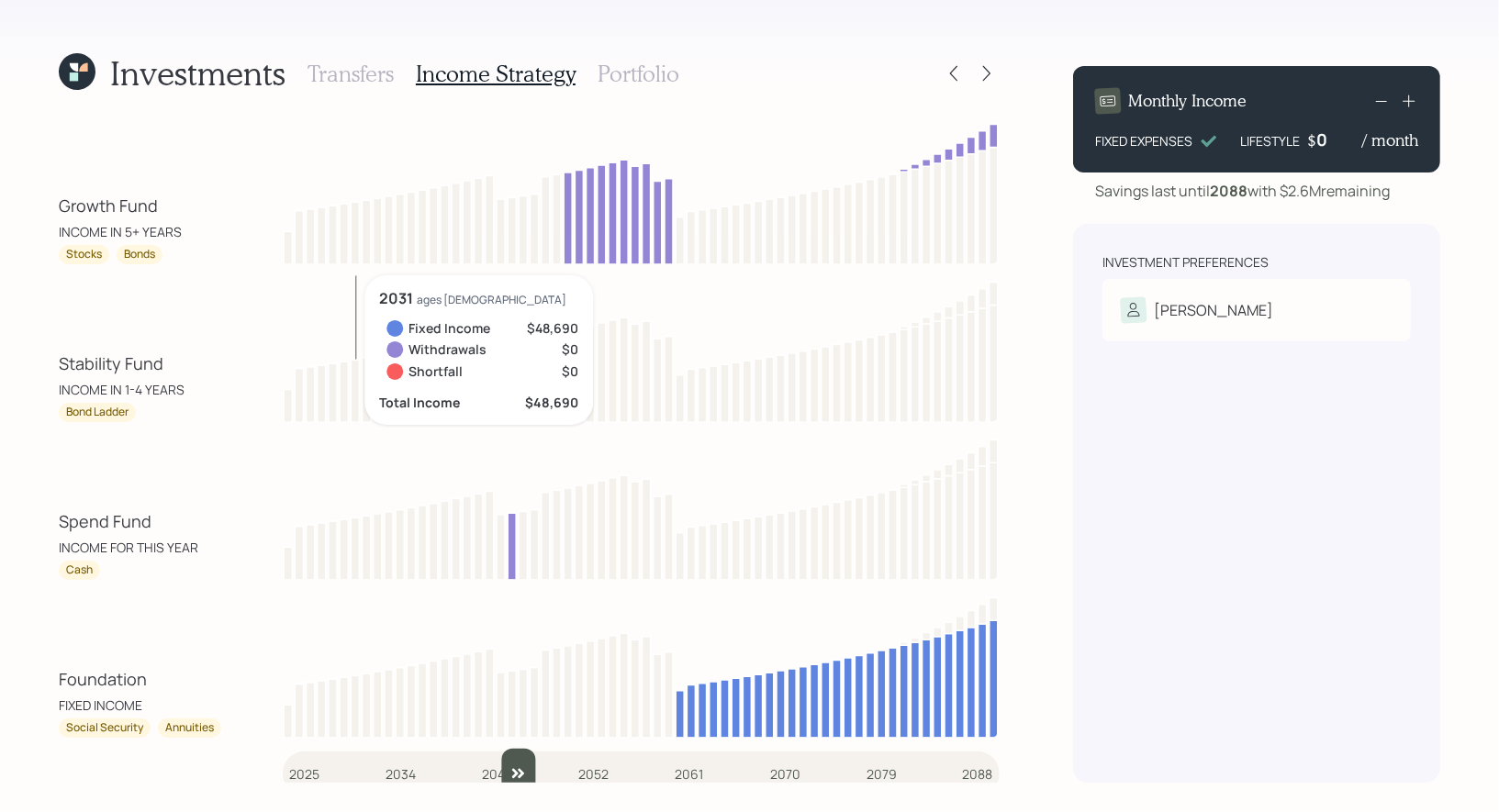
drag, startPoint x: 451, startPoint y: 752, endPoint x: 511, endPoint y: 748, distance: 60.1
click at [511, 749] on input "slider" at bounding box center [641, 774] width 717 height 49
click at [519, 749] on div "Growth Fund INCOME IN 5+ YEARS Stocks Bonds Stability Fund INCOME IN 1-4 YEARS …" at bounding box center [529, 451] width 941 height 666
drag, startPoint x: 514, startPoint y: 767, endPoint x: 530, endPoint y: 767, distance: 16.0
click at [530, 767] on input "slider" at bounding box center [641, 774] width 717 height 49
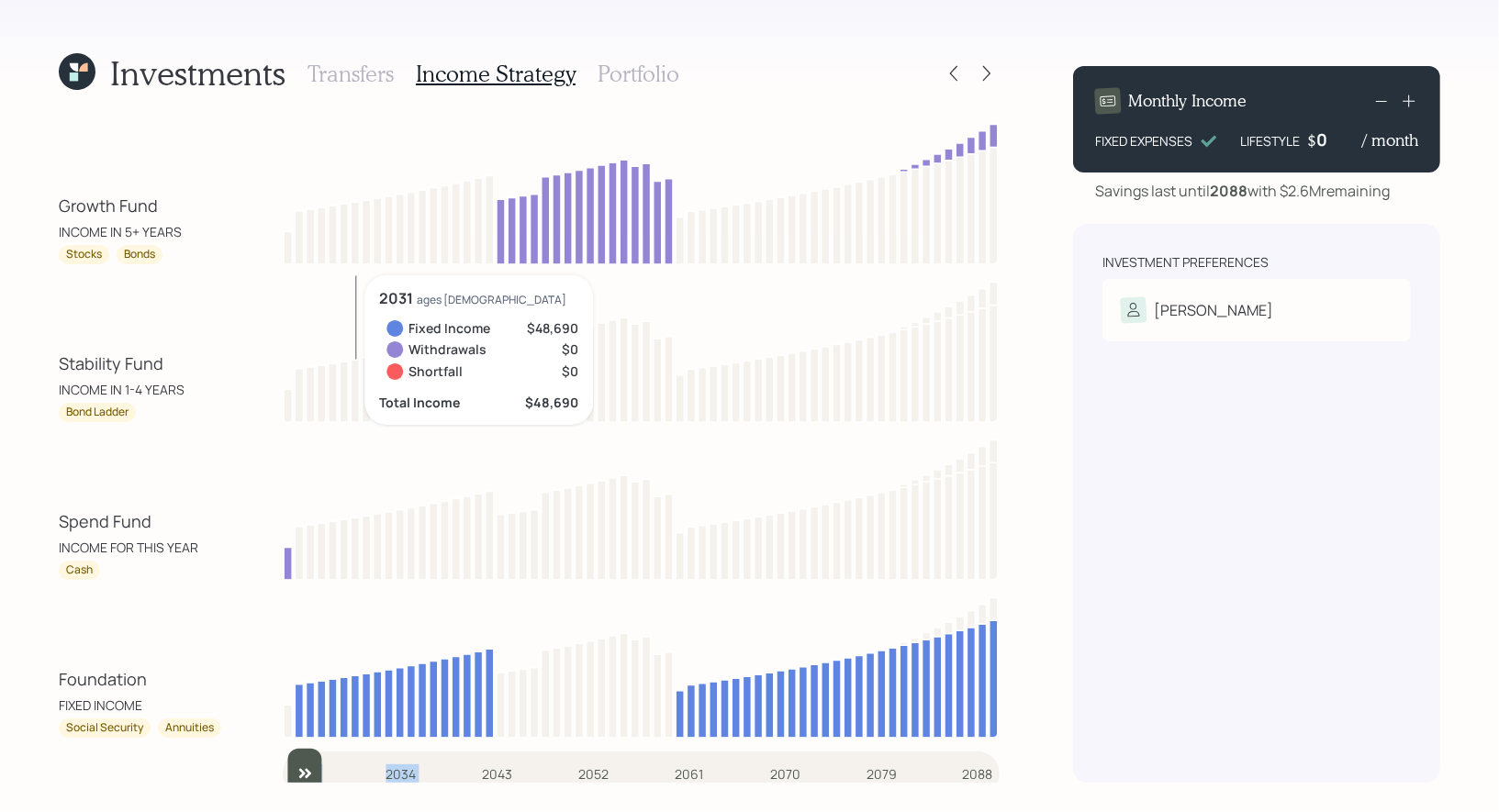
type input "2025"
drag, startPoint x: 536, startPoint y: 769, endPoint x: 289, endPoint y: 770, distance: 247.0
click at [289, 770] on input "slider" at bounding box center [641, 774] width 717 height 49
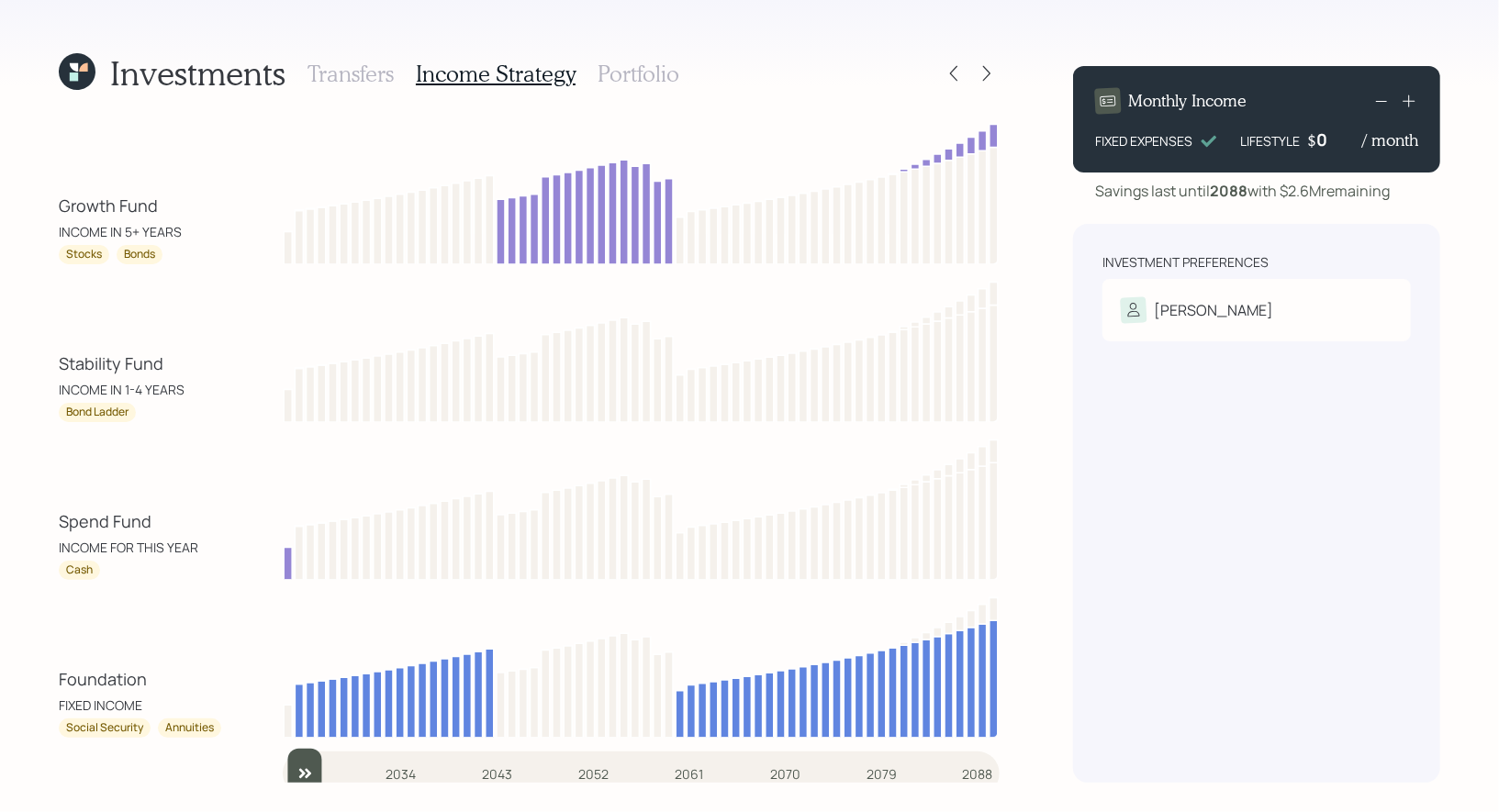
click at [607, 74] on h3 "Portfolio" at bounding box center [638, 74] width 82 height 27
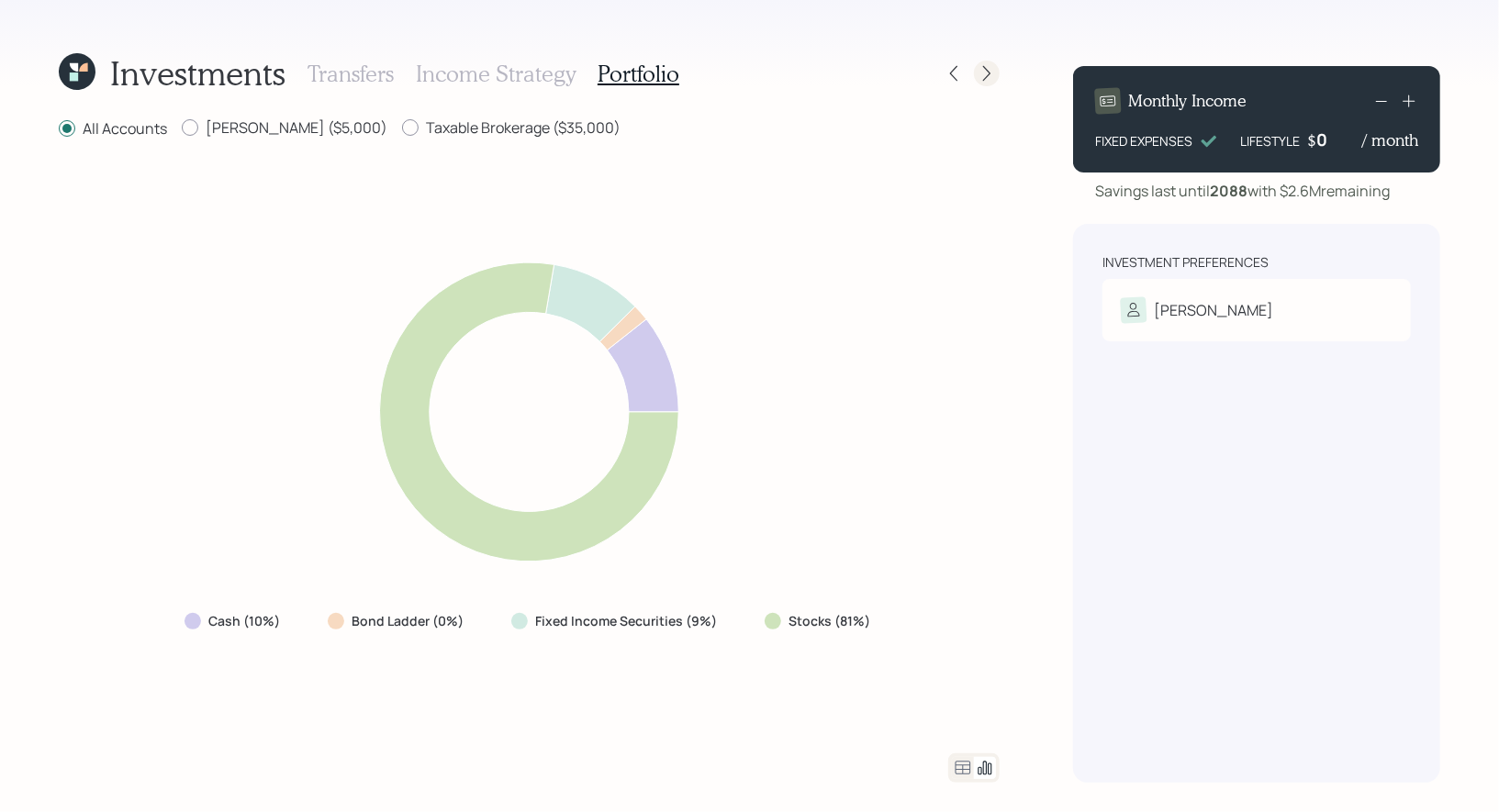
click at [986, 70] on icon at bounding box center [986, 73] width 19 height 19
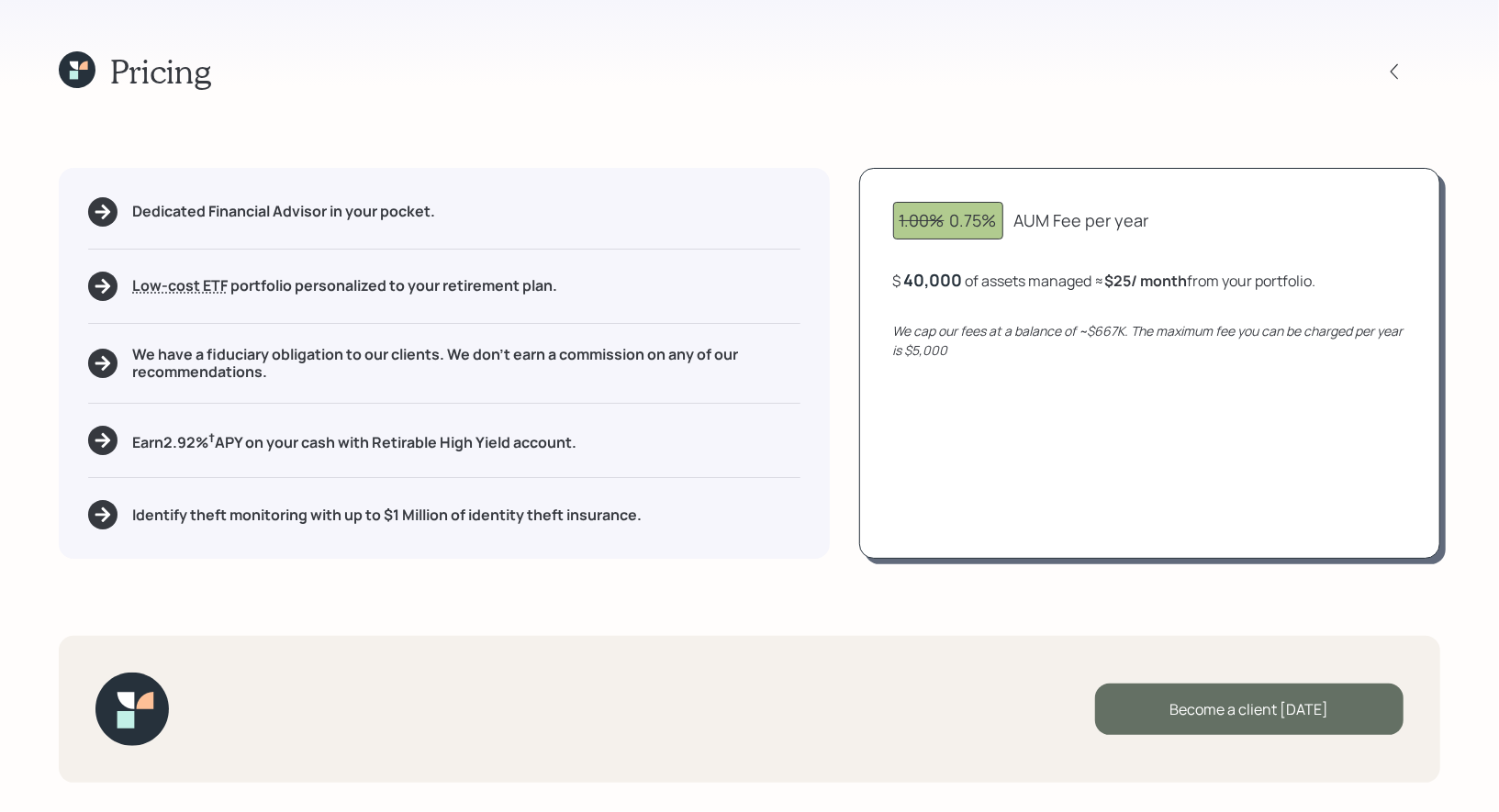
click at [1274, 710] on div "Become a client today" at bounding box center [1249, 709] width 308 height 51
click at [1203, 710] on div "Go to Altruist" at bounding box center [1249, 709] width 308 height 51
click at [72, 74] on icon at bounding box center [74, 75] width 8 height 8
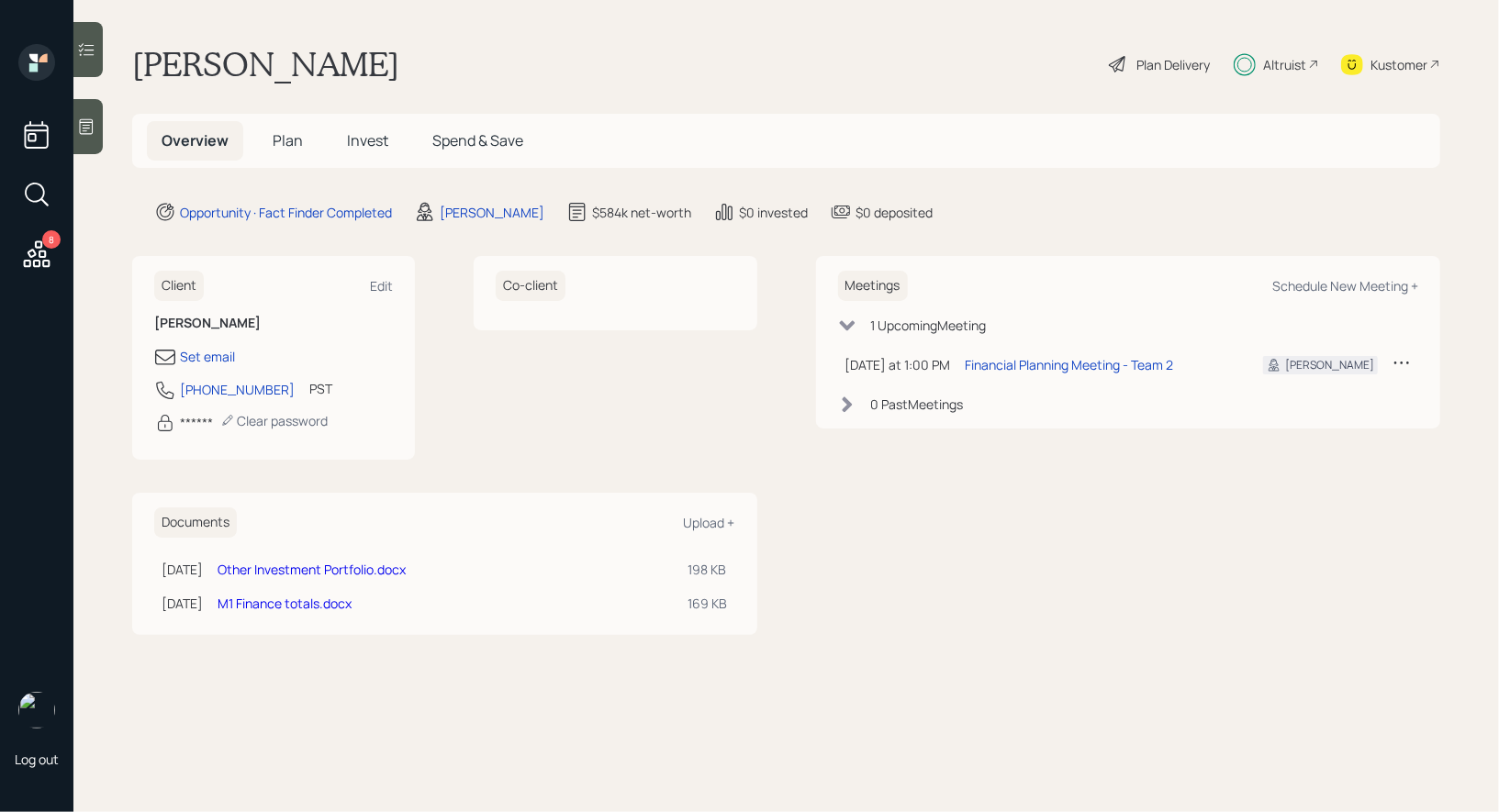
click at [288, 135] on span "Plan" at bounding box center [288, 140] width 30 height 21
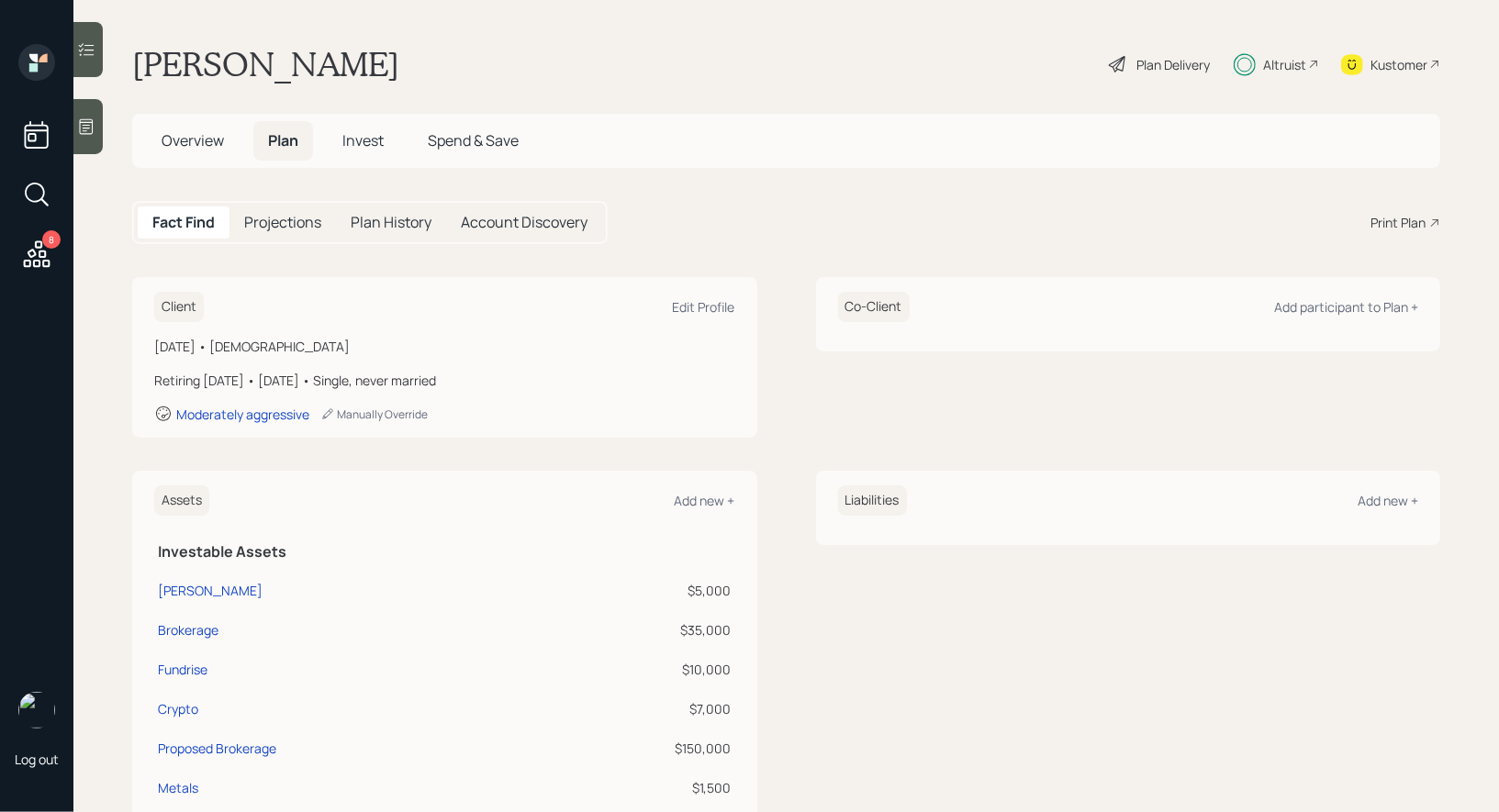
click at [367, 135] on span "Invest" at bounding box center [363, 140] width 41 height 21
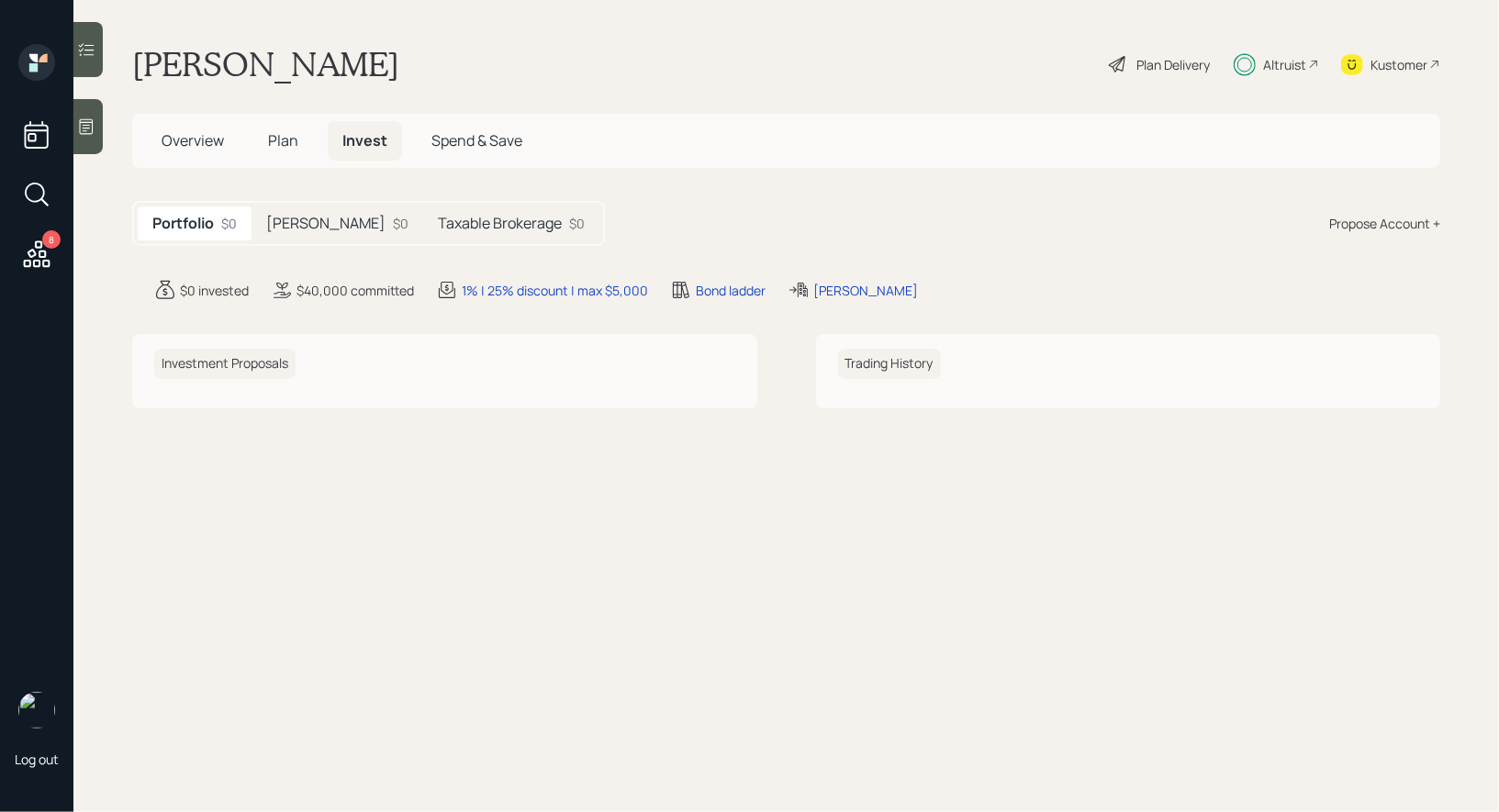
click at [438, 228] on h5 "Taxable Brokerage" at bounding box center [500, 224] width 124 height 18
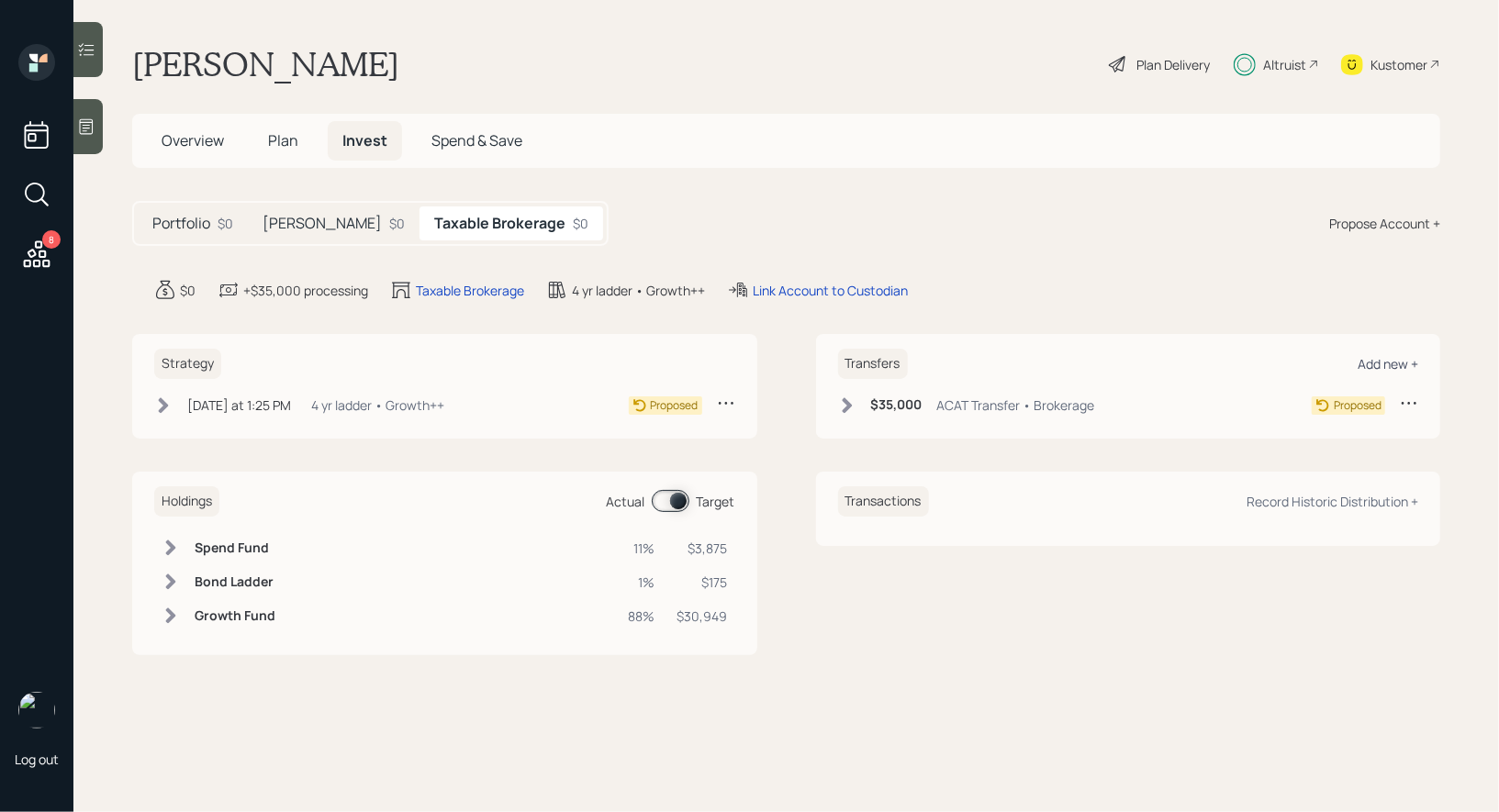
click at [1381, 357] on div "Add new +" at bounding box center [1388, 364] width 61 height 18
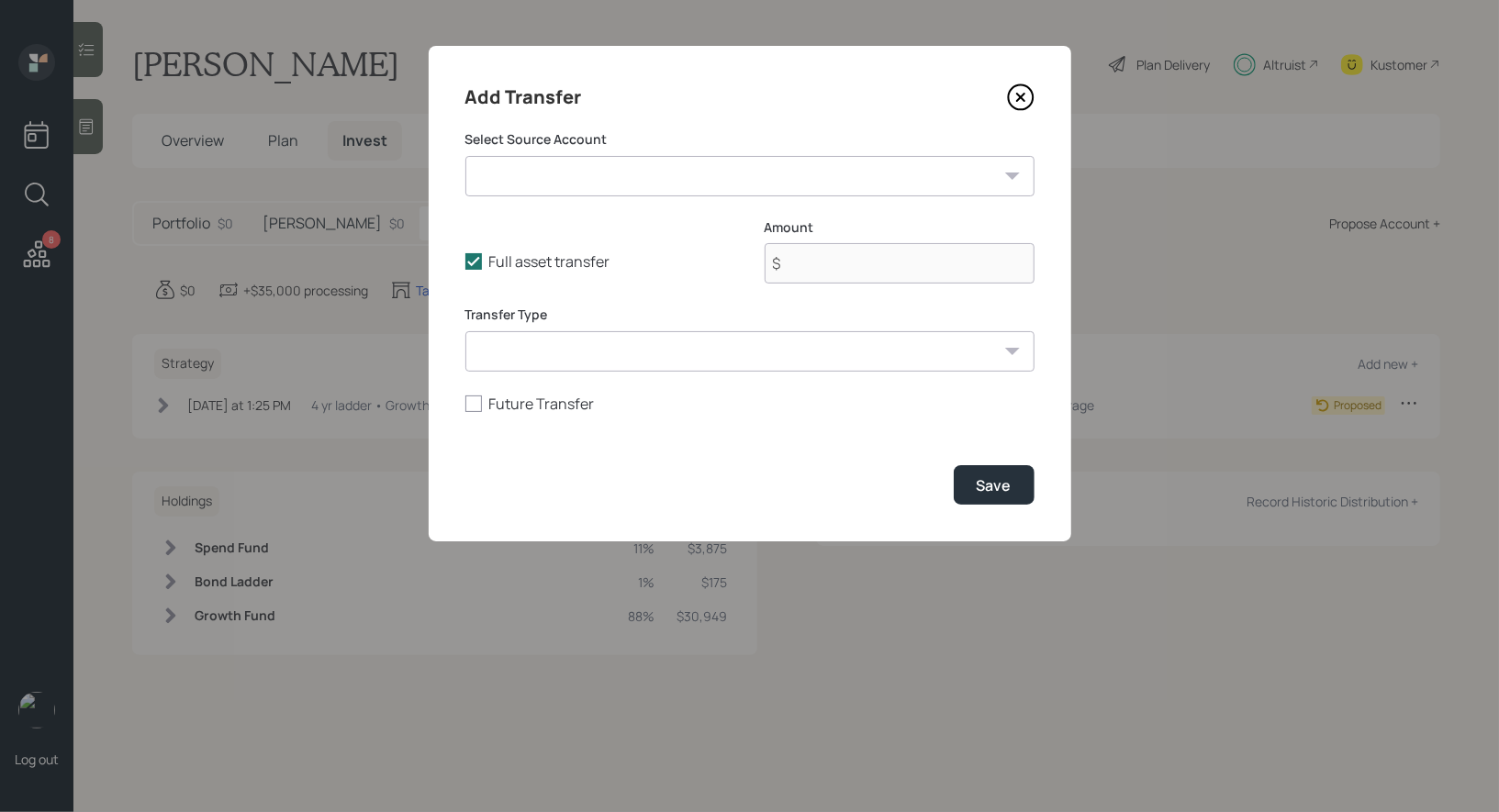
click at [677, 166] on select "Roth IRA ($5,000 | Roth IRA) Brokerage ($35,000 | Taxable Investment) Fundrise …" at bounding box center [750, 176] width 570 height 40
select select "d2203817-62bd-44ec-a259-d84c830fda73"
click at [466, 156] on select "Roth IRA ($5,000 | Roth IRA) Brokerage ($35,000 | Taxable Investment) Fundrise …" at bounding box center [750, 176] width 570 height 40
type input "$ 150,000"
click at [570, 349] on select "ACAT Transfer Non ACAT Transfer Capitalize Rollover Rollover Deposit" at bounding box center [750, 351] width 570 height 40
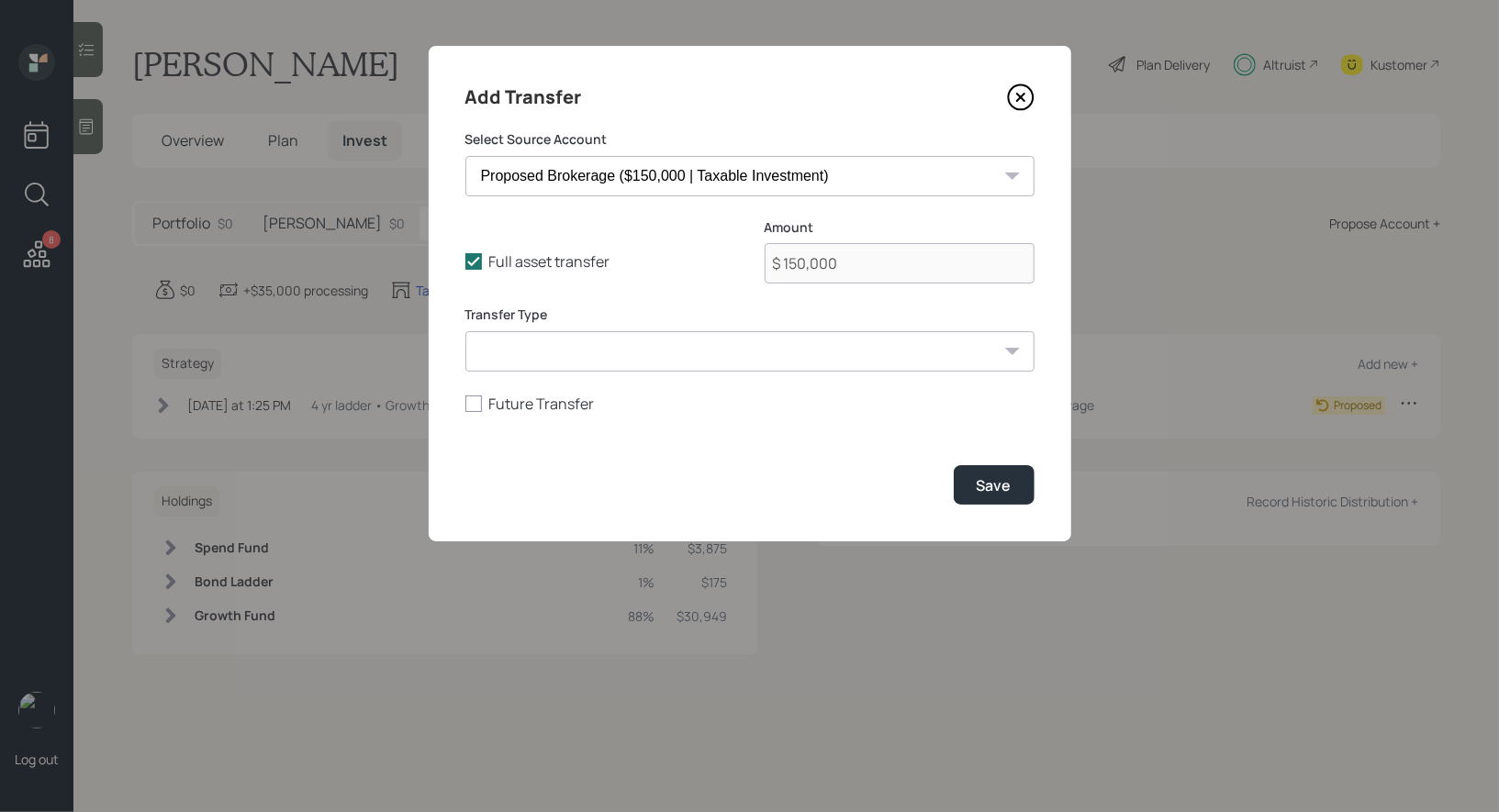
select select "deposit"
click at [466, 331] on select "ACAT Transfer Non ACAT Transfer Capitalize Rollover Rollover Deposit" at bounding box center [750, 351] width 570 height 40
click at [985, 481] on div "Save" at bounding box center [995, 485] width 35 height 21
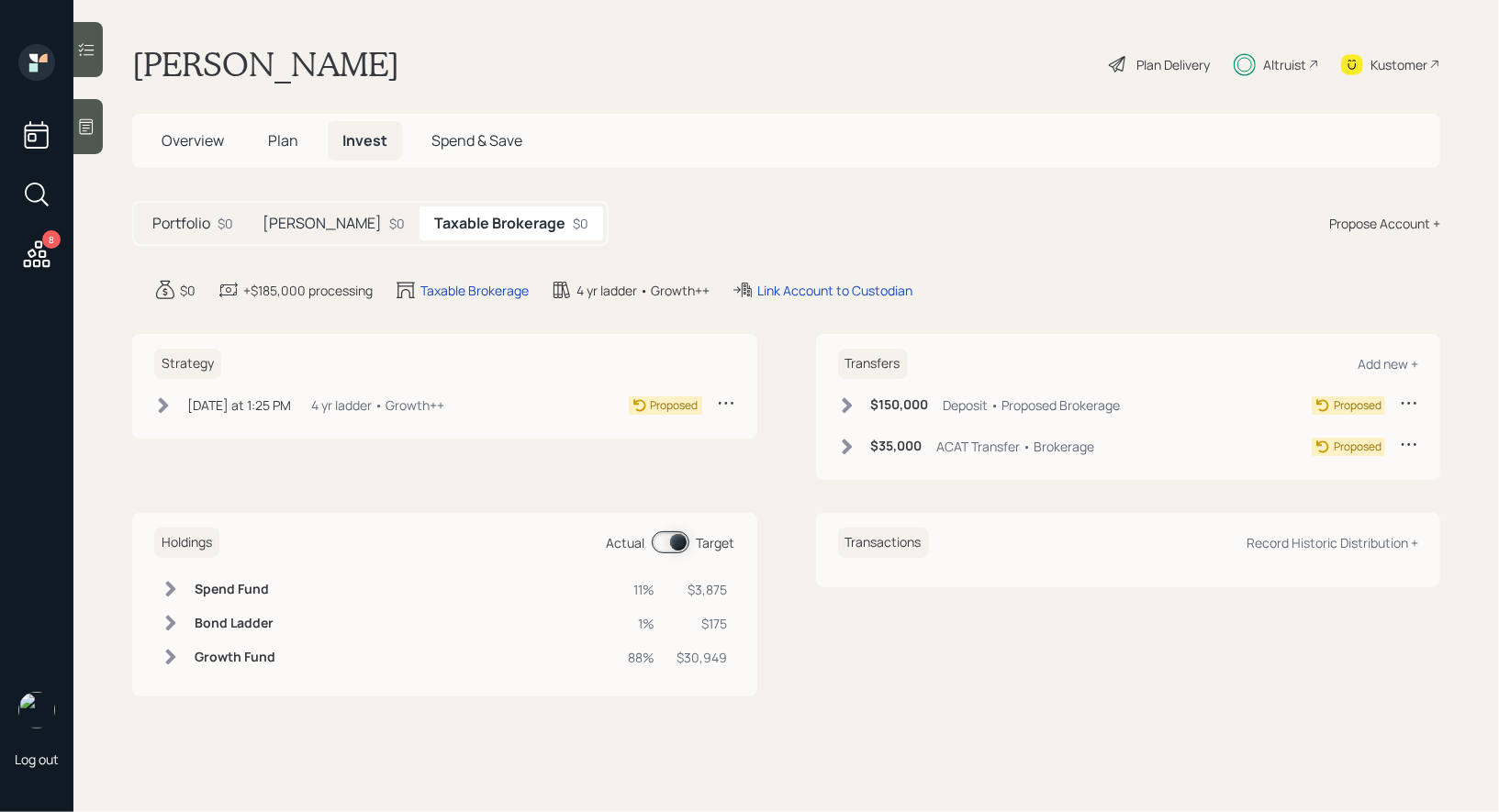
click at [847, 405] on icon at bounding box center [847, 406] width 19 height 19
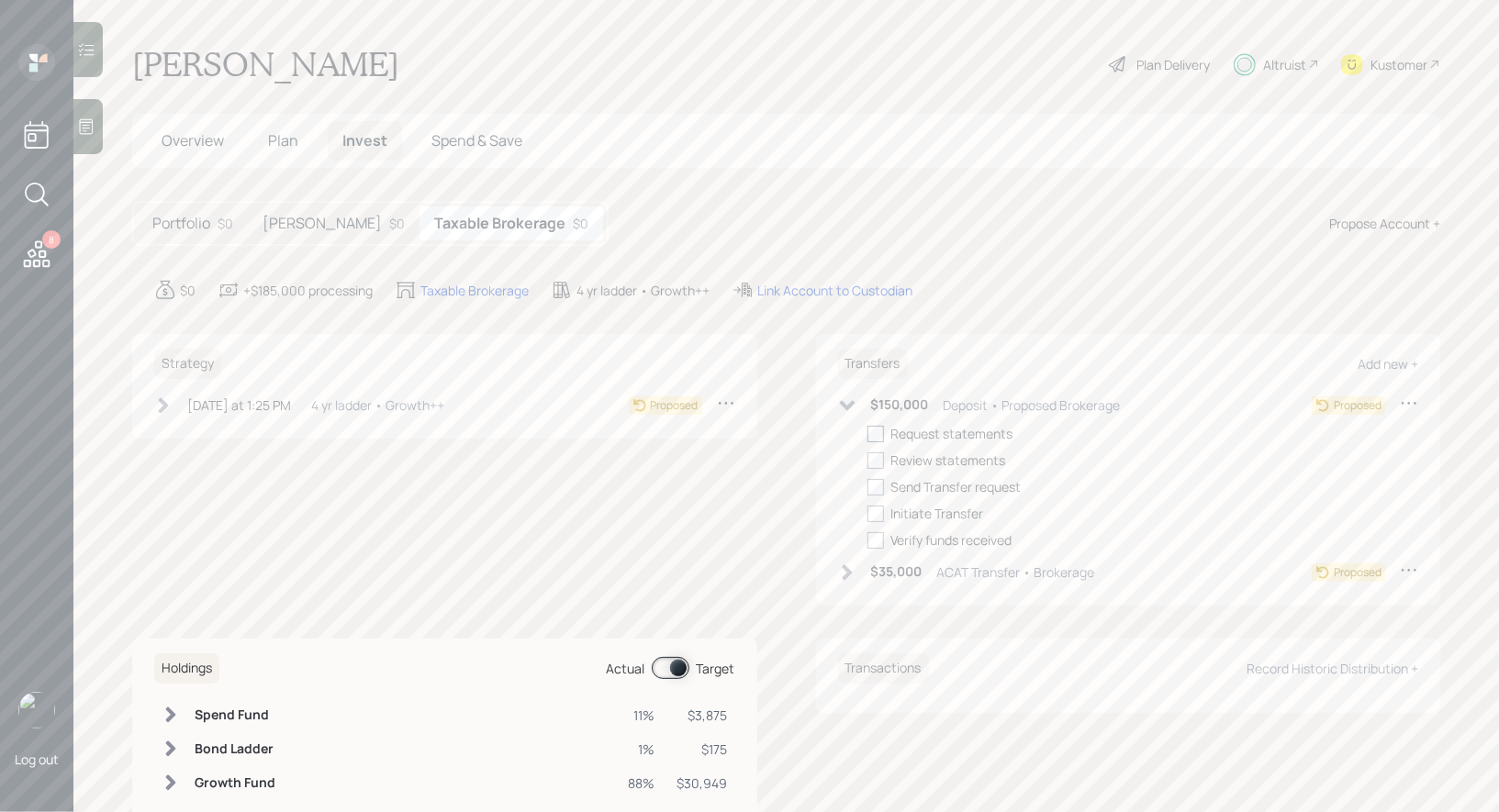
click at [870, 434] on div at bounding box center [875, 434] width 17 height 17
click at [867, 434] on input "checkbox" at bounding box center [866, 433] width 1 height 1
checkbox input "true"
click at [847, 574] on icon at bounding box center [847, 572] width 10 height 16
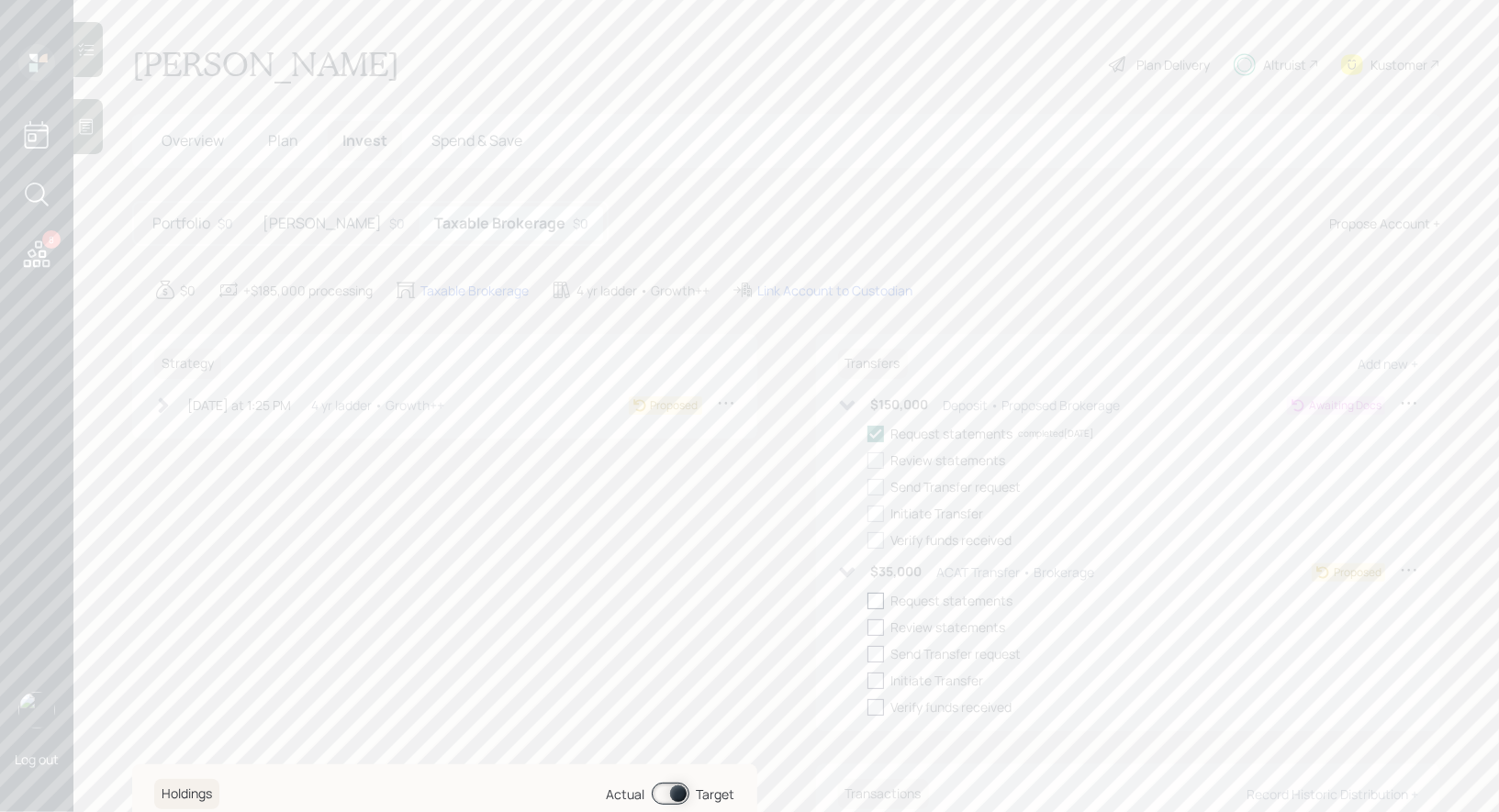
click at [874, 601] on div at bounding box center [875, 601] width 17 height 17
click at [867, 601] on input "checkbox" at bounding box center [866, 600] width 1 height 1
checkbox input "true"
click at [293, 232] on h5 "Roth IRA" at bounding box center [322, 224] width 120 height 18
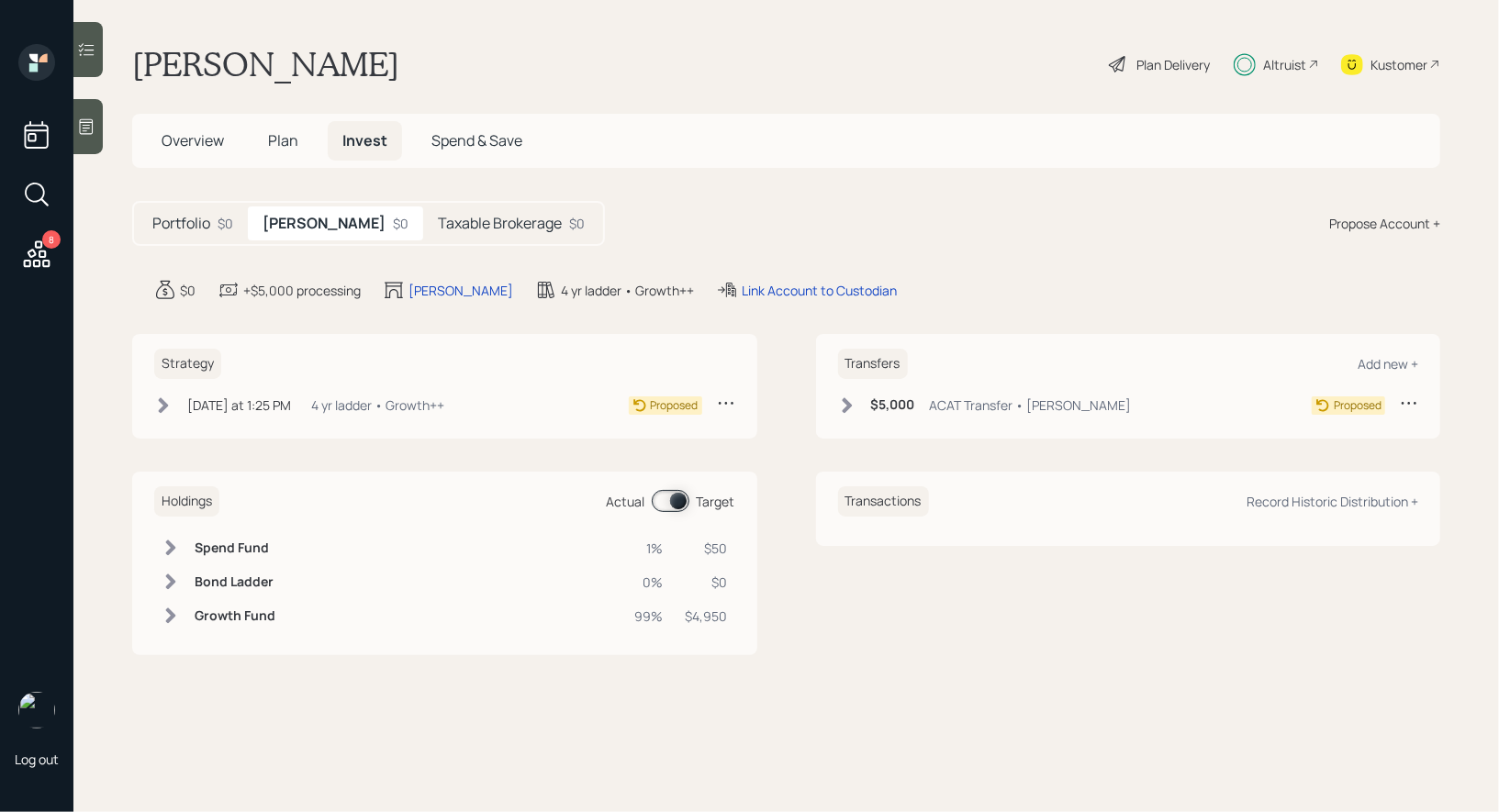
click at [844, 406] on icon at bounding box center [847, 406] width 19 height 19
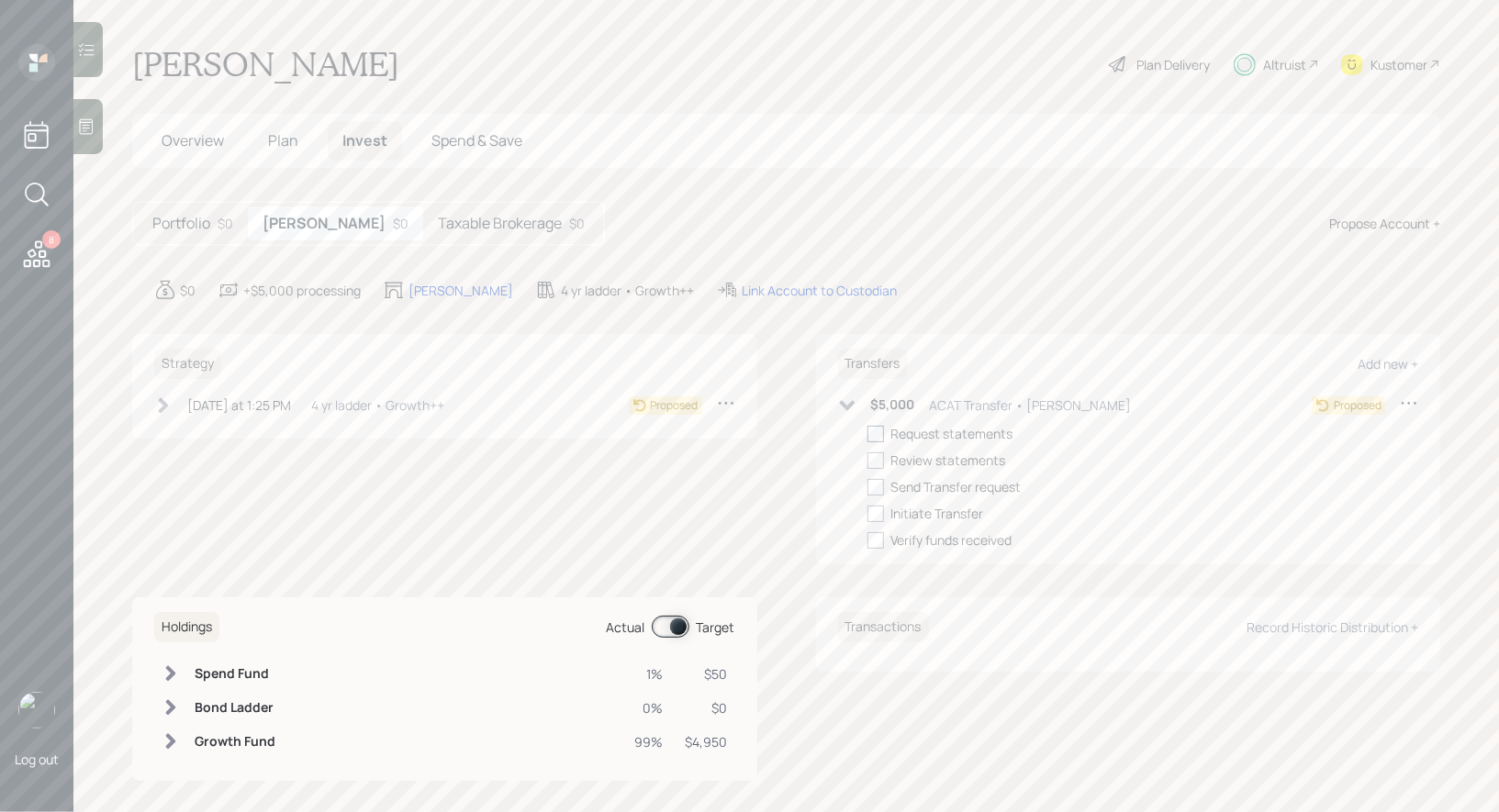
click at [874, 434] on div at bounding box center [875, 434] width 17 height 17
click at [867, 434] on input "checkbox" at bounding box center [866, 433] width 1 height 1
checkbox input "true"
click at [283, 139] on span "Plan" at bounding box center [283, 140] width 30 height 21
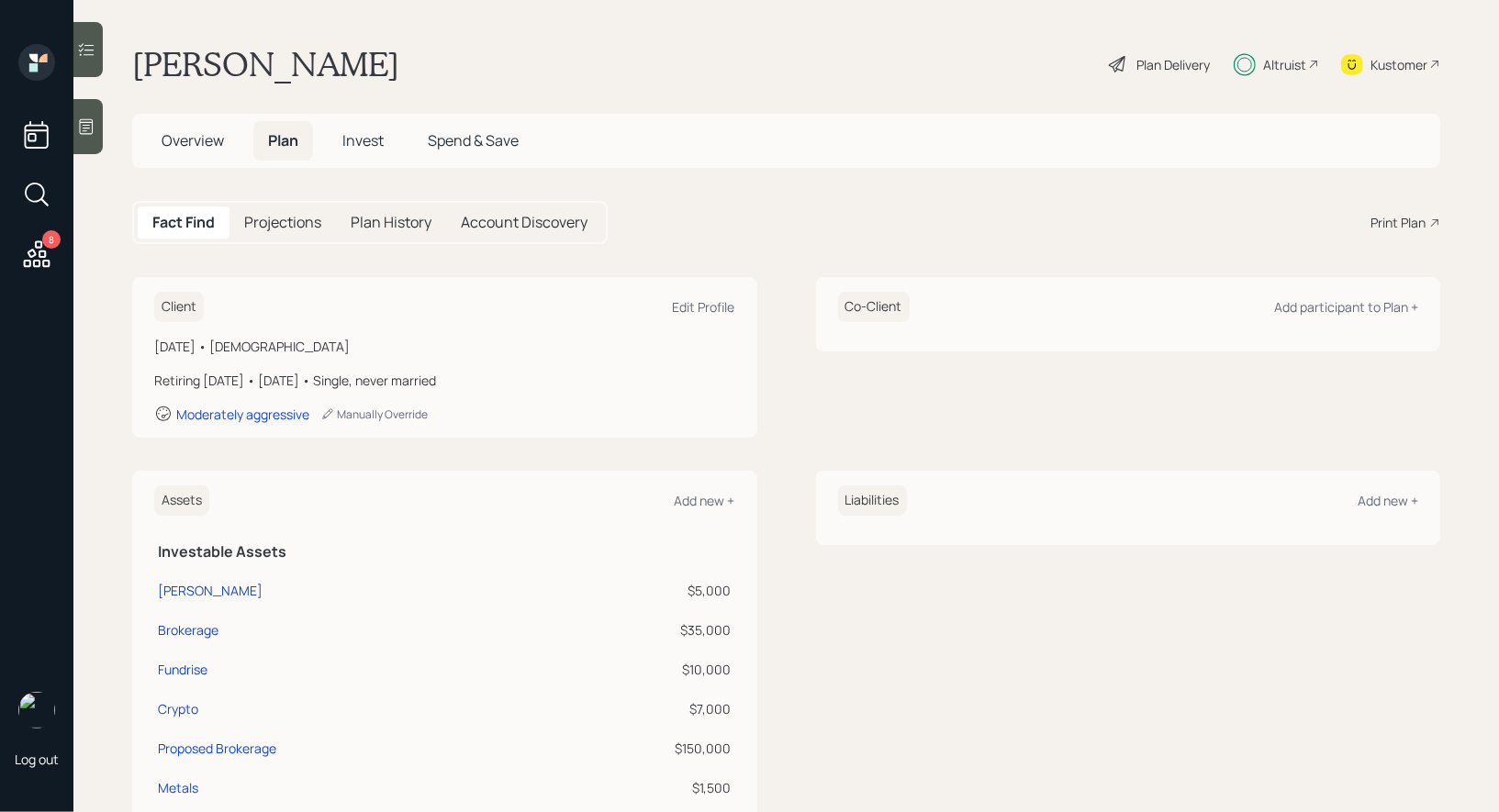
click at [178, 139] on span "Overview" at bounding box center [194, 140] width 63 height 21
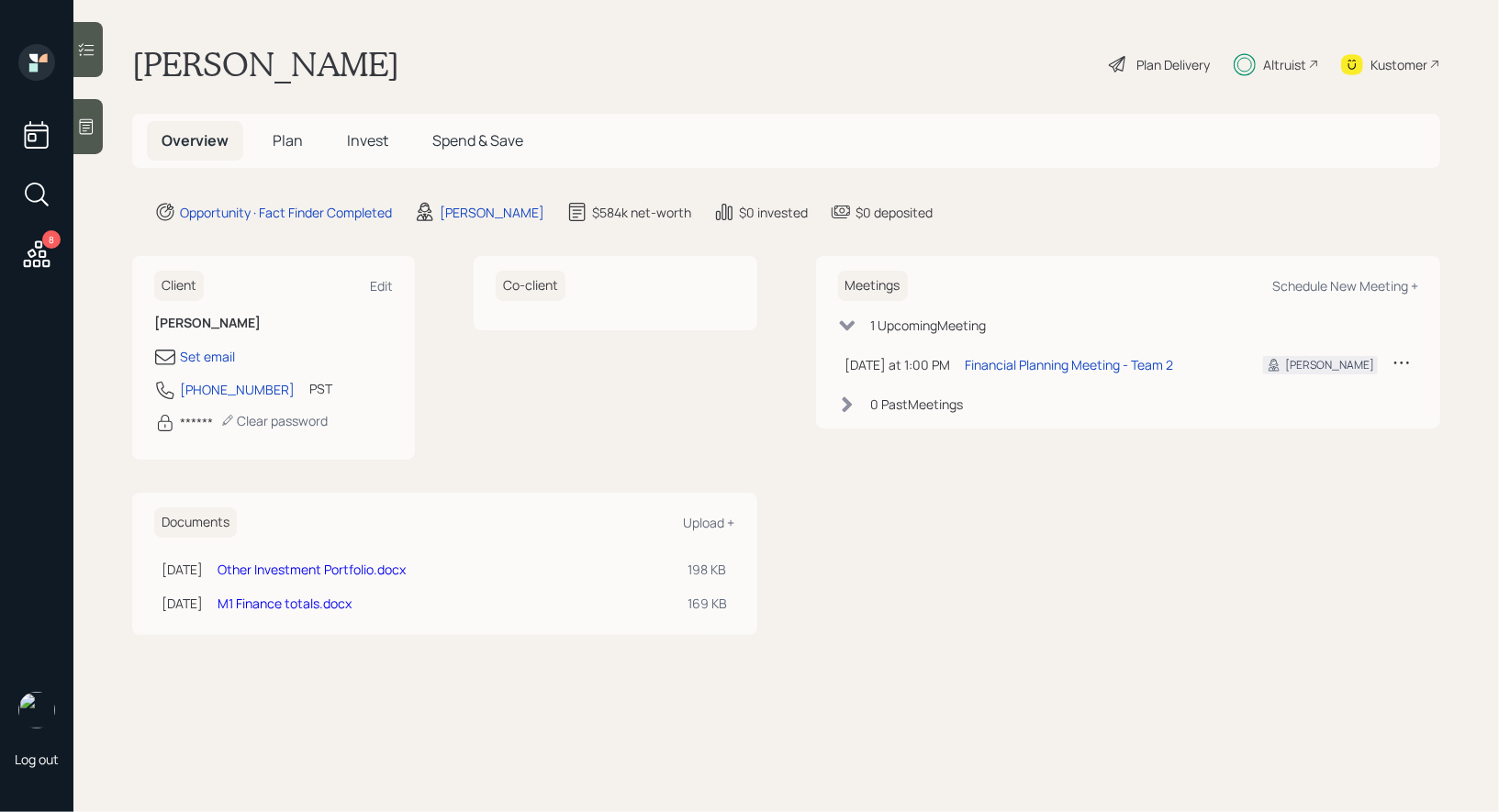
click at [297, 564] on link "Other Investment Portfolio.docx" at bounding box center [312, 569] width 189 height 18
click at [305, 598] on link "M1 Finance totals.docx" at bounding box center [285, 604] width 134 height 18
click at [376, 140] on span "Invest" at bounding box center [367, 140] width 41 height 21
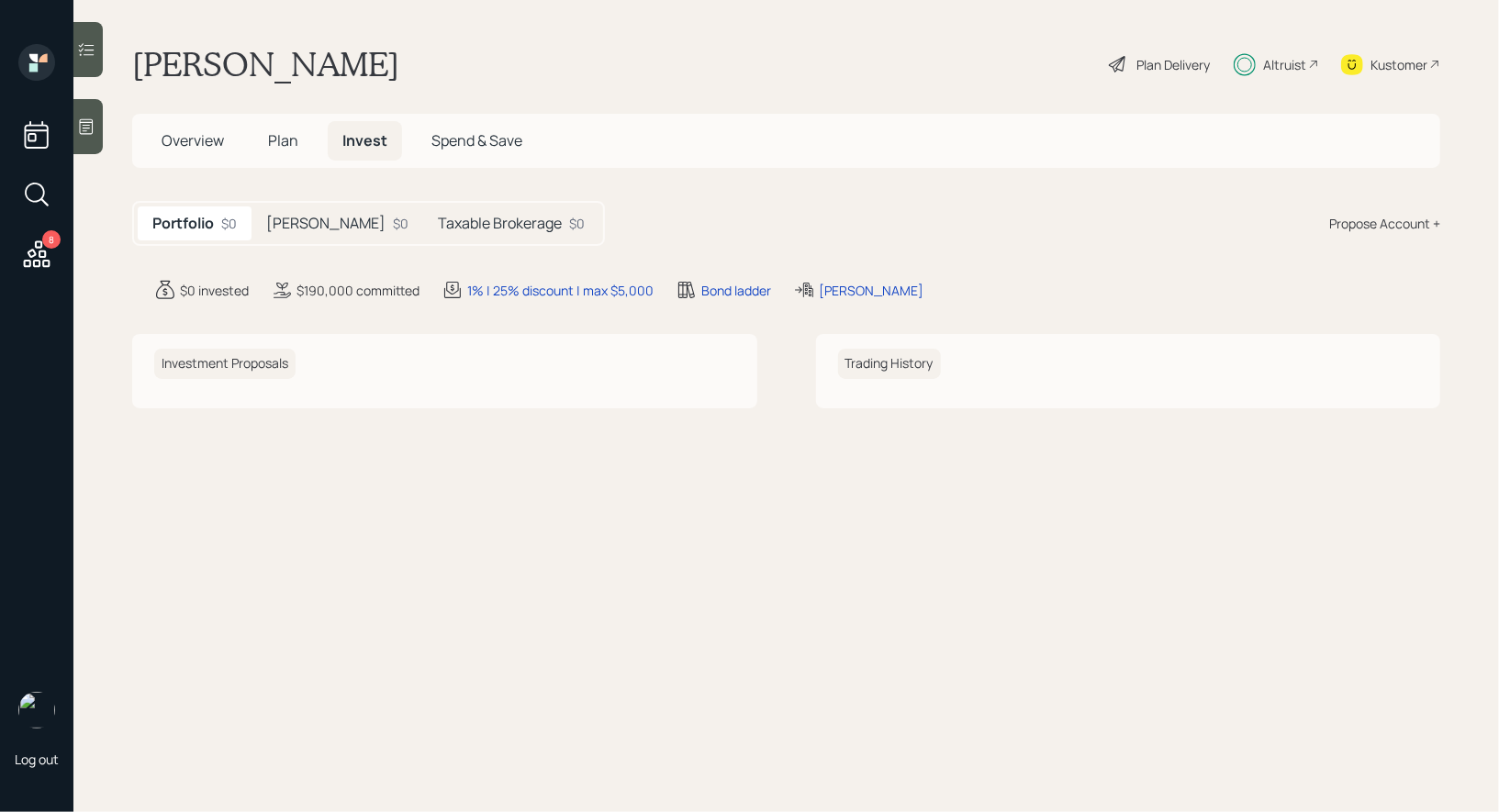
click at [448, 224] on h5 "Taxable Brokerage" at bounding box center [500, 224] width 124 height 18
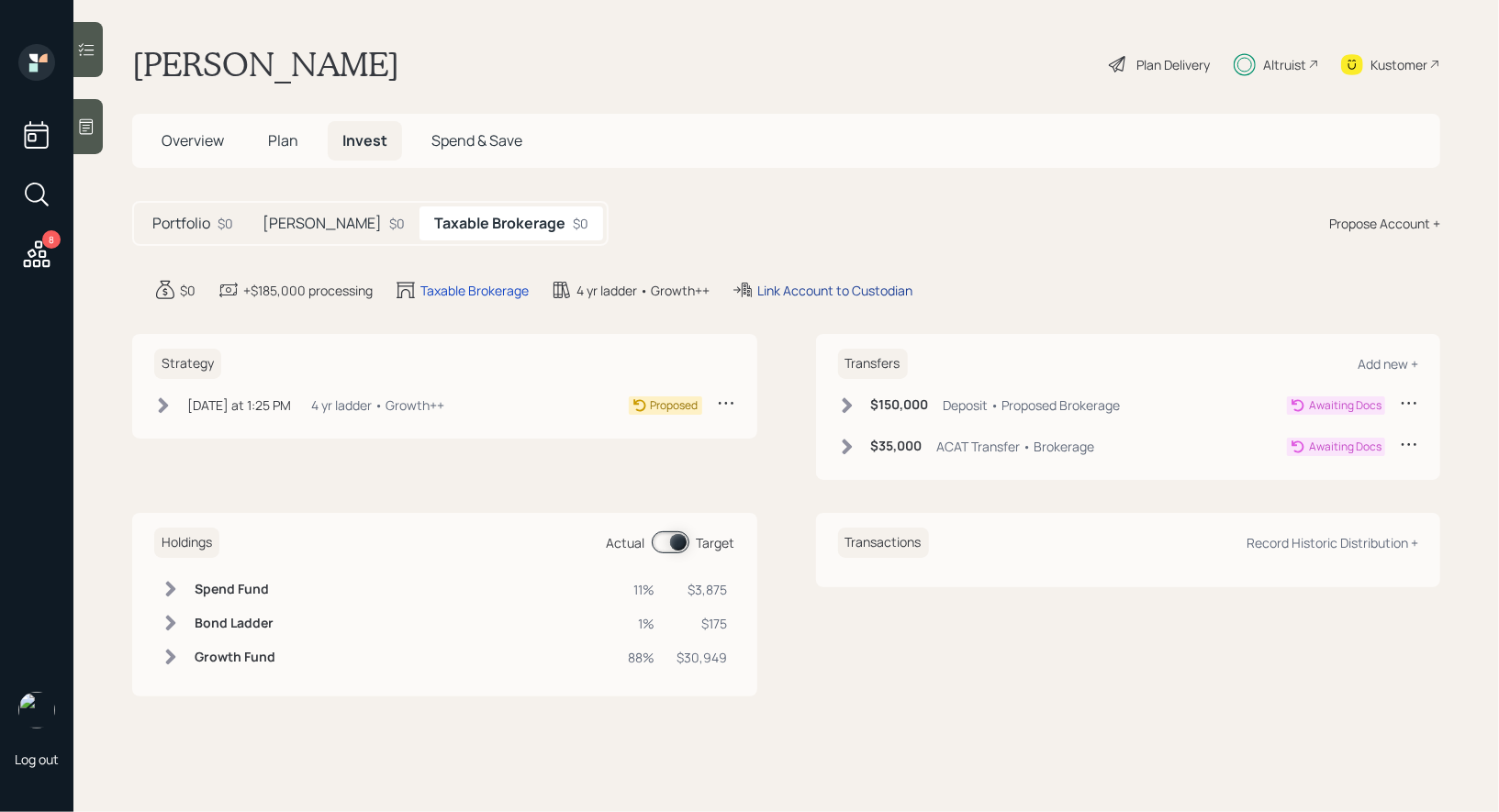
click at [823, 286] on div "Link Account to Custodian" at bounding box center [835, 291] width 155 height 20
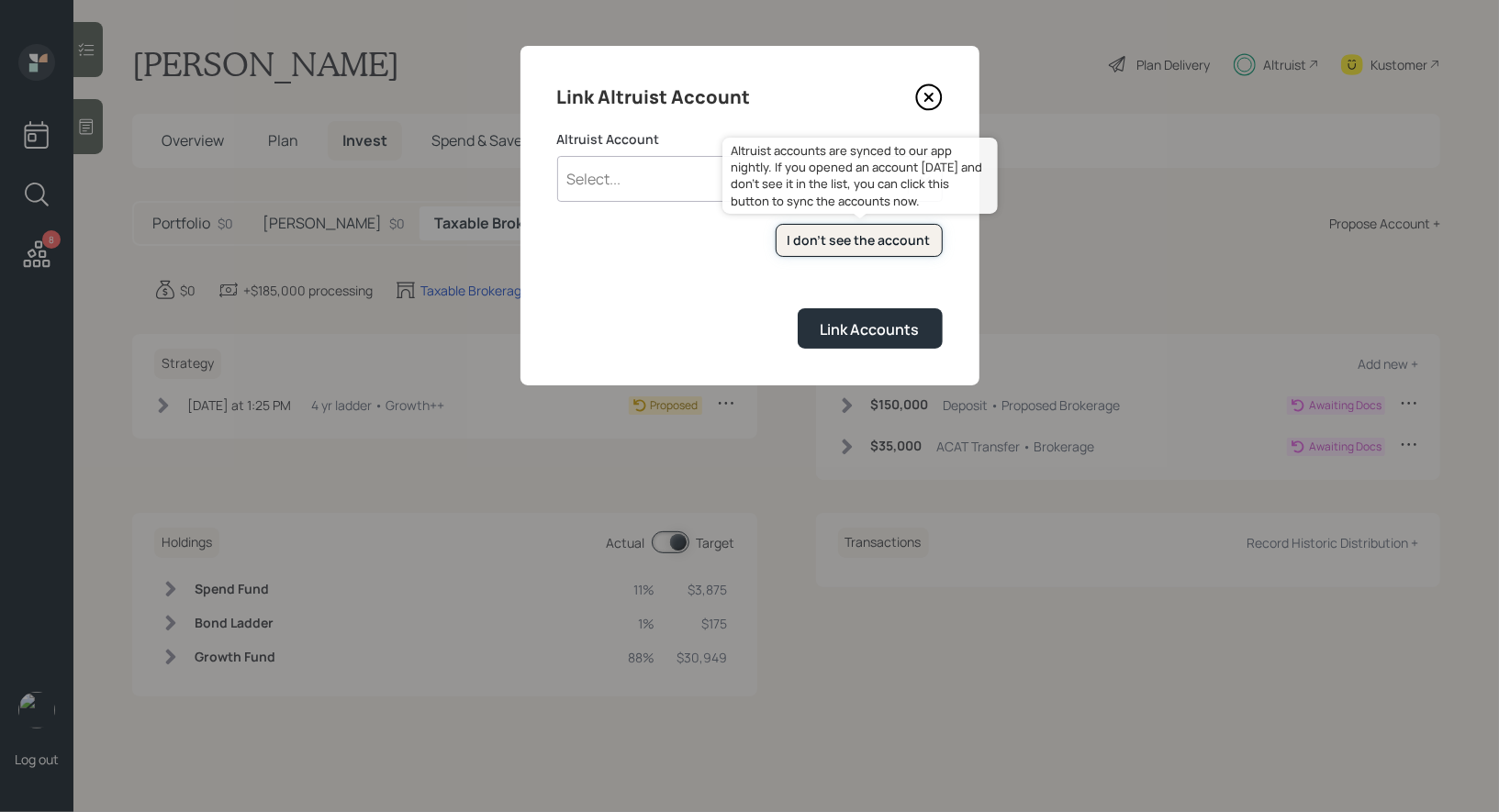
click at [821, 242] on div "I don't see the account" at bounding box center [860, 241] width 143 height 19
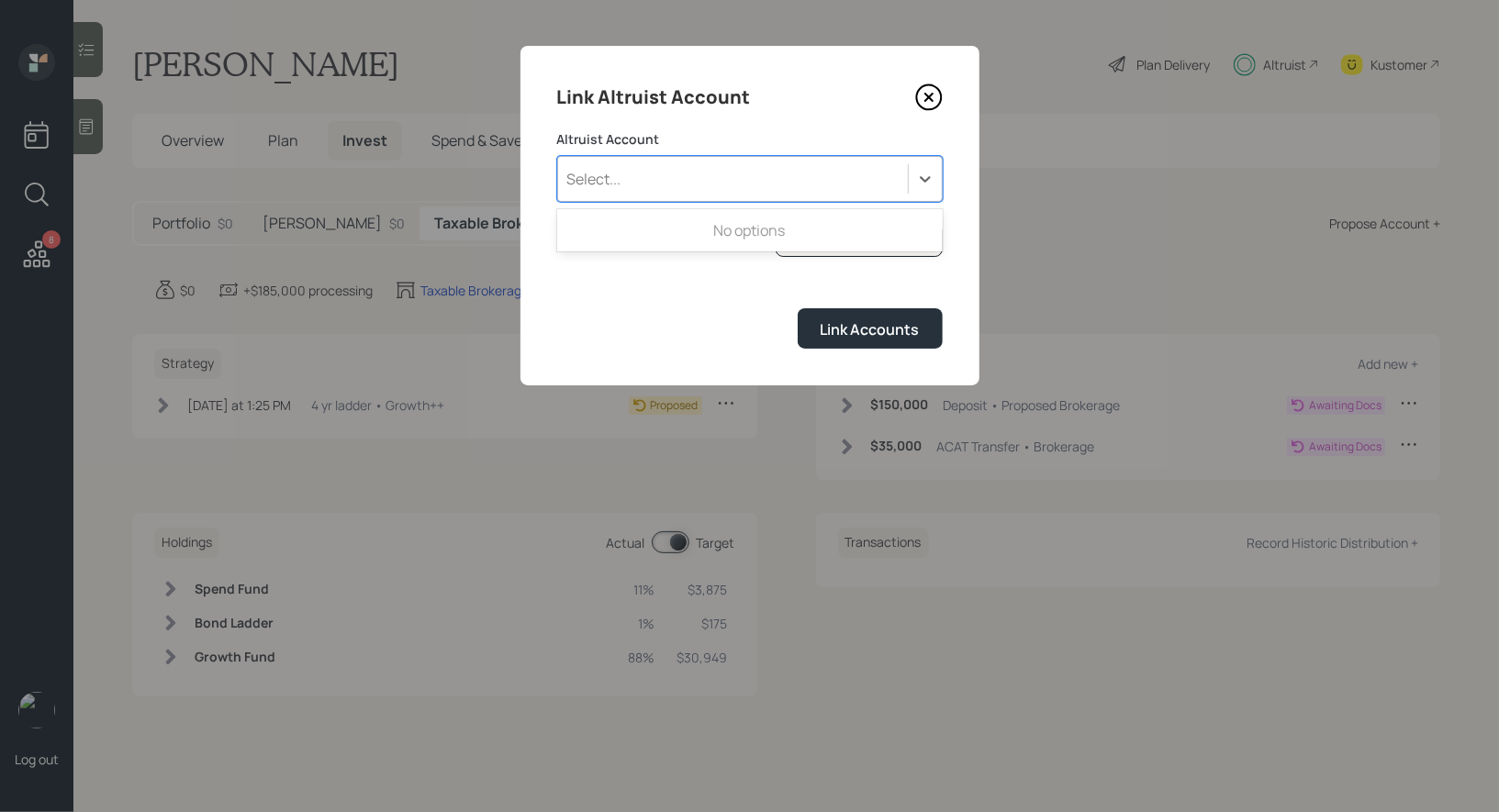
click at [765, 185] on div "Select..." at bounding box center [733, 179] width 350 height 31
click at [691, 315] on div "Link Accounts" at bounding box center [750, 328] width 386 height 39
click at [668, 187] on div "Select..." at bounding box center [733, 179] width 350 height 31
click at [672, 315] on div "Link Accounts" at bounding box center [750, 328] width 386 height 39
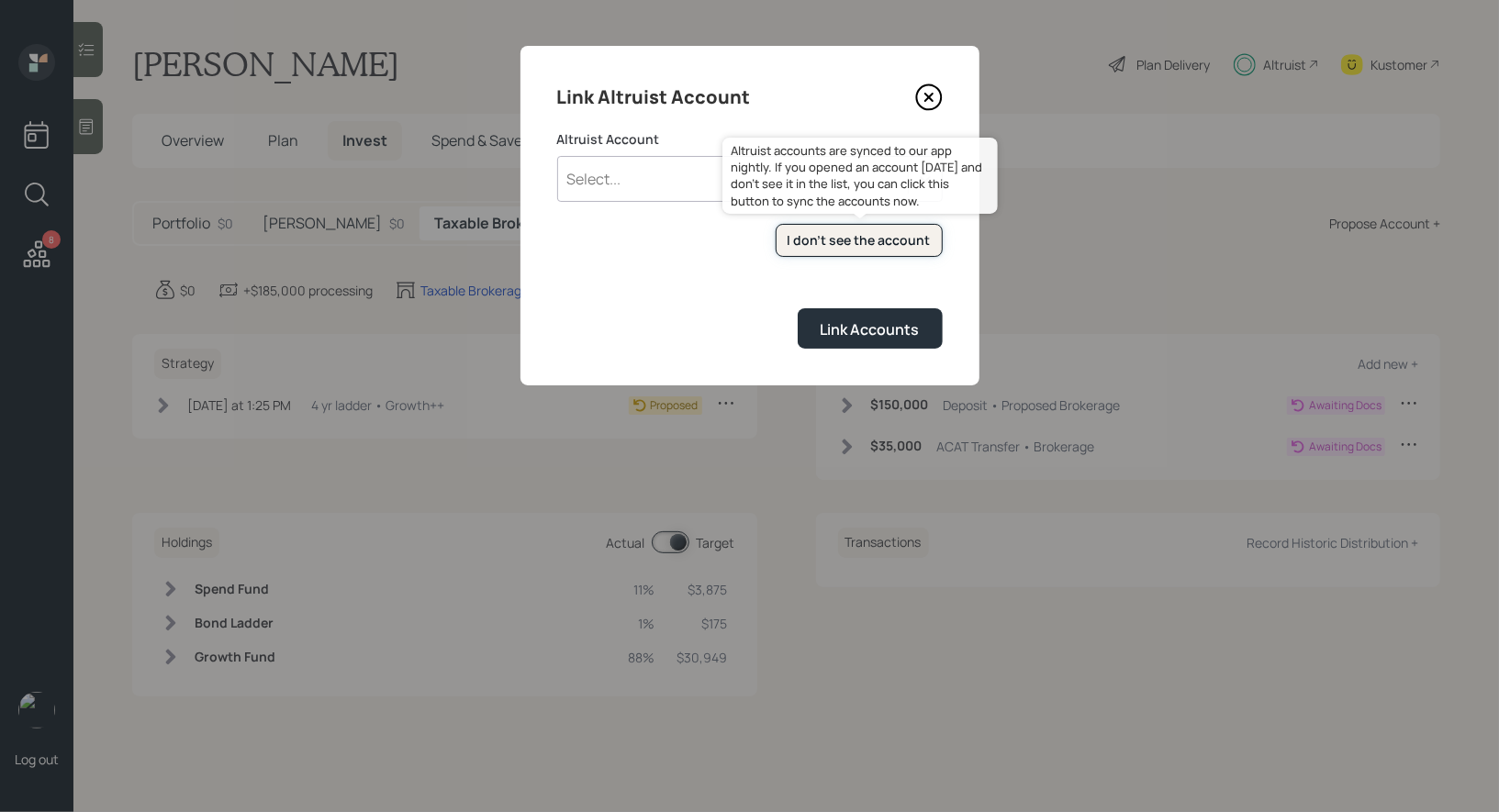
click at [823, 242] on div "I don't see the account" at bounding box center [860, 241] width 143 height 19
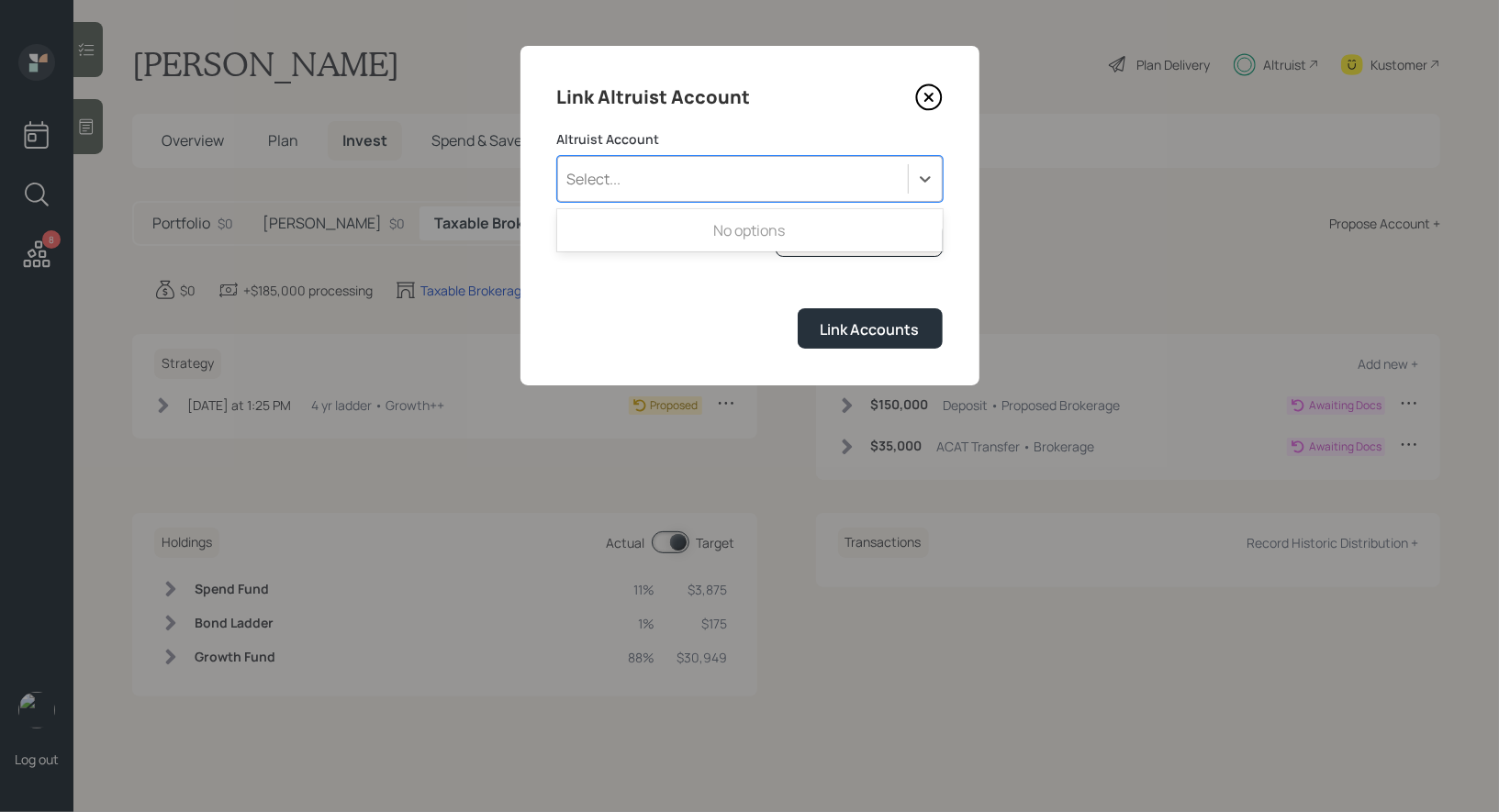
click at [667, 179] on div "Select..." at bounding box center [733, 179] width 350 height 31
click at [933, 96] on icon at bounding box center [929, 97] width 28 height 27
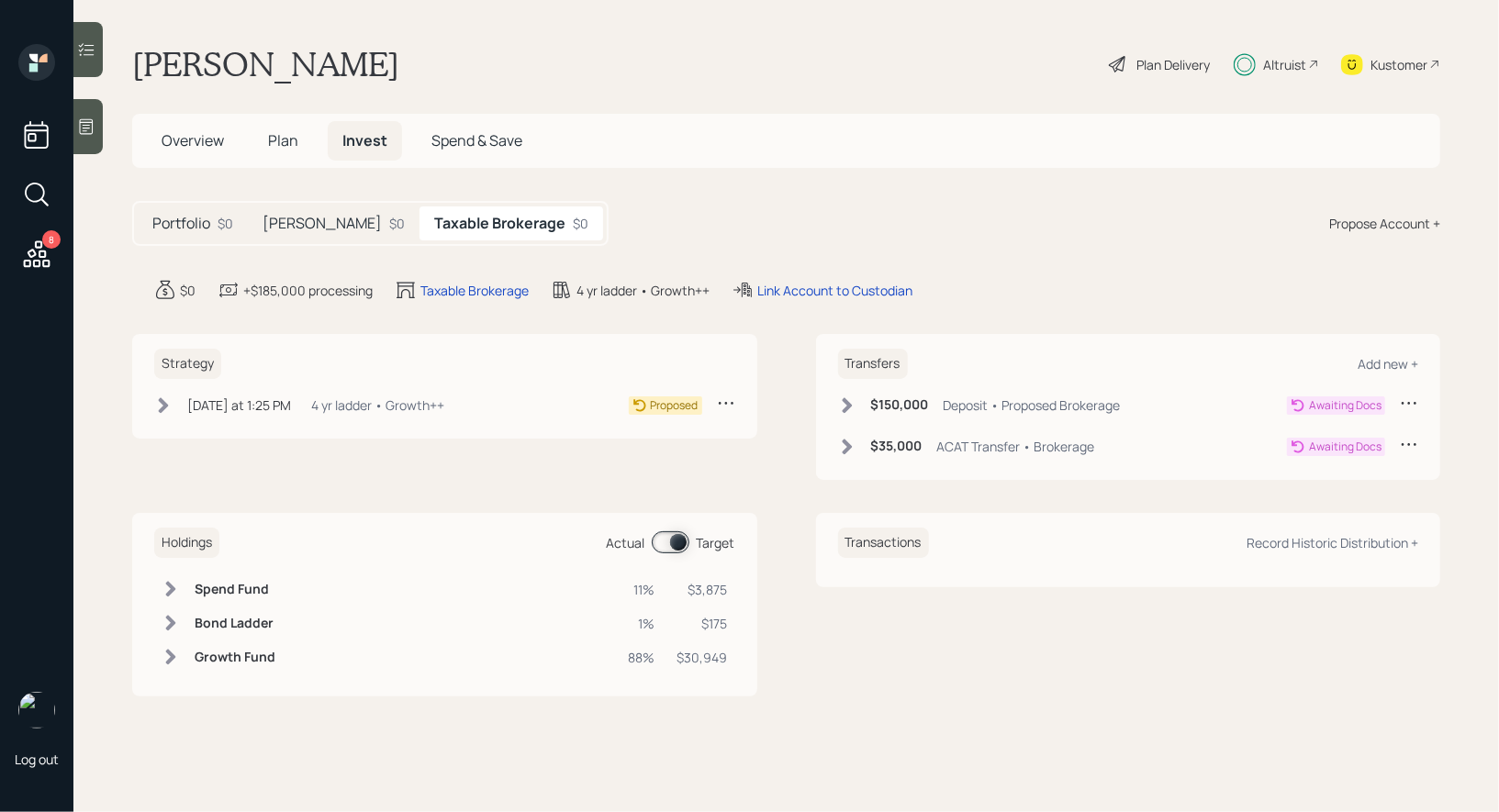
click at [193, 138] on span "Overview" at bounding box center [194, 140] width 63 height 21
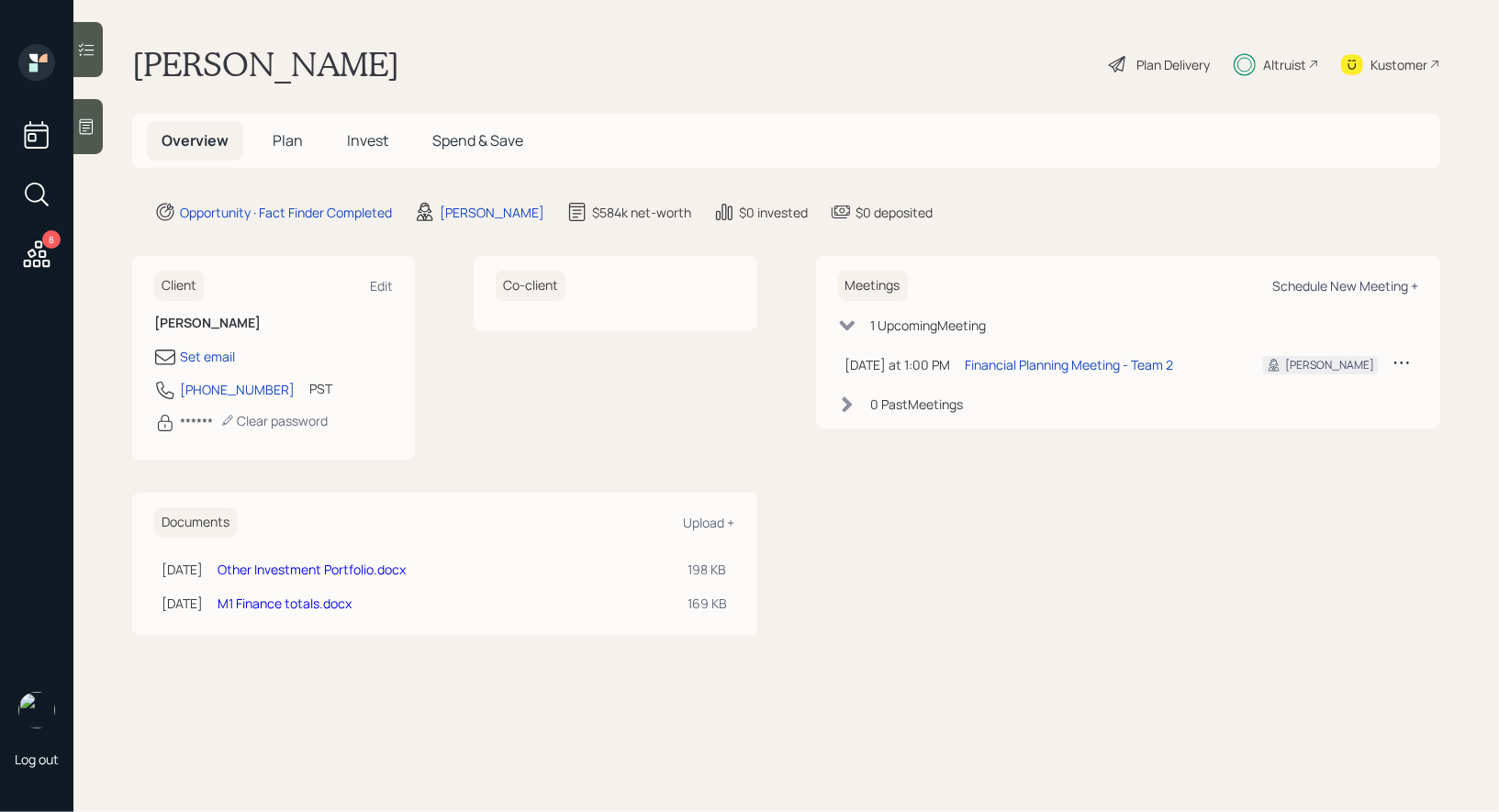
click at [1320, 278] on div "Schedule New Meeting +" at bounding box center [1346, 286] width 146 height 18
select select "8b79112e-3cfb-44f9-89e7-15267fe946c1"
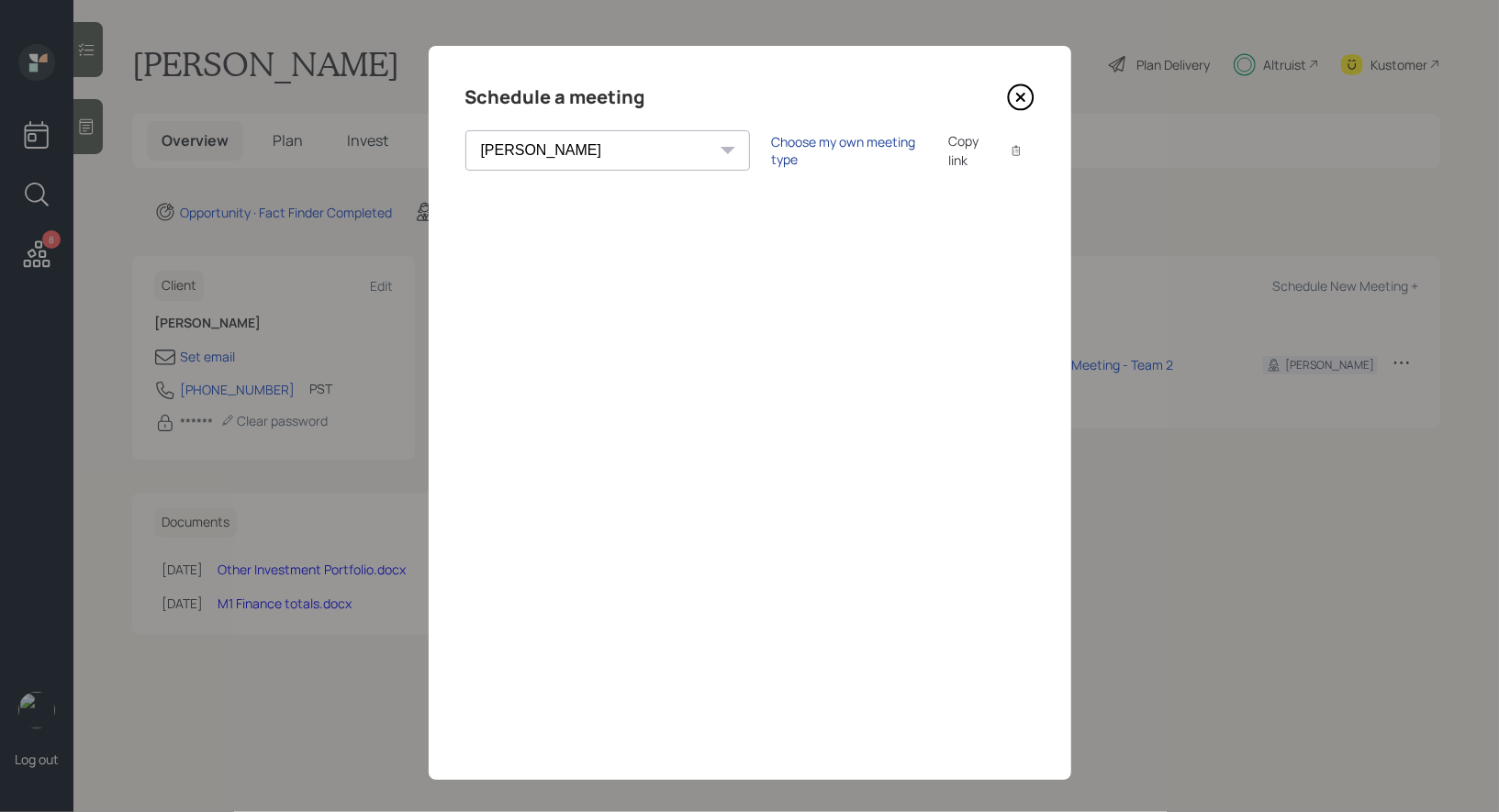
click at [772, 149] on div "Choose my own meeting type" at bounding box center [849, 151] width 154 height 35
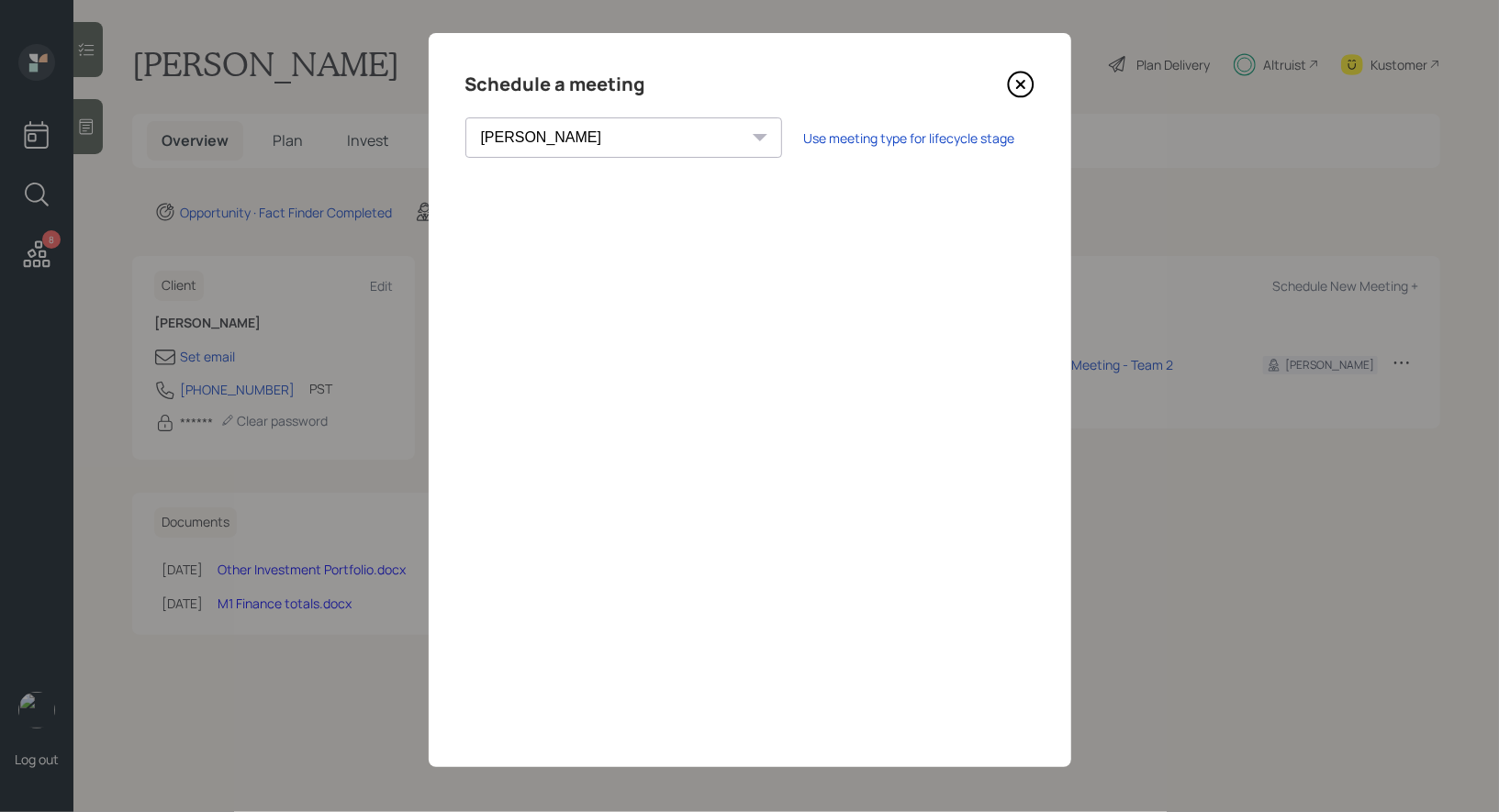
click at [1020, 78] on icon at bounding box center [1021, 84] width 28 height 27
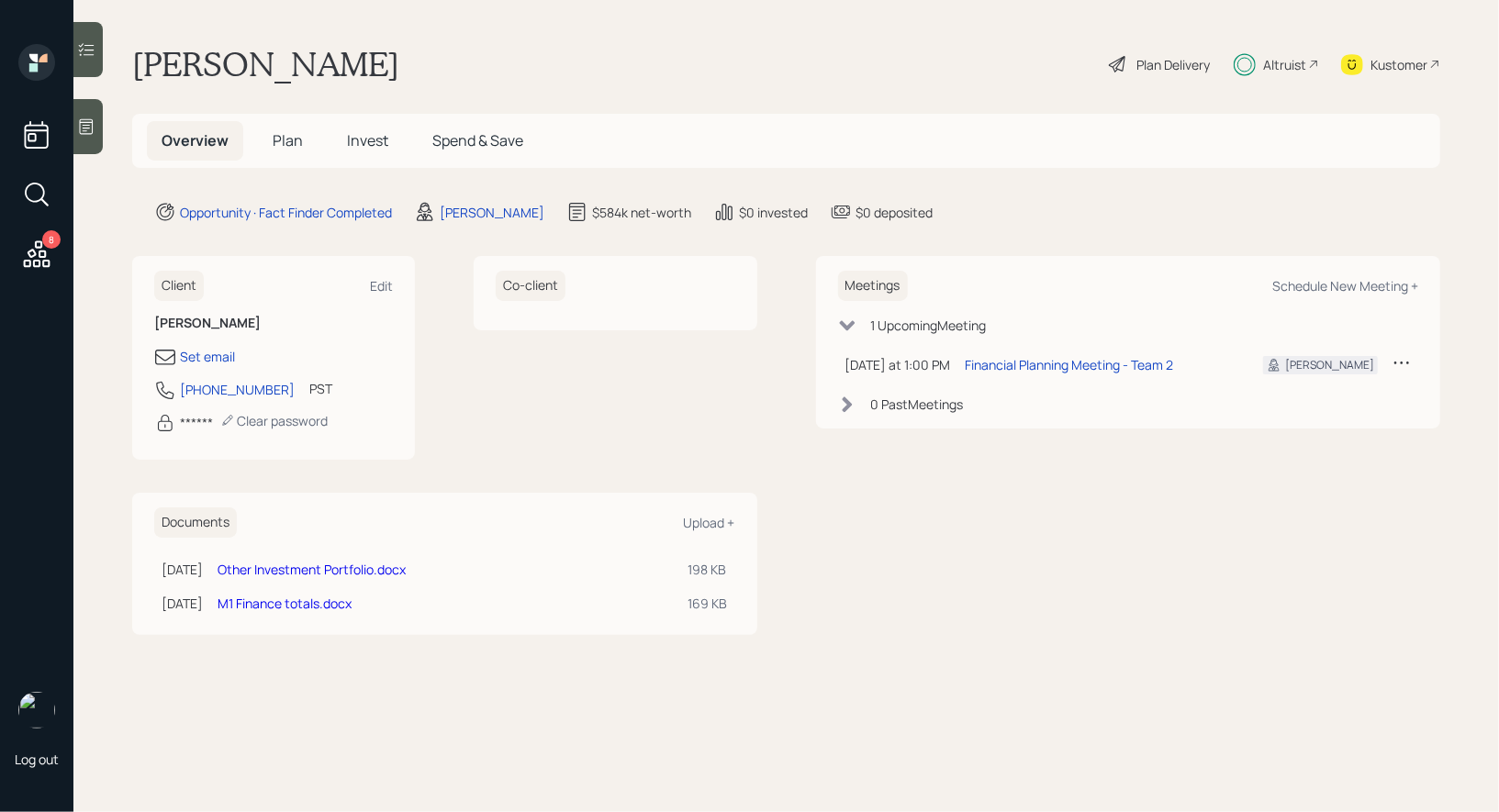
click at [365, 140] on span "Invest" at bounding box center [367, 140] width 41 height 21
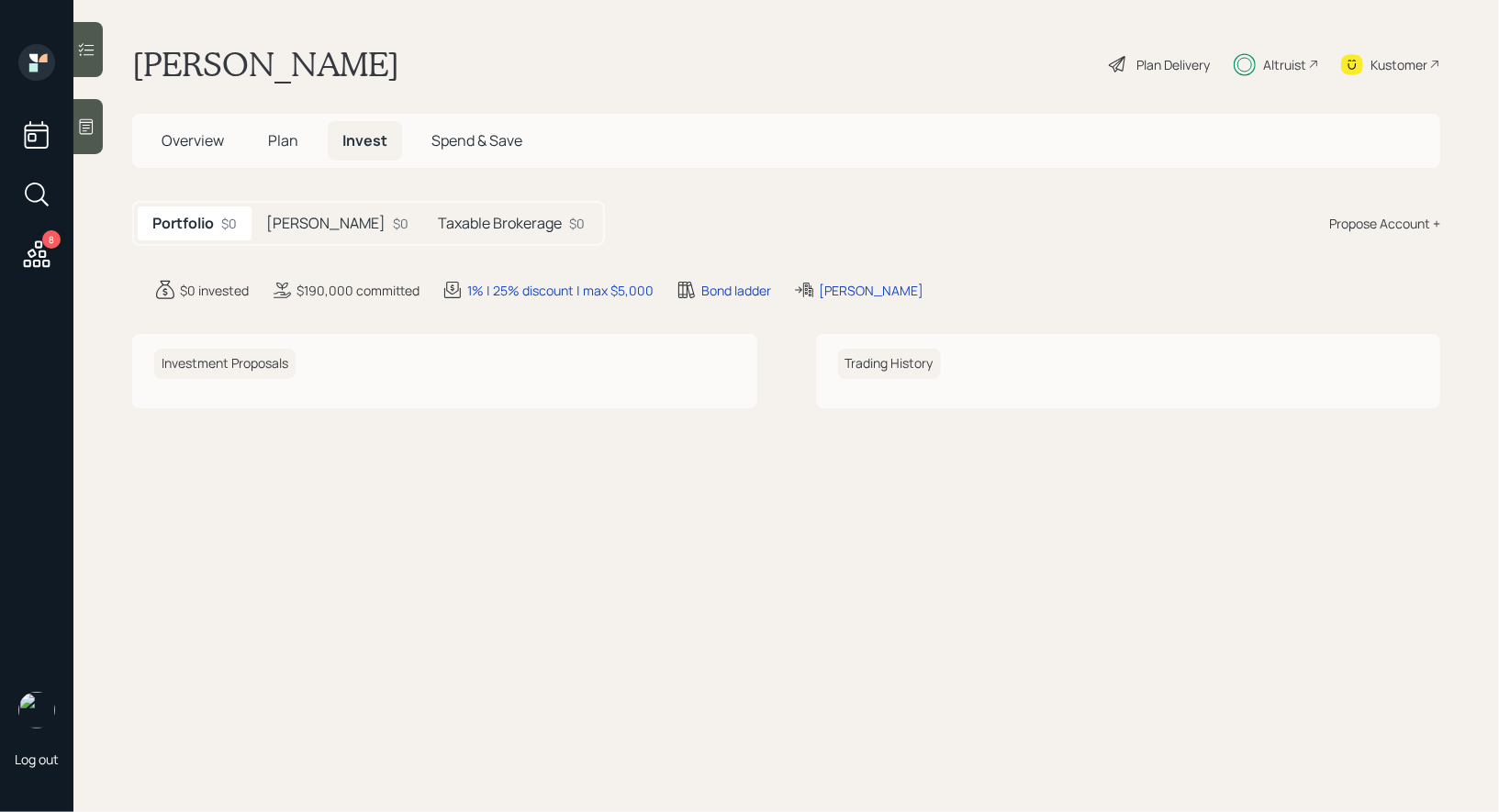
click at [438, 215] on h5 "Taxable Brokerage" at bounding box center [500, 224] width 124 height 18
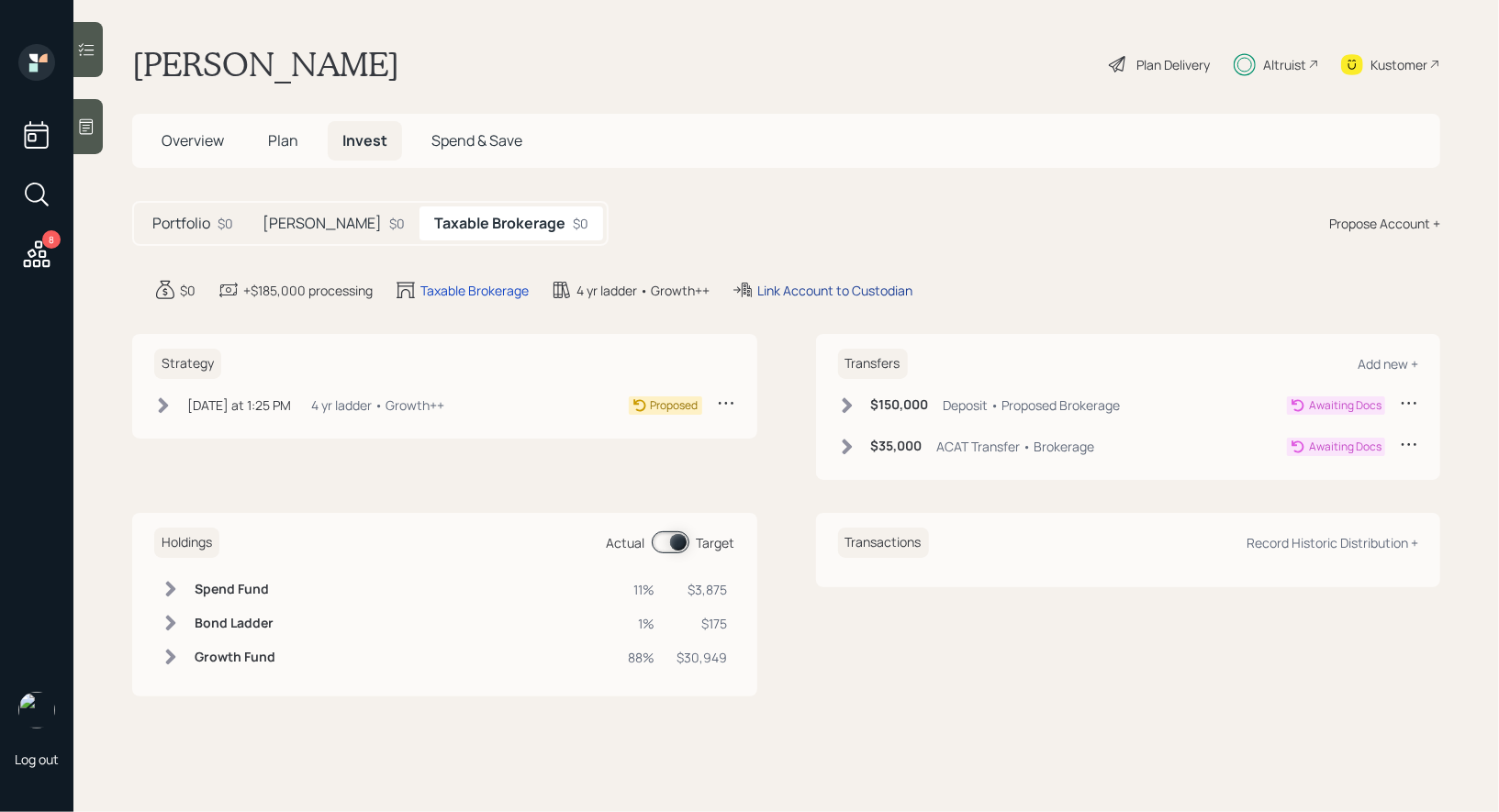
click at [853, 282] on div "Link Account to Custodian" at bounding box center [835, 291] width 155 height 20
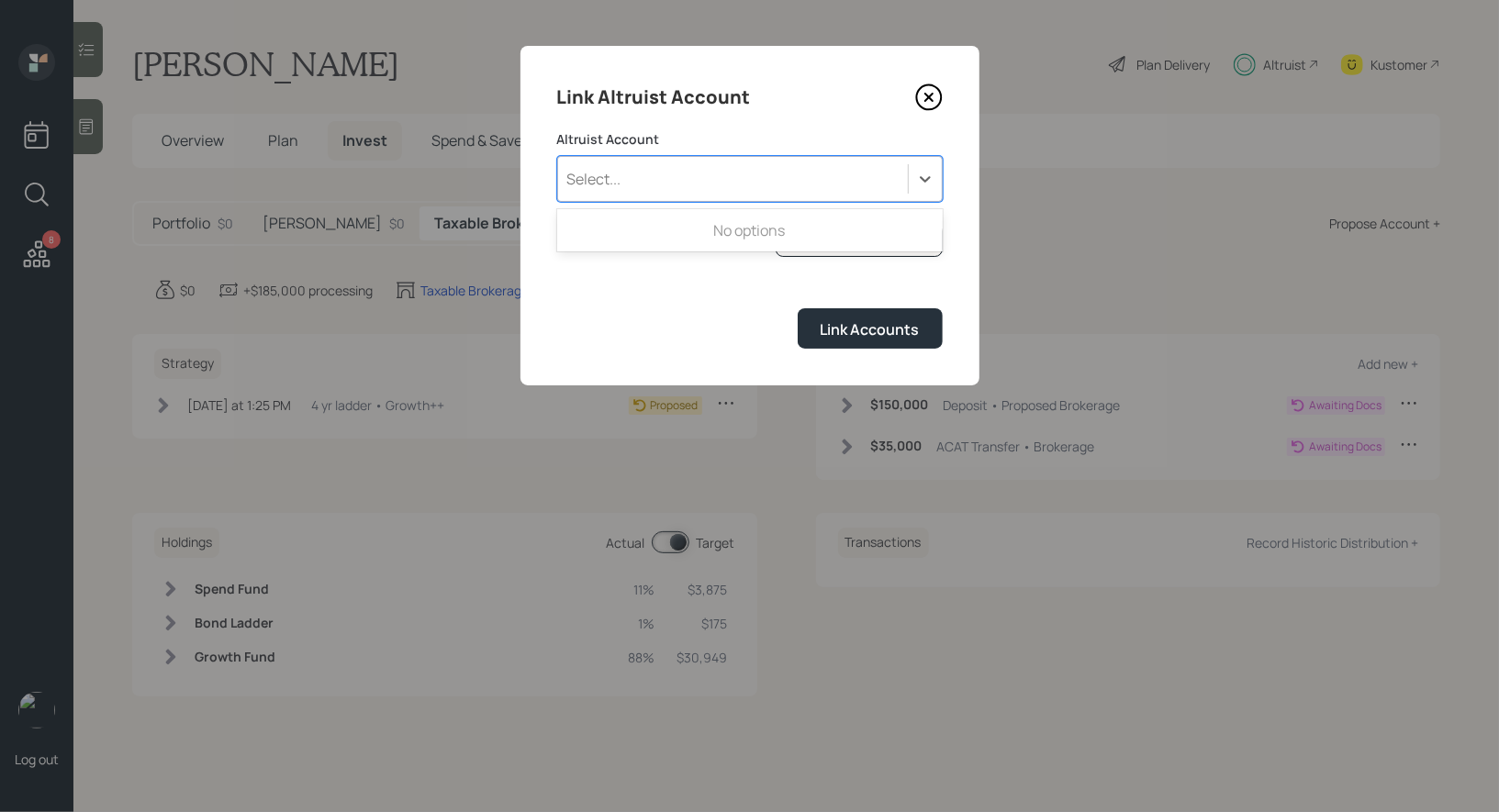
click at [739, 171] on div "Select..." at bounding box center [733, 179] width 350 height 31
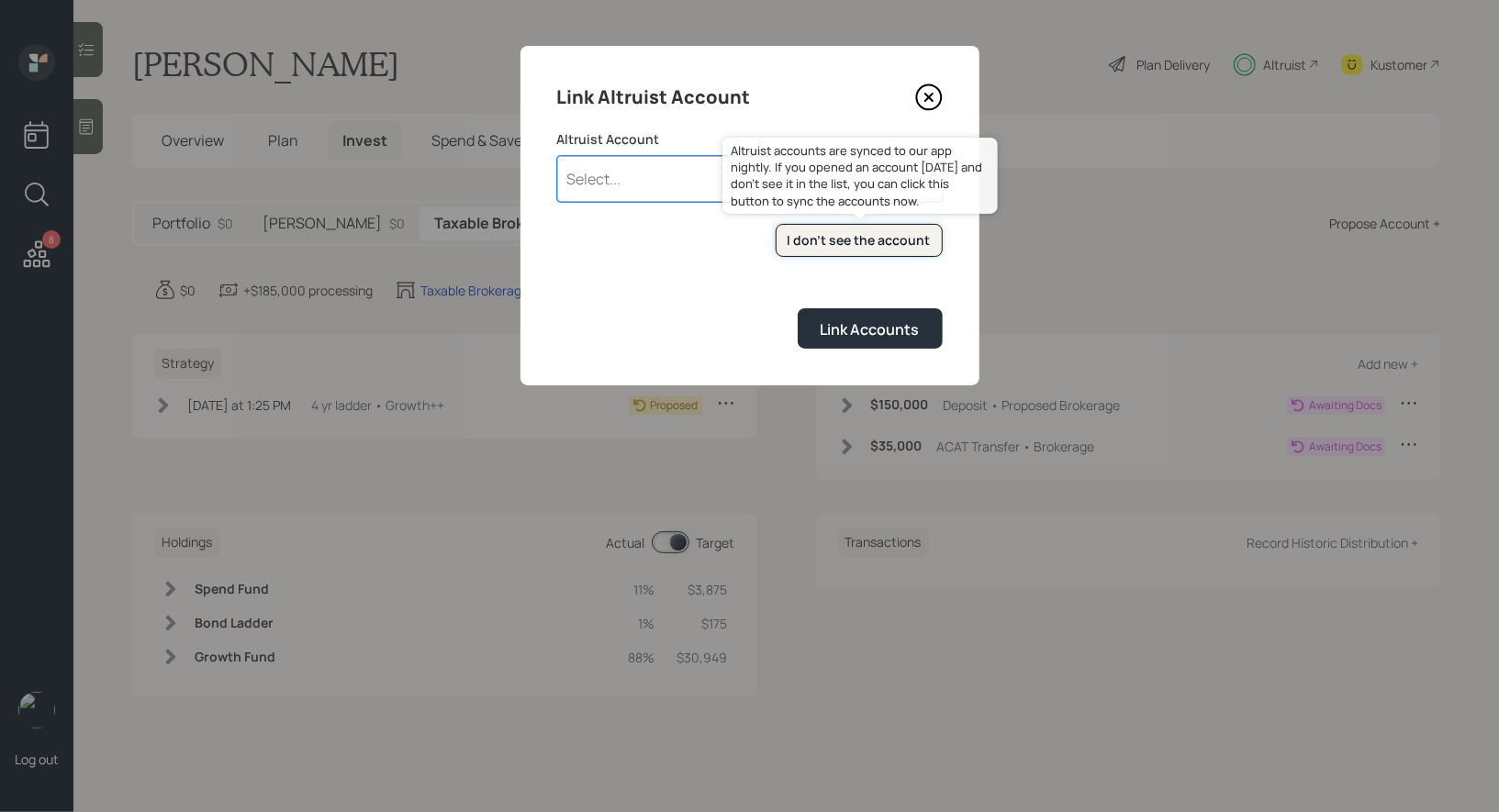
click at [824, 233] on div "I don't see the account" at bounding box center [860, 241] width 143 height 19
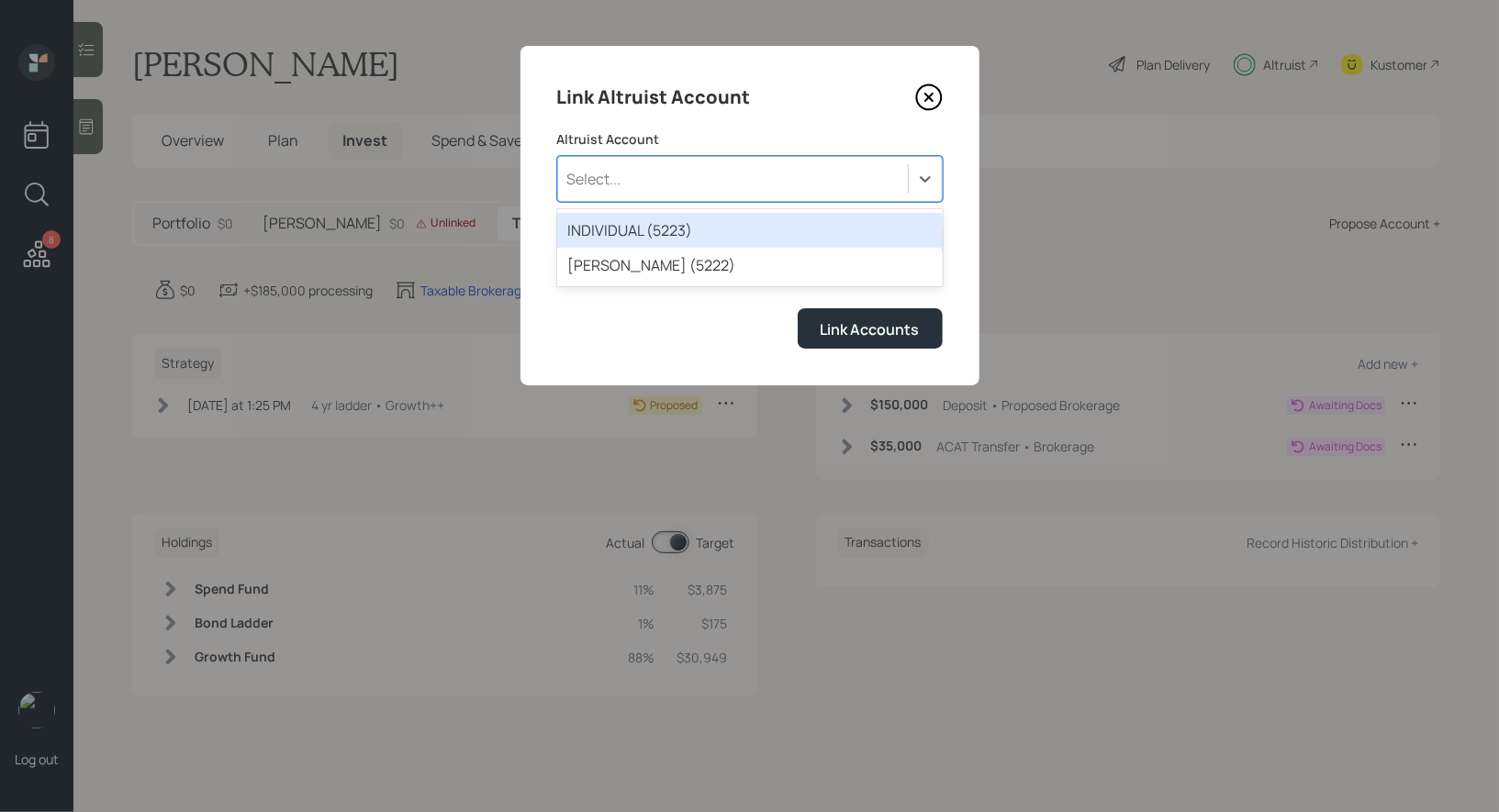
click at [702, 185] on div "Select..." at bounding box center [733, 179] width 350 height 31
click at [699, 232] on div "INDIVIDUAL (5223)" at bounding box center [750, 231] width 386 height 35
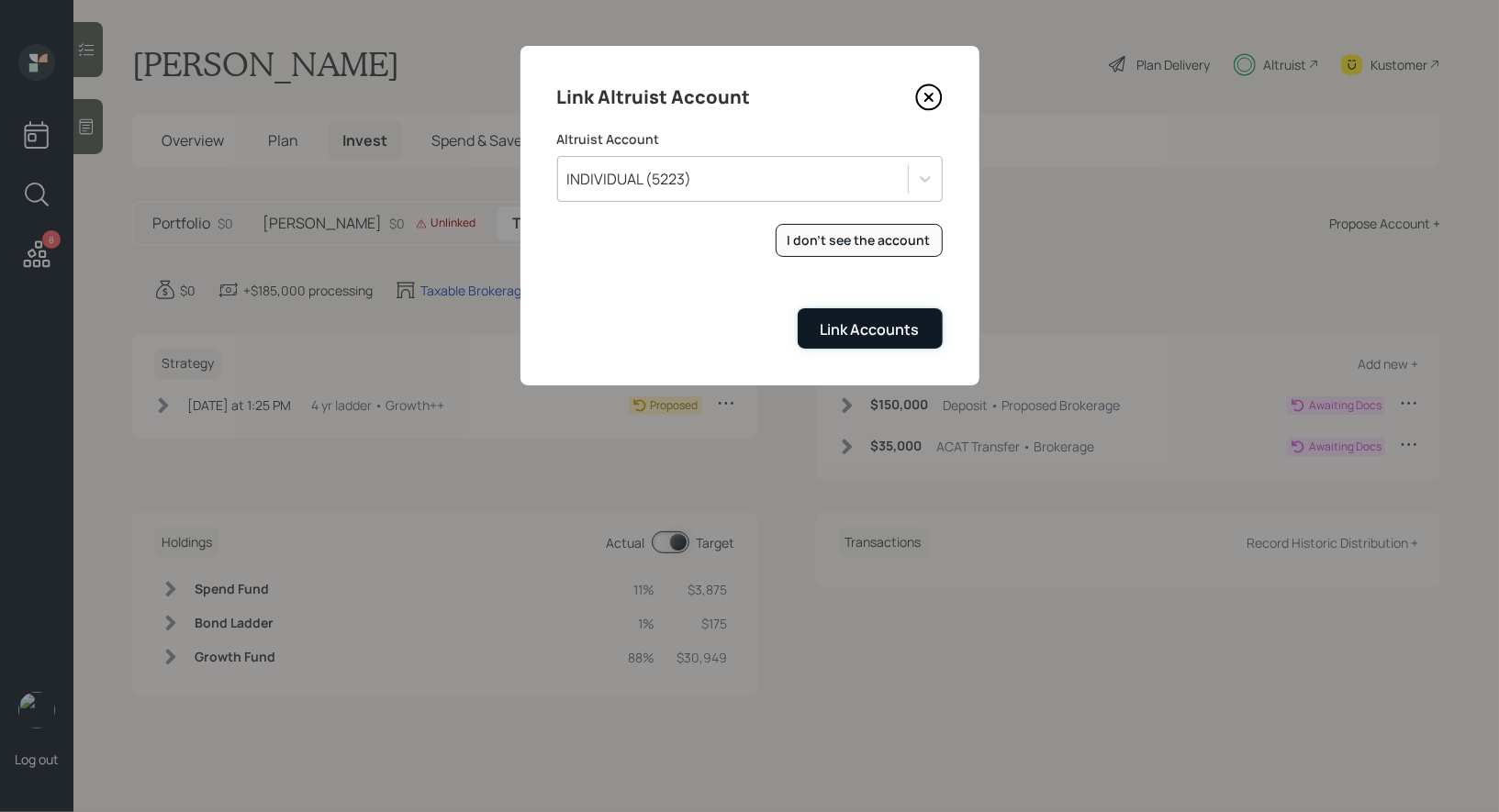
click at [850, 324] on div "Link Accounts" at bounding box center [870, 329] width 99 height 21
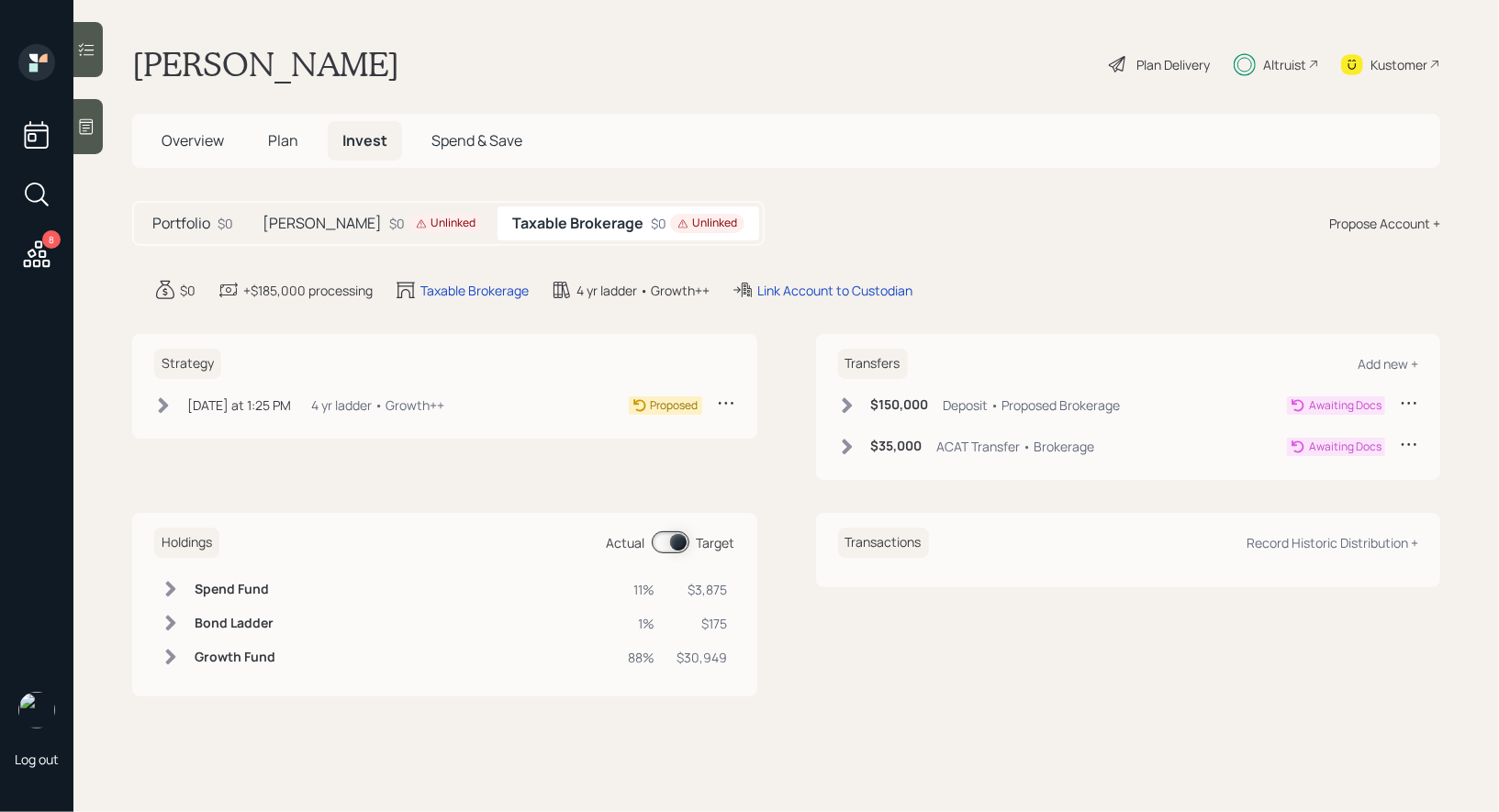
click at [300, 227] on h5 "Roth IRA" at bounding box center [322, 224] width 120 height 18
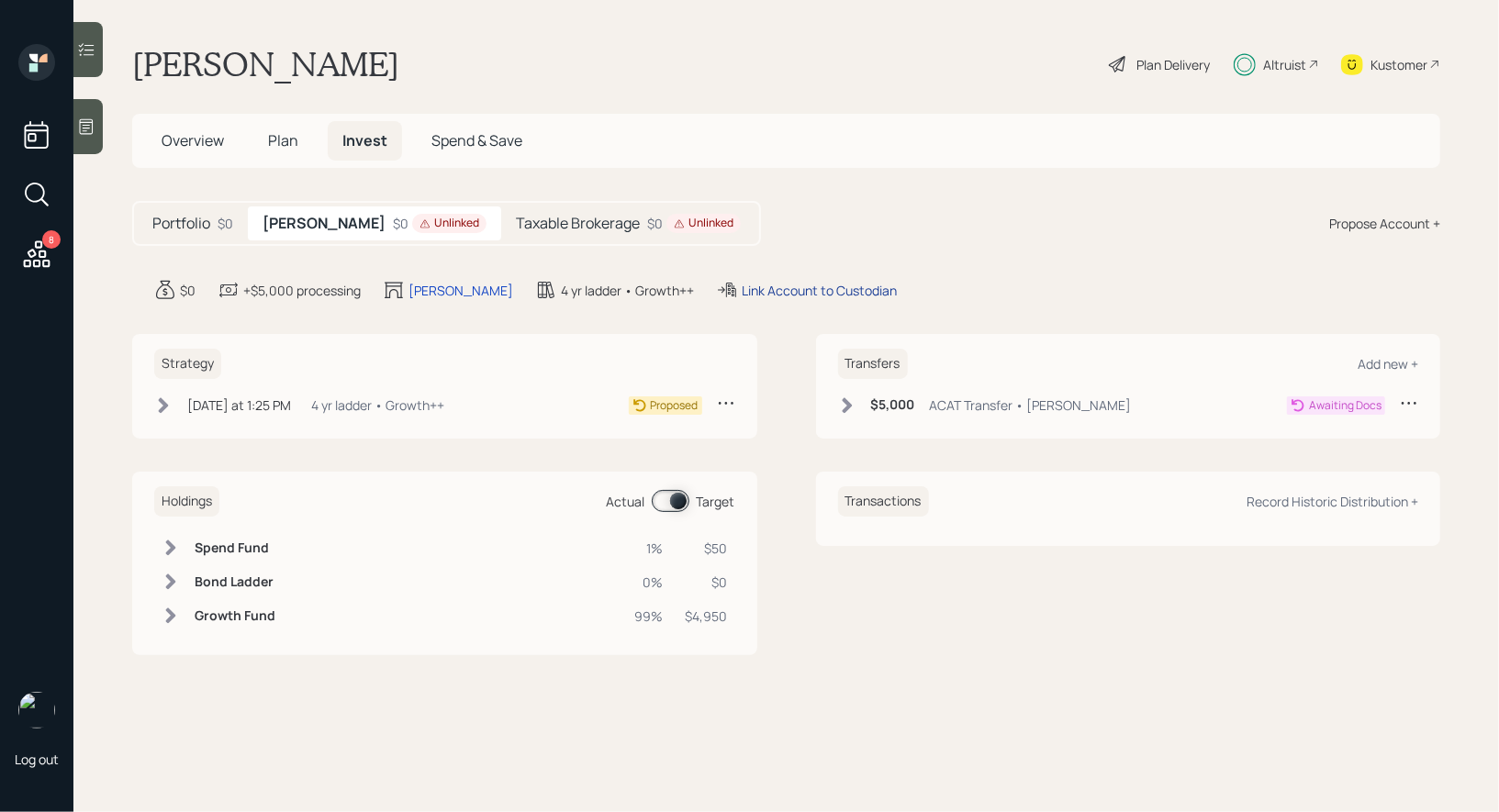
click at [742, 284] on div "Link Account to Custodian" at bounding box center [819, 291] width 155 height 20
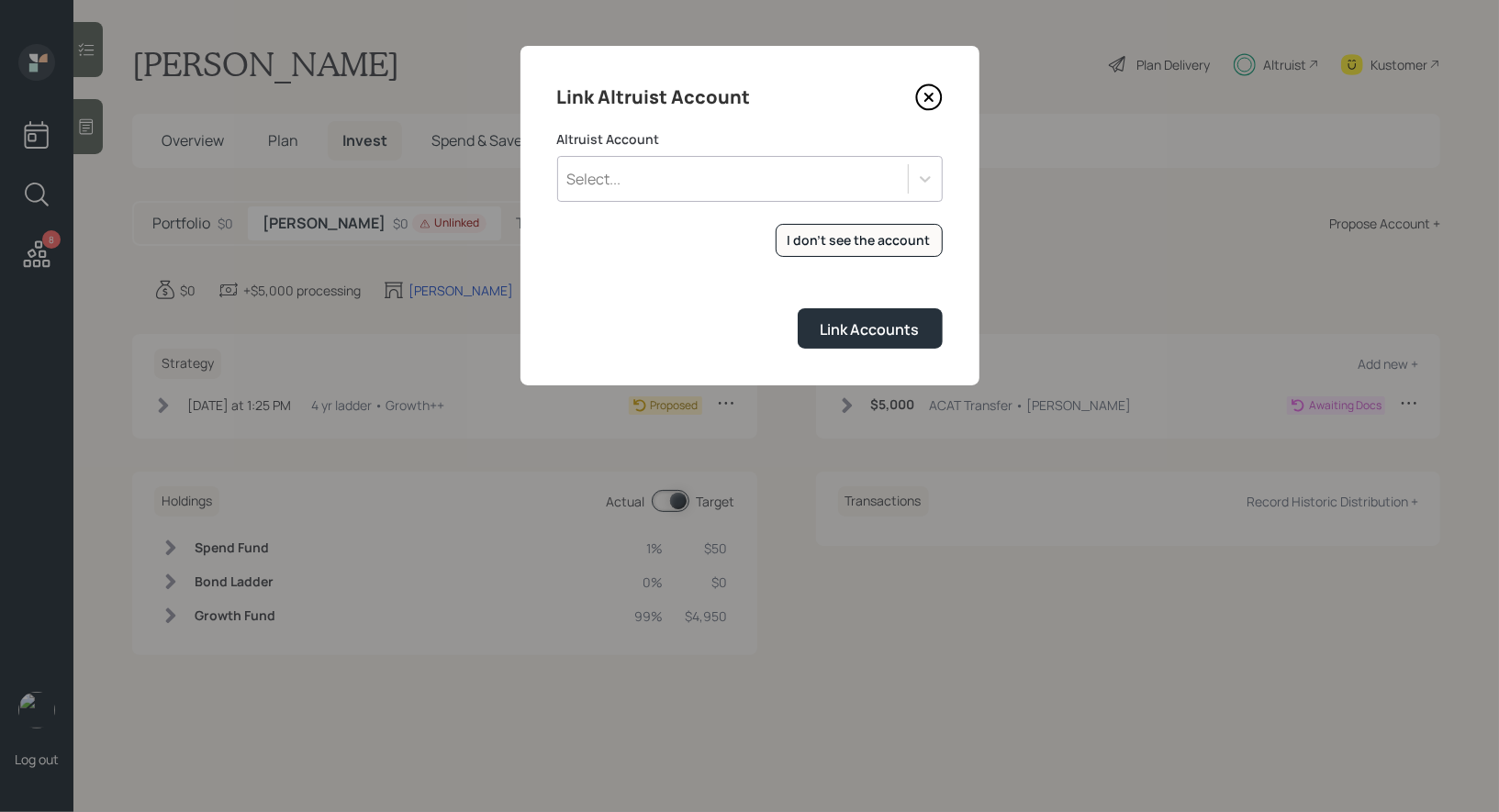
click at [752, 180] on div "Select..." at bounding box center [733, 179] width 350 height 31
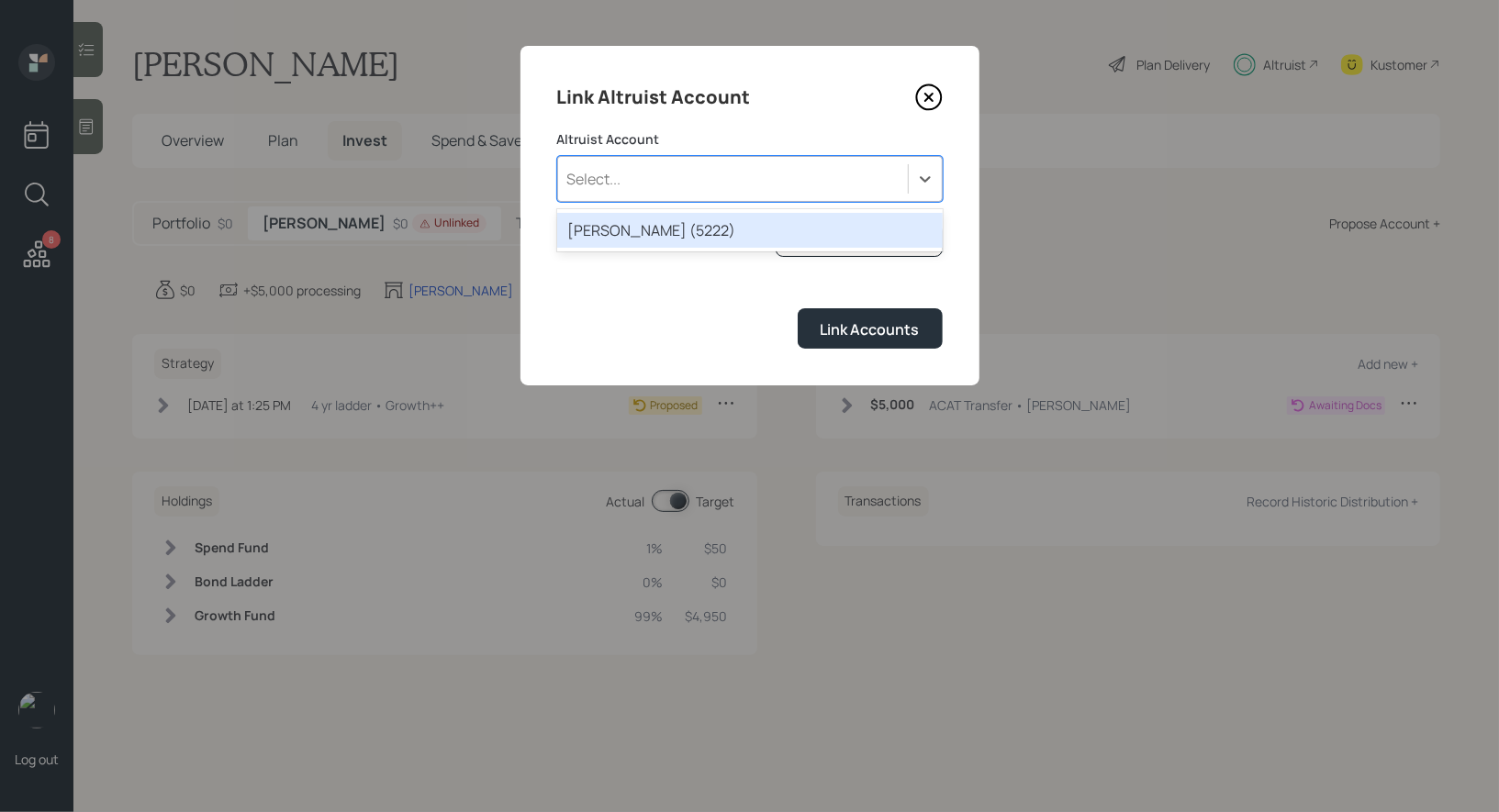
click at [699, 231] on div "ROTH IRA (5222)" at bounding box center [750, 231] width 386 height 35
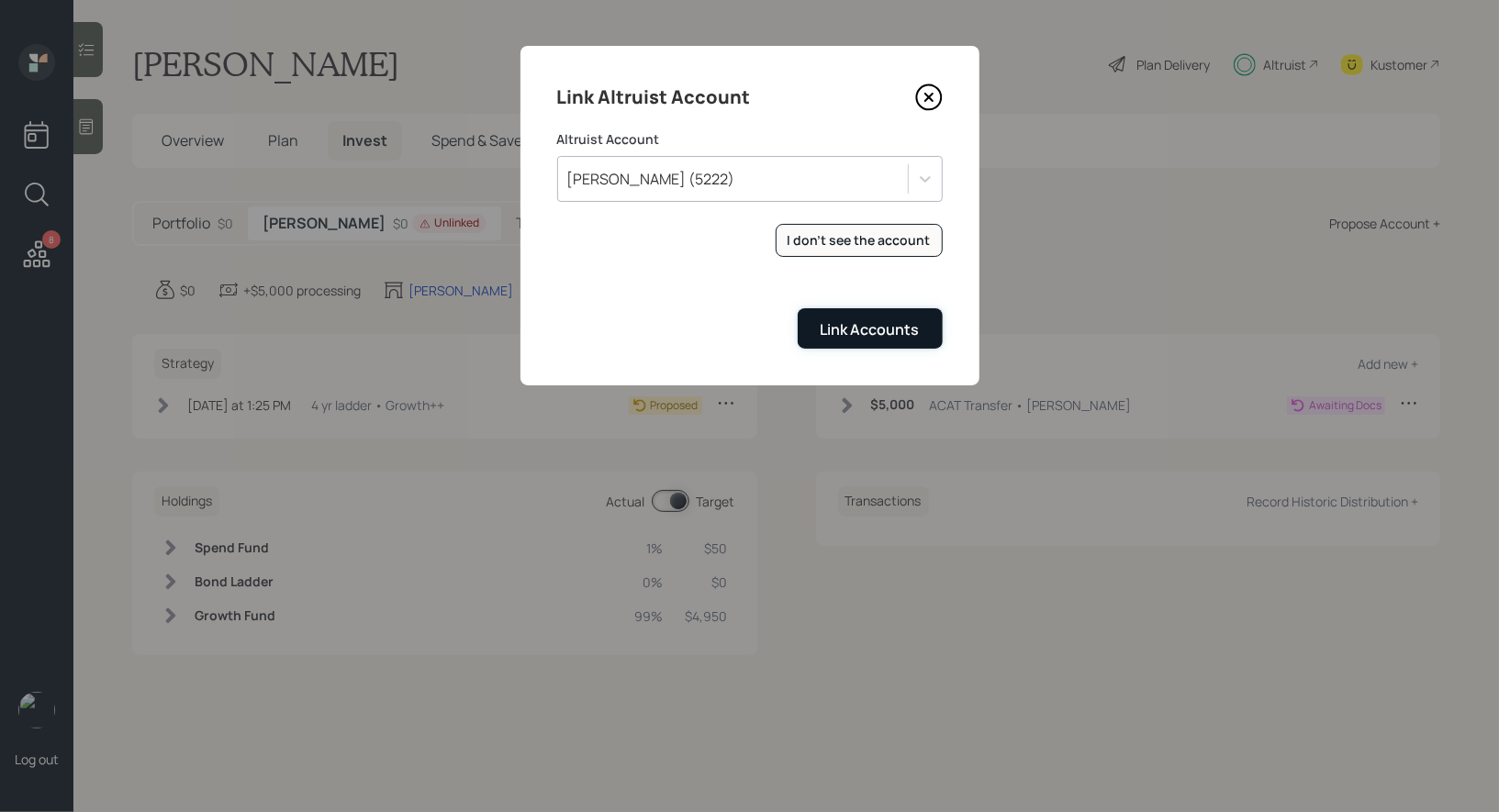
click at [843, 322] on div "Link Accounts" at bounding box center [870, 329] width 99 height 21
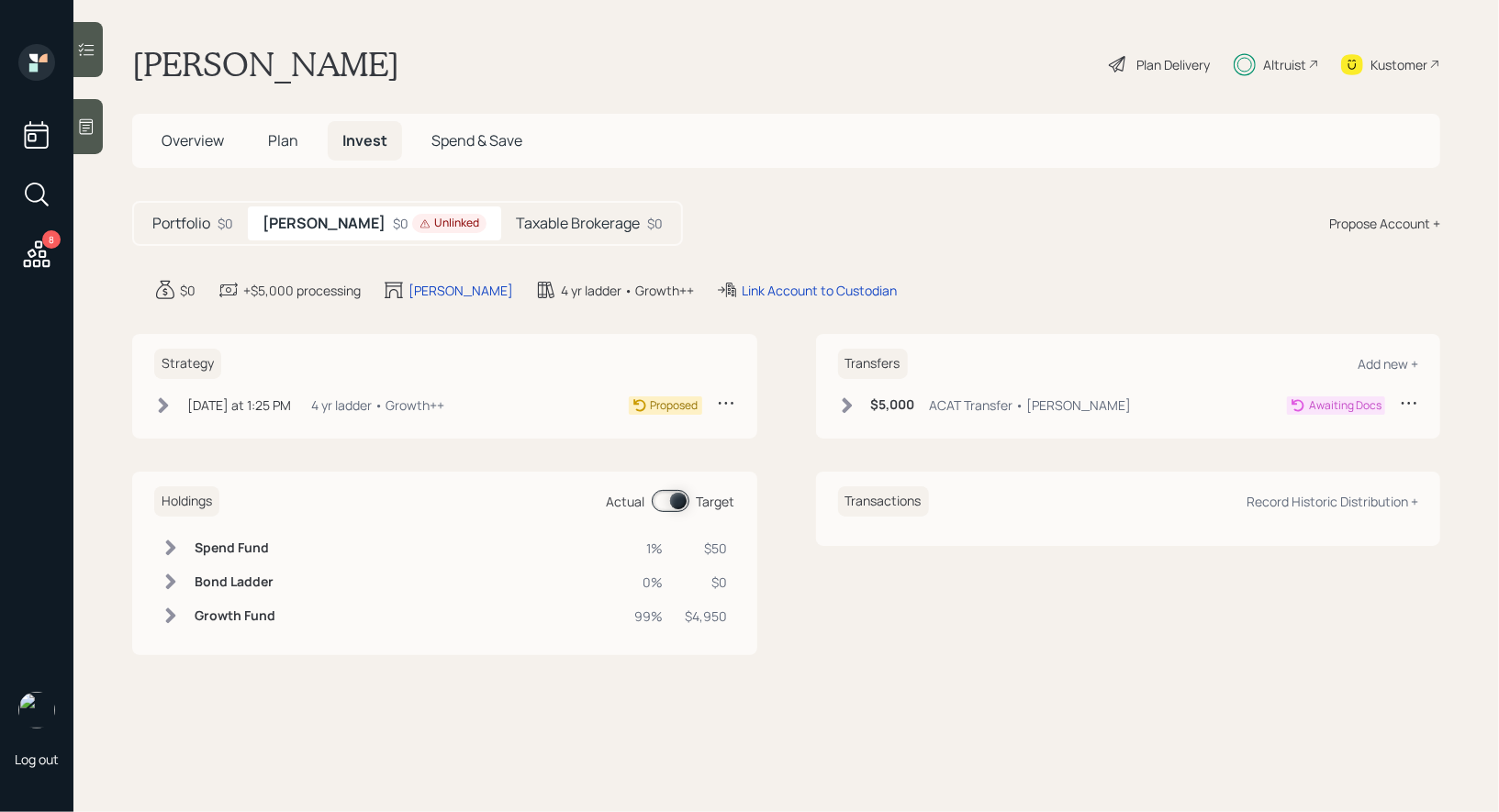
click at [165, 403] on icon at bounding box center [164, 406] width 10 height 16
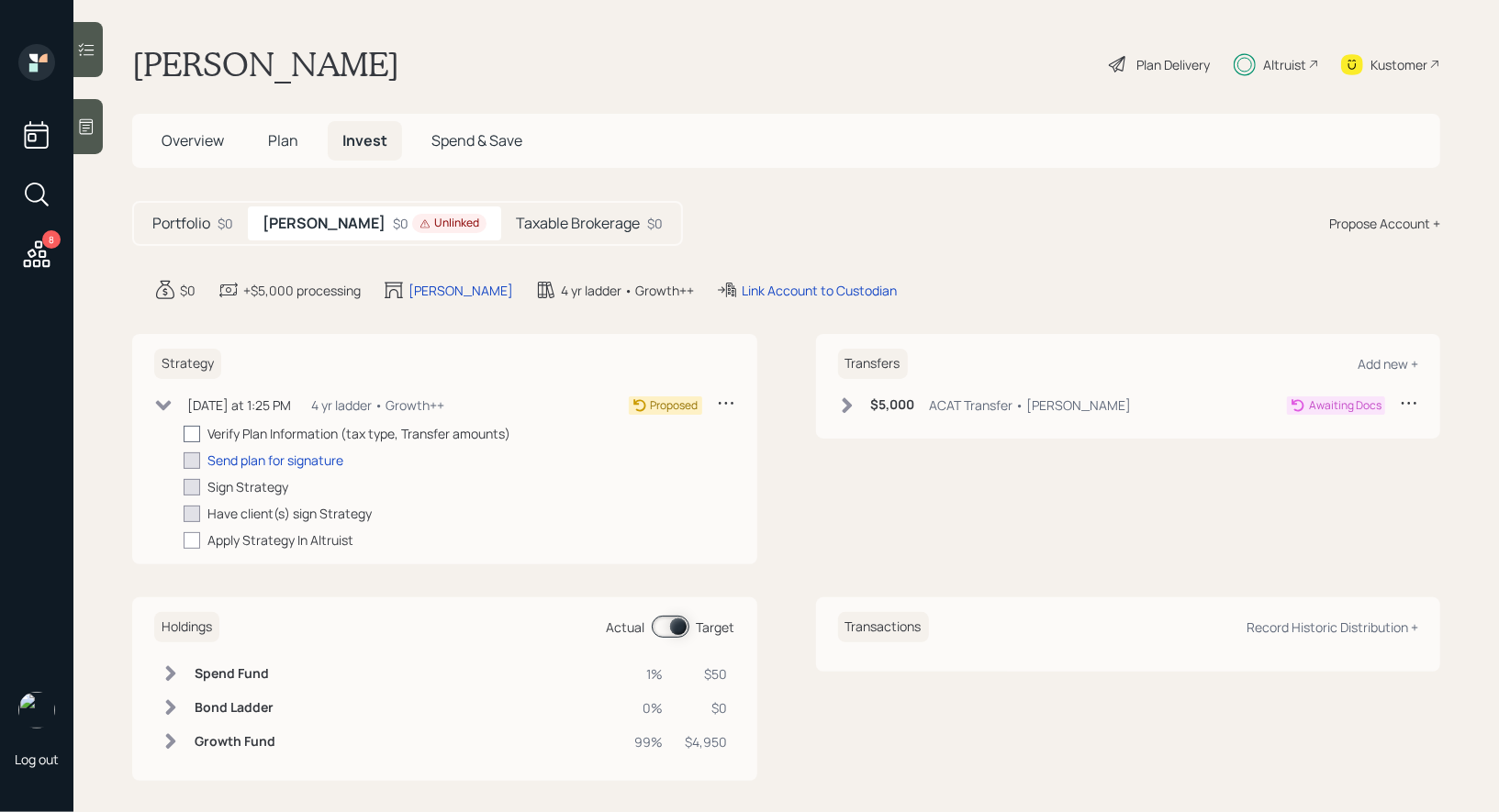
click at [190, 429] on div at bounding box center [192, 434] width 17 height 17
click at [184, 433] on input "checkbox" at bounding box center [183, 433] width 1 height 1
checkbox input "true"
click at [274, 457] on div "Send plan for signature" at bounding box center [275, 460] width 136 height 20
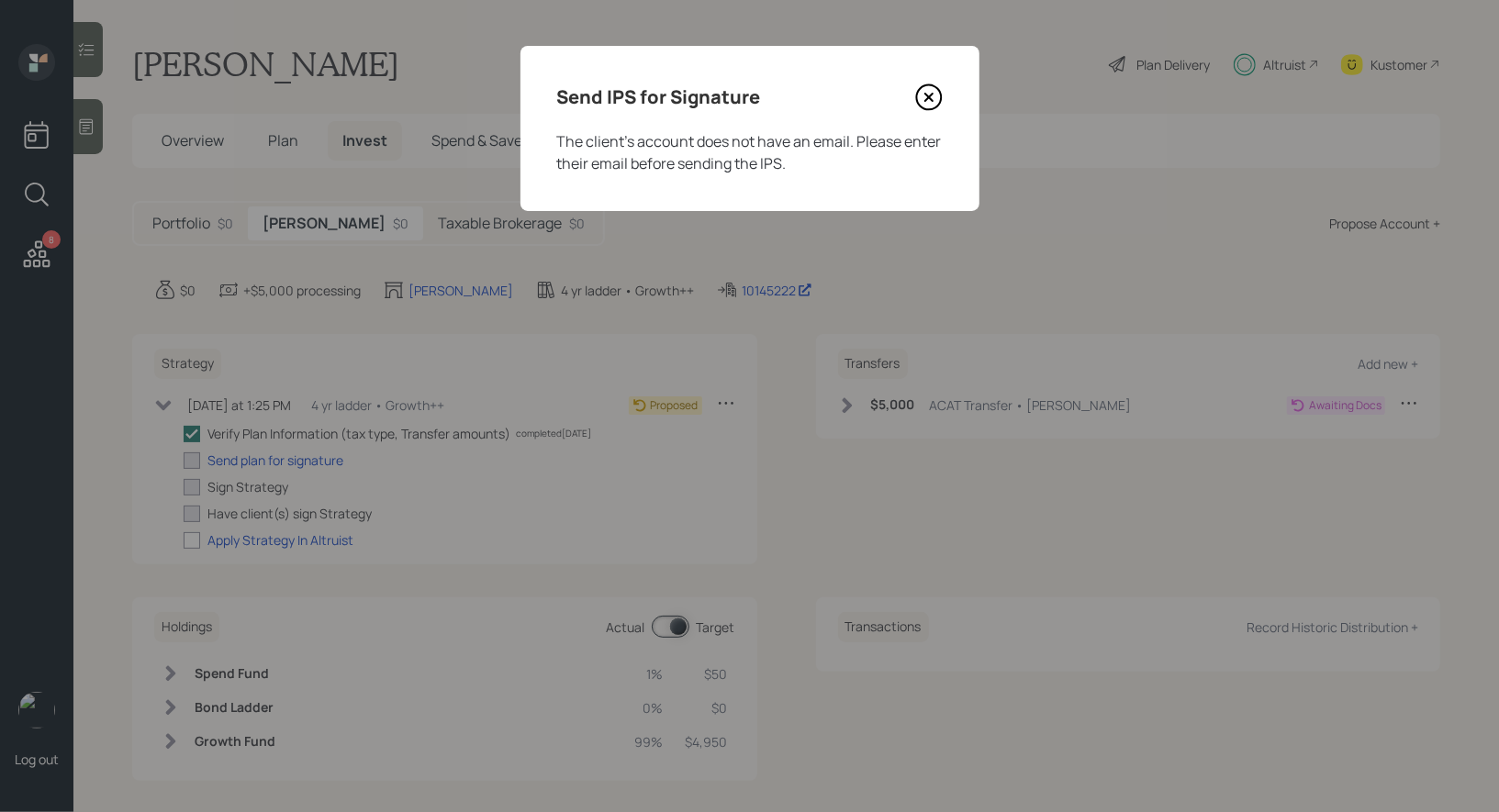
click at [930, 93] on icon at bounding box center [929, 97] width 28 height 27
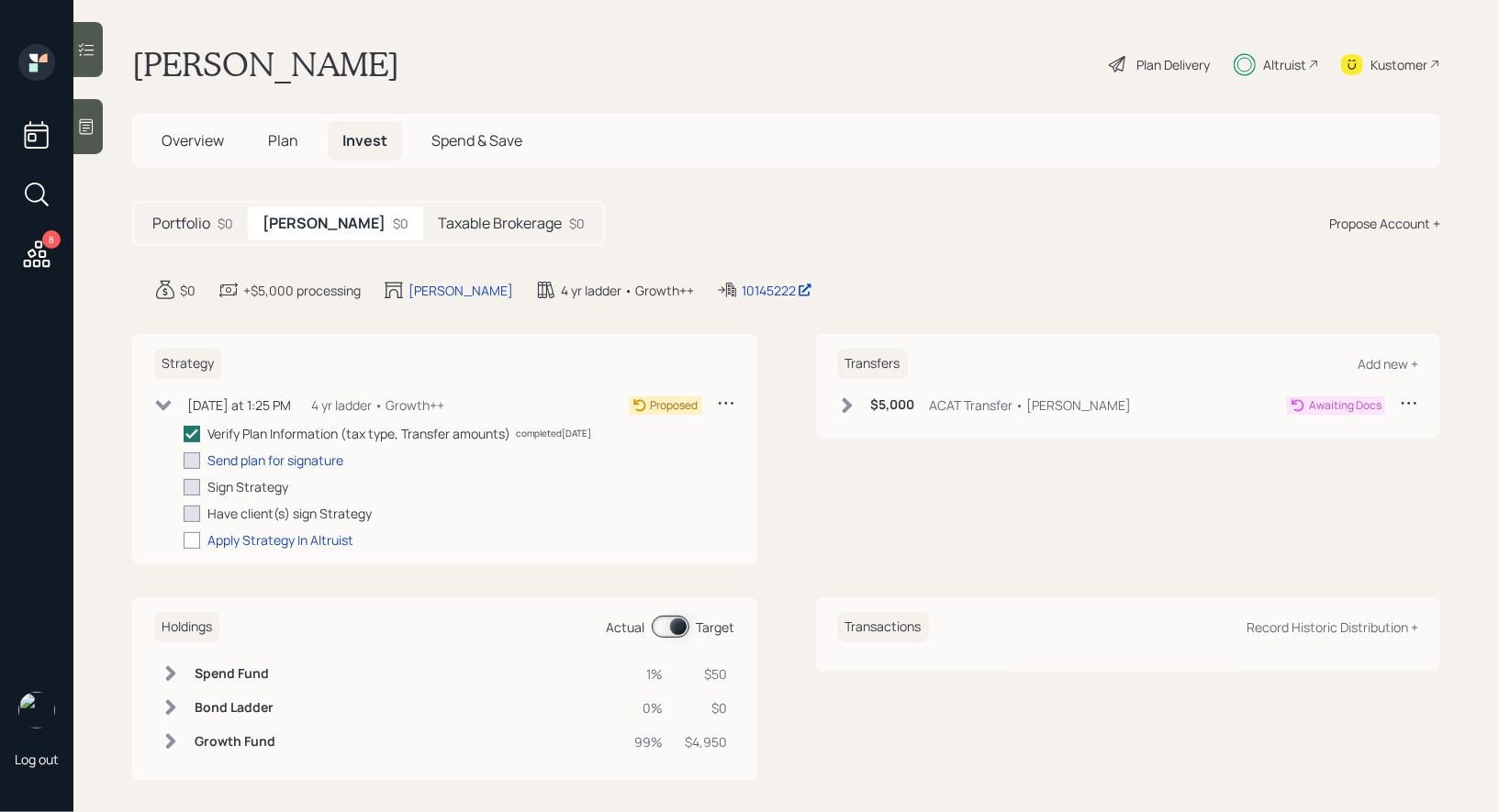
click at [278, 136] on span "Plan" at bounding box center [283, 140] width 30 height 21
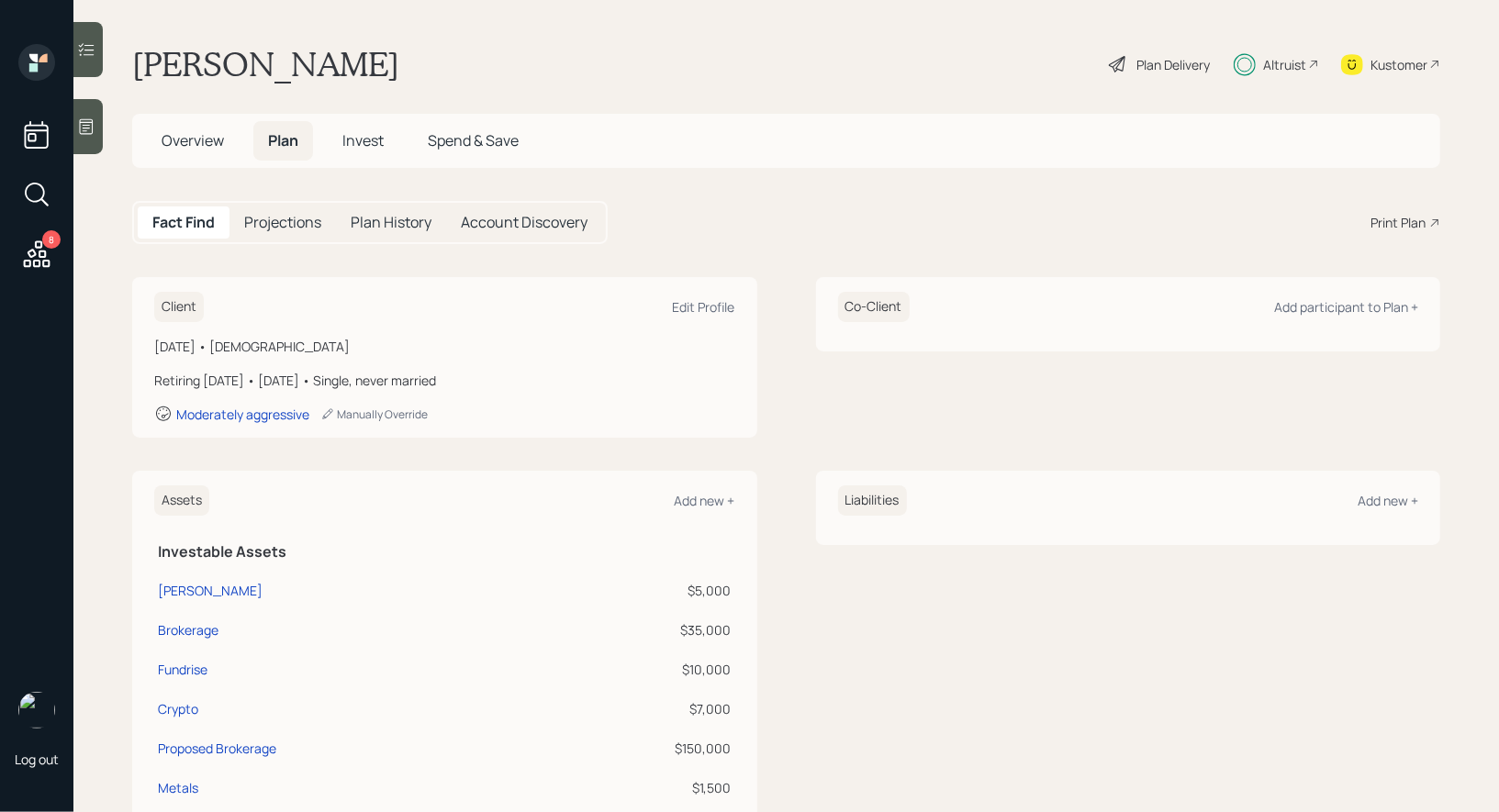
click at [194, 137] on span "Overview" at bounding box center [194, 140] width 63 height 21
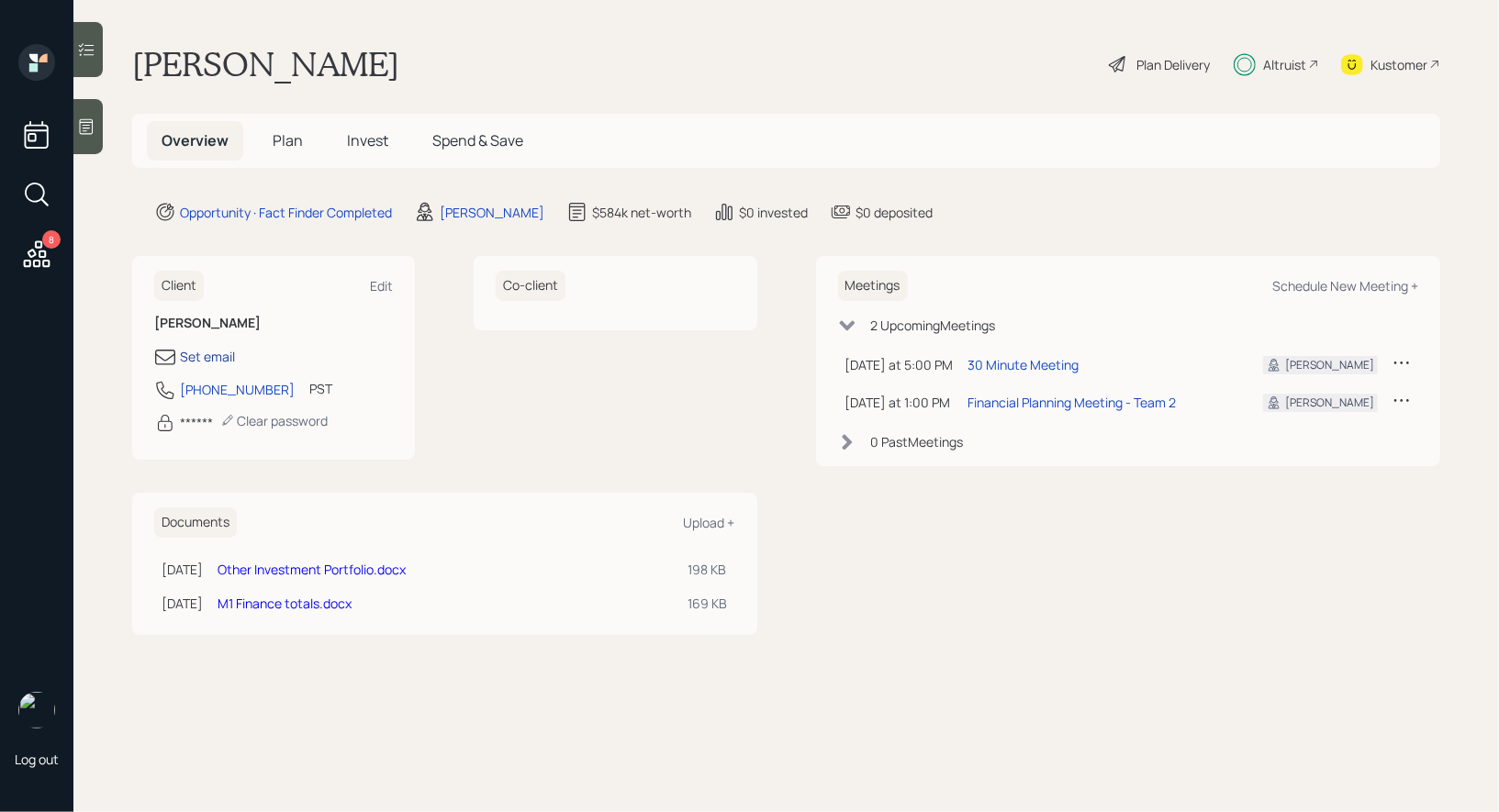
click at [199, 354] on div "Set email" at bounding box center [207, 356] width 55 height 20
select select "America/Los_Angeles"
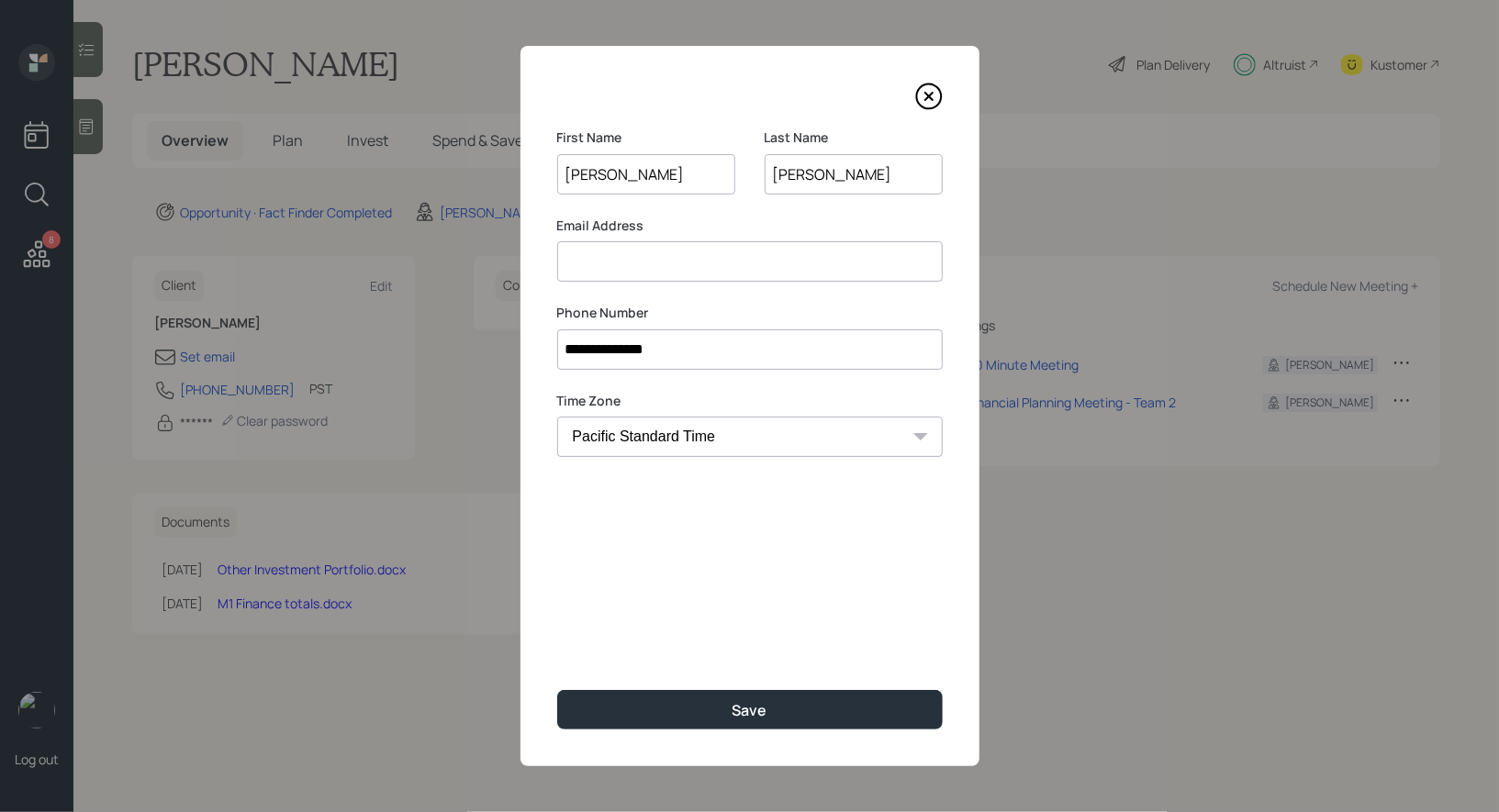
click at [658, 271] on input at bounding box center [750, 261] width 386 height 40
paste input "michaeljharriganl77@gmail.com"
type input "michaeljharriganl77@gmail.com"
click at [657, 623] on div "**********" at bounding box center [750, 406] width 459 height 721
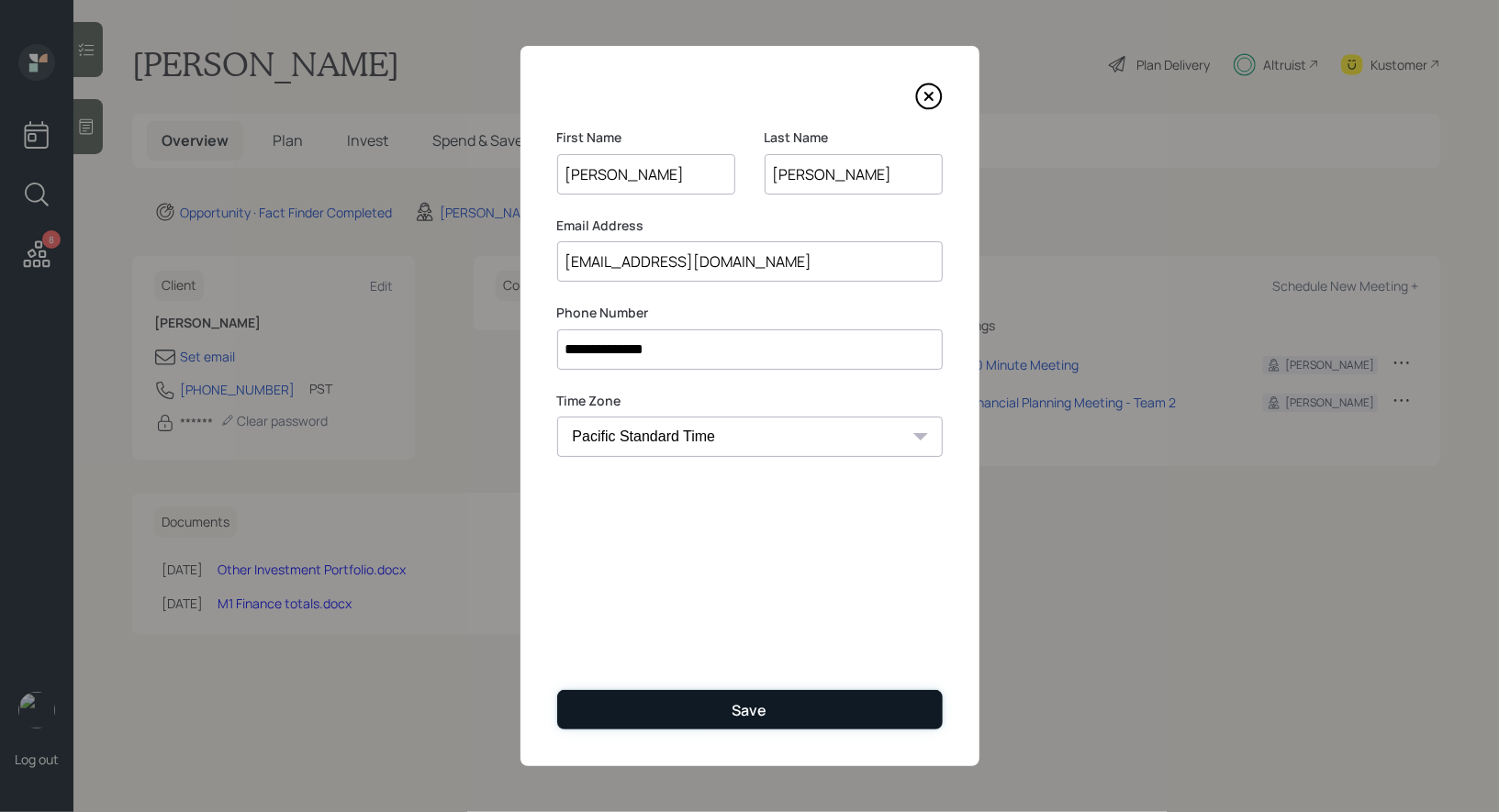
click at [659, 714] on button "Save" at bounding box center [750, 710] width 386 height 39
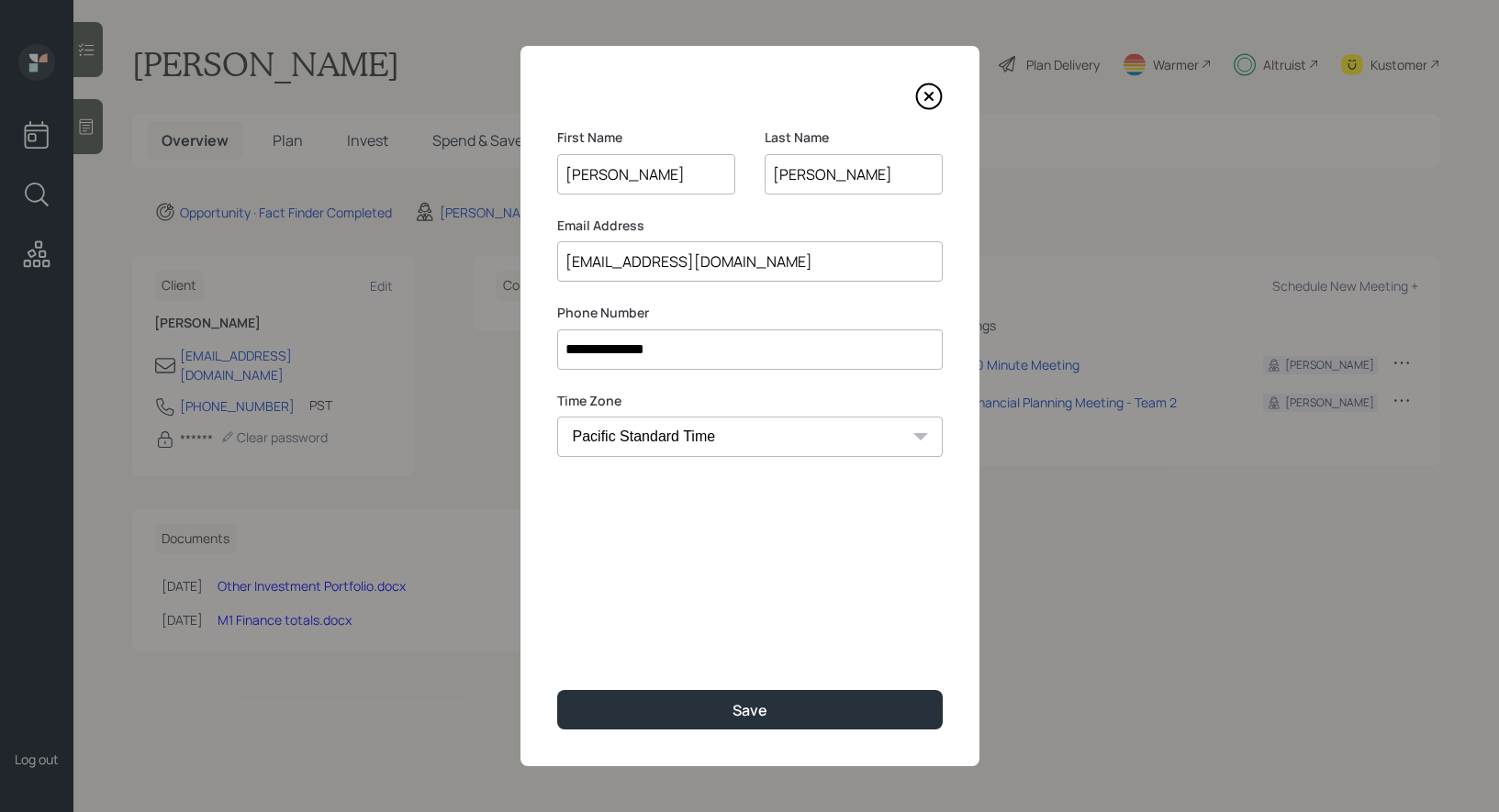
select select "America/Los_Angeles"
click at [925, 92] on icon at bounding box center [927, 95] width 7 height 7
